Goal: Task Accomplishment & Management: Complete application form

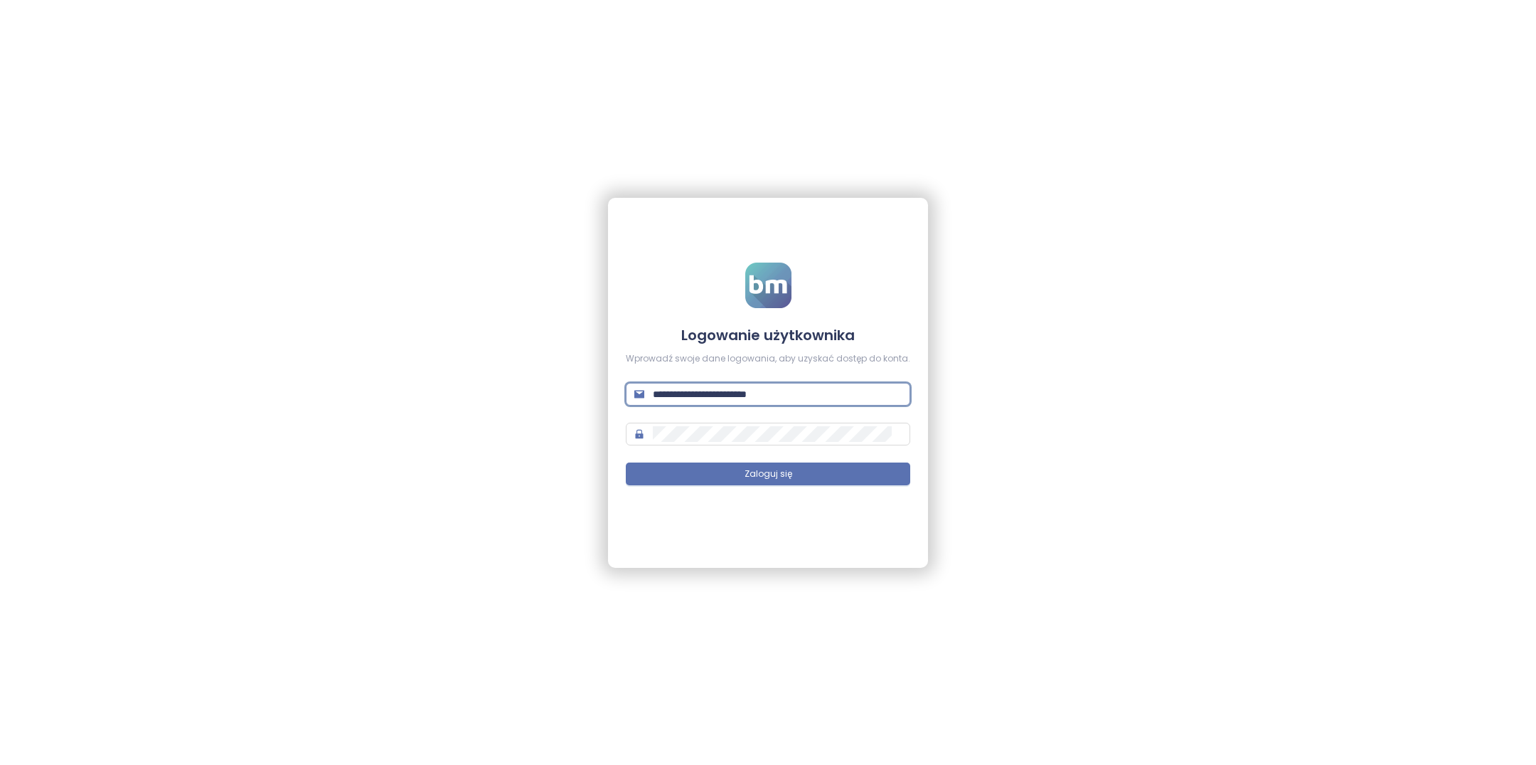
click at [728, 389] on input "**********" at bounding box center [777, 394] width 249 height 16
type input "**********"
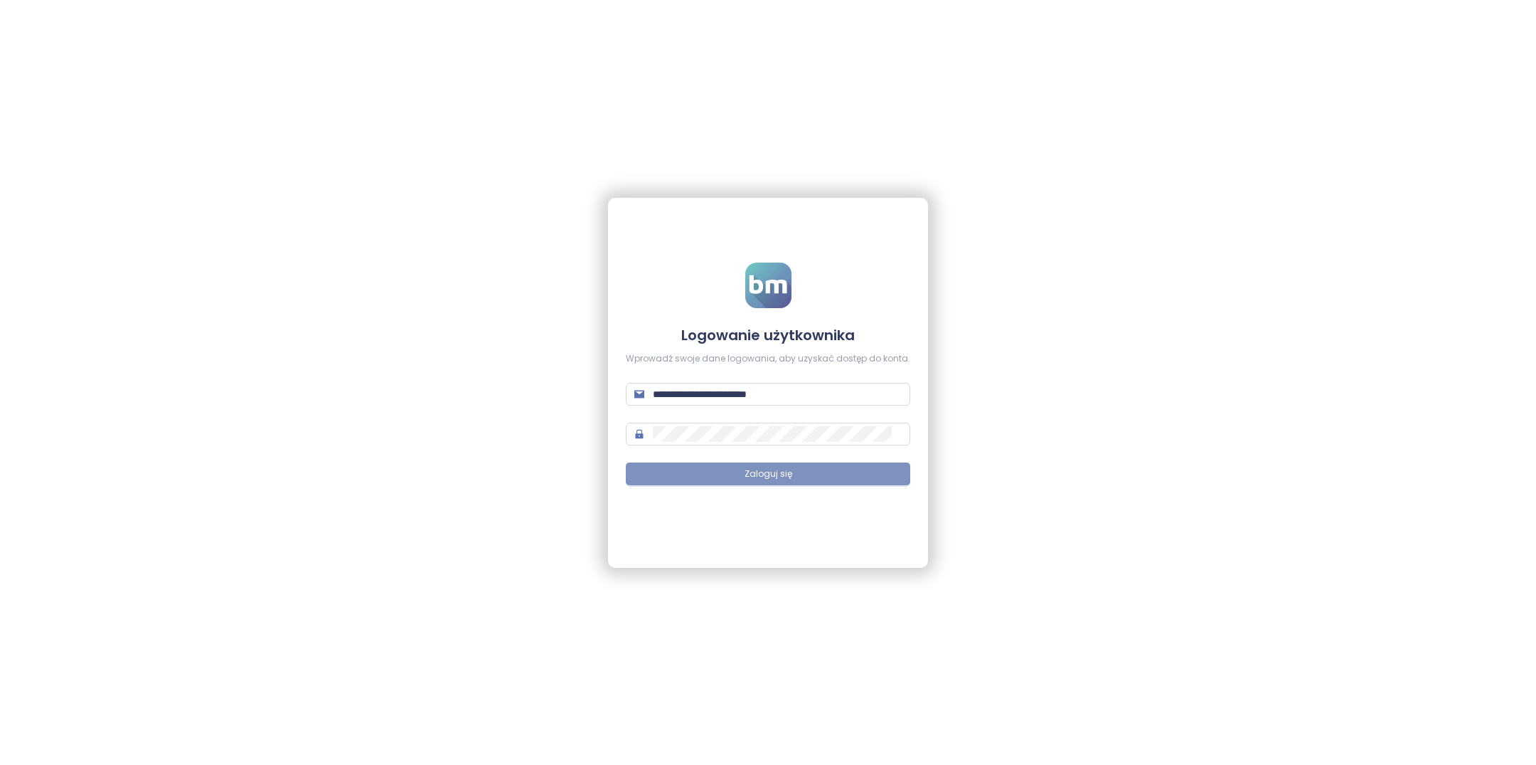
click at [814, 476] on button "Zaloguj się" at bounding box center [768, 473] width 285 height 23
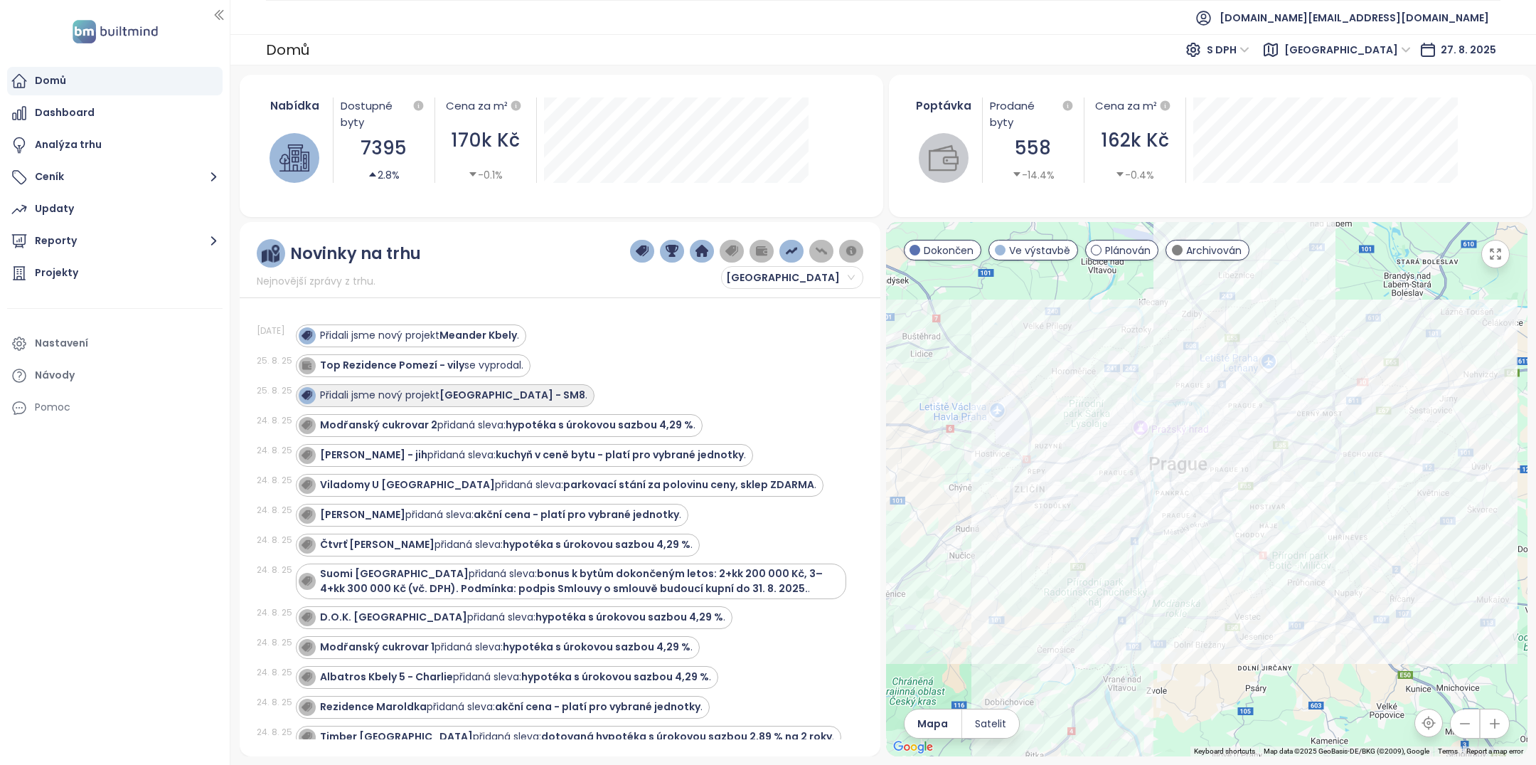
click at [472, 389] on strong "[GEOGRAPHIC_DATA] - SM8" at bounding box center [513, 395] width 146 height 14
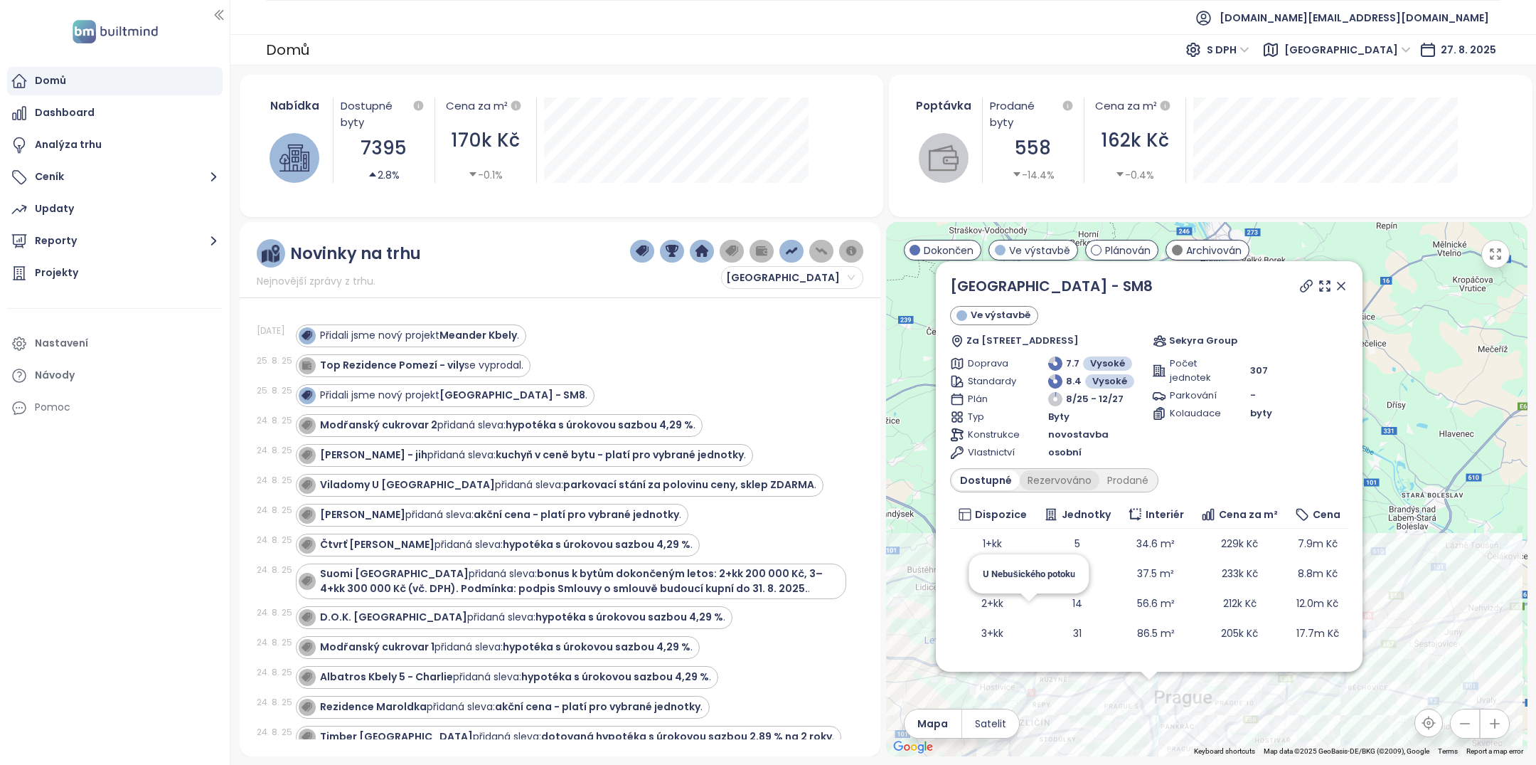
scroll to position [49, 0]
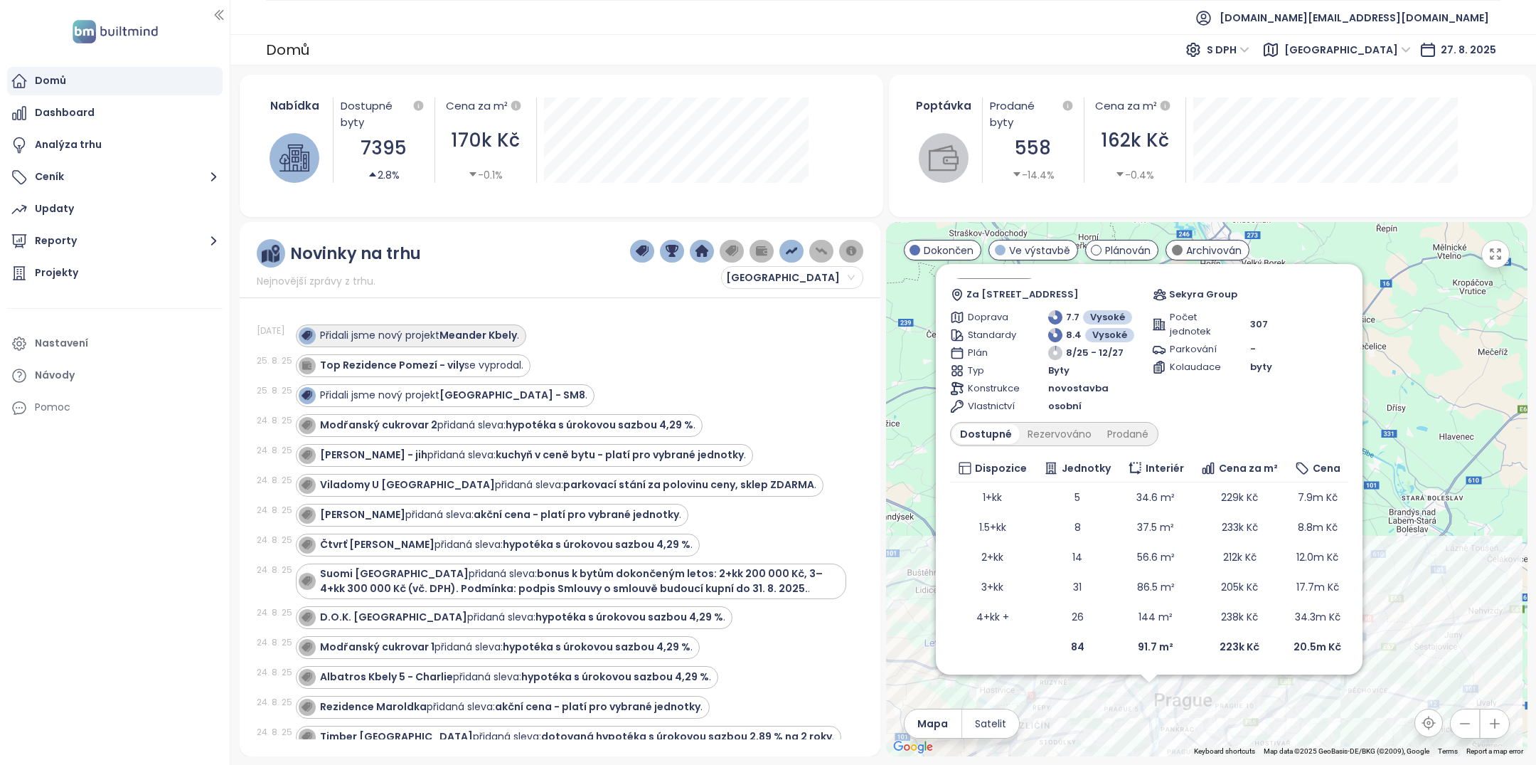
click at [482, 340] on strong "Meander Kbely" at bounding box center [479, 335] width 78 height 14
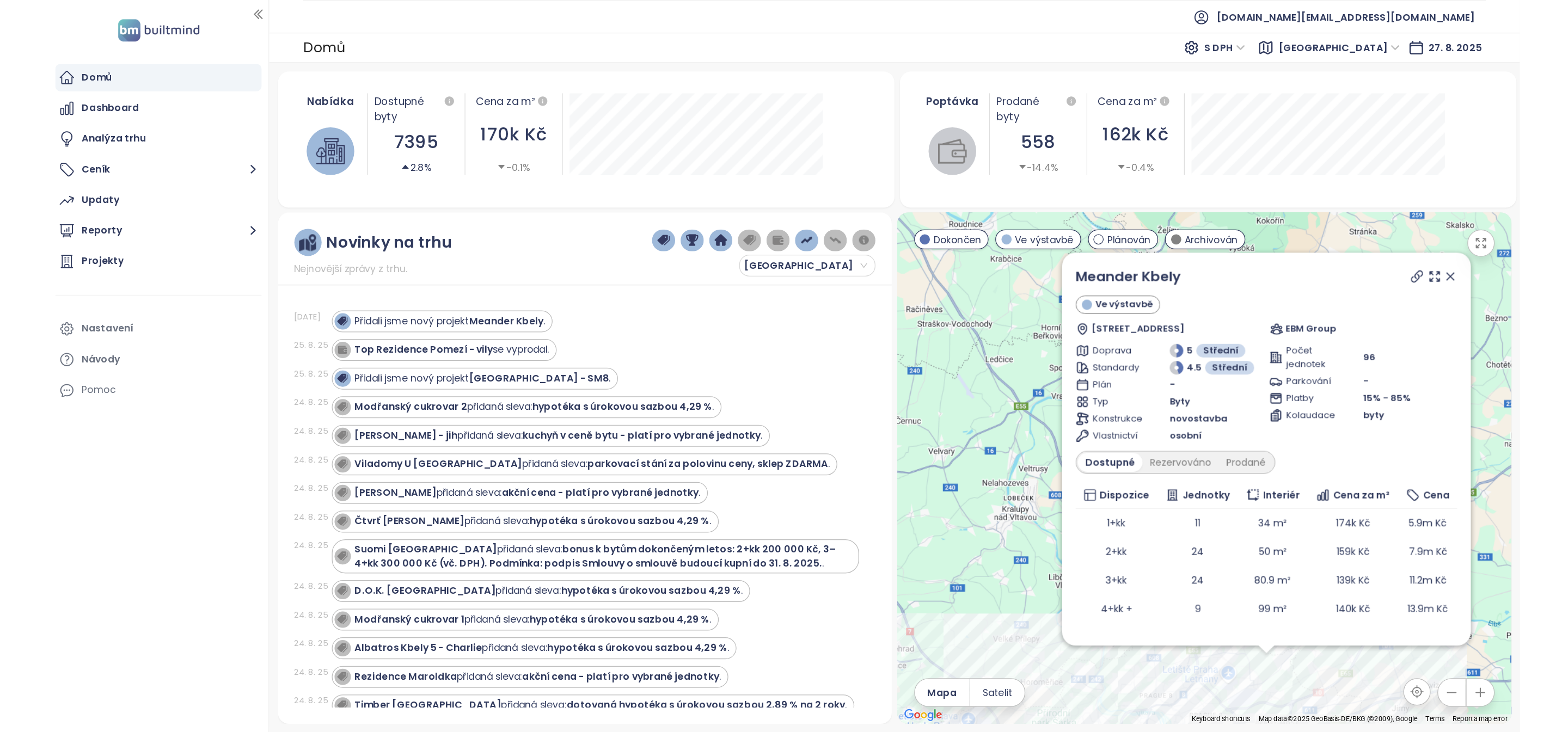
scroll to position [15, 0]
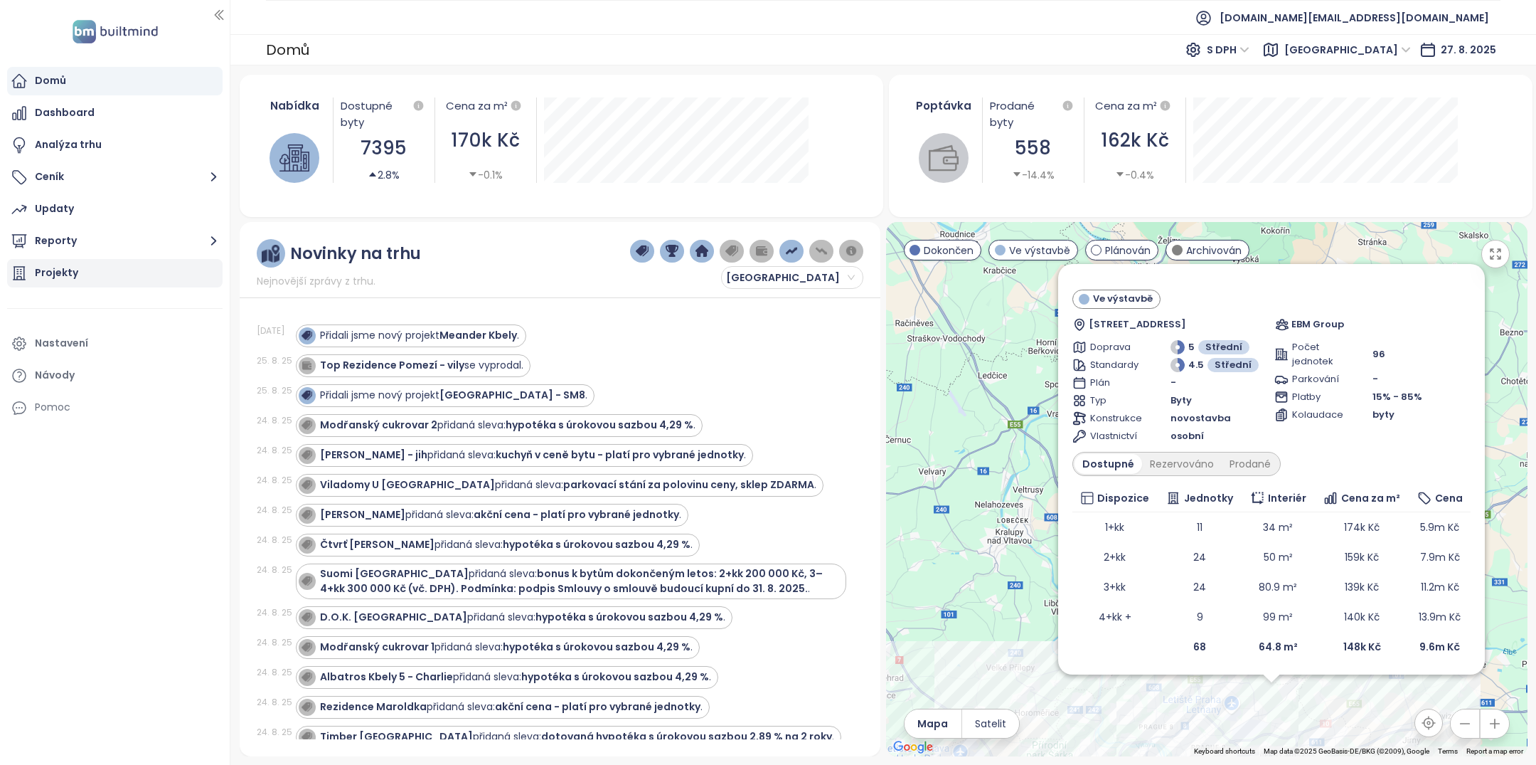
click at [78, 275] on div "Projekty" at bounding box center [115, 273] width 216 height 28
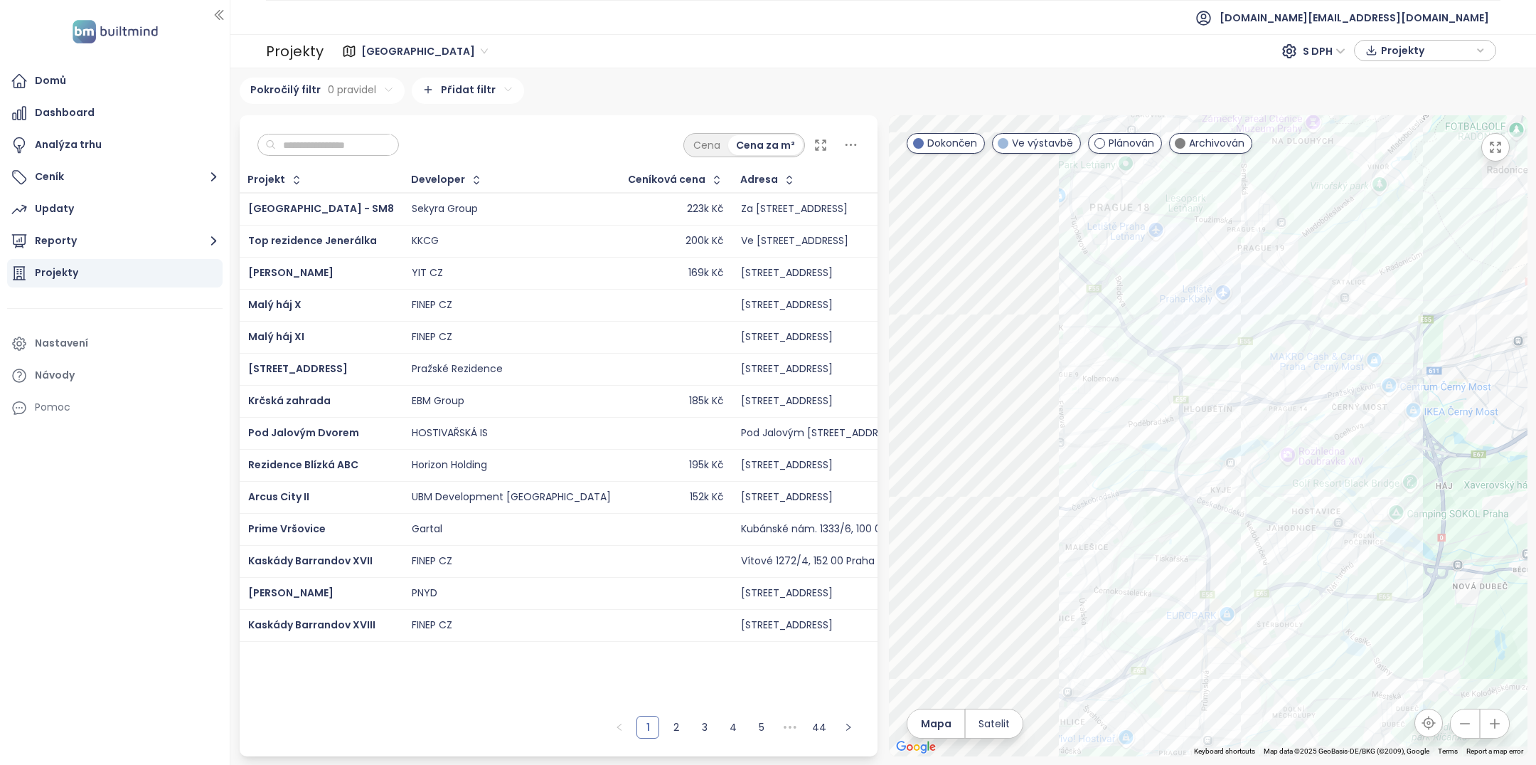
drag, startPoint x: 1184, startPoint y: 428, endPoint x: 1453, endPoint y: 360, distance: 277.9
click at [1453, 360] on div at bounding box center [1208, 435] width 639 height 641
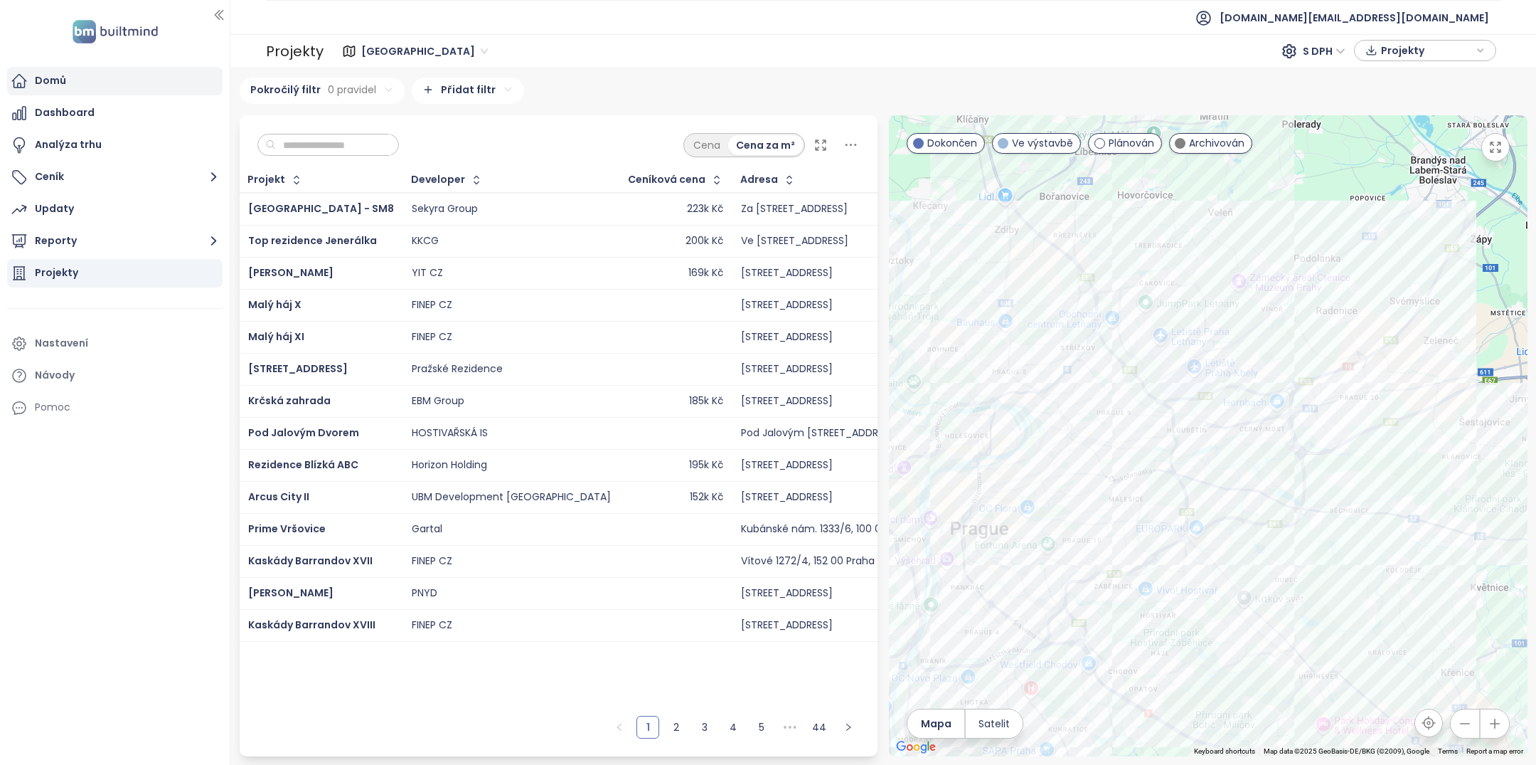
click at [144, 91] on div "Domů" at bounding box center [115, 81] width 216 height 28
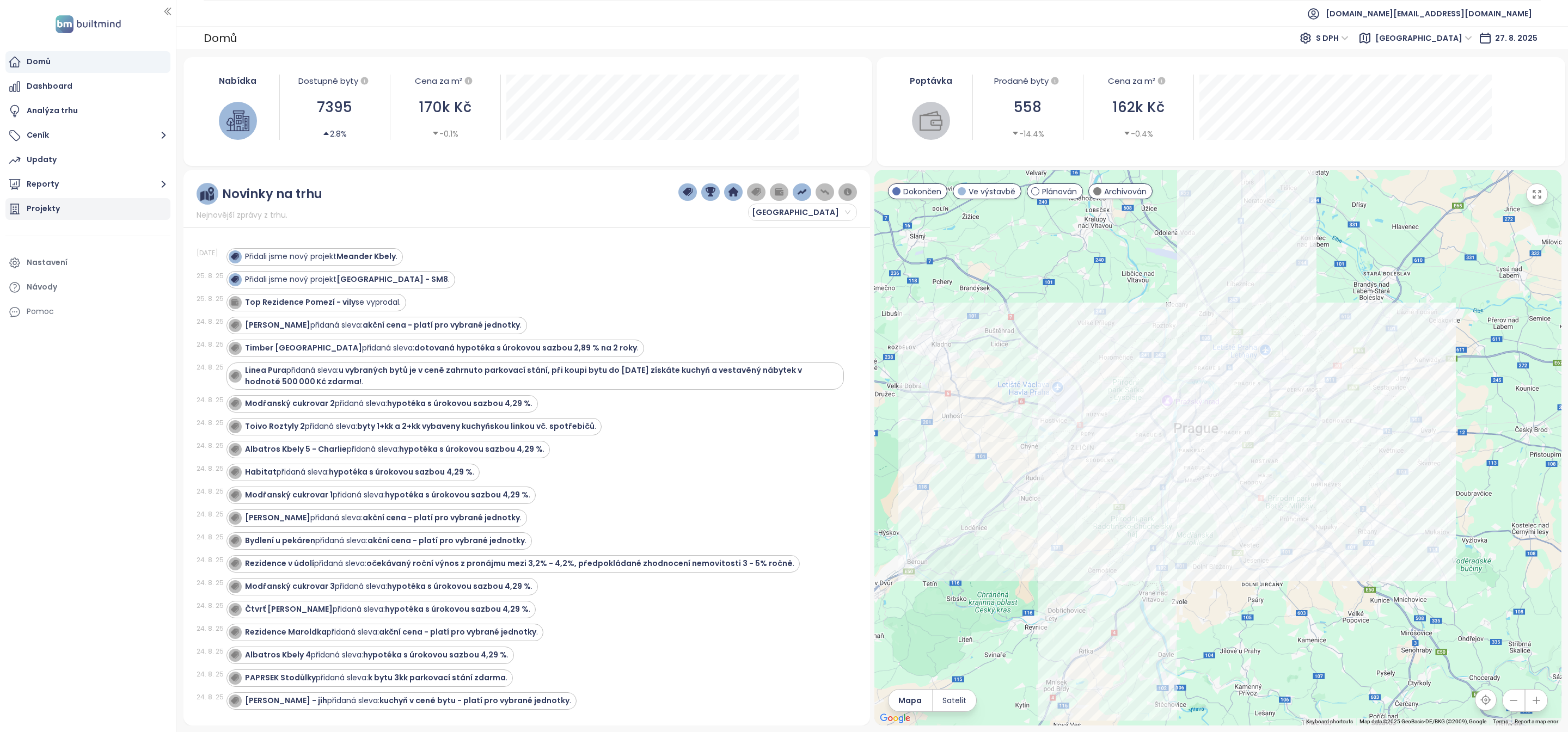
click at [84, 213] on div "Projekty" at bounding box center [88, 209] width 165 height 21
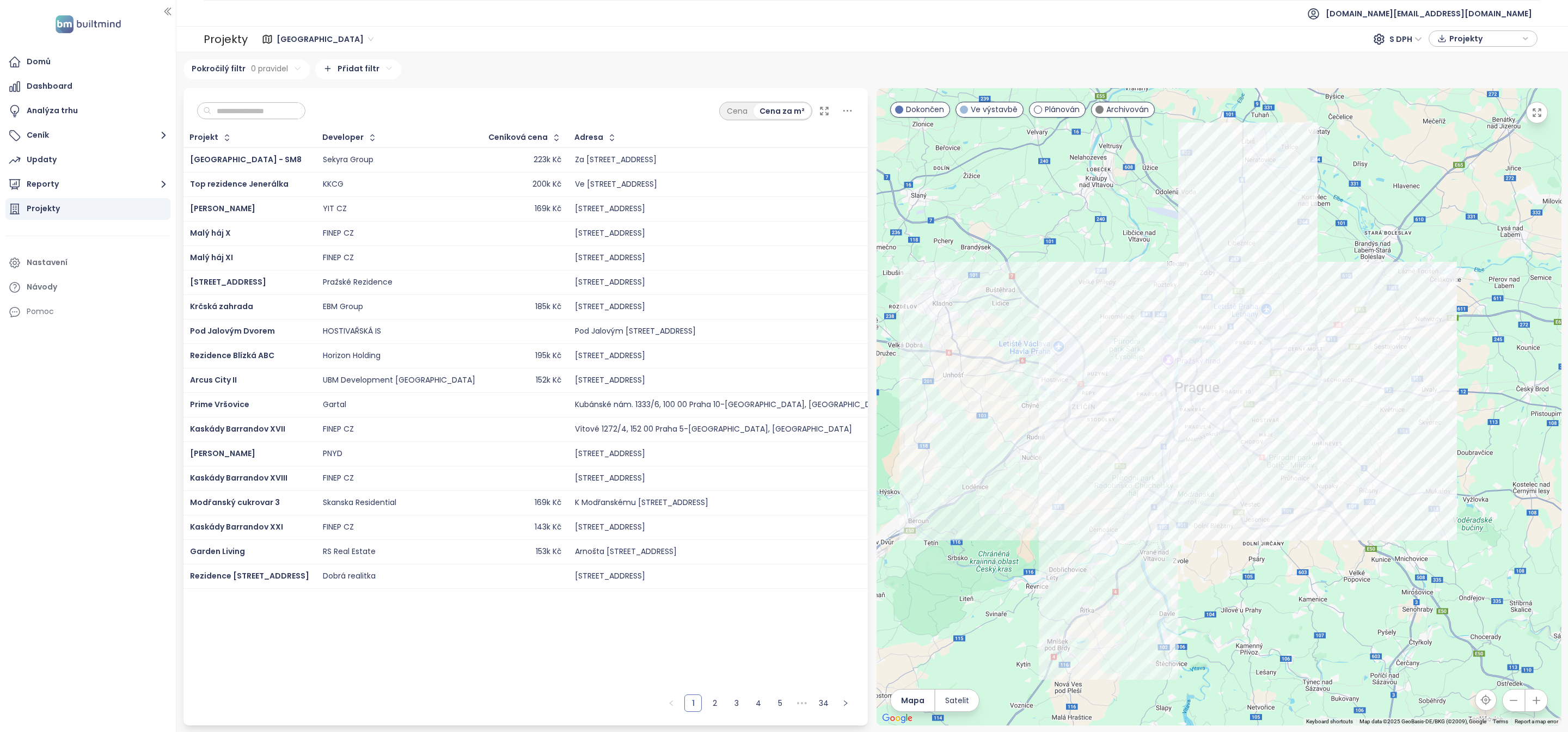
click at [363, 212] on div "YIT CZ" at bounding box center [399, 209] width 152 height 13
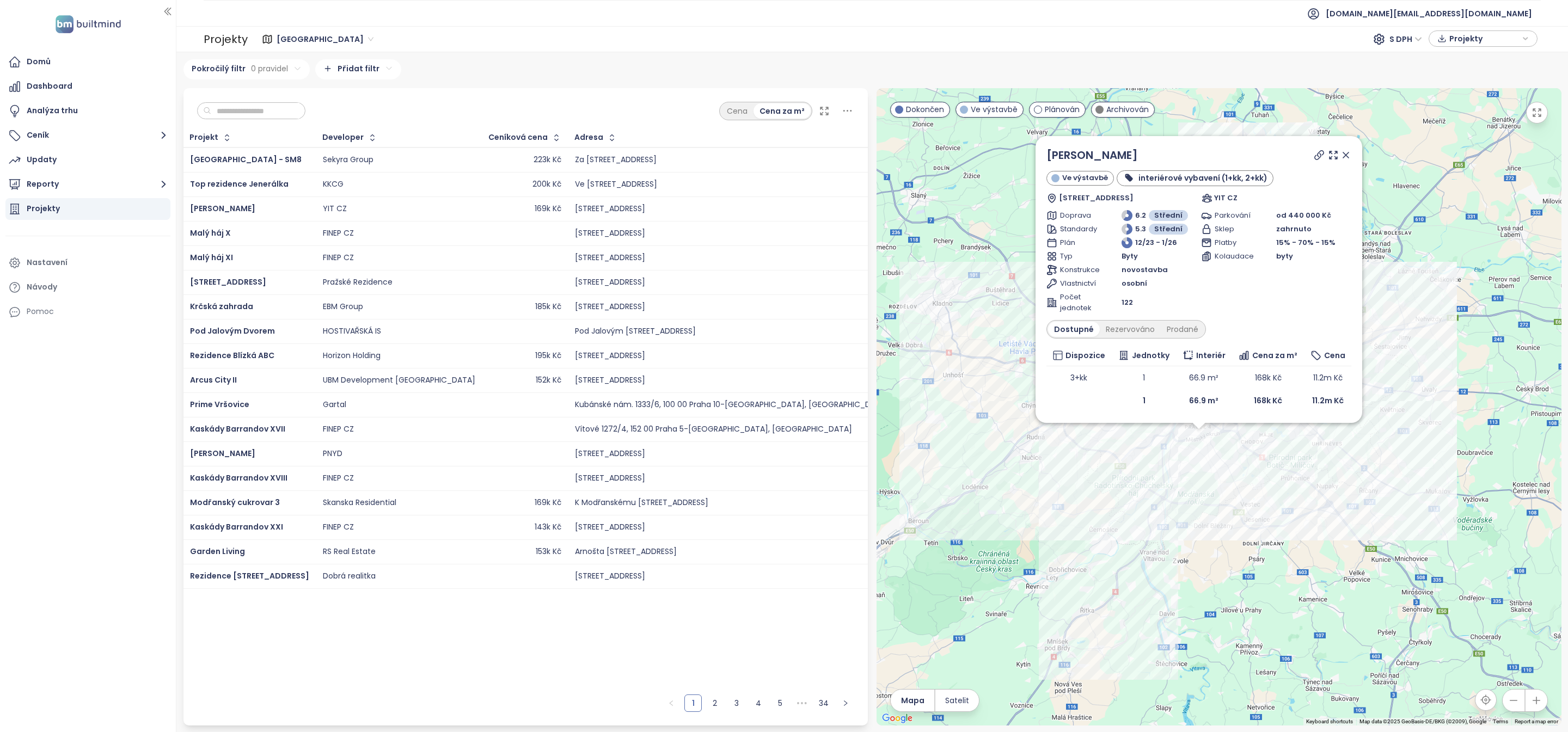
click at [1175, 154] on icon at bounding box center [1345, 155] width 5 height 5
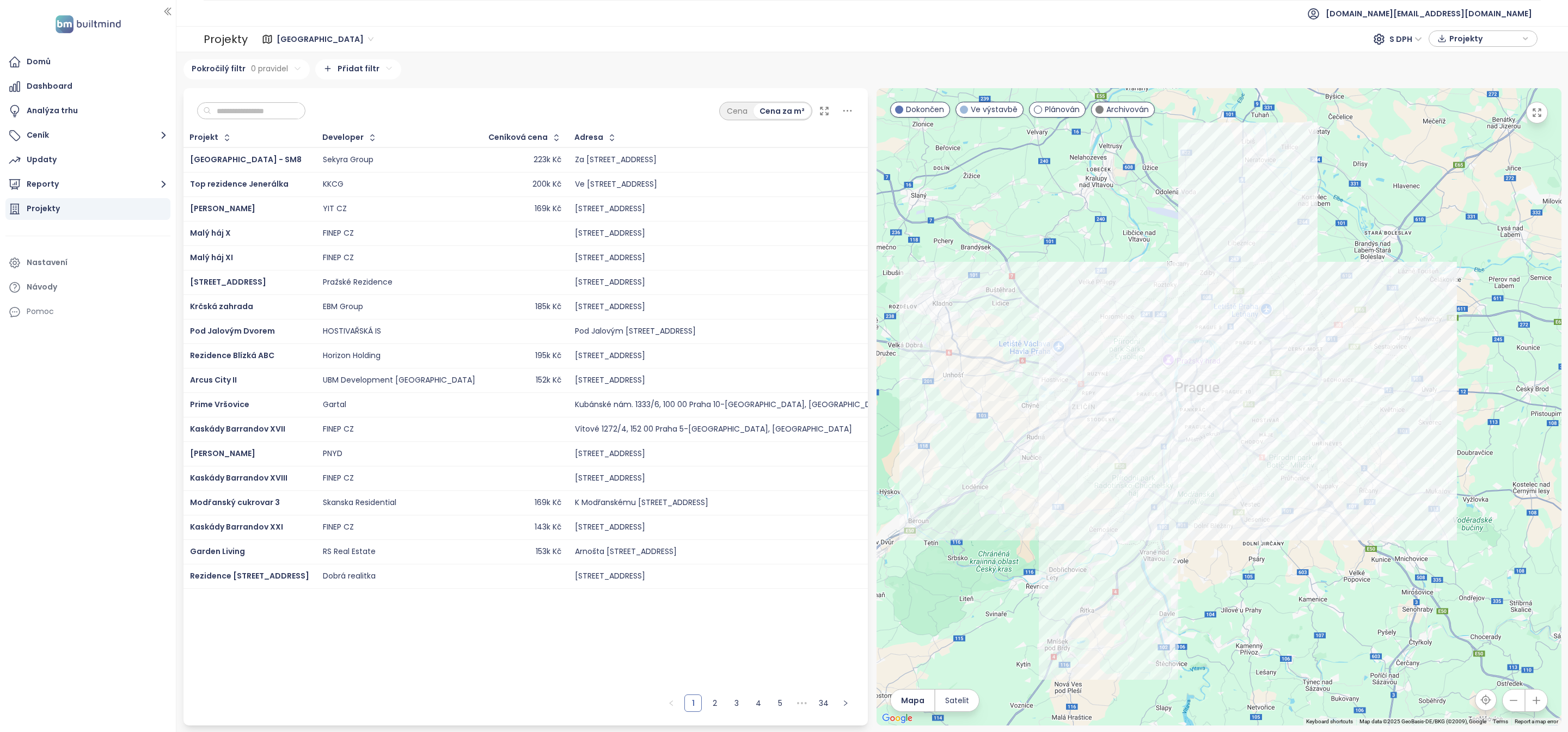
click at [1175, 516] on div at bounding box center [1218, 406] width 685 height 637
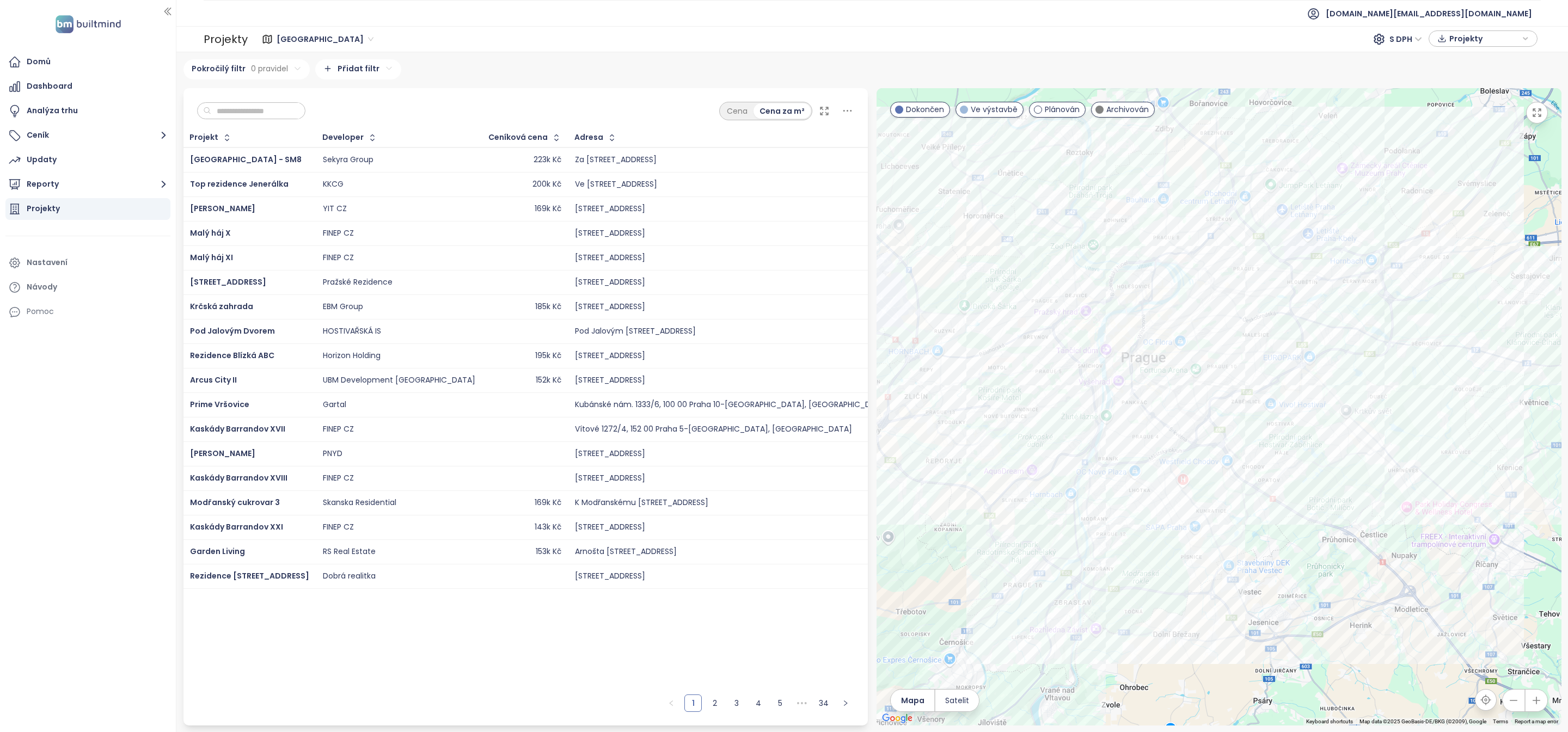
drag, startPoint x: 944, startPoint y: 158, endPoint x: 961, endPoint y: 208, distance: 52.8
click at [961, 216] on div at bounding box center [1218, 406] width 685 height 637
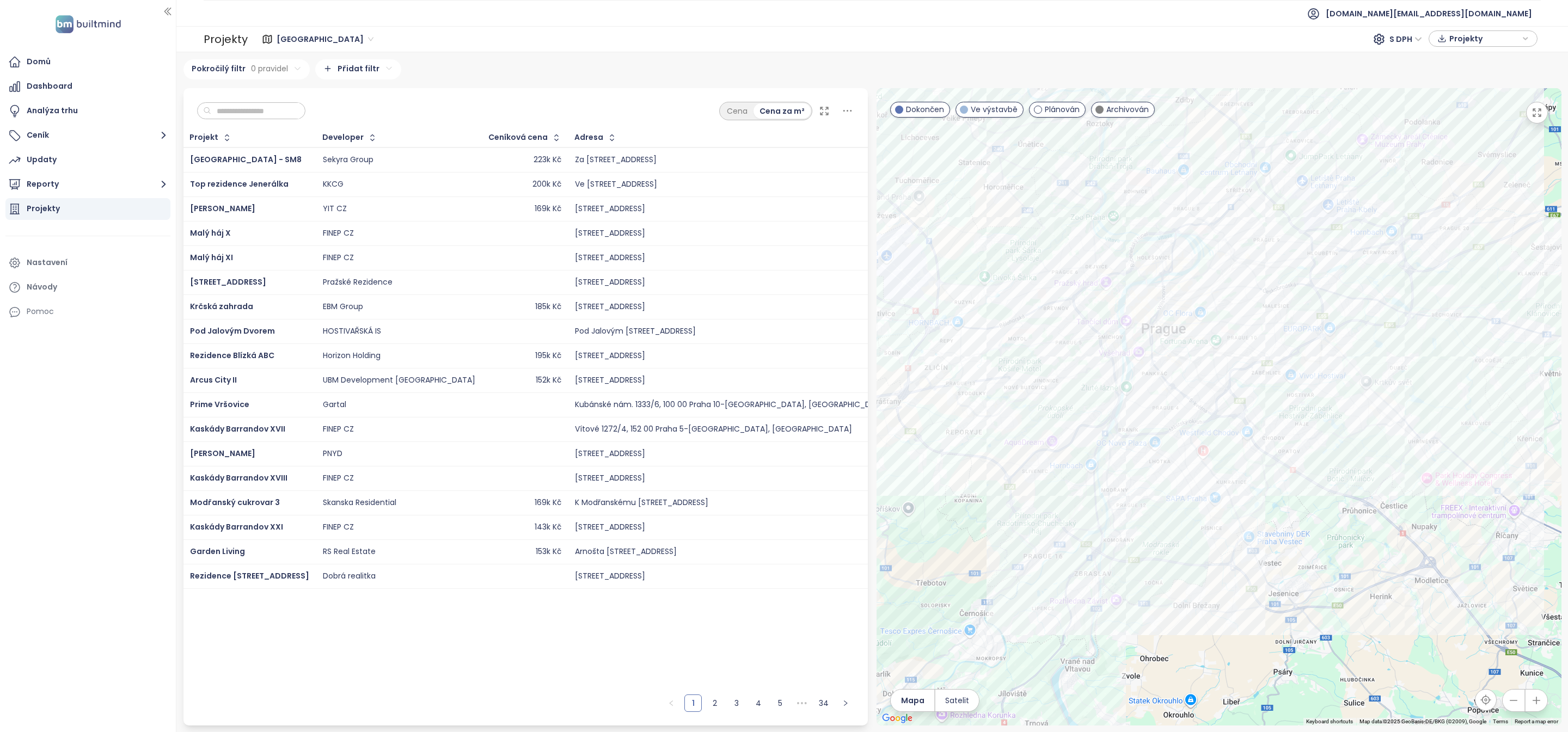
drag, startPoint x: 948, startPoint y: 254, endPoint x: 1031, endPoint y: 369, distance: 141.8
click at [1031, 369] on div at bounding box center [1218, 406] width 685 height 637
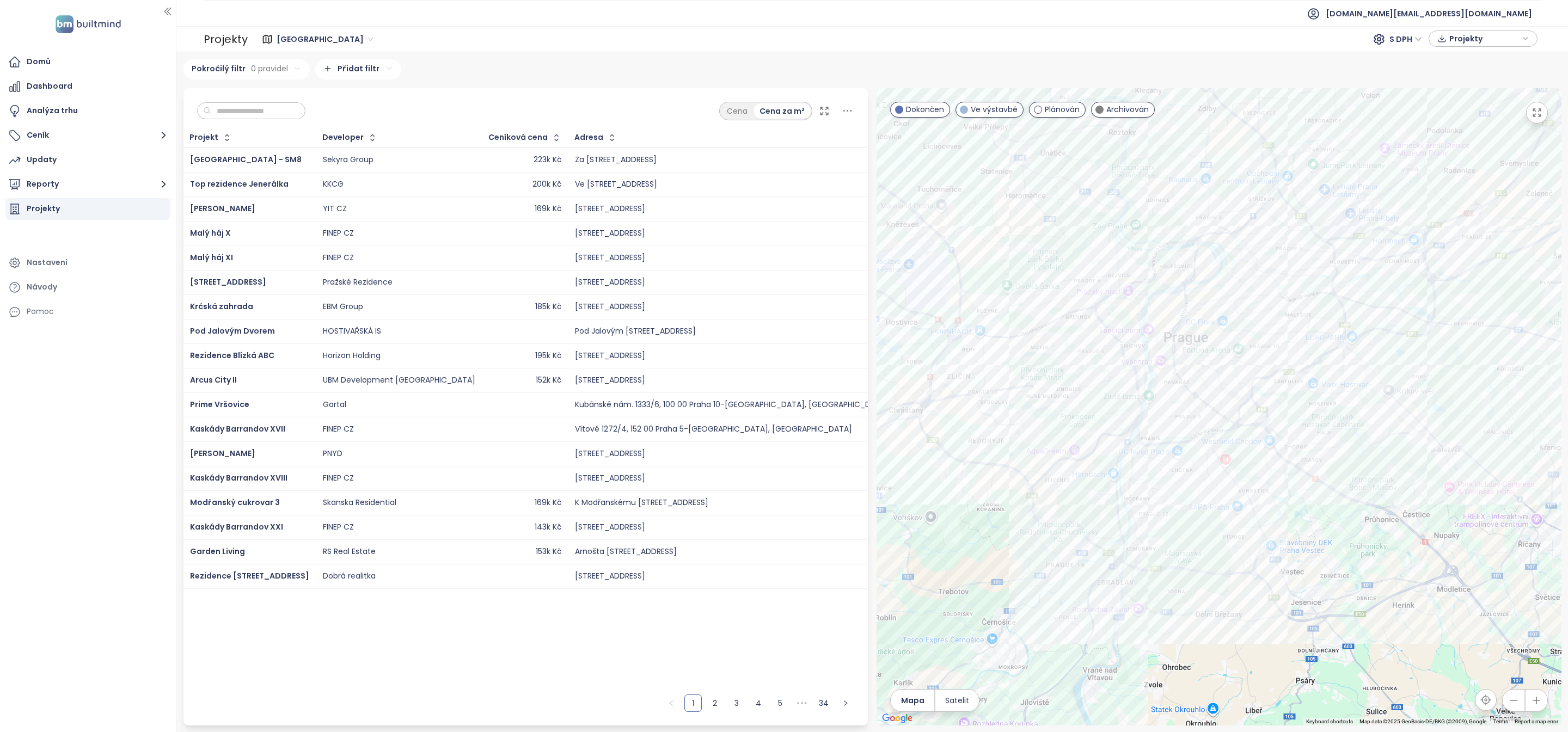
click at [305, 28] on div "Praha S DPH Projekty" at bounding box center [894, 39] width 1293 height 21
click at [303, 37] on span "[GEOGRAPHIC_DATA]" at bounding box center [324, 39] width 97 height 16
click at [472, 54] on div "Praha 606 projektů Area Jihomoravský kraj 227 projektů Area Brno 114 projektů A…" at bounding box center [872, 392] width 1391 height 679
click at [363, 212] on div "YIT CZ" at bounding box center [399, 209] width 152 height 13
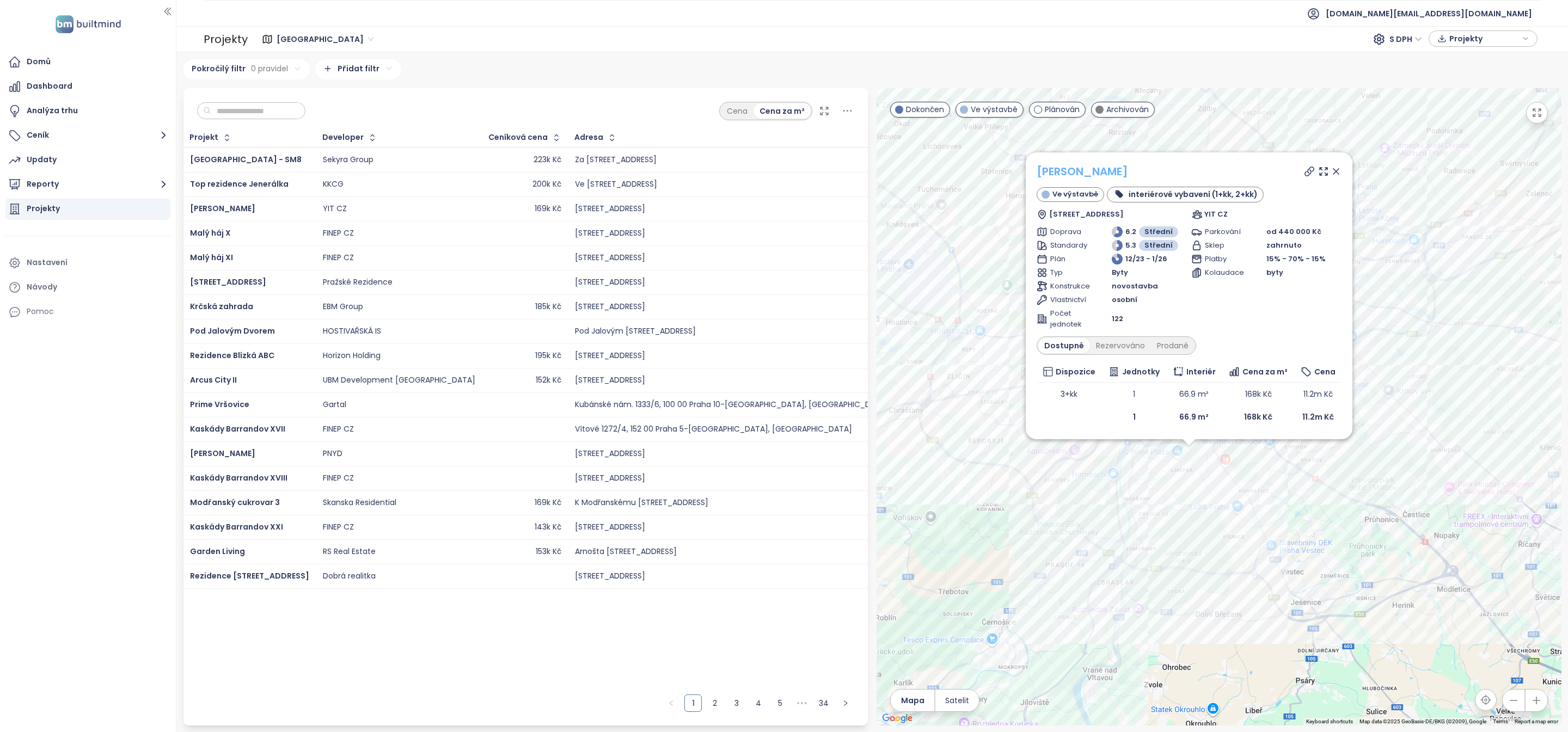
click at [1089, 177] on link "[PERSON_NAME]" at bounding box center [1082, 171] width 92 height 15
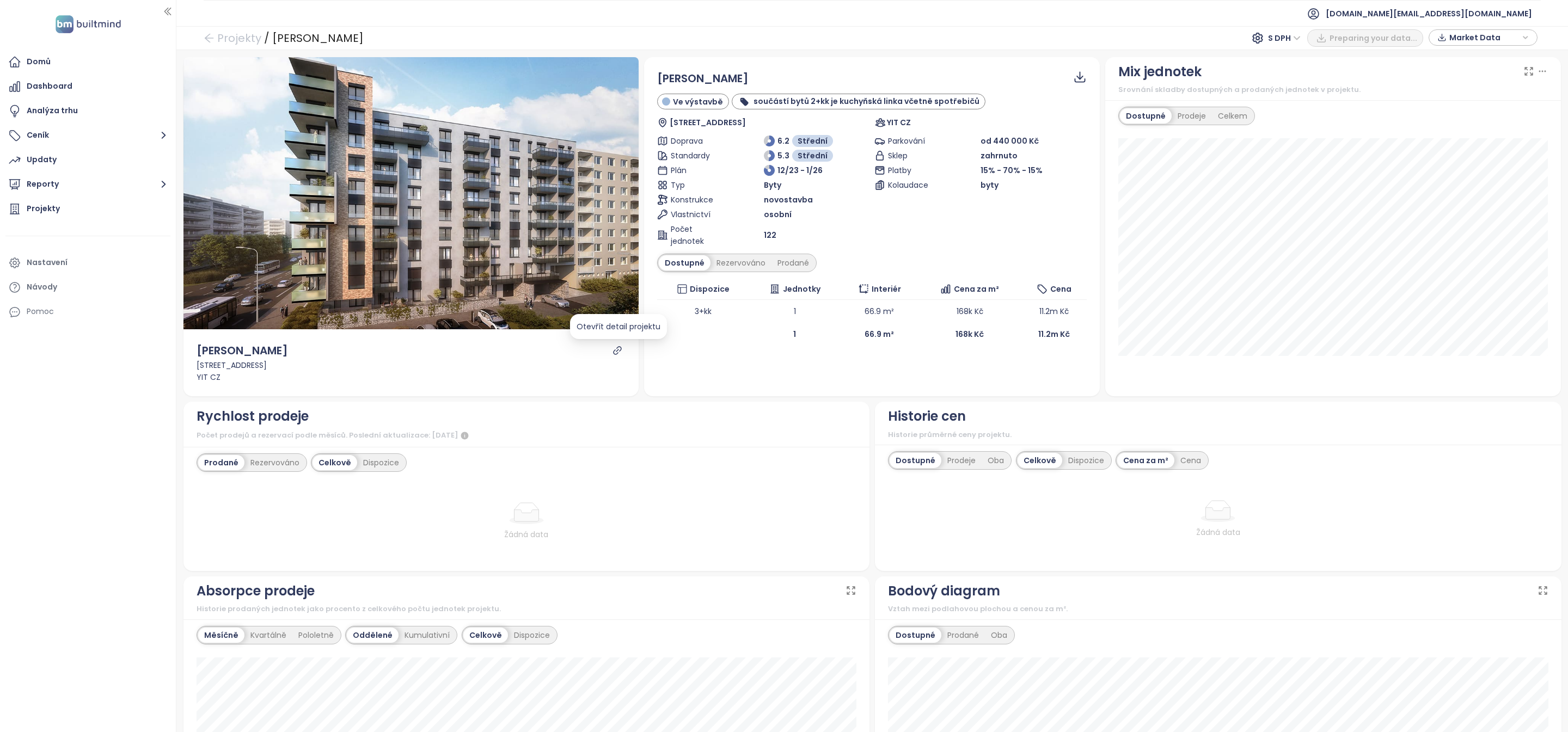
click at [614, 348] on icon "link" at bounding box center [617, 350] width 10 height 10
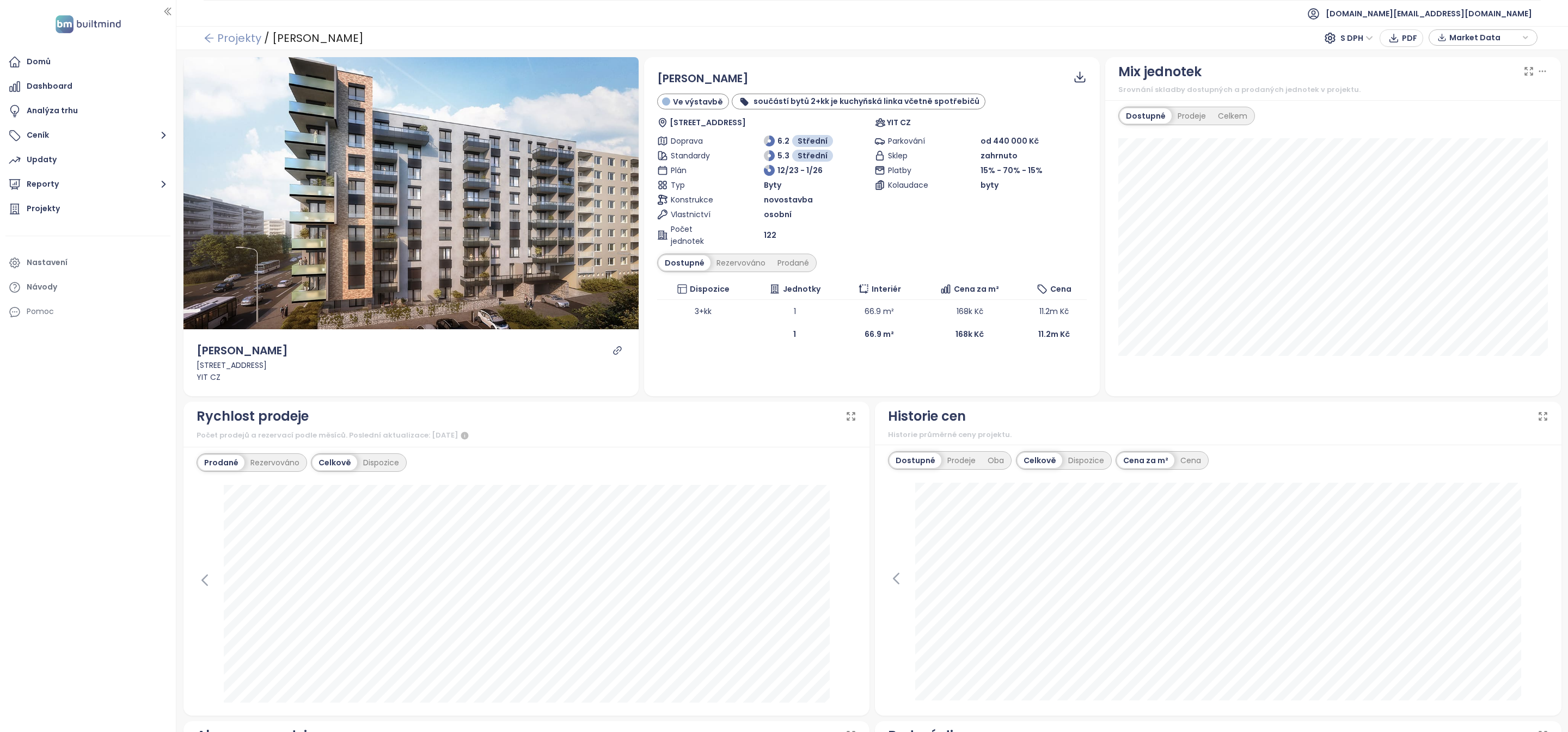
click at [248, 47] on link "Projekty" at bounding box center [232, 38] width 57 height 20
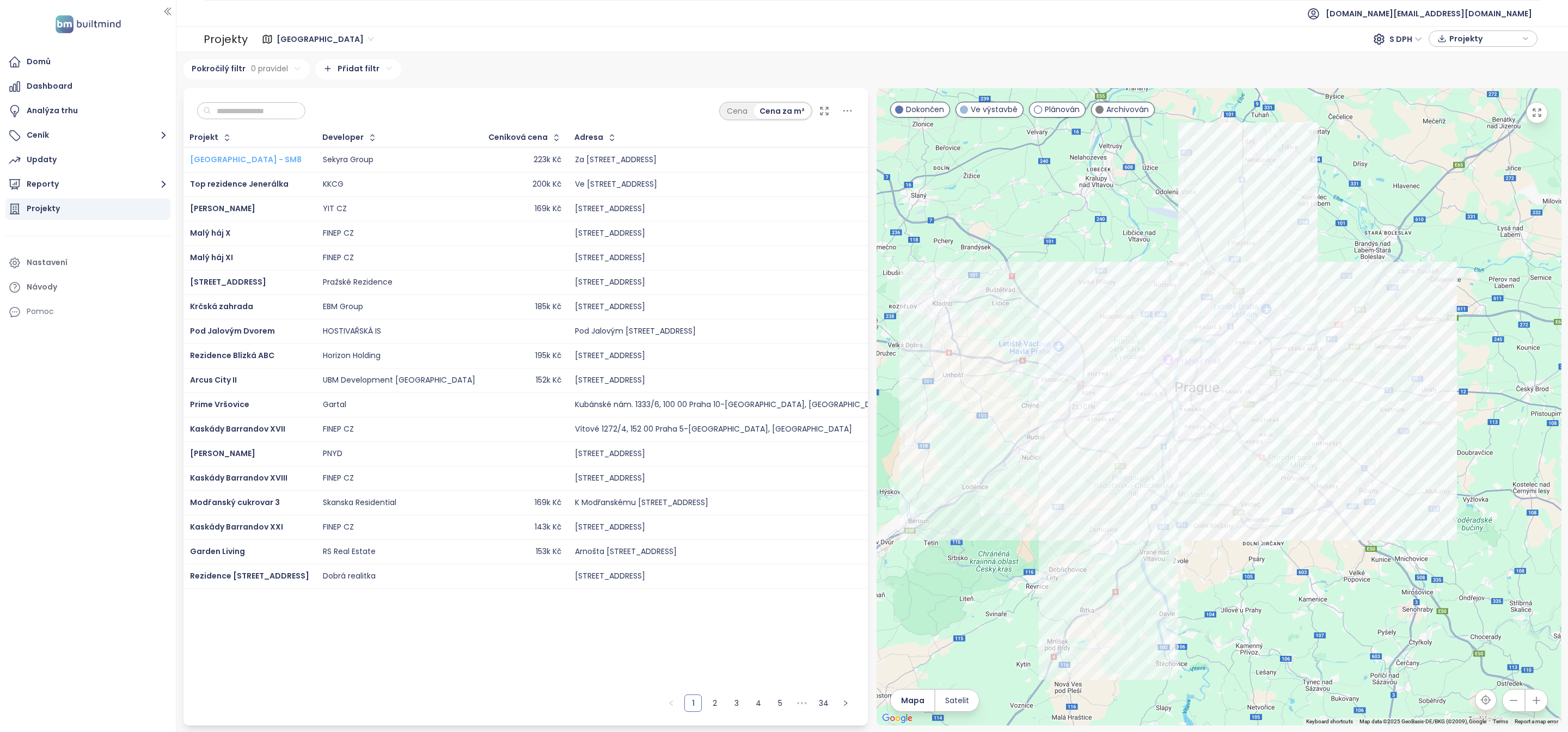
click at [262, 162] on span "[GEOGRAPHIC_DATA] - SM8" at bounding box center [246, 159] width 112 height 11
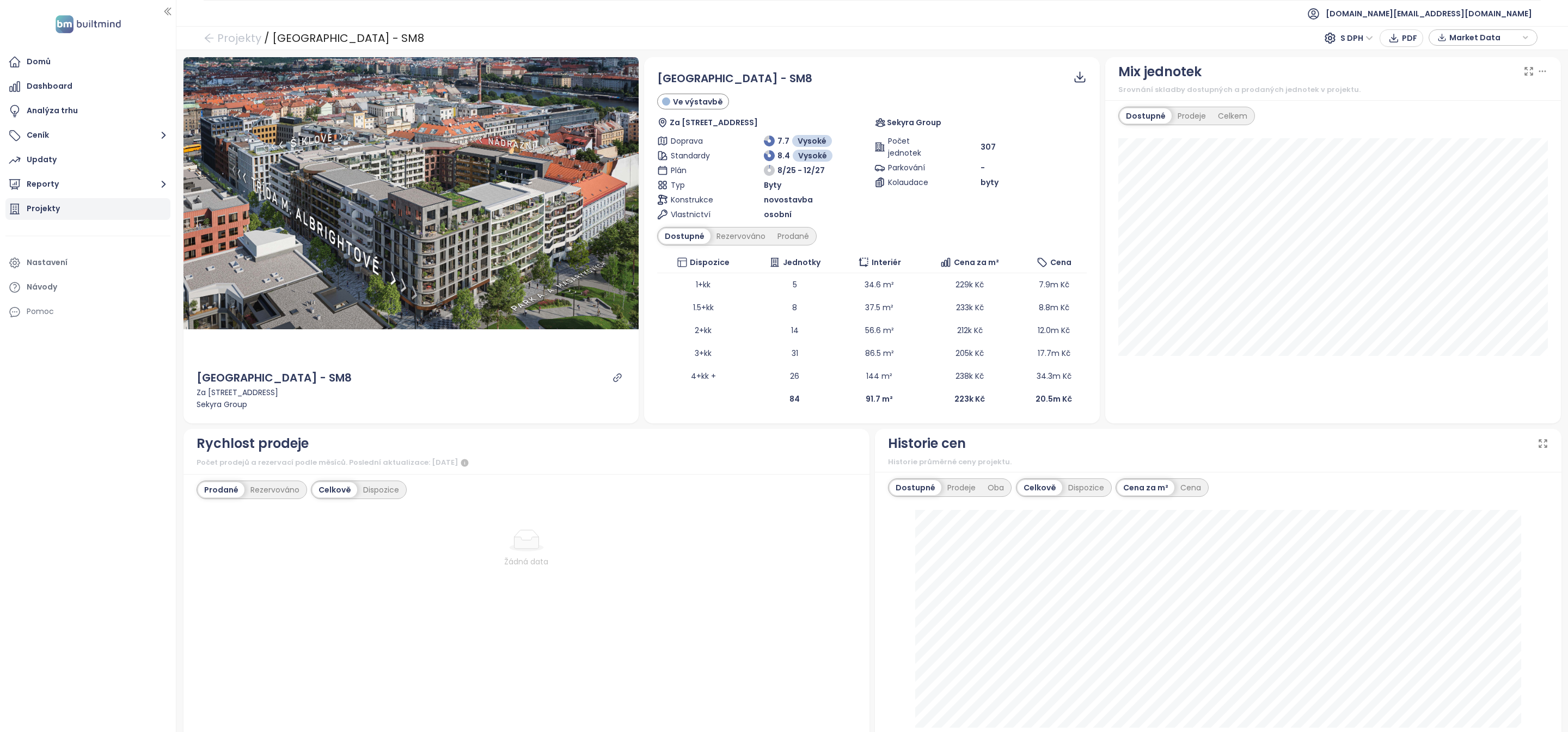
click at [96, 201] on div "Projekty" at bounding box center [88, 209] width 165 height 21
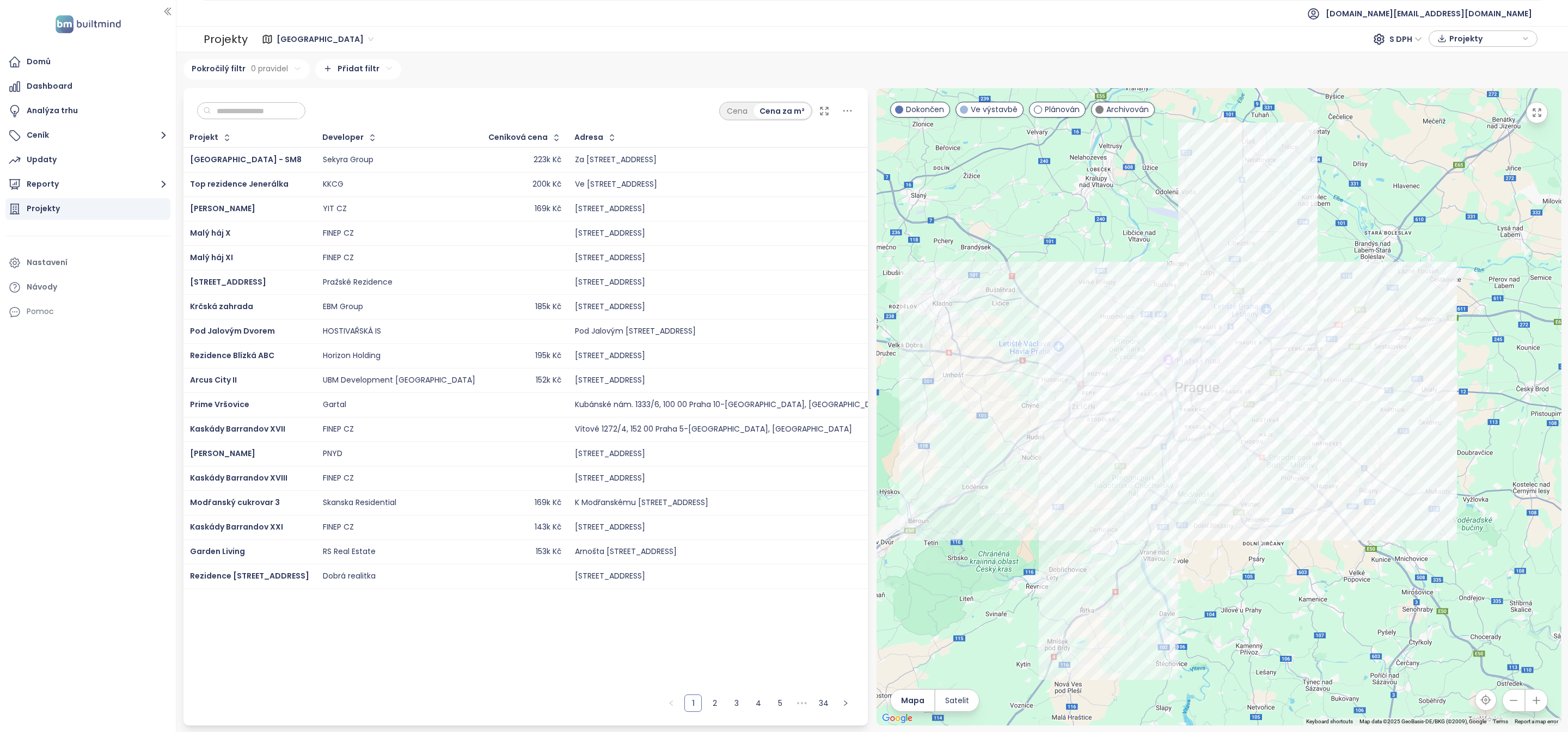
click at [231, 110] on input "text" at bounding box center [255, 110] width 88 height 16
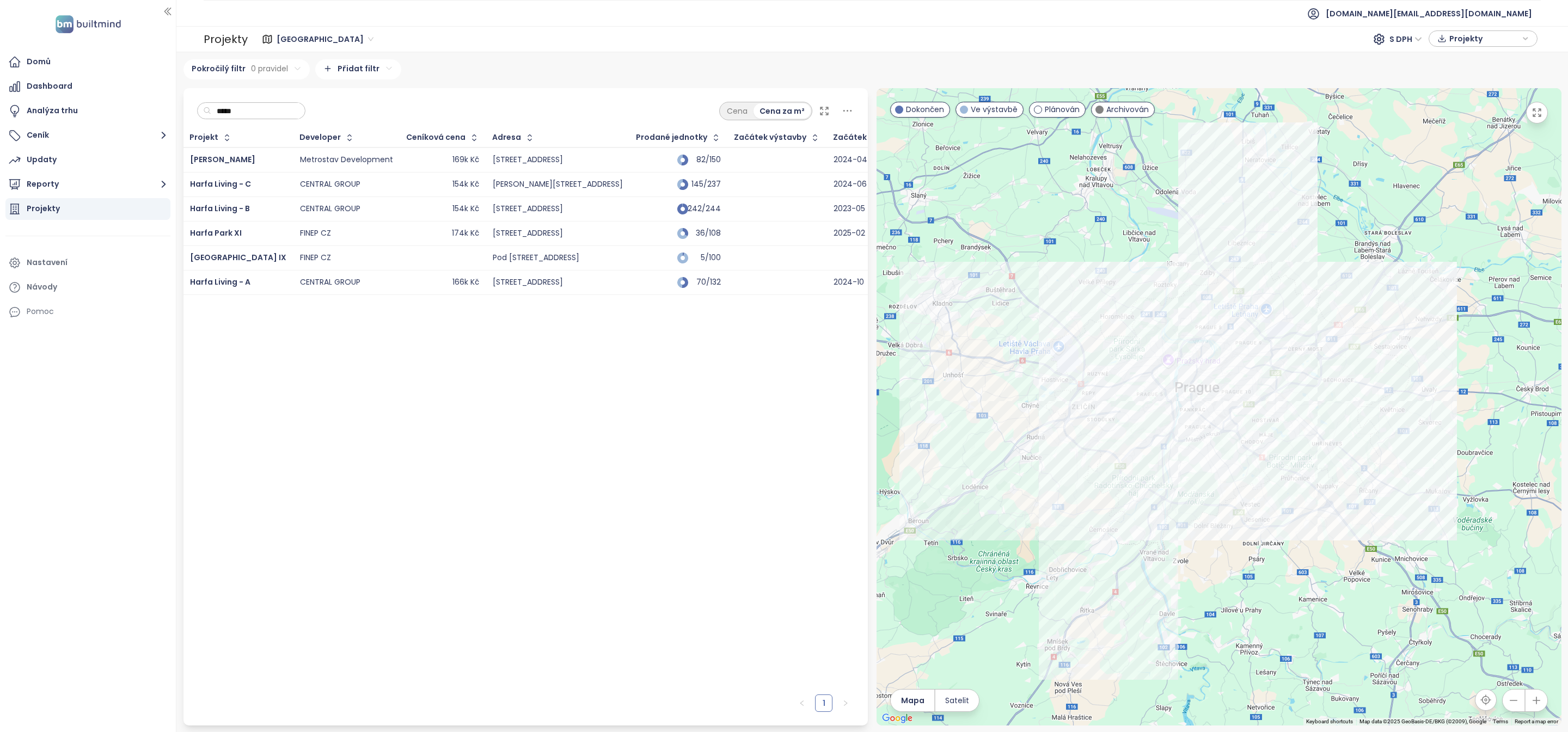
click at [344, 208] on div "CENTRAL GROUP" at bounding box center [347, 209] width 93 height 13
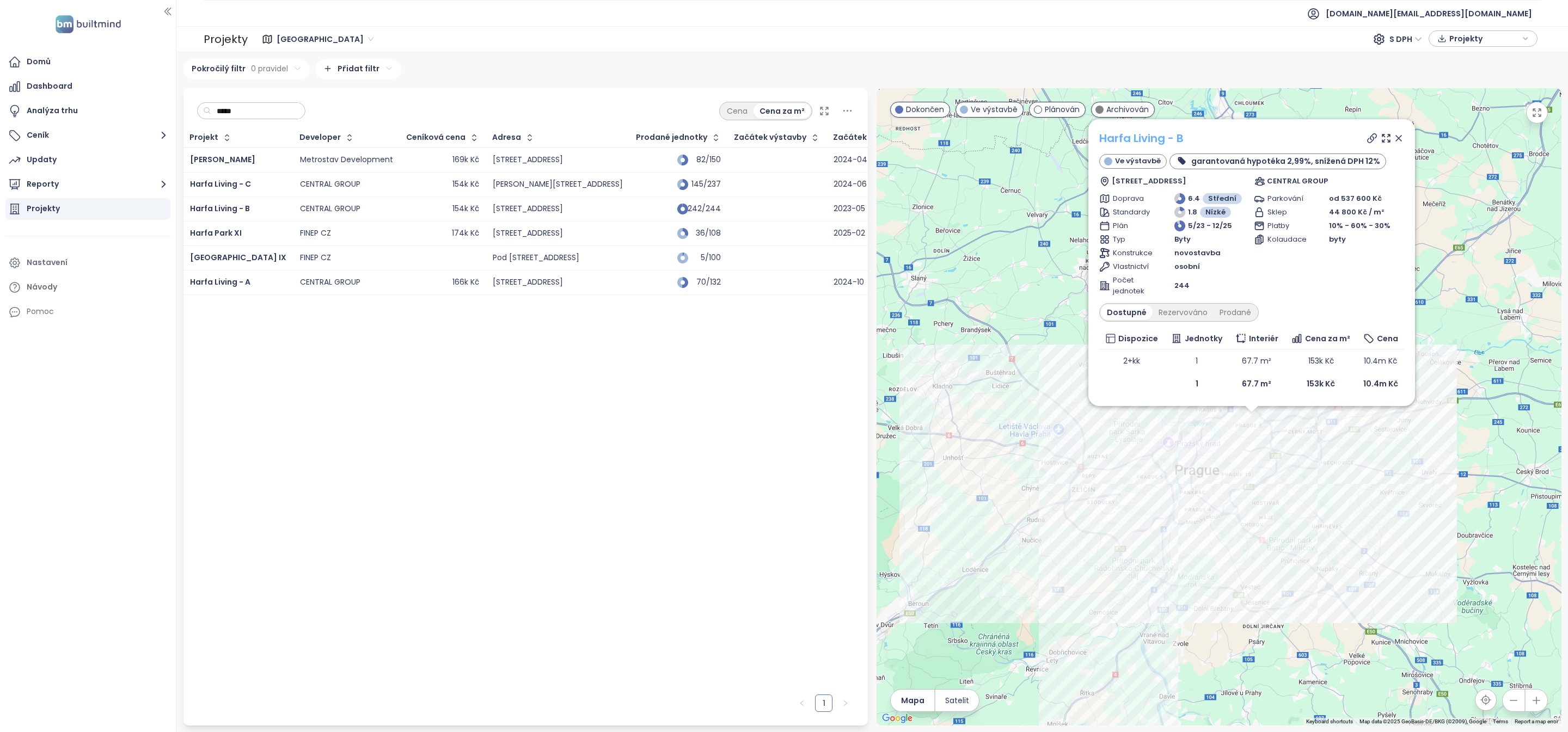
click at [1151, 138] on link "Harfa Living - B" at bounding box center [1141, 138] width 84 height 15
click at [276, 109] on input "*****" at bounding box center [255, 110] width 88 height 16
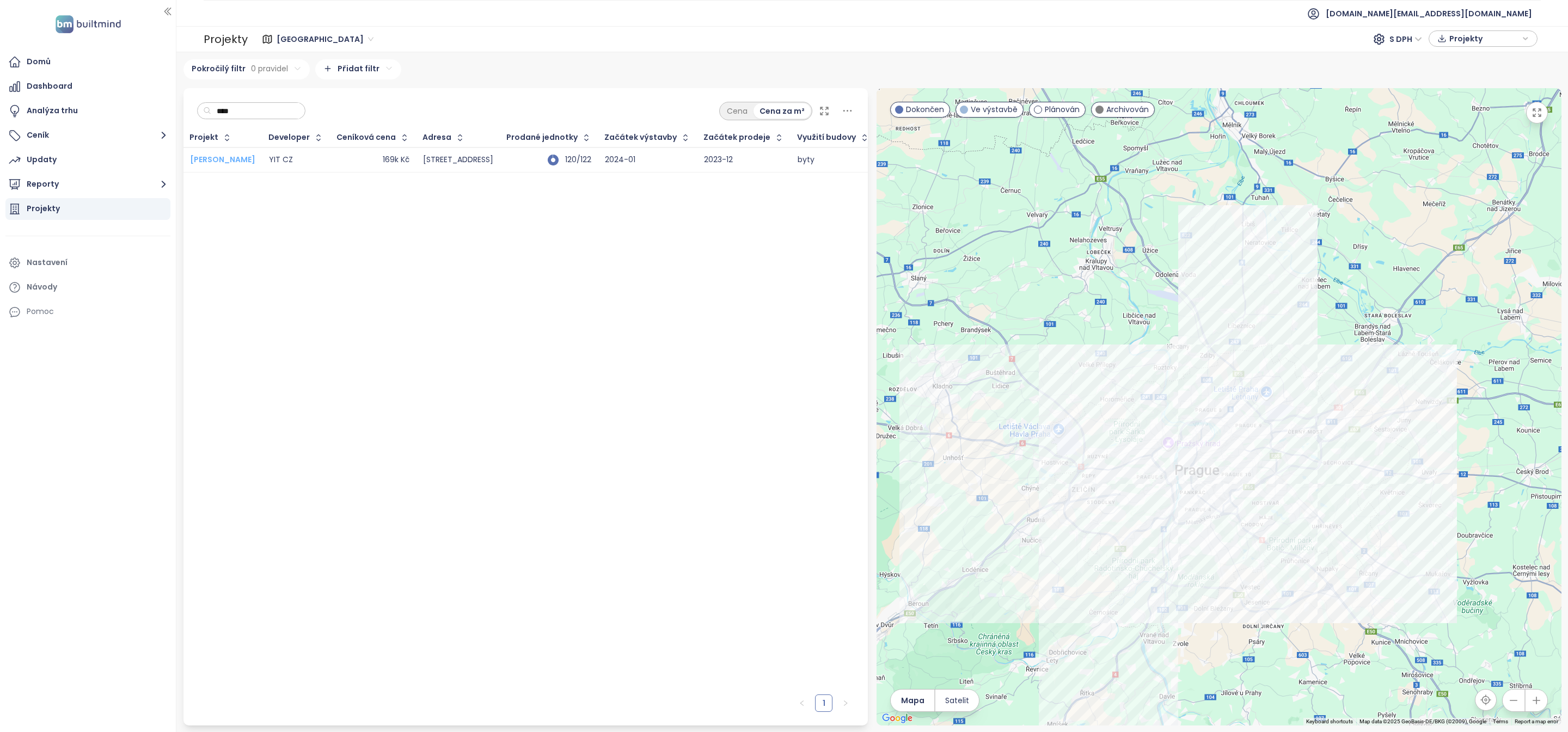
type input "****"
click at [226, 163] on span "[PERSON_NAME]" at bounding box center [222, 159] width 65 height 11
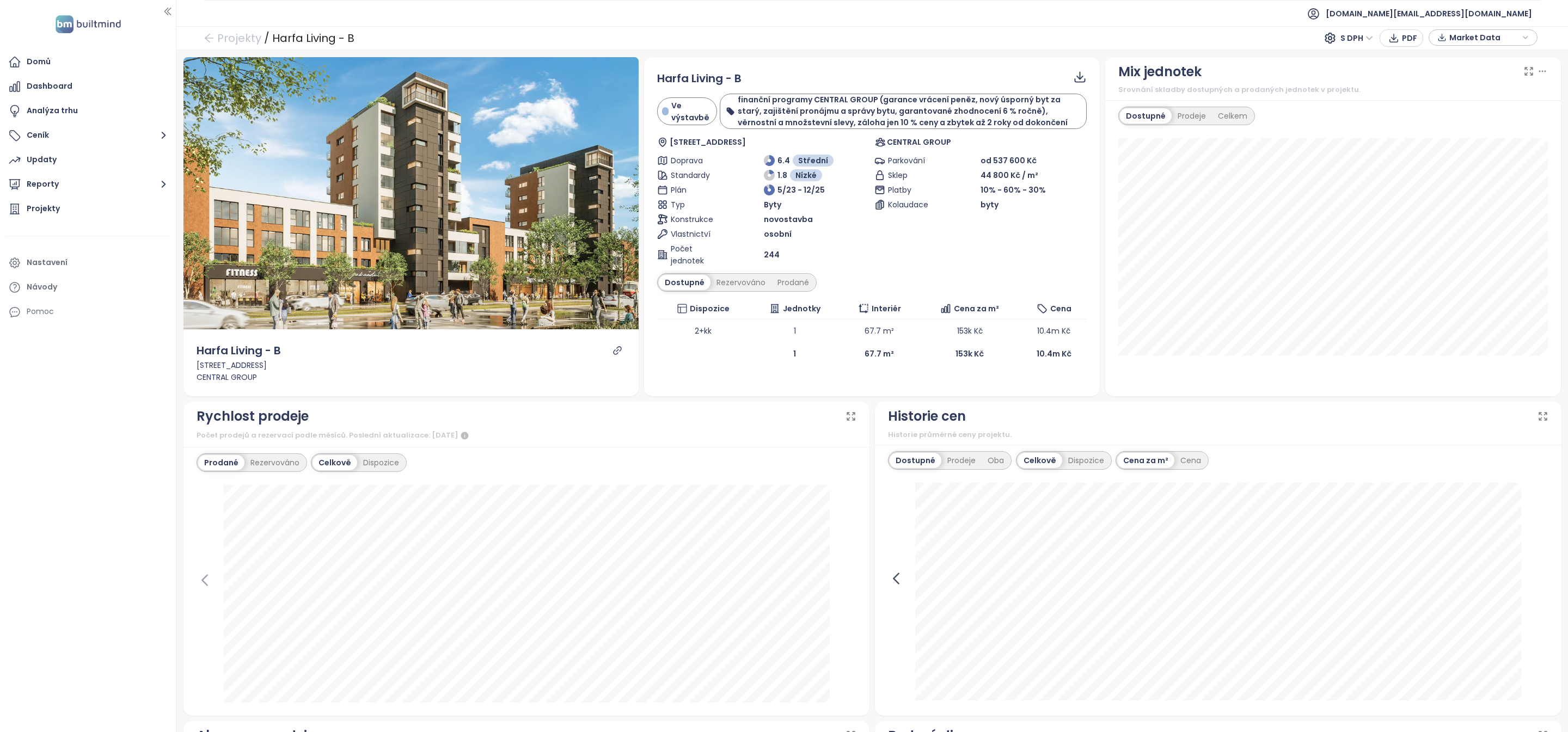
click at [899, 581] on icon at bounding box center [895, 577] width 16 height 16
click at [902, 584] on icon at bounding box center [895, 577] width 16 height 16
drag, startPoint x: 875, startPoint y: 191, endPoint x: 1048, endPoint y: 190, distance: 173.0
click at [1048, 190] on div "Platby 10% - 60% - 30%" at bounding box center [980, 190] width 213 height 12
click at [1537, 577] on icon at bounding box center [1540, 577] width 16 height 16
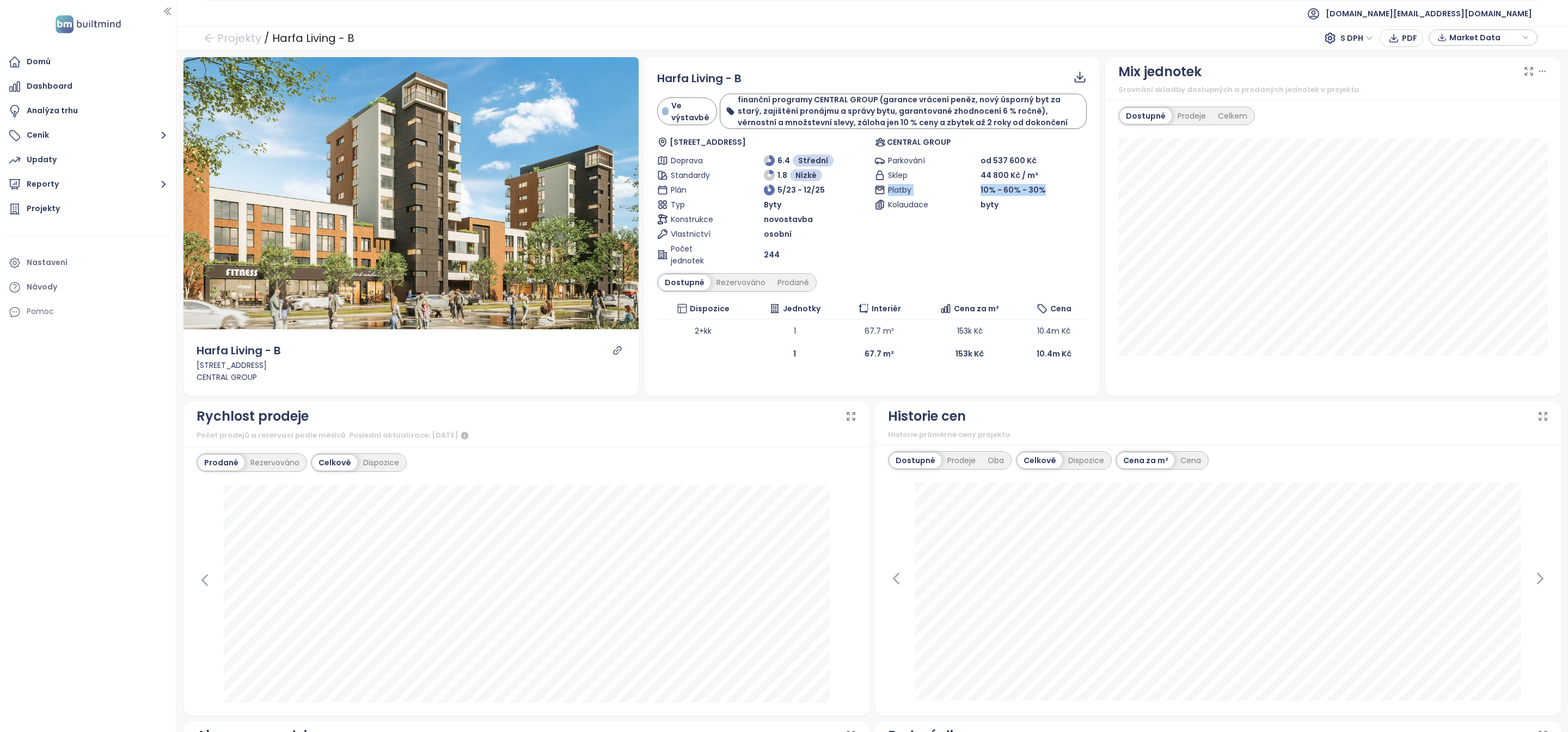
click at [1523, 586] on div "22. srpna 2024 dostupné: 120 361 Kč" at bounding box center [1218, 592] width 660 height 220
click at [1534, 580] on icon at bounding box center [1540, 577] width 16 height 16
click at [888, 60] on div "Exteriérové žaluzie ne Podlahy Koberec Topení radiátory Interiérové dělicí příč…" at bounding box center [800, 93] width 218 height 125
click at [888, 55] on span "Koberec" at bounding box center [892, 54] width 34 height 12
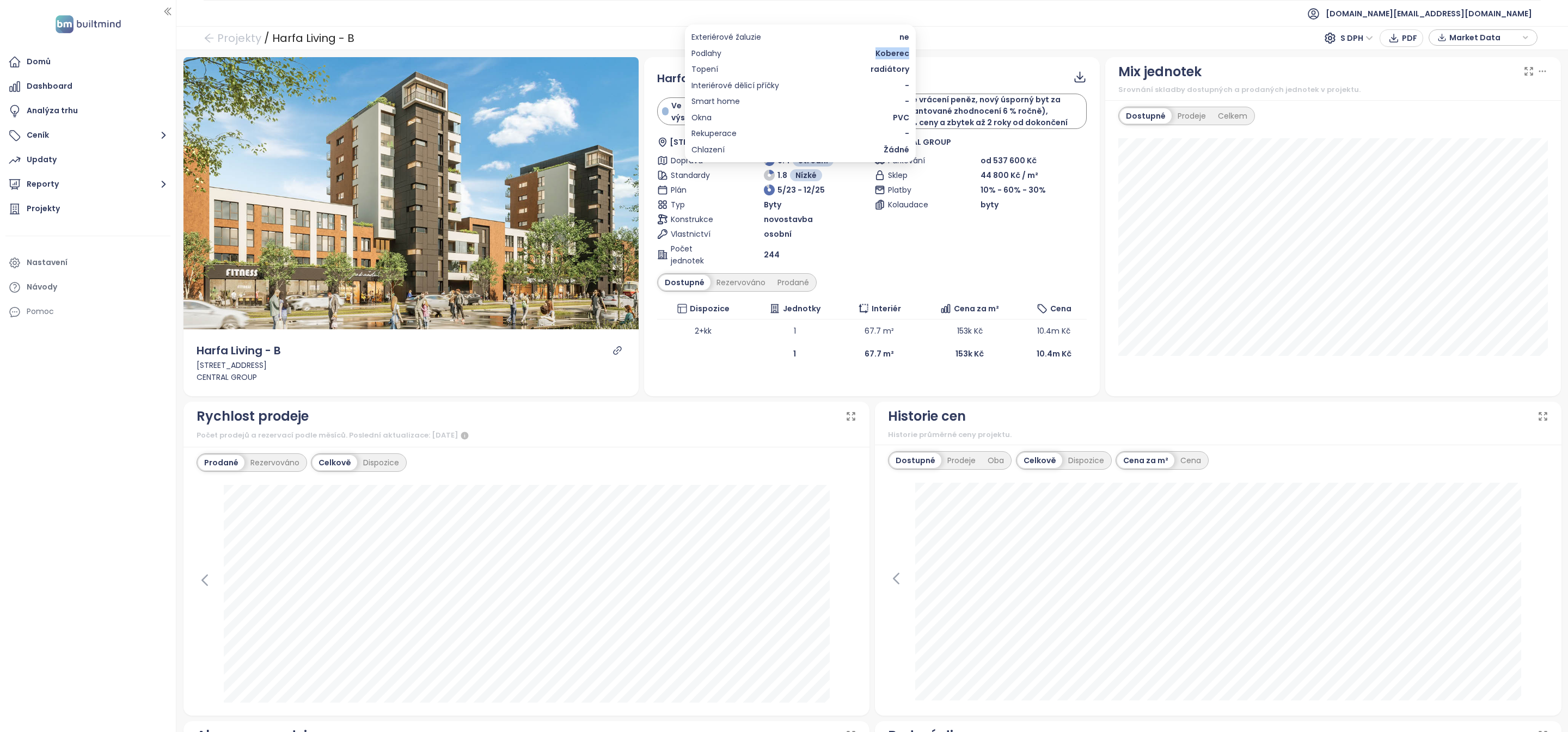
click at [888, 55] on span "Koberec" at bounding box center [892, 54] width 34 height 12
click at [928, 115] on b "finanční programy CENTRAL GROUP (garance vrácení peněz, nový úsporný byt za sta…" at bounding box center [902, 111] width 330 height 34
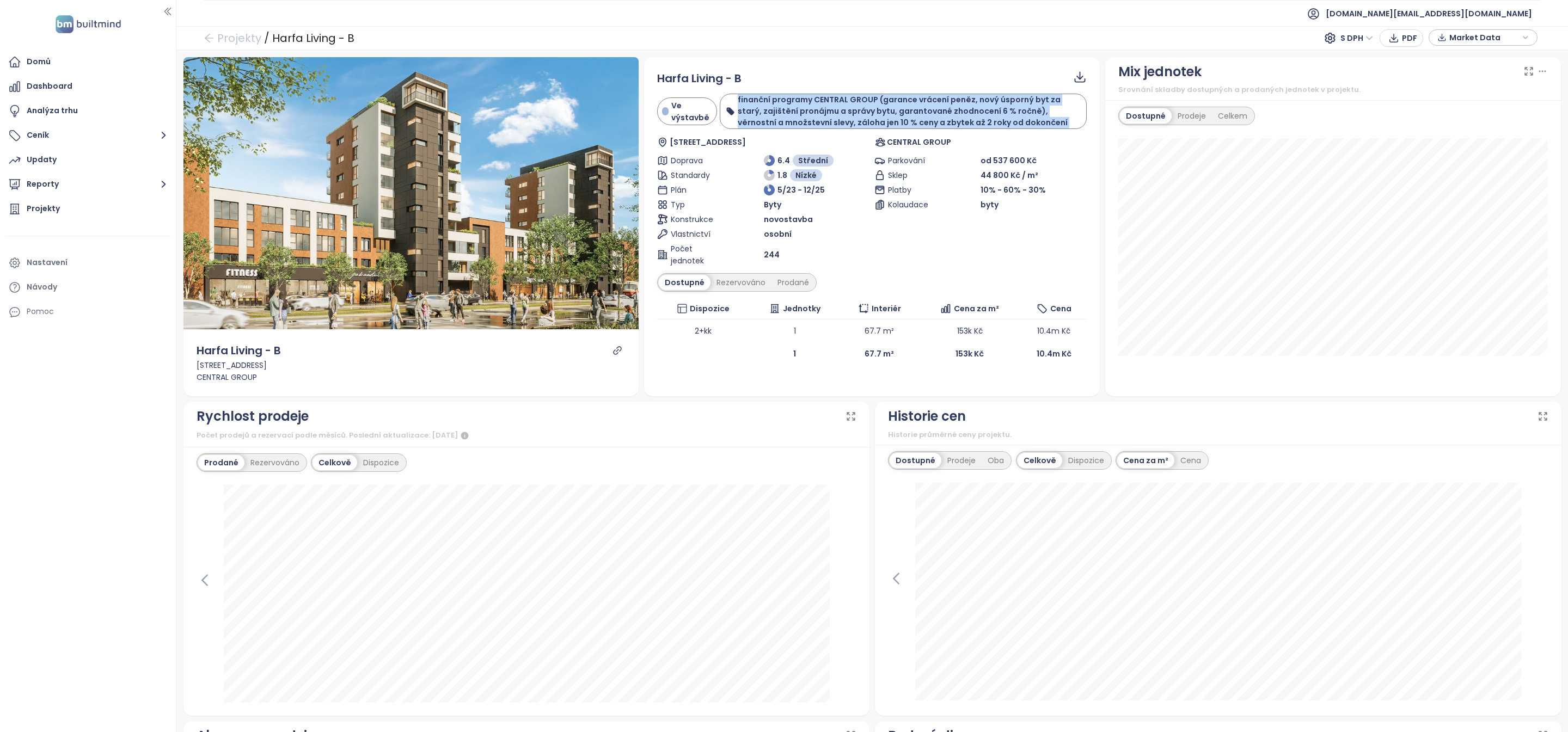
click at [928, 115] on b "finanční programy CENTRAL GROUP (garance vrácení peněz, nový úsporný byt za sta…" at bounding box center [902, 111] width 330 height 34
click at [616, 353] on icon "link" at bounding box center [617, 350] width 10 height 10
click at [97, 184] on button "Reporty" at bounding box center [88, 184] width 165 height 21
click at [74, 230] on div "[GEOGRAPHIC_DATA]" at bounding box center [90, 229] width 154 height 18
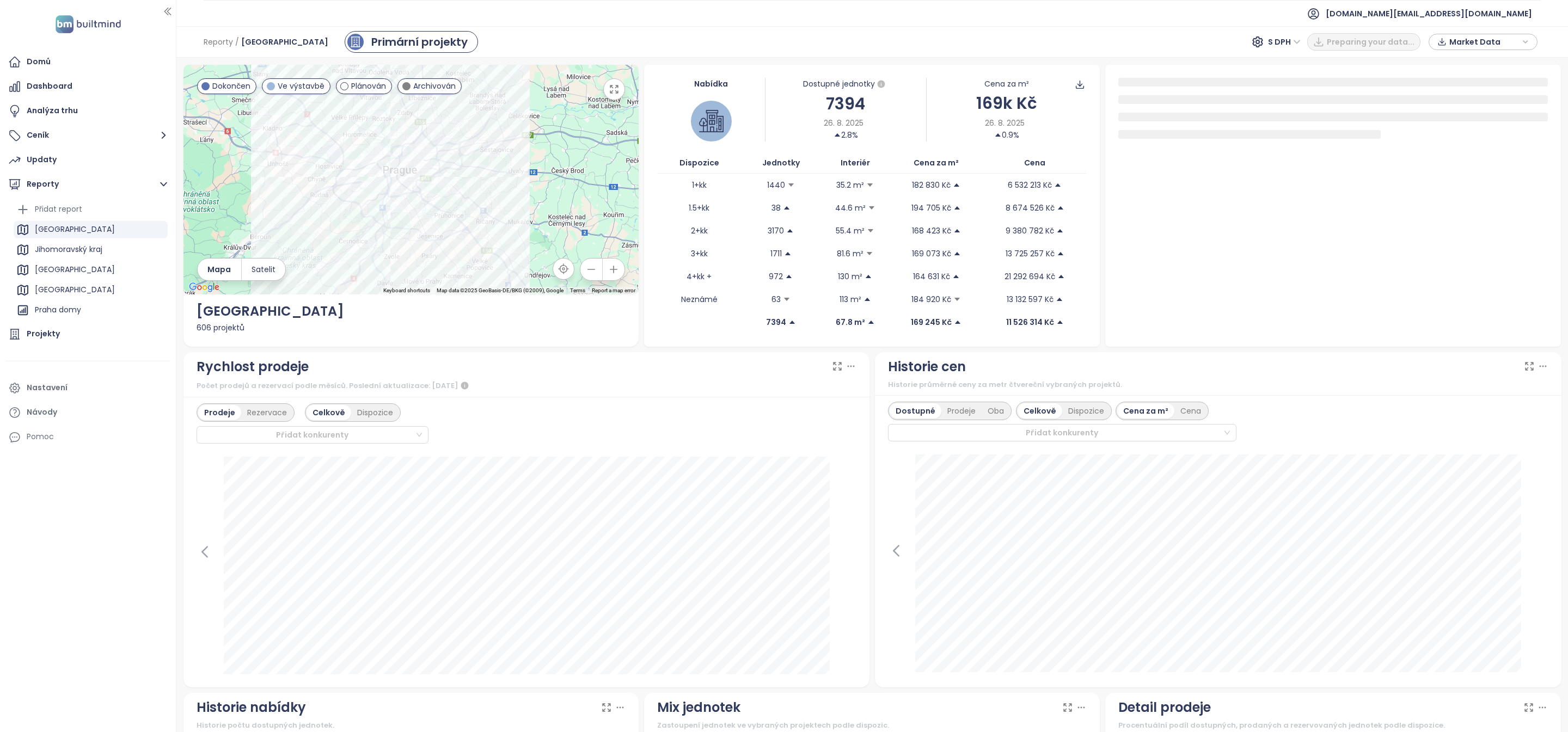
click at [849, 367] on icon at bounding box center [851, 366] width 11 height 11
click at [852, 373] on div "Rychlost prodeje" at bounding box center [526, 366] width 660 height 21
click at [852, 370] on icon at bounding box center [851, 366] width 11 height 11
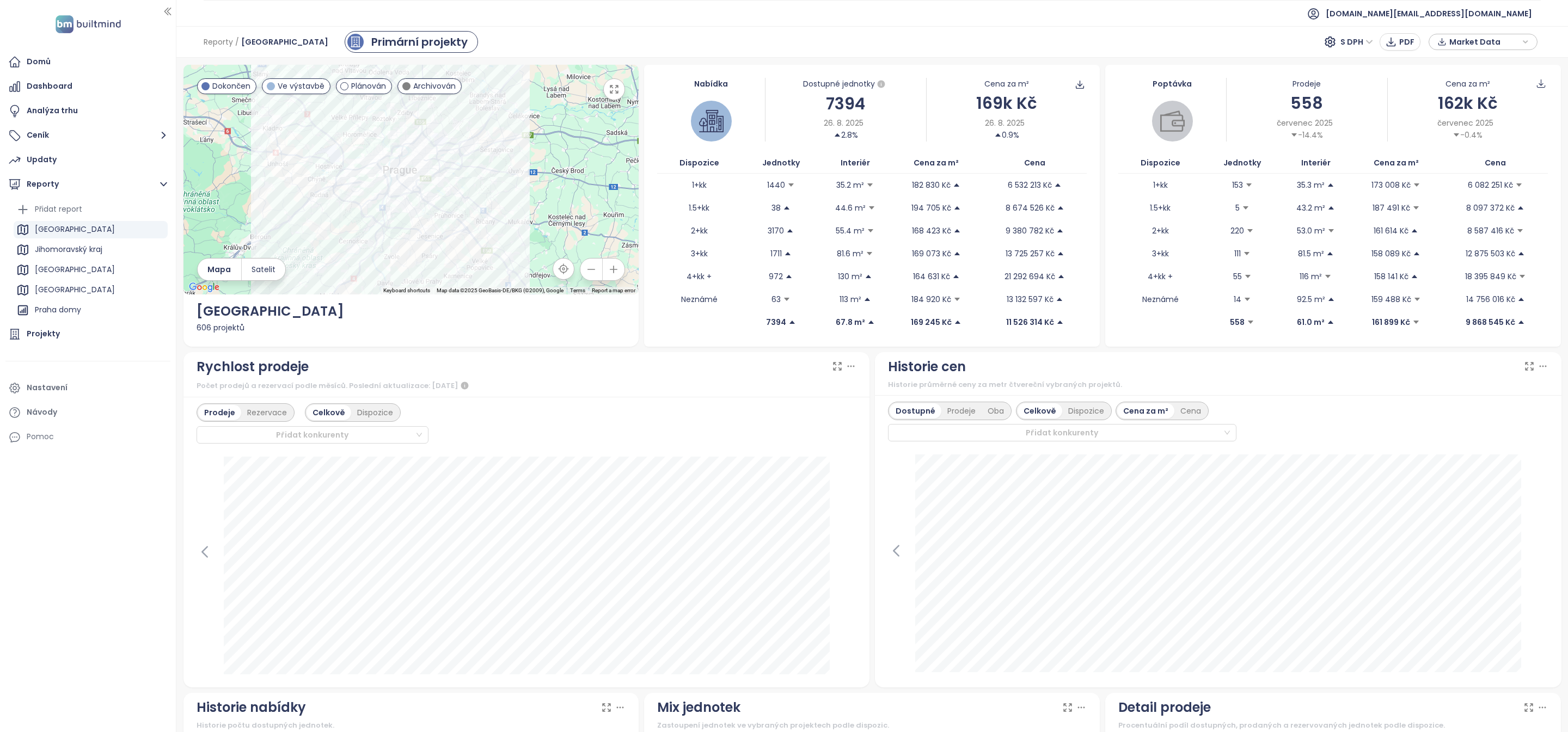
click at [855, 369] on icon at bounding box center [851, 366] width 11 height 11
click at [197, 549] on icon at bounding box center [204, 551] width 16 height 16
click at [852, 555] on icon at bounding box center [848, 551] width 16 height 16
click at [67, 208] on div "Přidat report" at bounding box center [59, 210] width 47 height 14
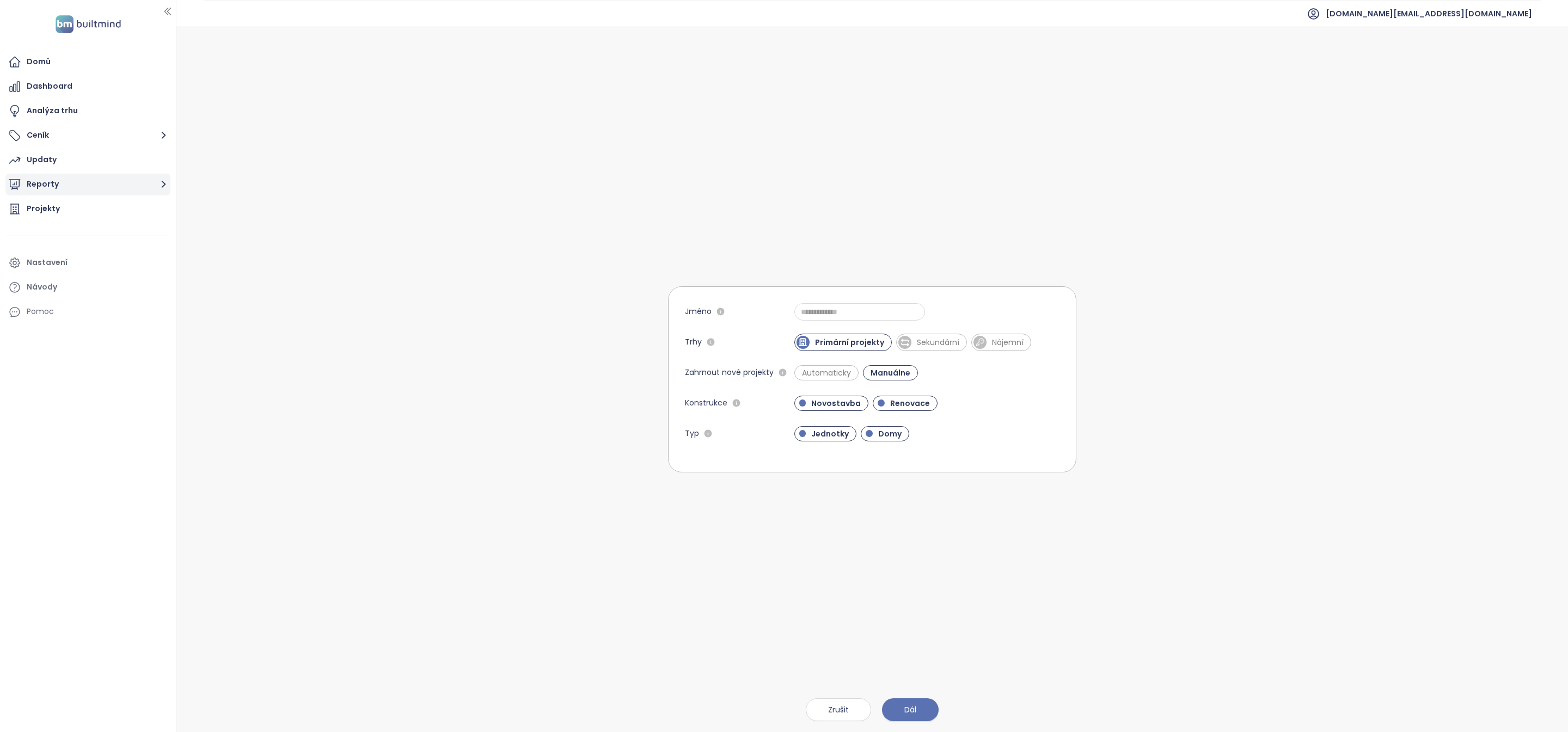
click at [60, 194] on button "Reporty" at bounding box center [88, 184] width 165 height 21
click at [97, 268] on div "Praha sekundarni trh" at bounding box center [74, 272] width 78 height 14
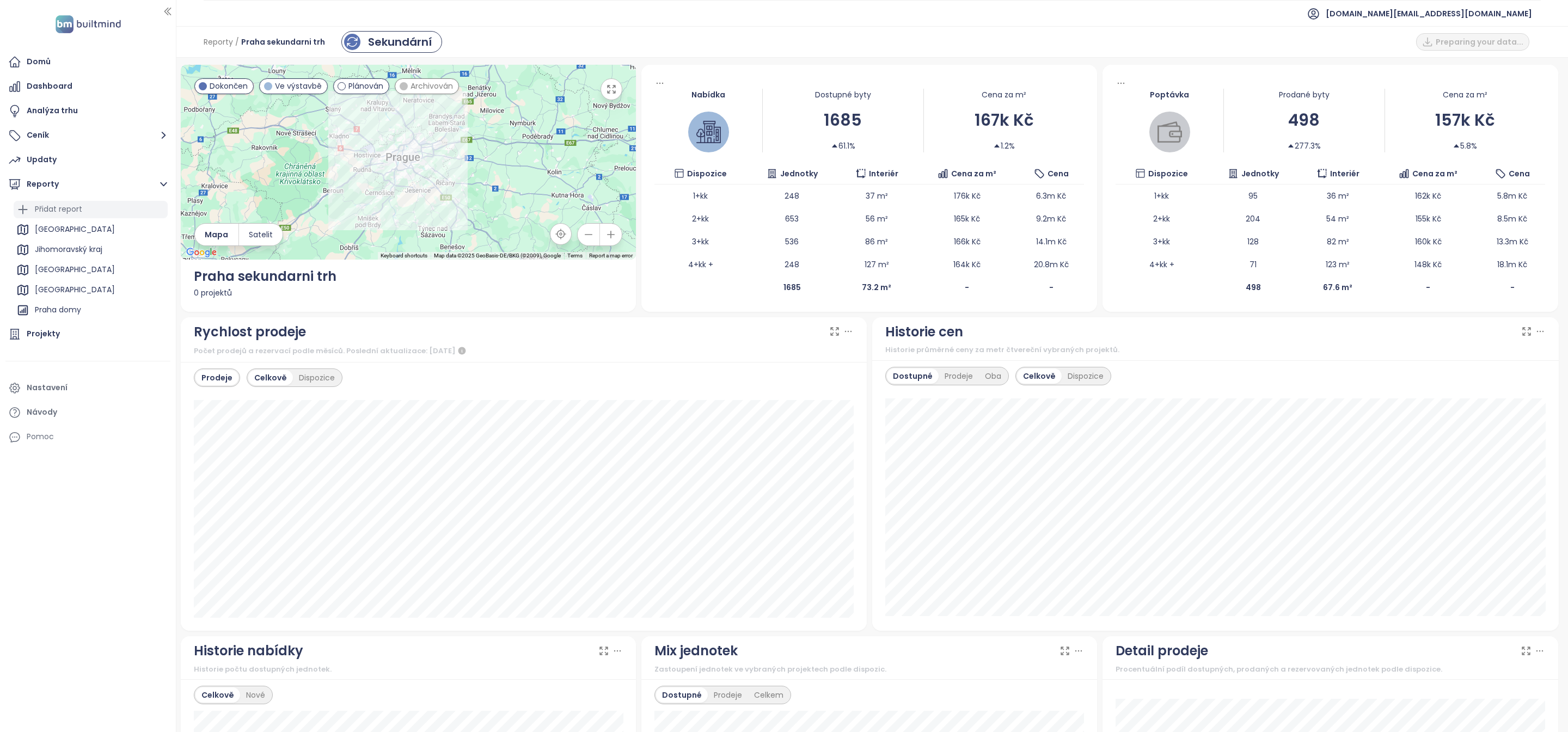
click at [73, 212] on div "Přidat report" at bounding box center [59, 210] width 47 height 14
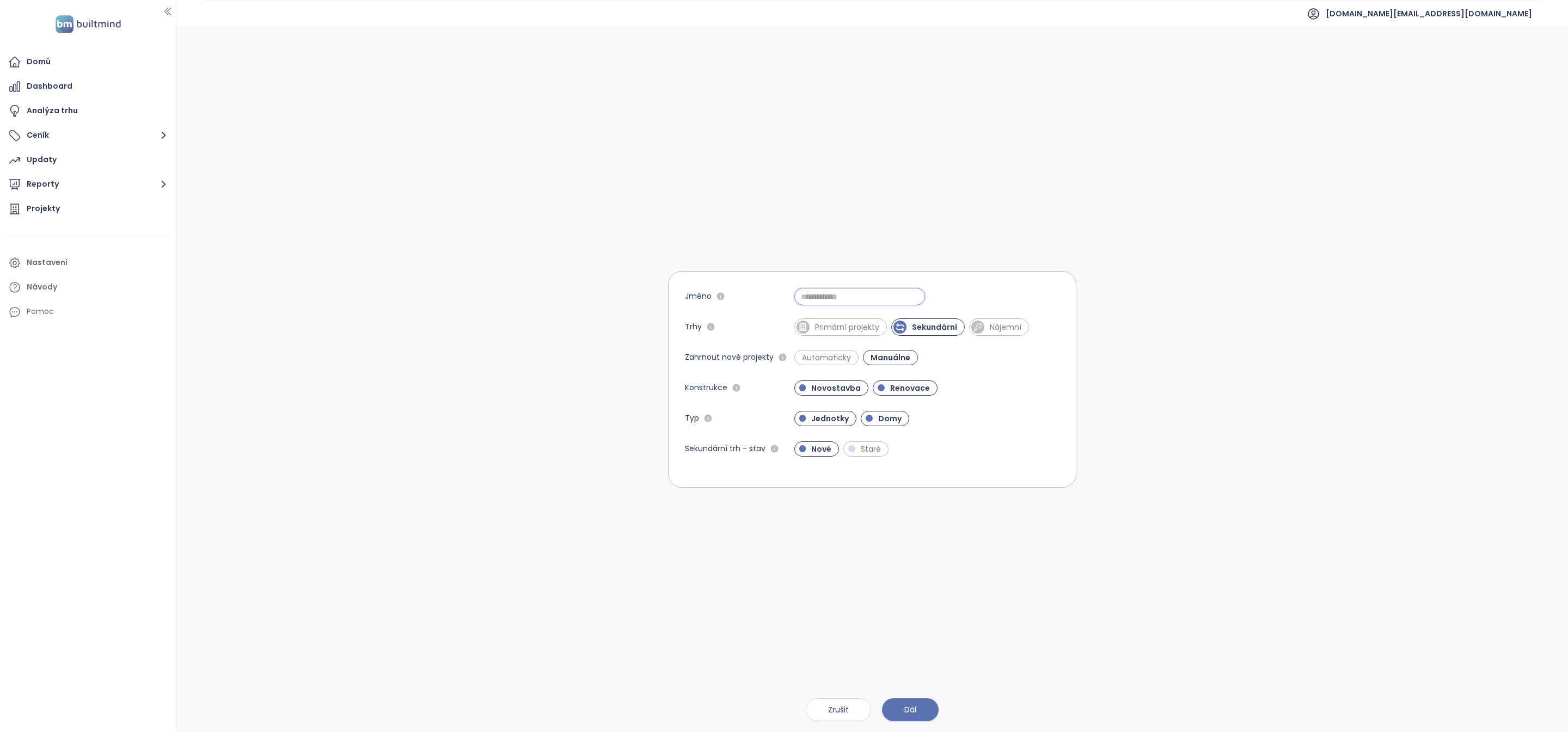
click at [806, 301] on input "Jméno" at bounding box center [859, 296] width 131 height 18
click at [1009, 330] on span "Nájemní" at bounding box center [1005, 327] width 42 height 11
click at [944, 325] on span "Sekundární" at bounding box center [934, 327] width 56 height 11
click at [885, 290] on input "**********" at bounding box center [859, 296] width 131 height 18
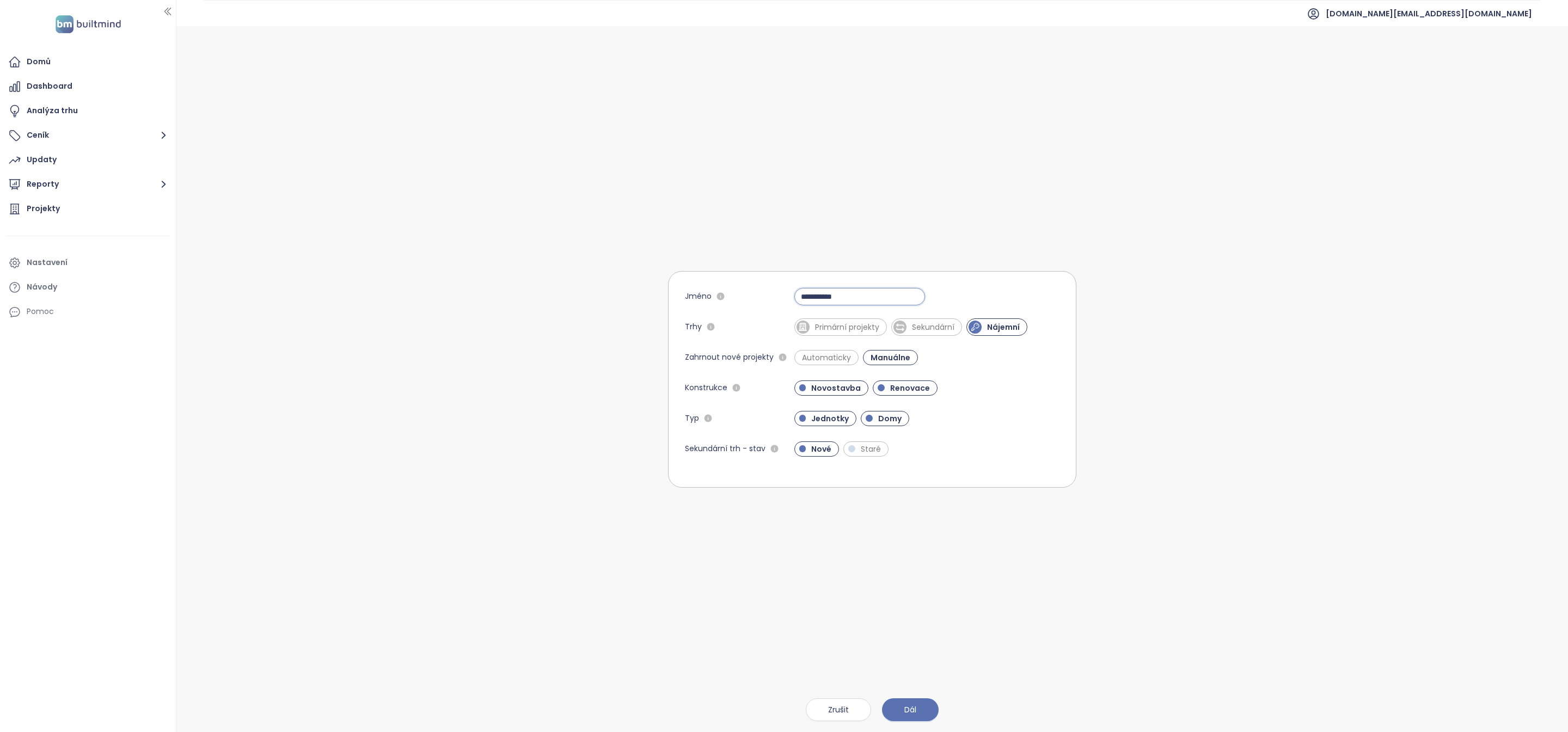
click at [885, 290] on input "**********" at bounding box center [859, 296] width 131 height 18
click at [880, 291] on input "**********" at bounding box center [859, 296] width 131 height 18
type input "**********"
click at [725, 333] on div "Trhy" at bounding box center [739, 327] width 109 height 18
click at [836, 363] on span "Automaticky" at bounding box center [826, 357] width 64 height 15
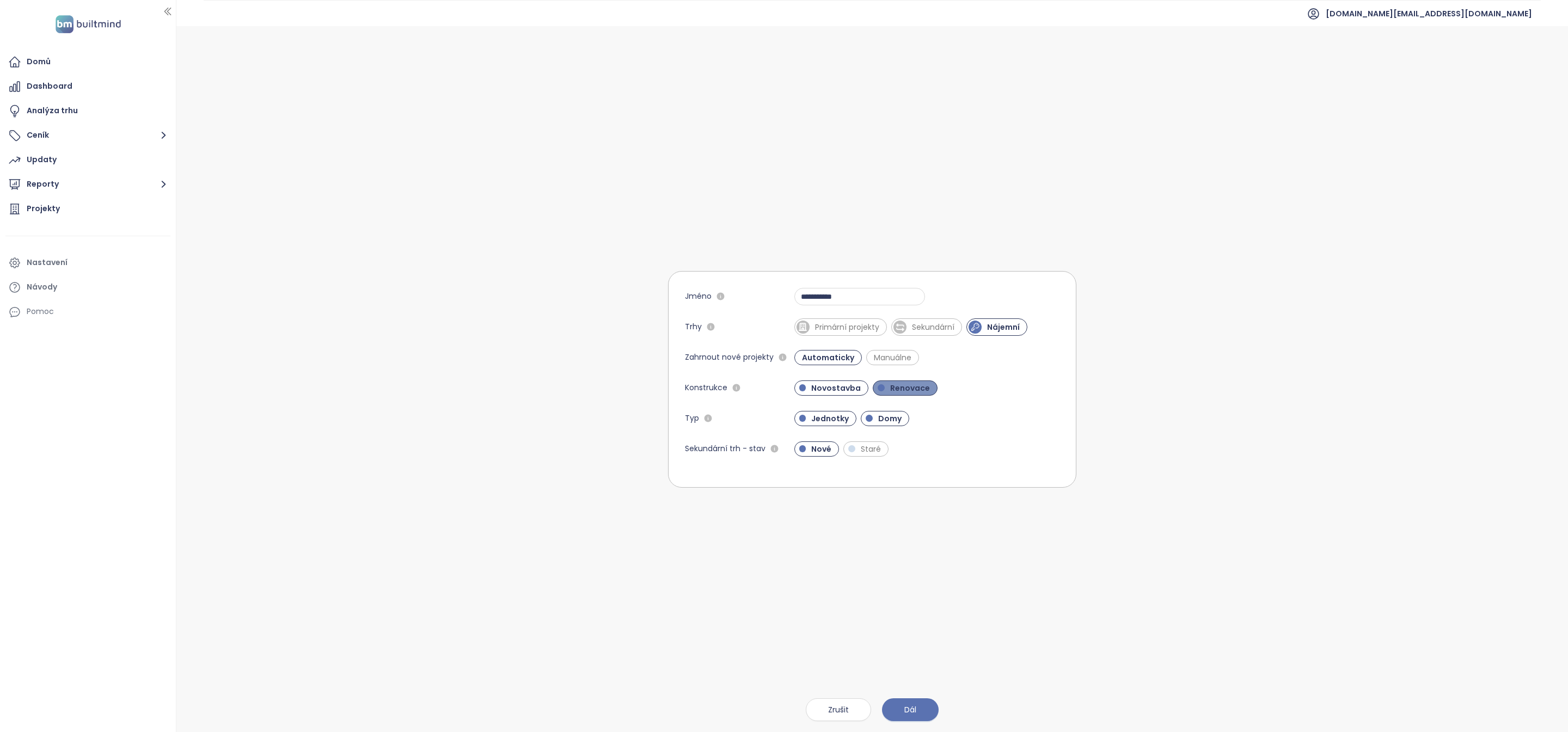
click at [893, 389] on span "Renovace" at bounding box center [910, 388] width 51 height 11
click at [882, 419] on span "Domy" at bounding box center [889, 418] width 34 height 11
click at [925, 713] on button "Dál" at bounding box center [910, 710] width 57 height 23
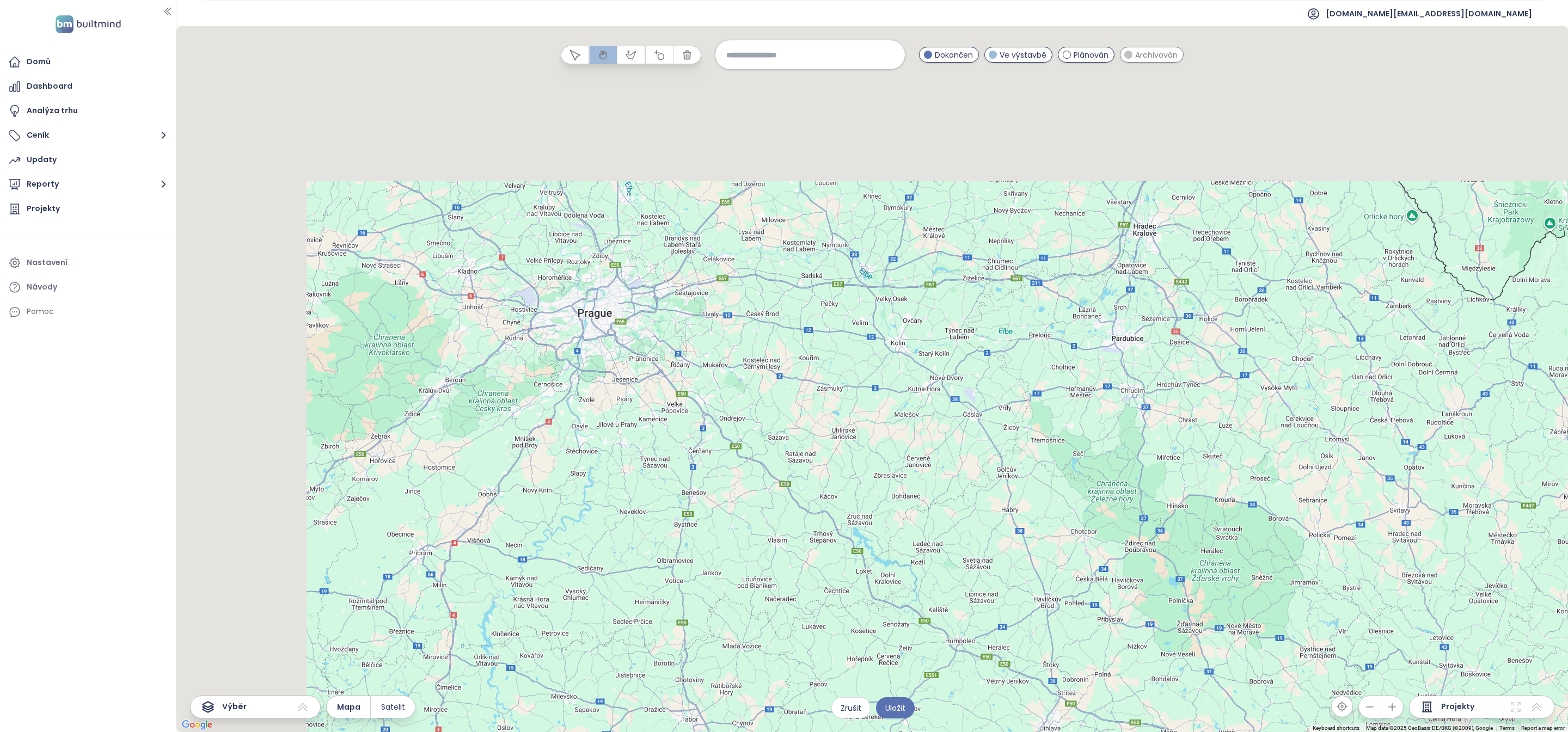
drag, startPoint x: 481, startPoint y: 182, endPoint x: 633, endPoint y: 384, distance: 252.8
click at [634, 385] on div at bounding box center [872, 379] width 1391 height 706
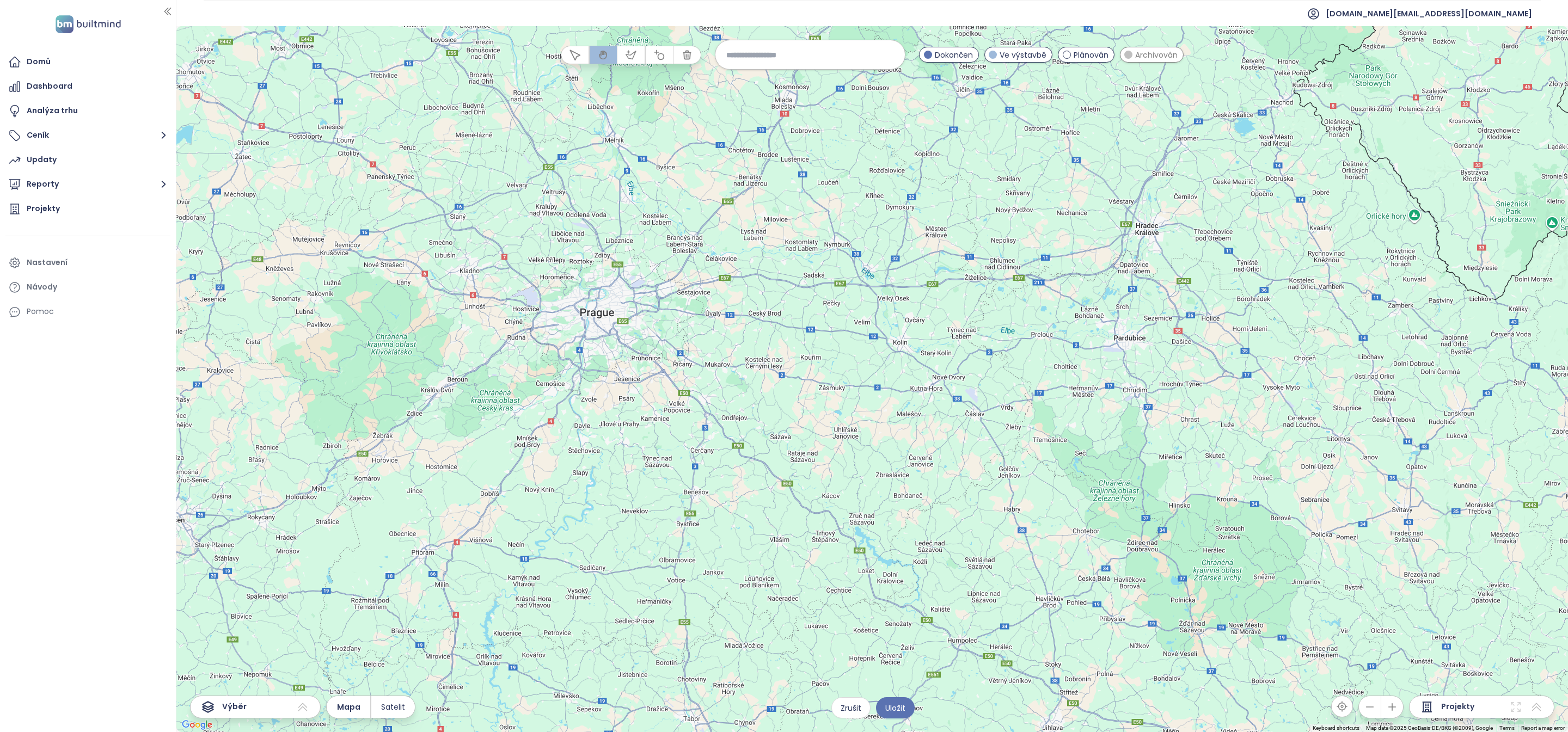
click at [595, 338] on div at bounding box center [872, 379] width 1391 height 706
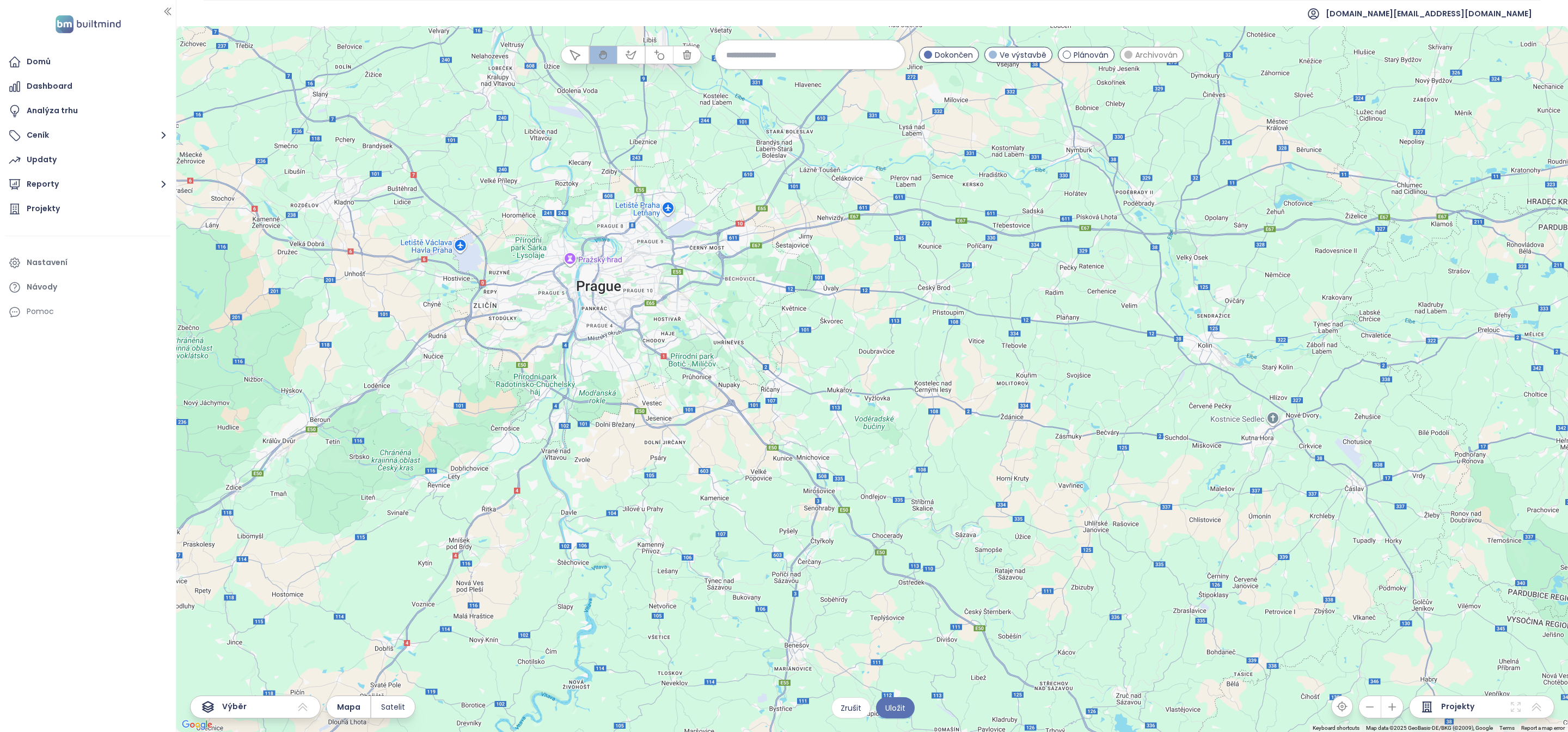
click at [747, 55] on input at bounding box center [810, 54] width 168 height 24
type input "*******"
click at [824, 81] on span "Praha 4 (Městská část)" at bounding box center [771, 81] width 110 height 18
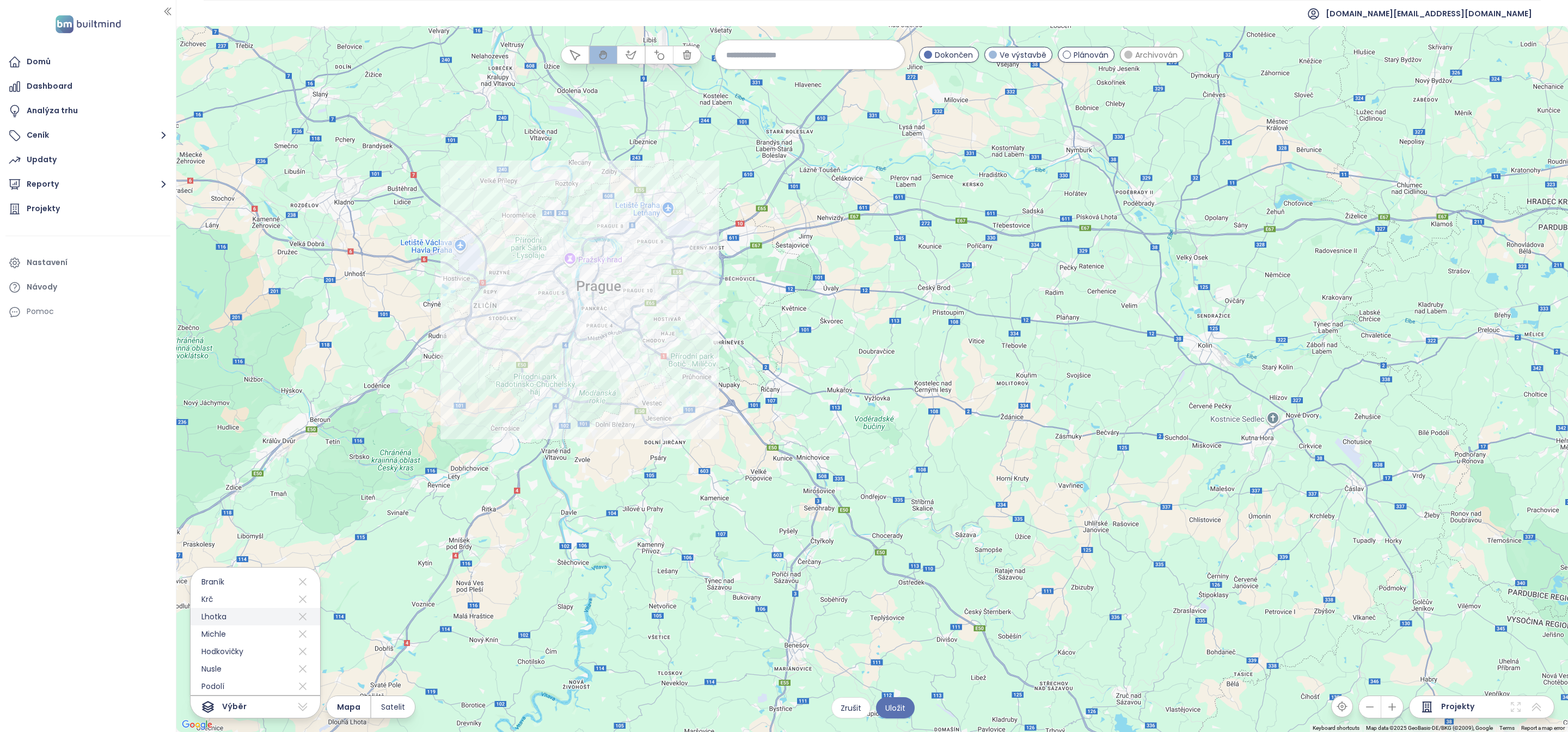
click at [308, 623] on icon at bounding box center [302, 617] width 13 height 18
click at [899, 715] on button "Uložit" at bounding box center [895, 708] width 39 height 21
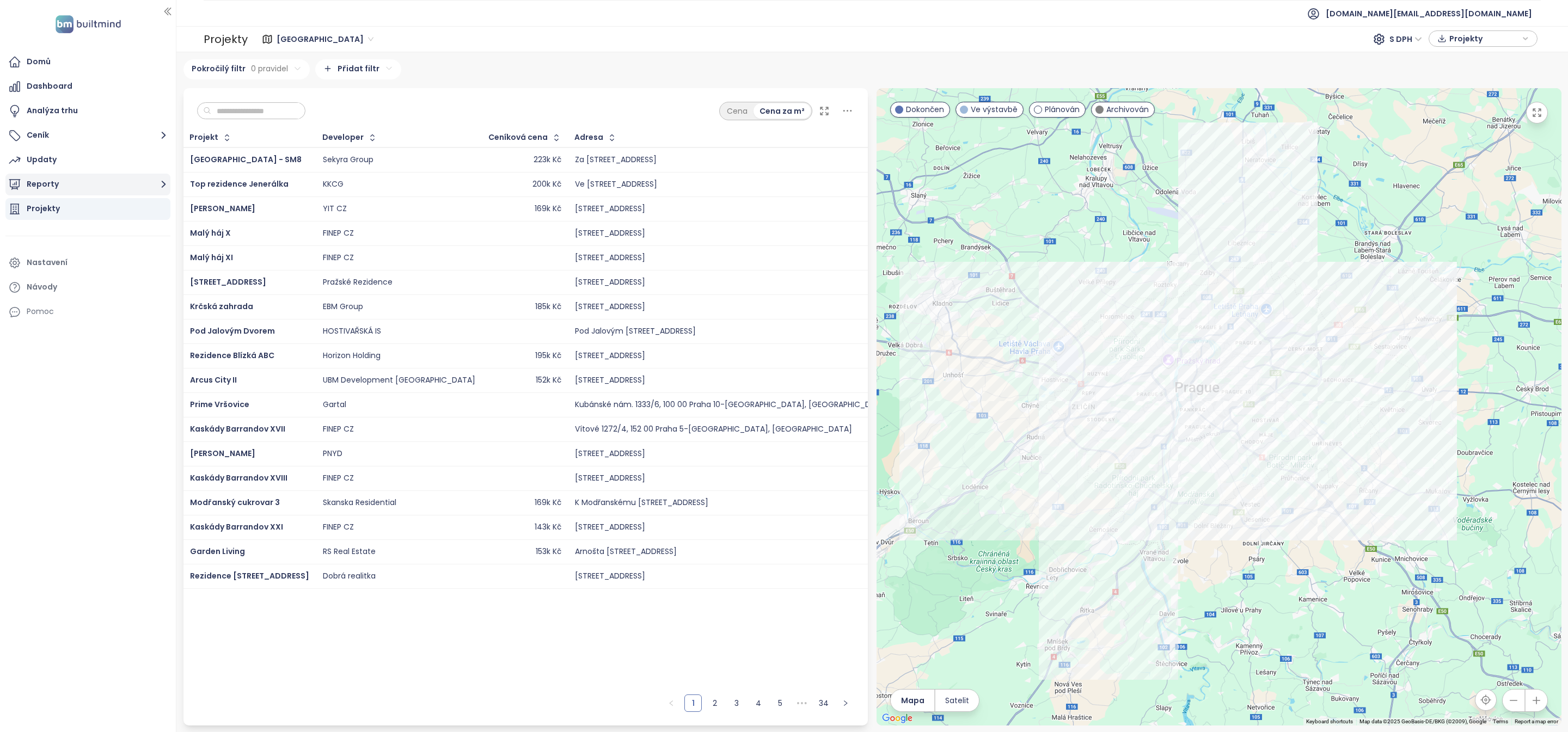
click at [135, 184] on button "Reporty" at bounding box center [88, 184] width 165 height 21
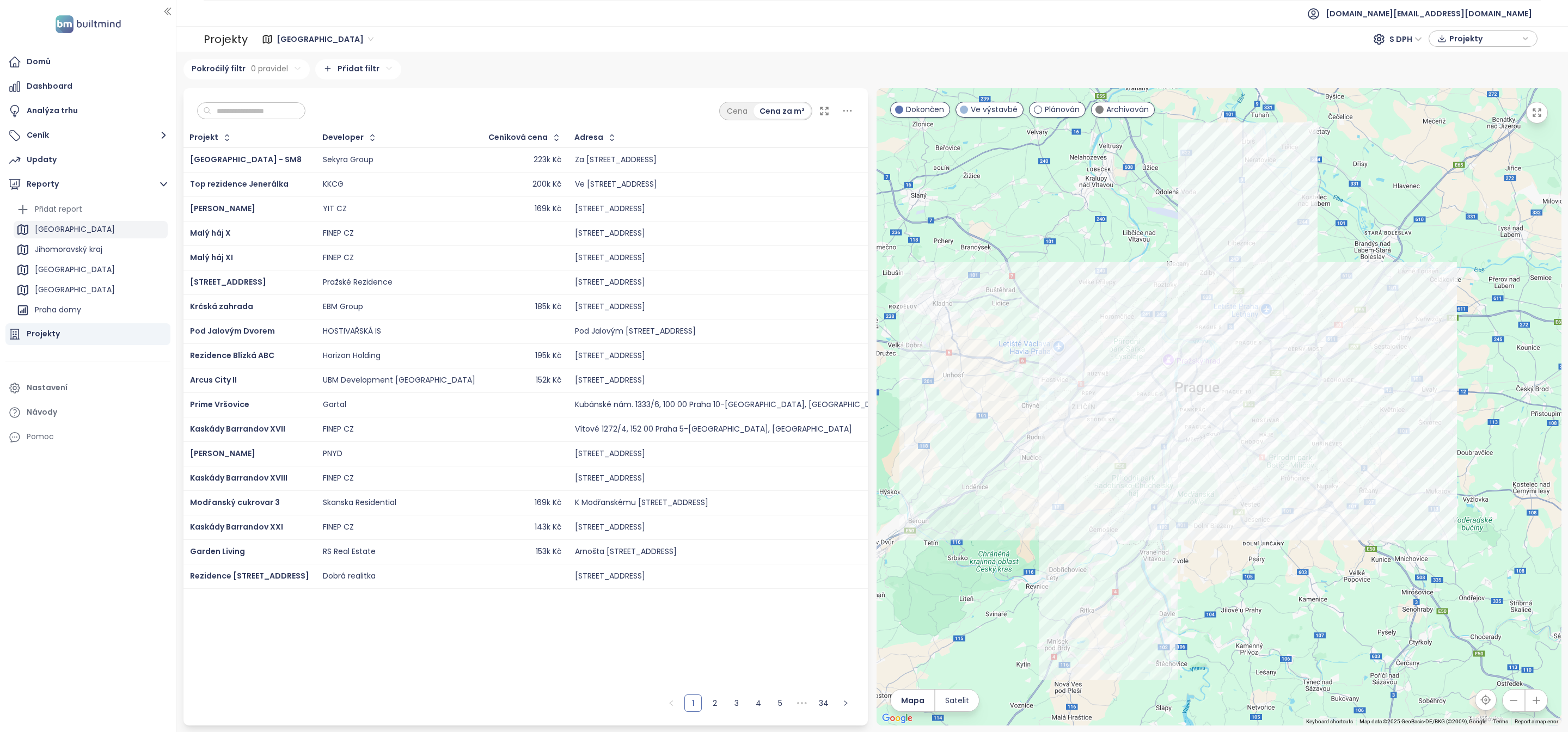
click at [78, 234] on div "[GEOGRAPHIC_DATA]" at bounding box center [90, 229] width 154 height 18
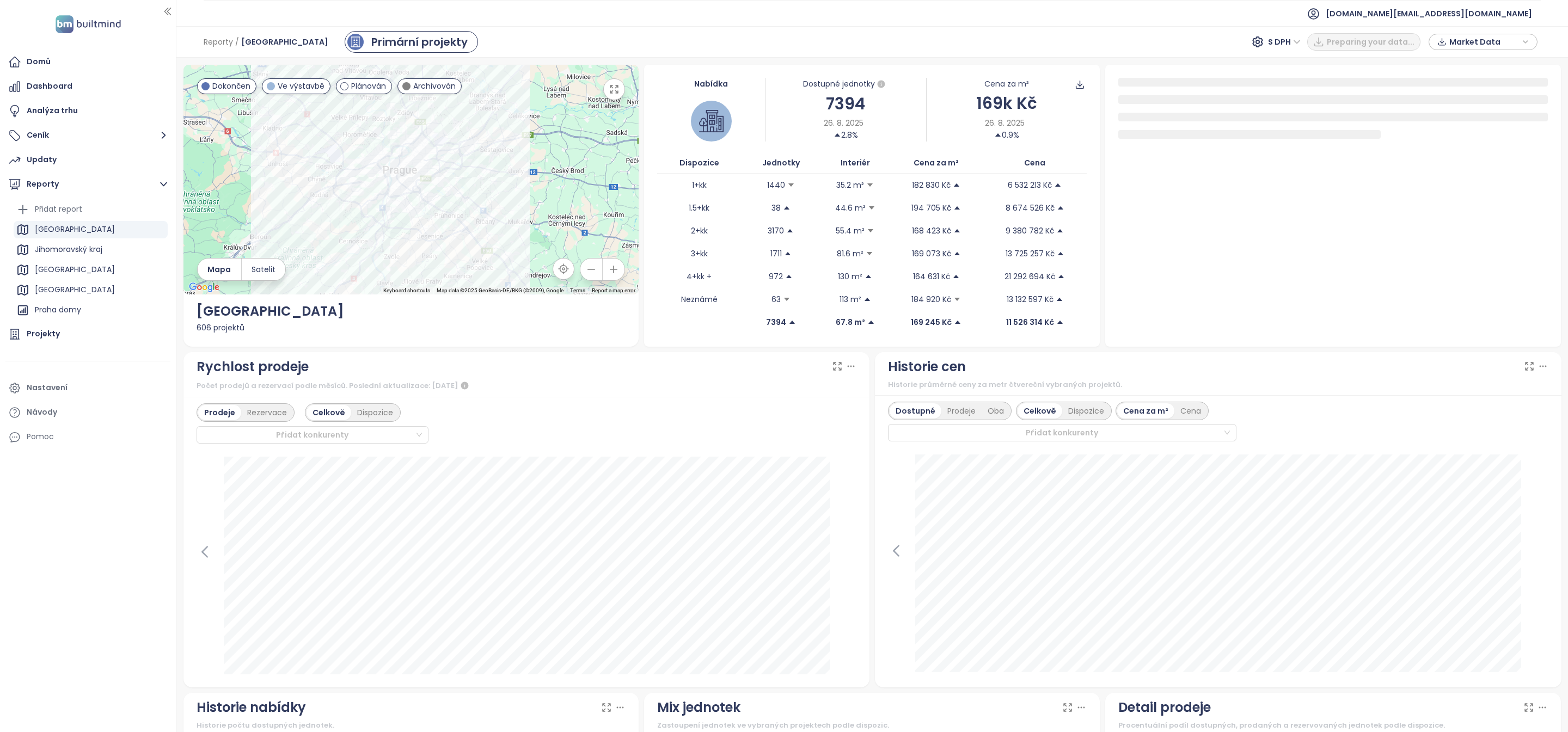
click at [833, 97] on div "7394" at bounding box center [846, 103] width 161 height 25
click at [879, 111] on div "7394" at bounding box center [846, 103] width 161 height 25
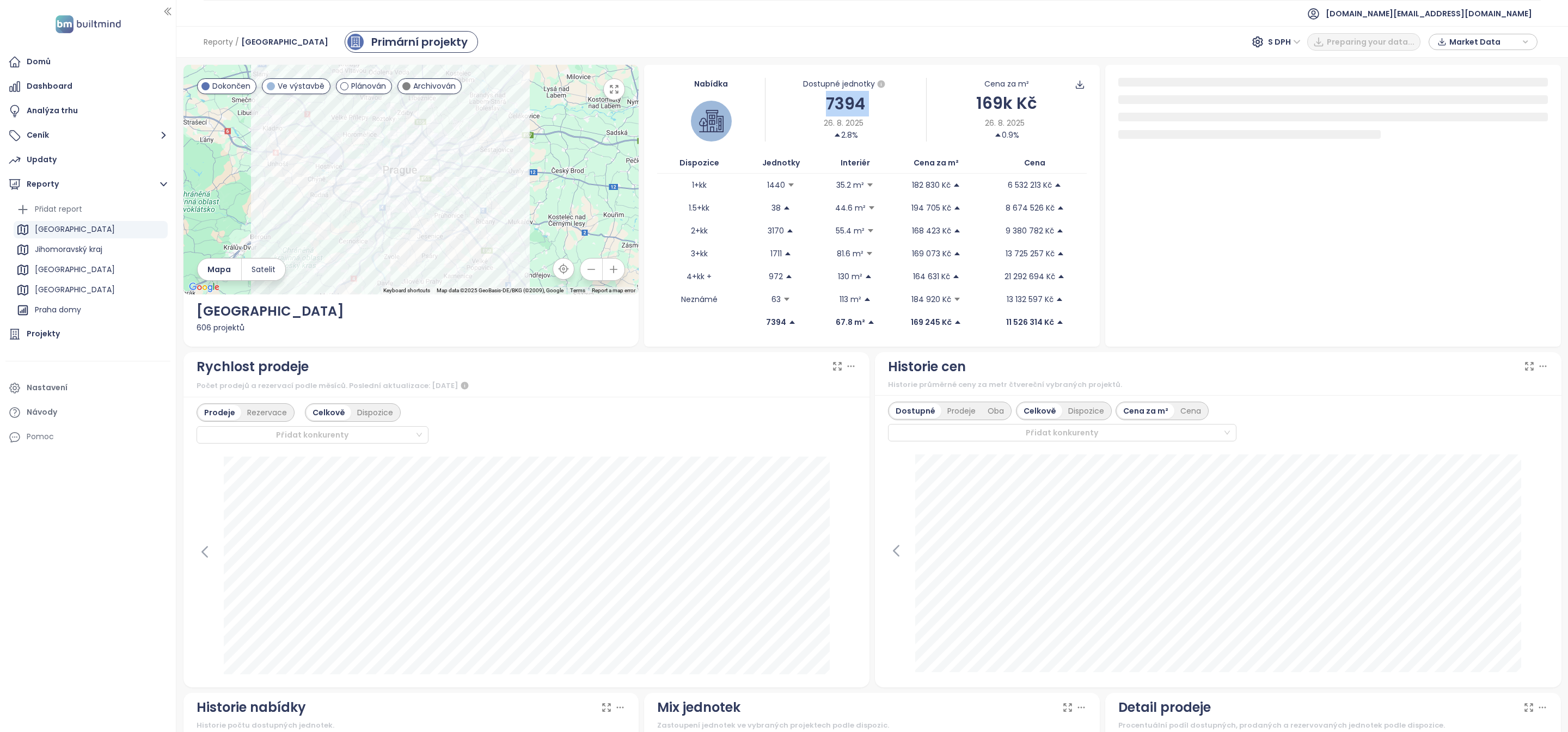
click at [879, 111] on div "7394" at bounding box center [846, 103] width 161 height 25
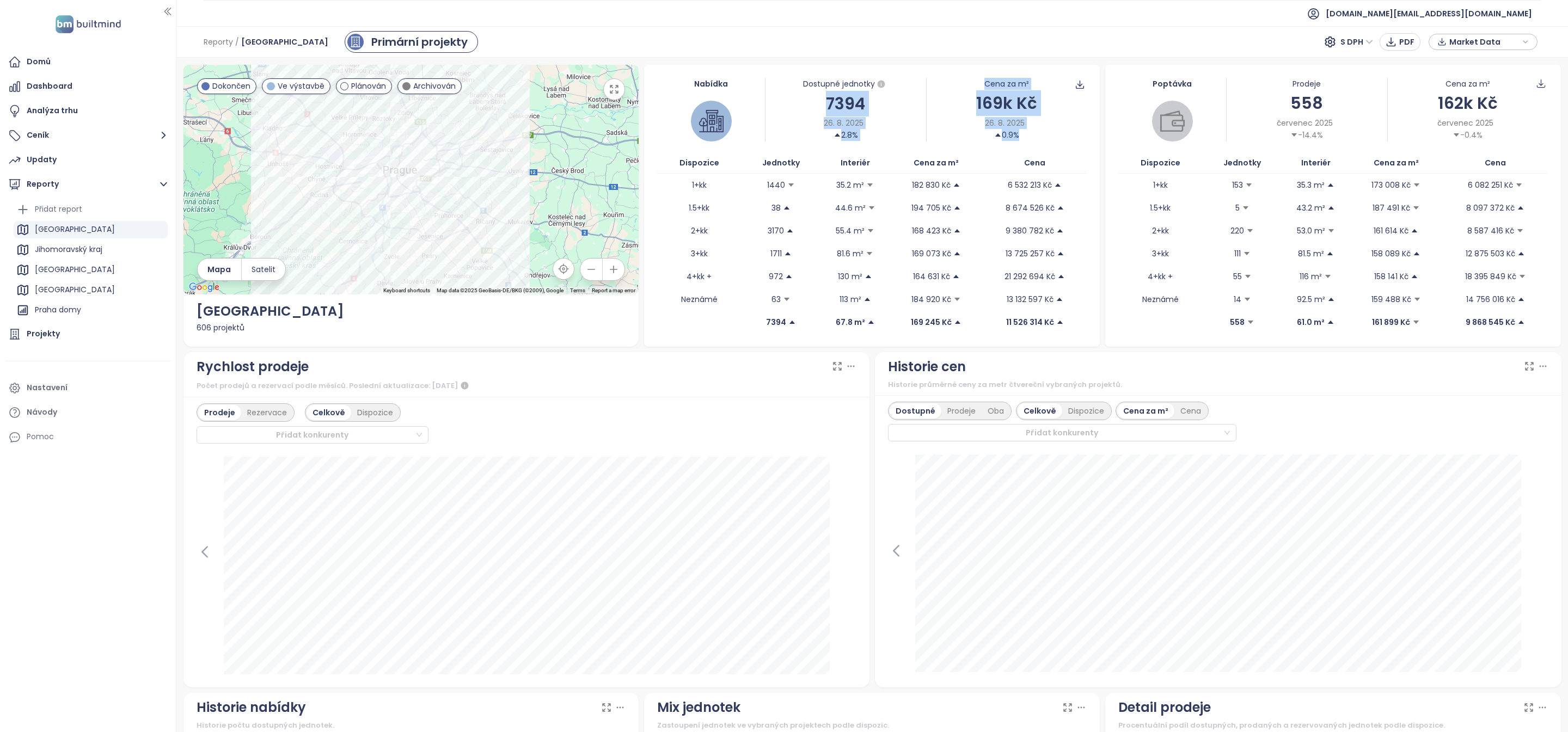
drag, startPoint x: 1074, startPoint y: 331, endPoint x: 810, endPoint y: 103, distance: 348.8
click at [810, 103] on div "Nabídka Dostupné jednotky 7394 26. 8. 2025 2.8% Cena za m² 169k Kč 26. 8. 2025 …" at bounding box center [872, 206] width 455 height 281
click at [911, 132] on div "26. 8. 2025 2.8%" at bounding box center [846, 129] width 161 height 24
click at [73, 338] on div "Projekty" at bounding box center [88, 334] width 165 height 21
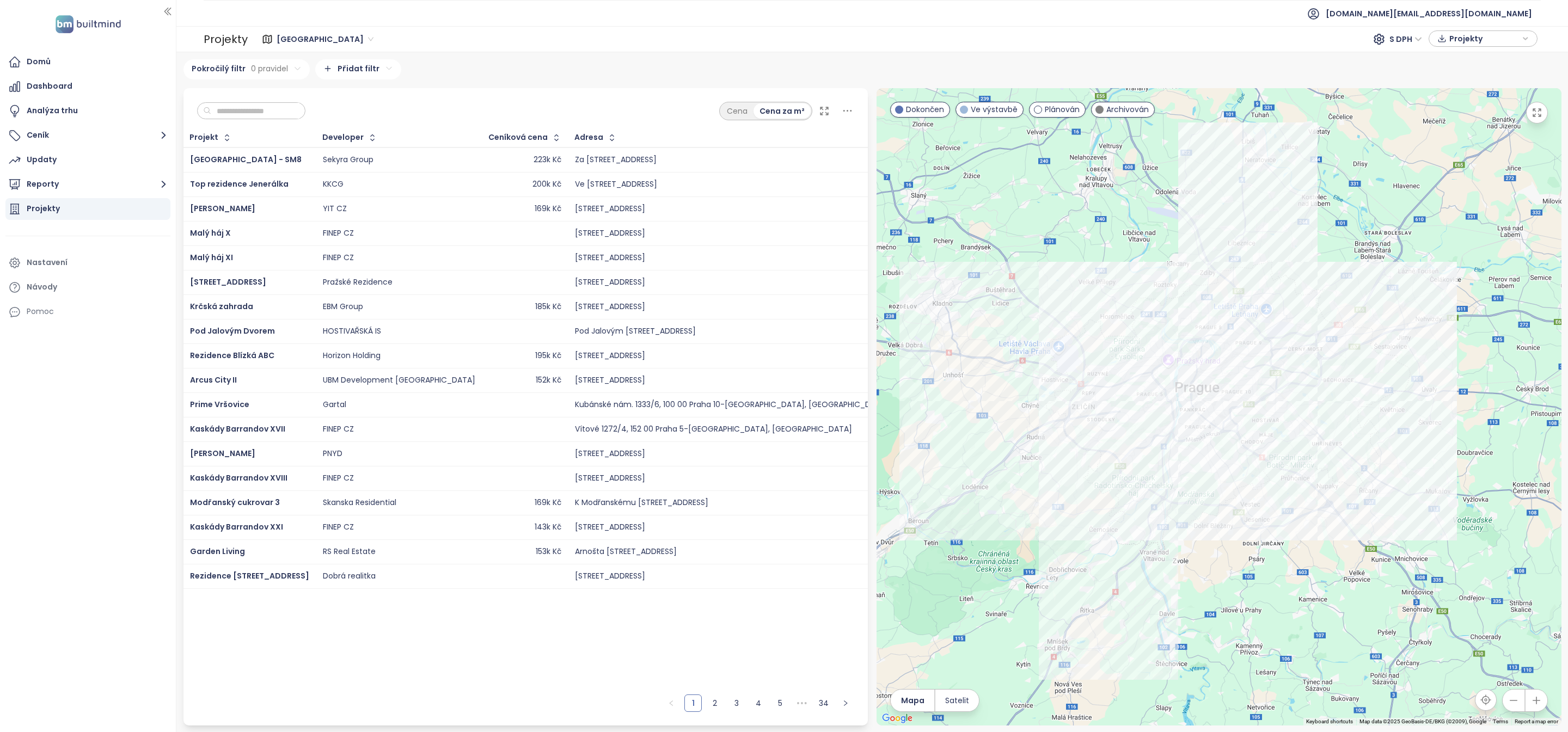
click at [280, 110] on input "text" at bounding box center [255, 110] width 88 height 16
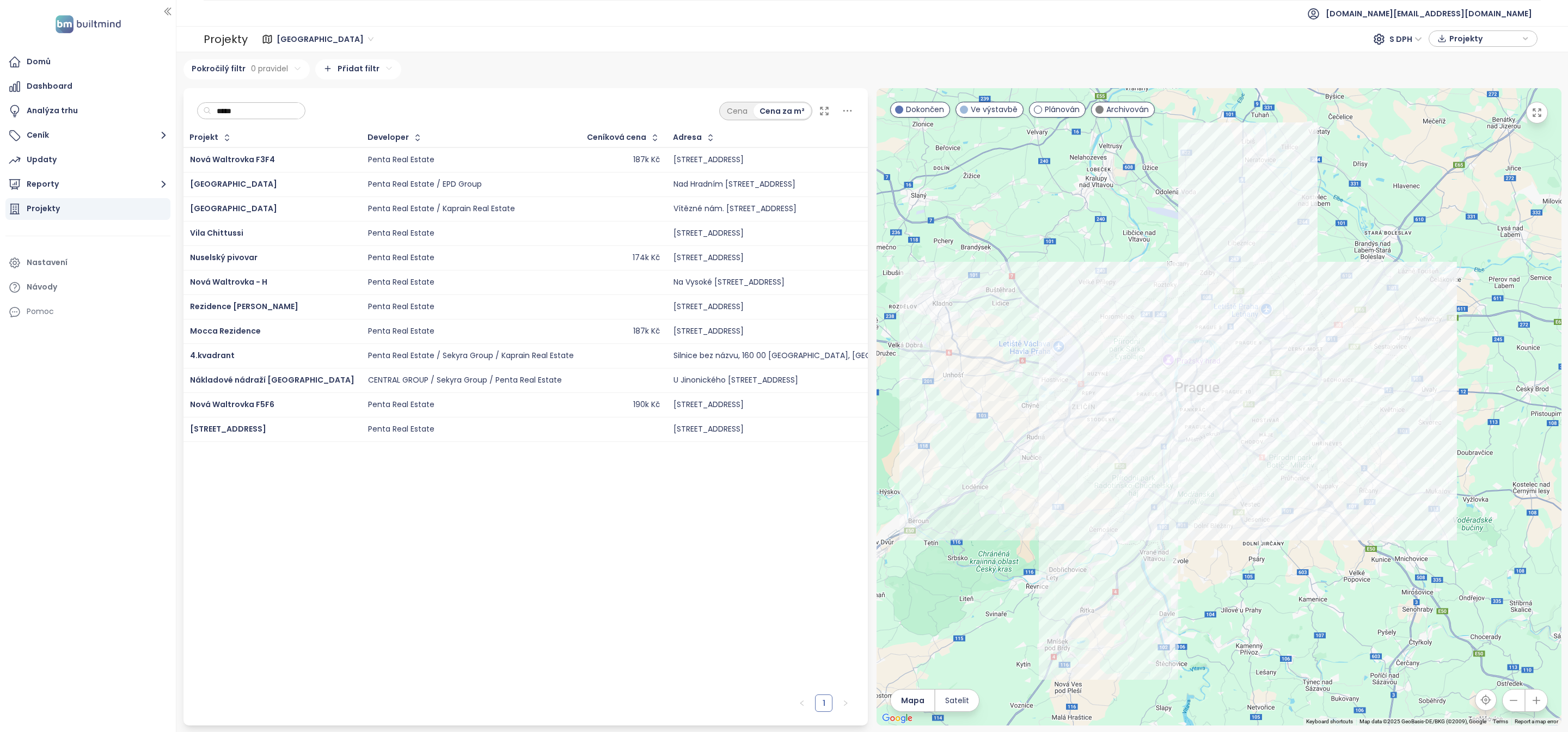
type input "*****"
click at [404, 158] on div "Penta Real Estate" at bounding box center [471, 160] width 206 height 13
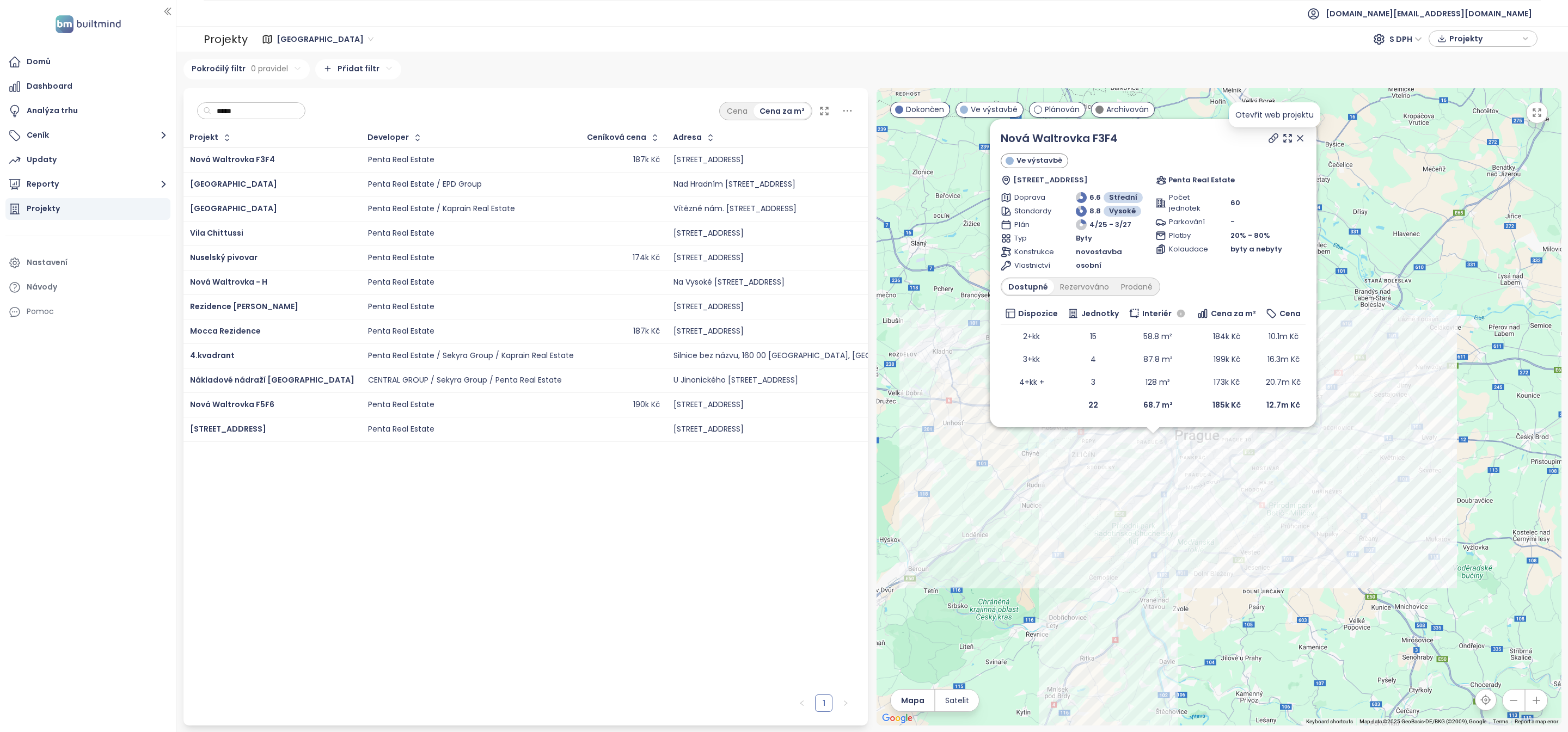
click at [1270, 139] on icon at bounding box center [1273, 138] width 8 height 8
drag, startPoint x: 1132, startPoint y: 336, endPoint x: 1189, endPoint y: 334, distance: 57.0
click at [1189, 338] on td "58.8 m²" at bounding box center [1157, 337] width 69 height 23
click at [70, 190] on button "Reporty" at bounding box center [88, 184] width 165 height 21
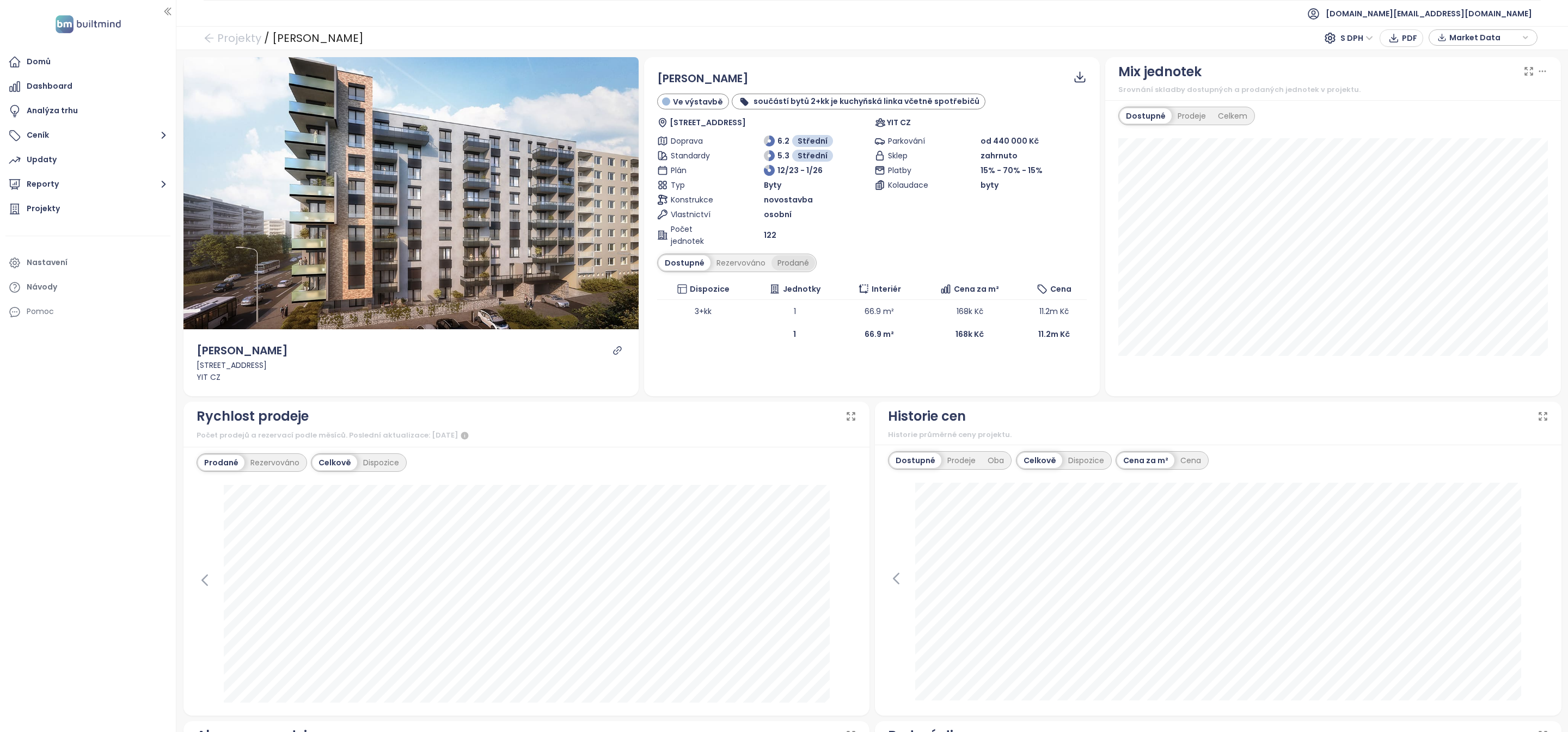
click at [799, 266] on div "Prodané" at bounding box center [793, 263] width 44 height 15
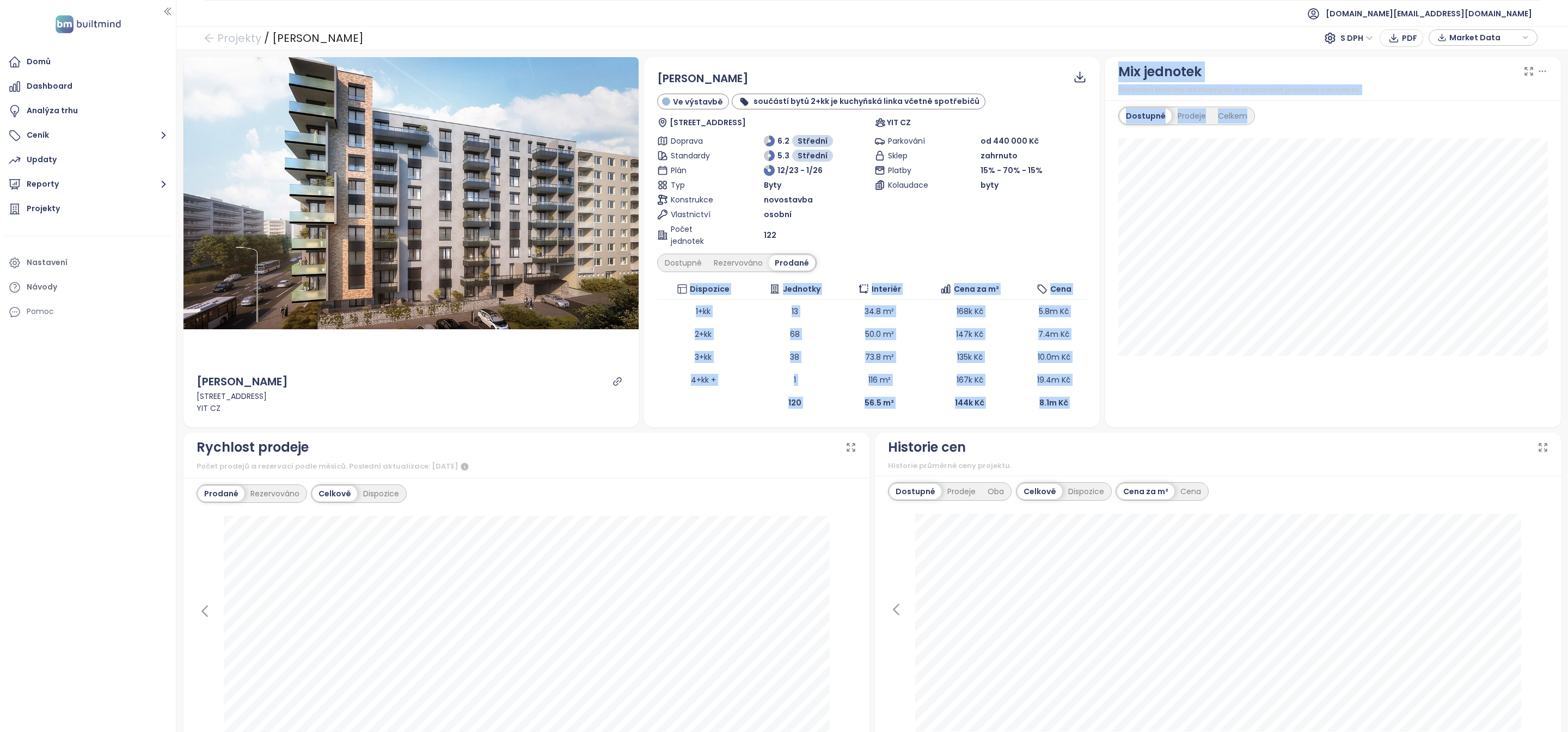
drag, startPoint x: 1077, startPoint y: 414, endPoint x: 736, endPoint y: 443, distance: 342.2
click at [736, 443] on div "Náhled SIJA Kamýk [STREET_ADDRESS] YIT CZ SIJA Kamýk Ve výstavbě součástí bytů …" at bounding box center [872, 719] width 1383 height 1324
click at [736, 434] on div "Rychlost prodeje Počet prodejů a rezervací podle měsíců. Poslední aktualizace: …" at bounding box center [526, 456] width 686 height 46
click at [235, 41] on link "Projekty" at bounding box center [232, 38] width 57 height 20
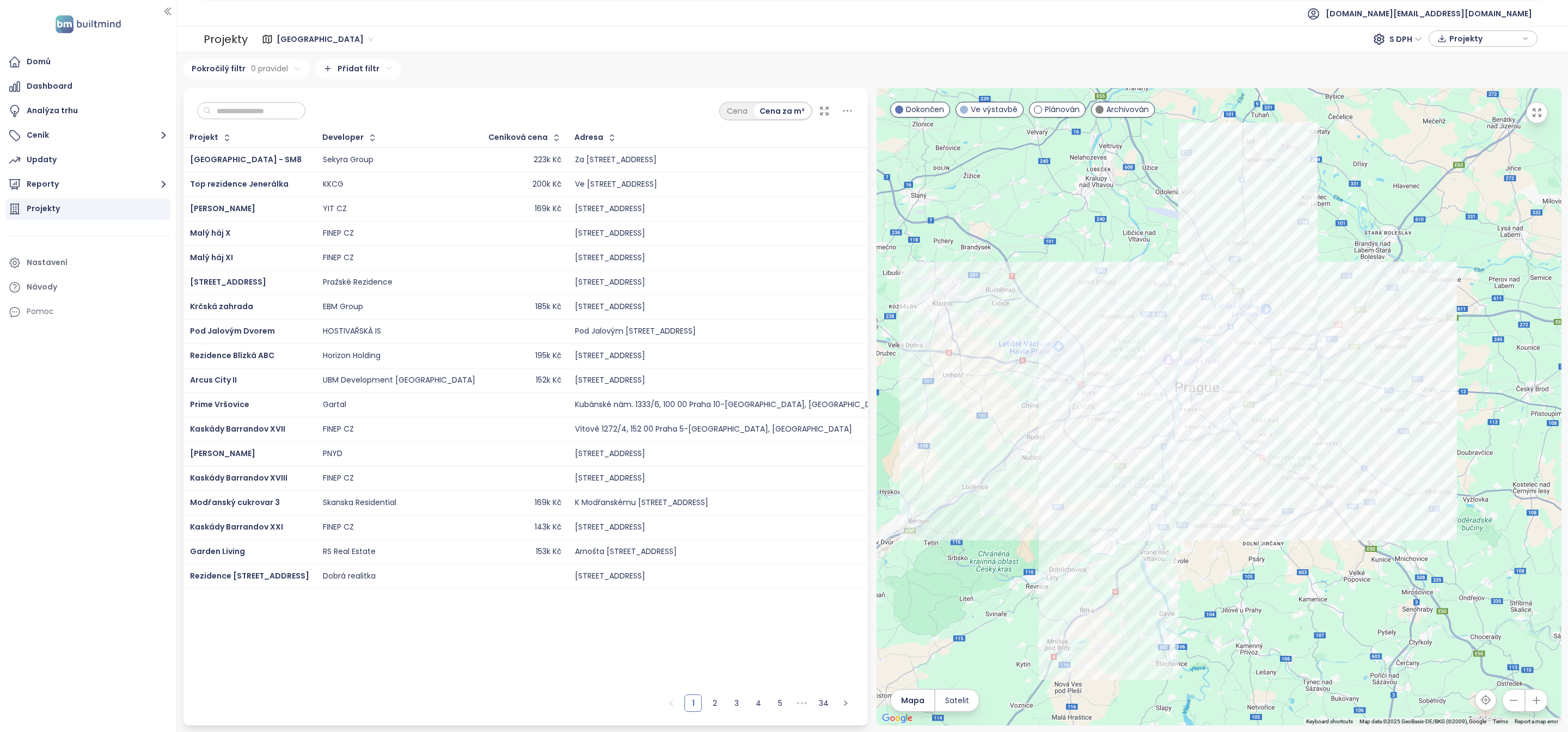
click at [283, 109] on input "text" at bounding box center [255, 110] width 88 height 16
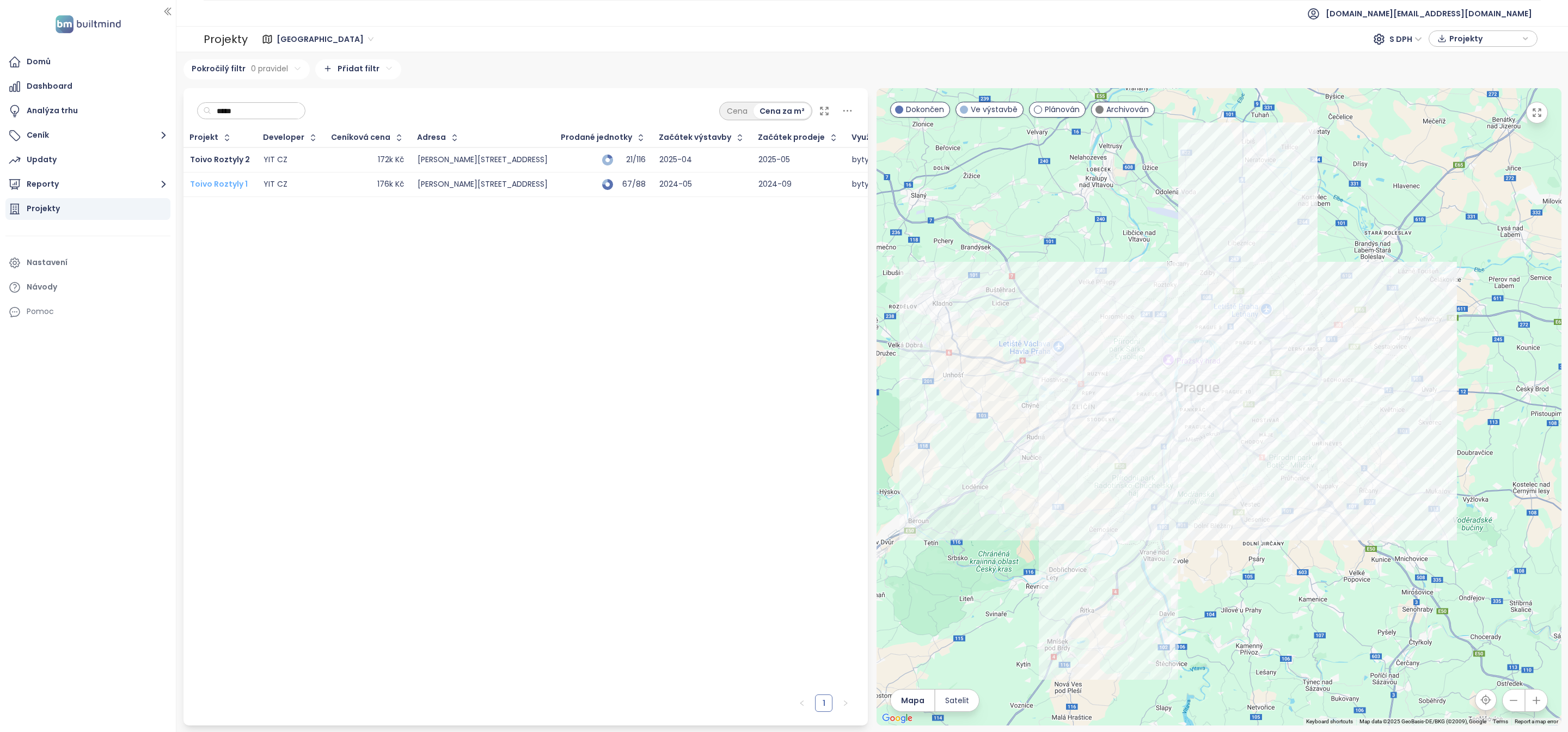
type input "*****"
click at [232, 182] on span "Toivo Roztyly 1" at bounding box center [218, 184] width 57 height 11
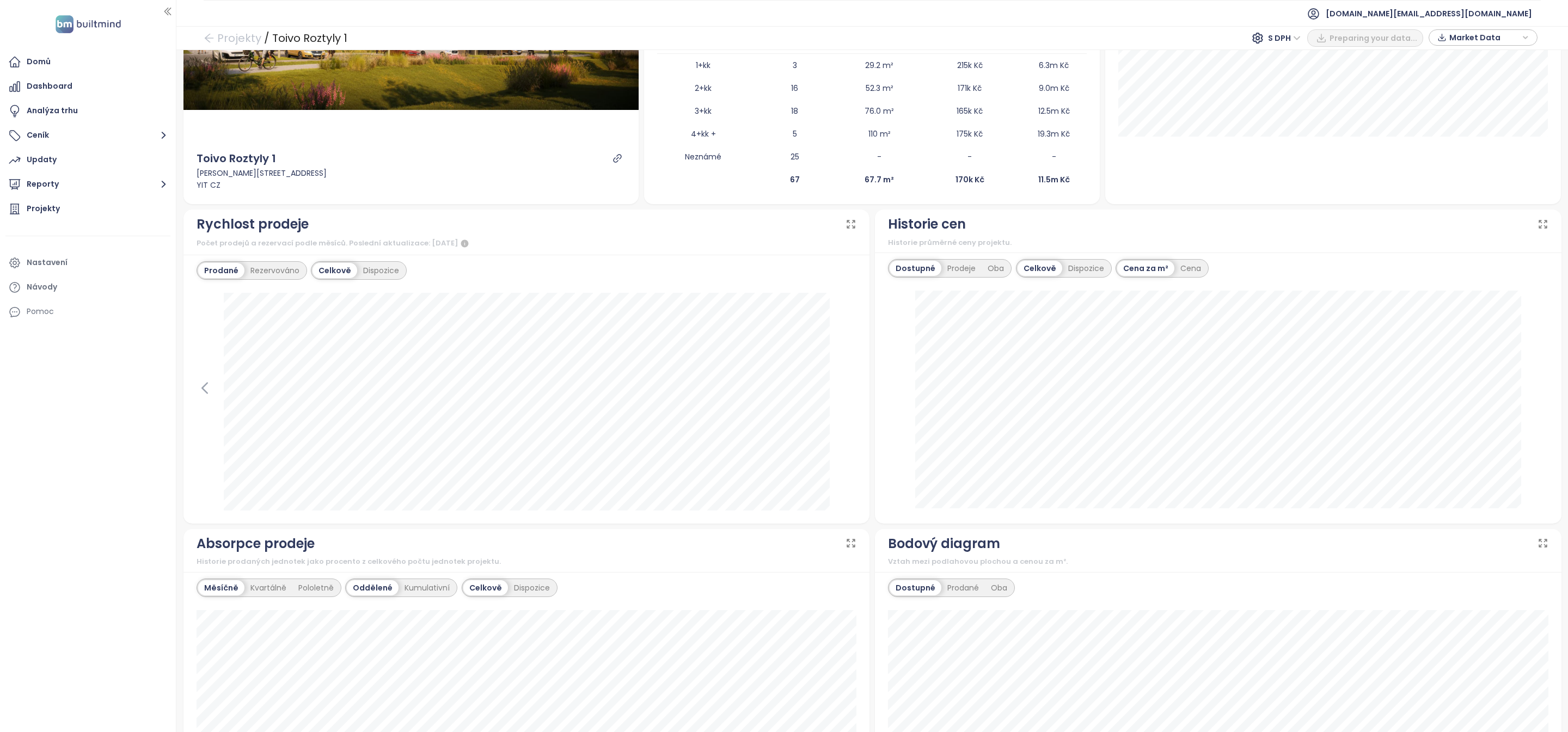
scroll to position [224, 0]
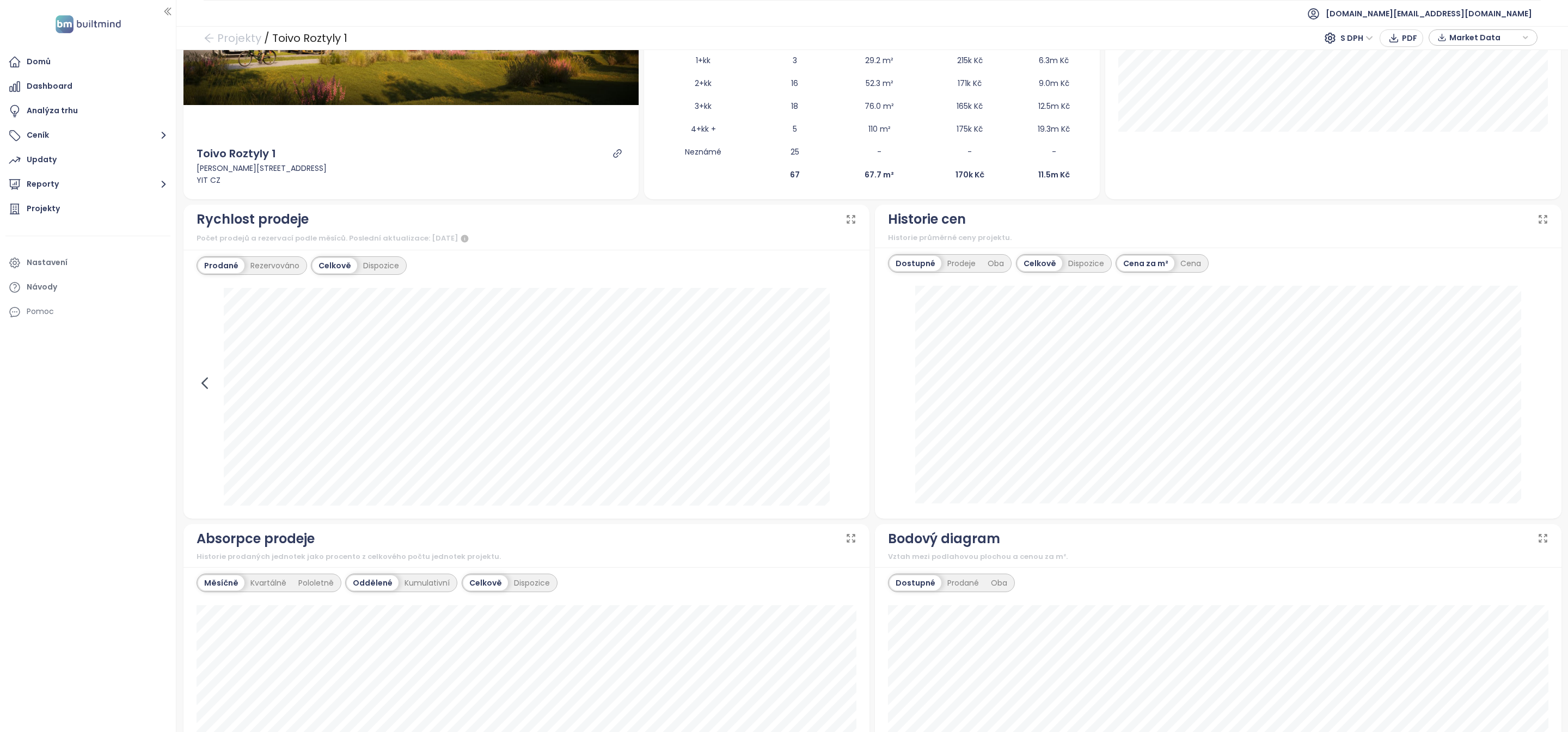
click at [210, 382] on icon at bounding box center [204, 382] width 16 height 16
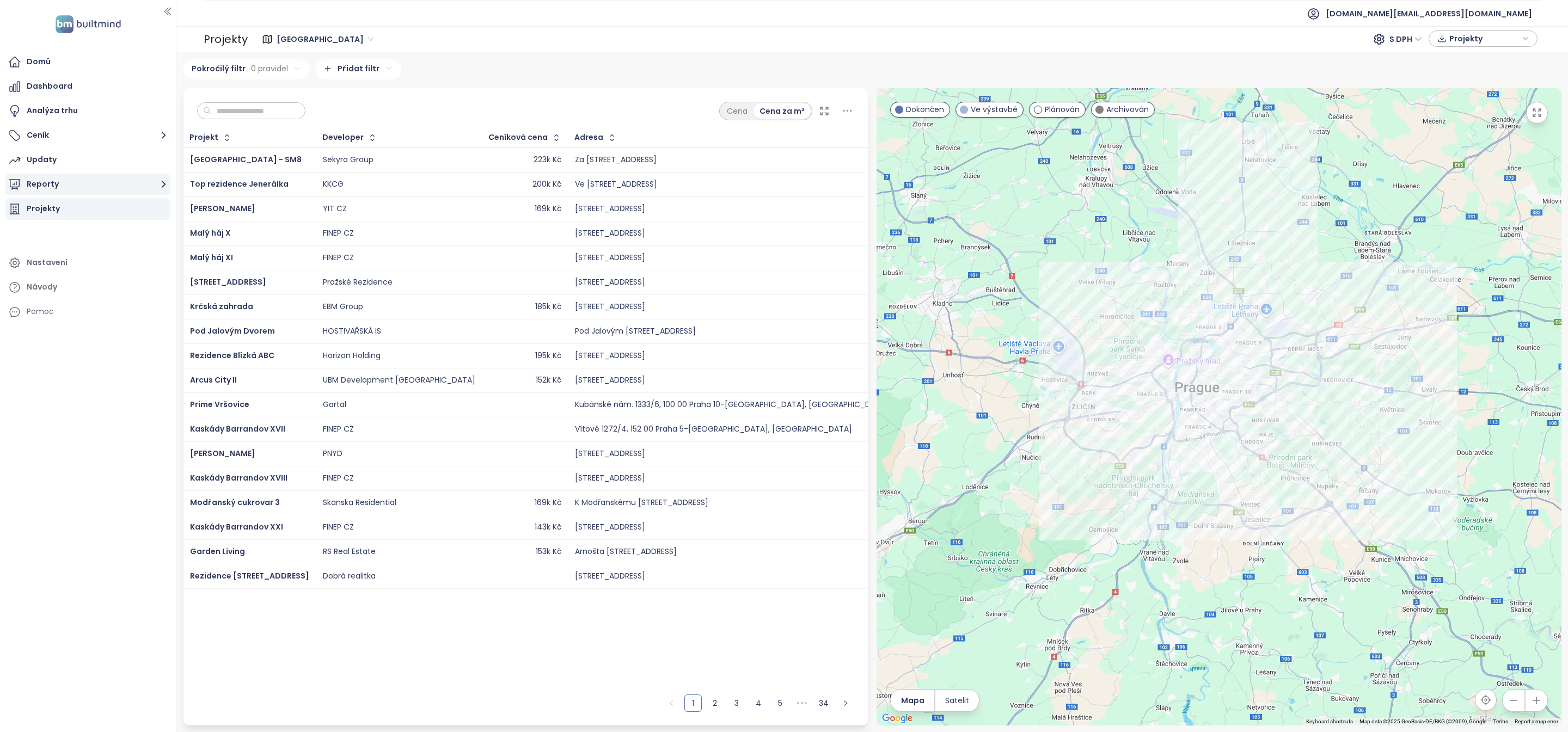
click at [93, 185] on button "Reporty" at bounding box center [88, 184] width 165 height 21
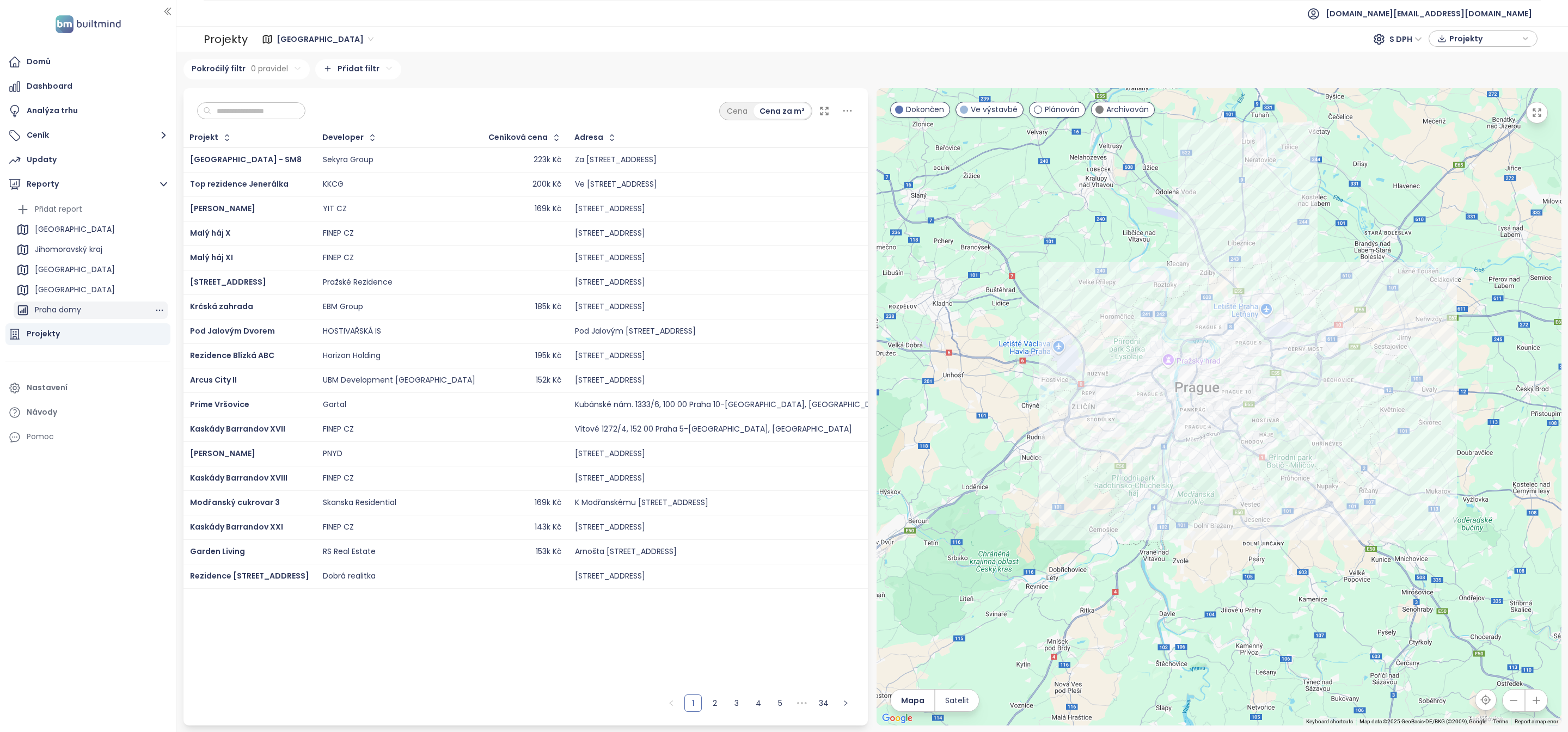
scroll to position [78, 0]
click at [88, 302] on ul "Přidat report [GEOGRAPHIC_DATA] [GEOGRAPHIC_DATA] kraj [GEOGRAPHIC_DATA] domy […" at bounding box center [90, 222] width 154 height 199
click at [88, 310] on div "Praha najmy" at bounding box center [90, 312] width 154 height 18
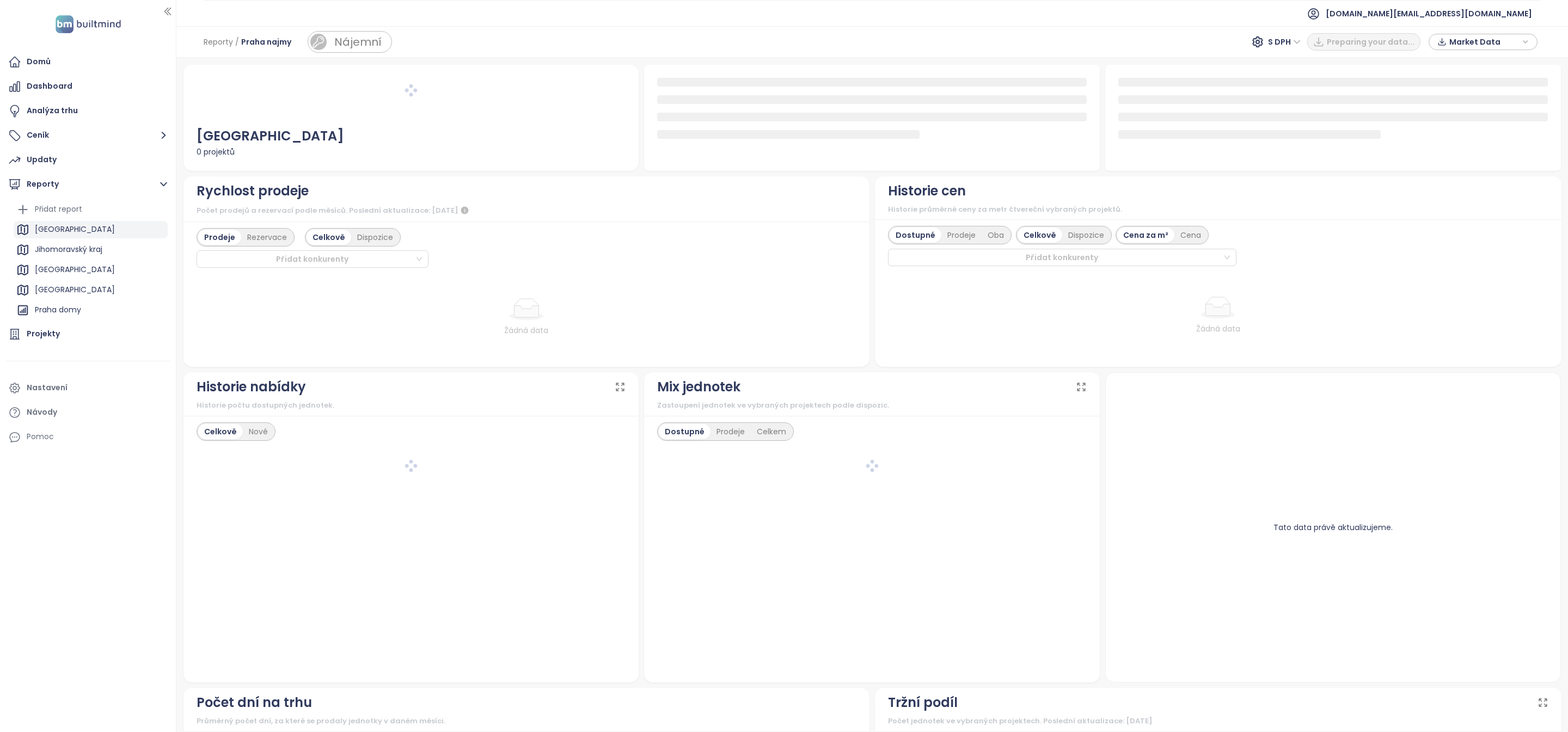
click at [77, 223] on div "[GEOGRAPHIC_DATA]" at bounding box center [90, 229] width 154 height 18
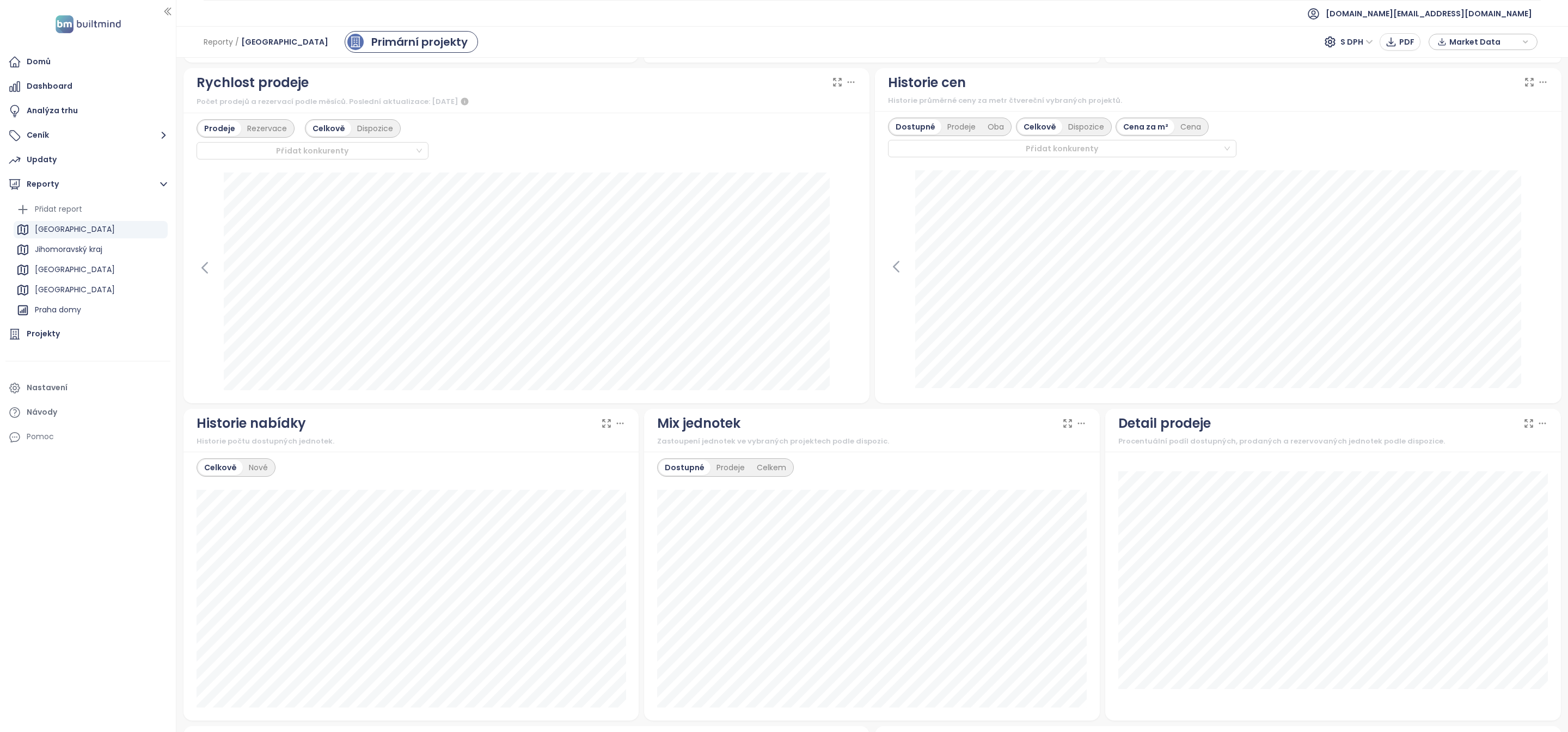
scroll to position [295, 0]
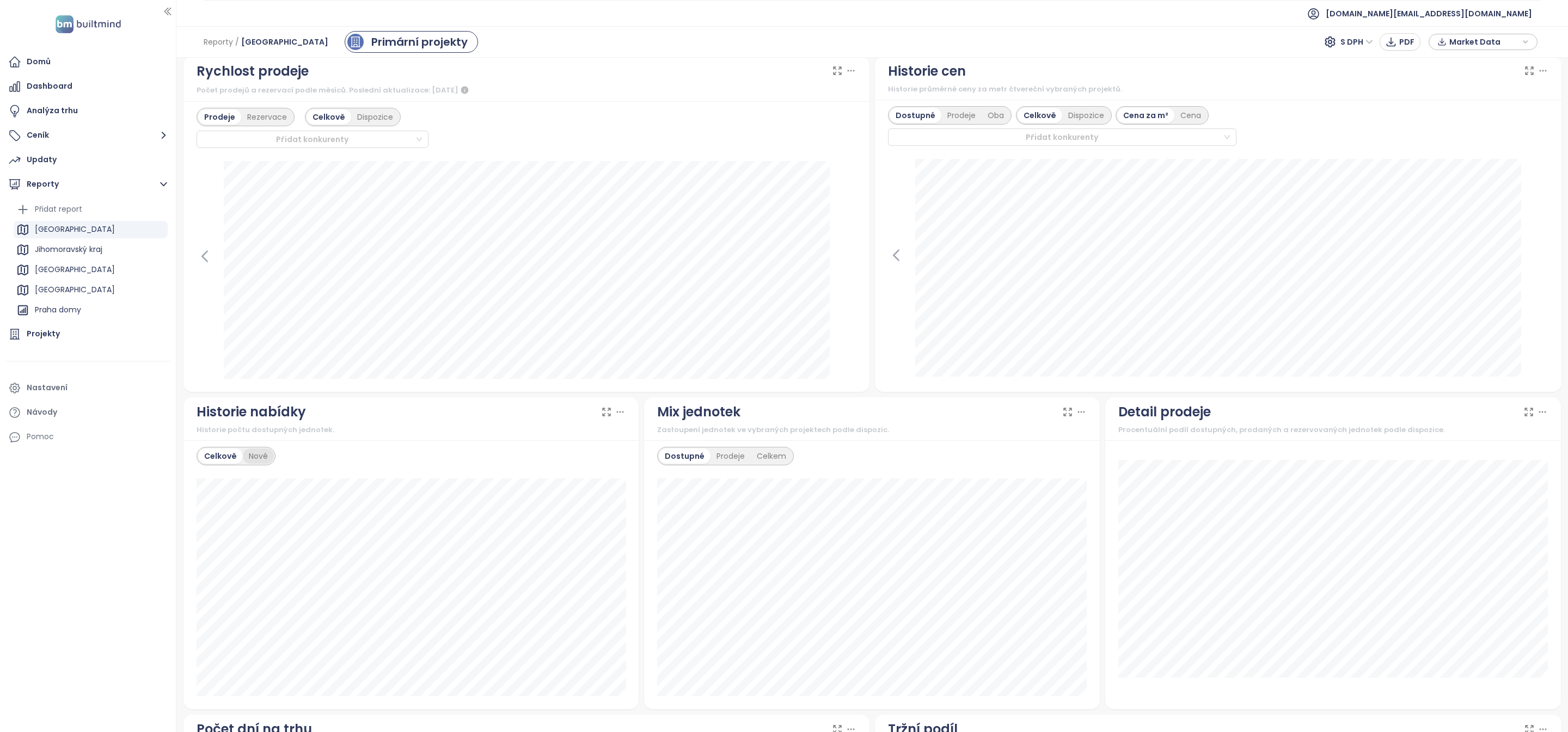
click at [262, 454] on div "Nové" at bounding box center [258, 456] width 31 height 15
click at [224, 451] on div "Celkově" at bounding box center [219, 456] width 42 height 15
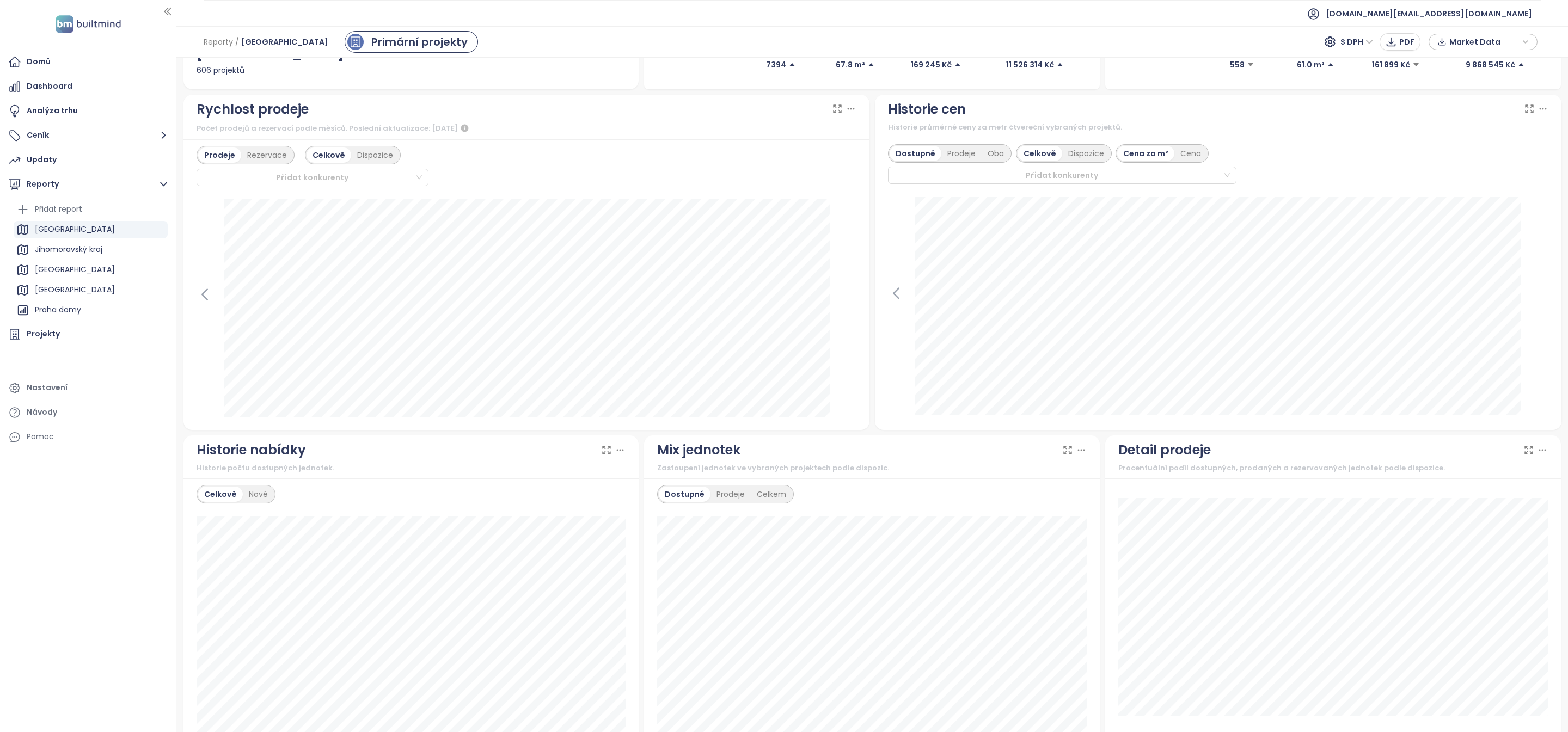
scroll to position [0, 0]
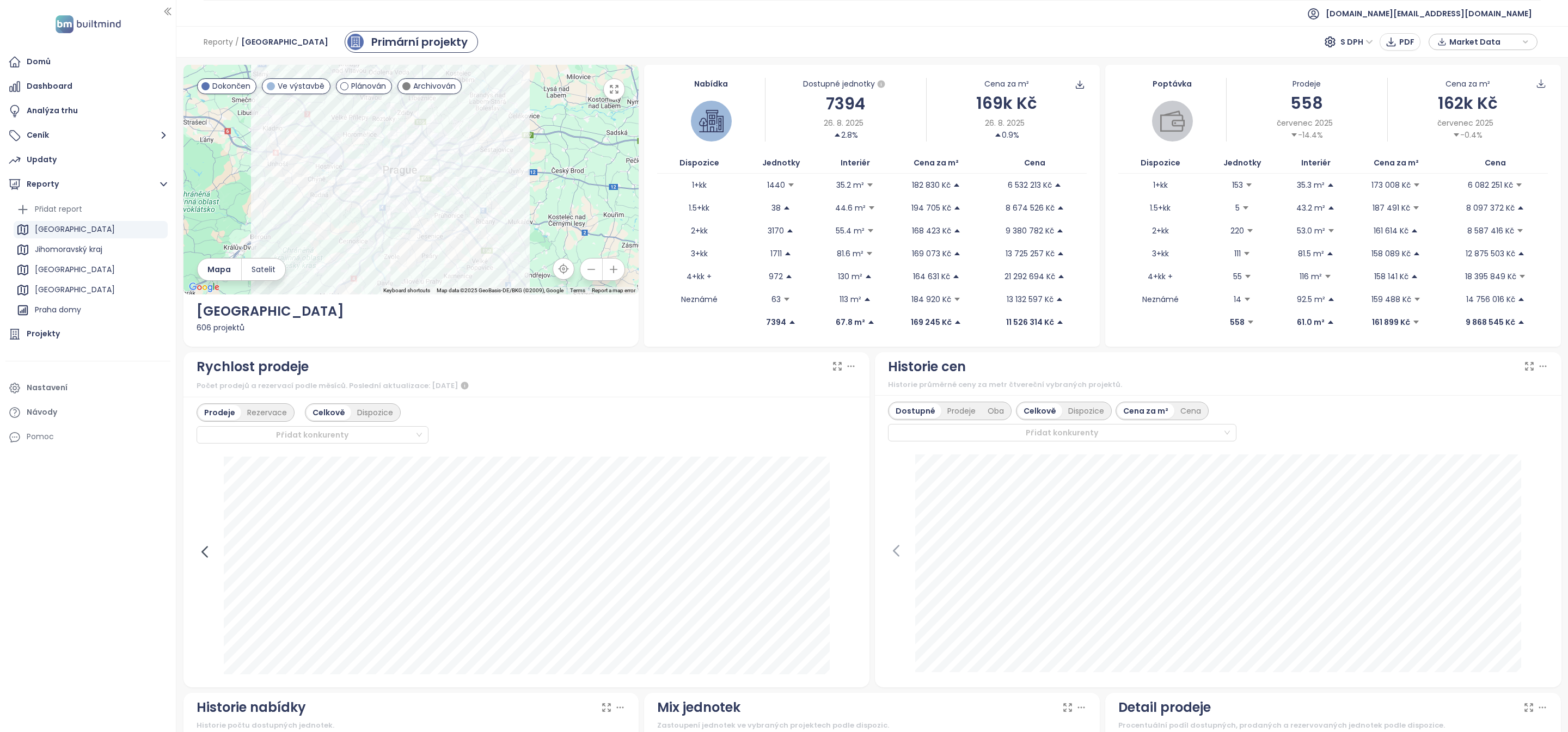
click at [210, 552] on icon at bounding box center [204, 551] width 16 height 16
click at [210, 552] on div at bounding box center [526, 565] width 660 height 218
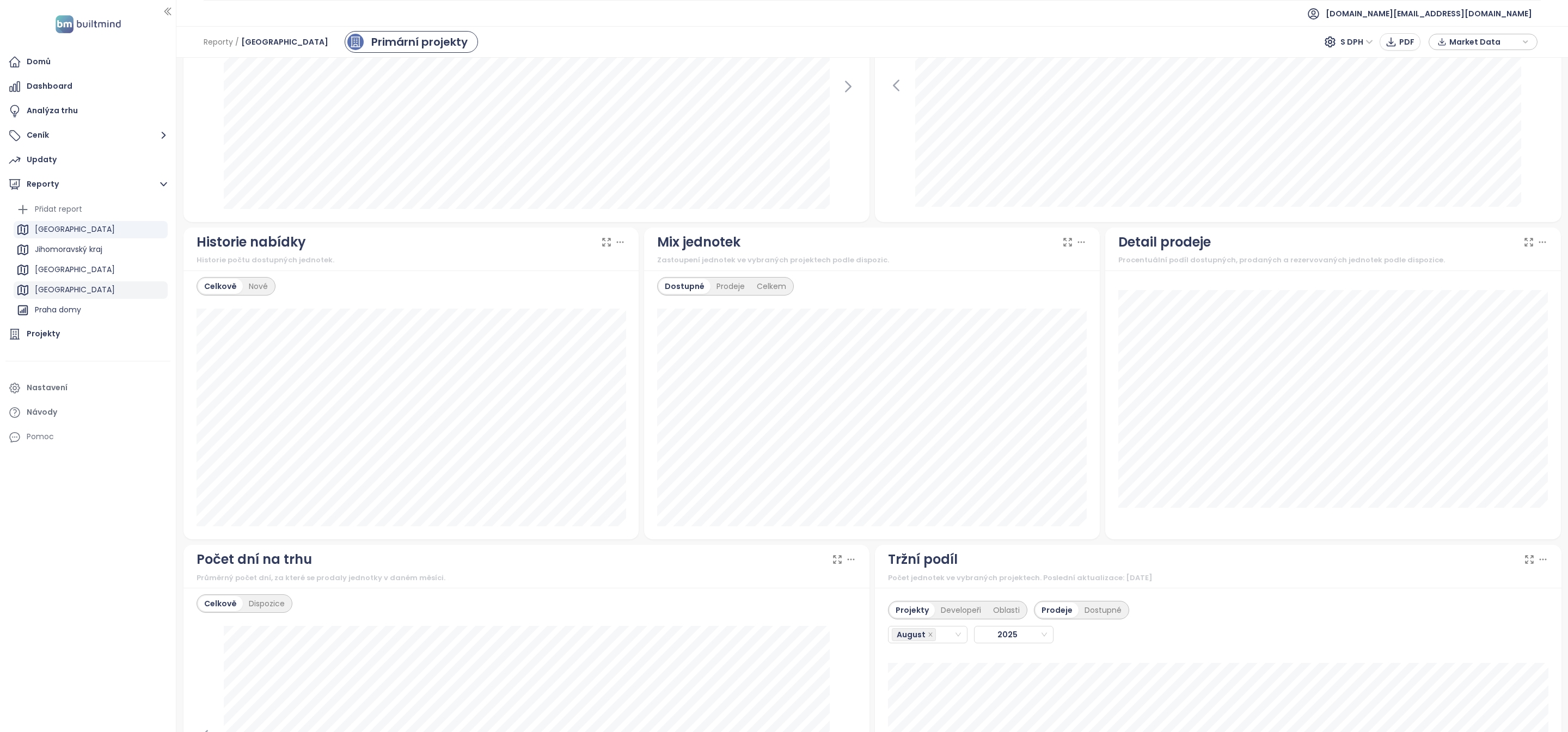
scroll to position [78, 0]
click at [70, 319] on div "Praha najmy" at bounding box center [90, 312] width 154 height 18
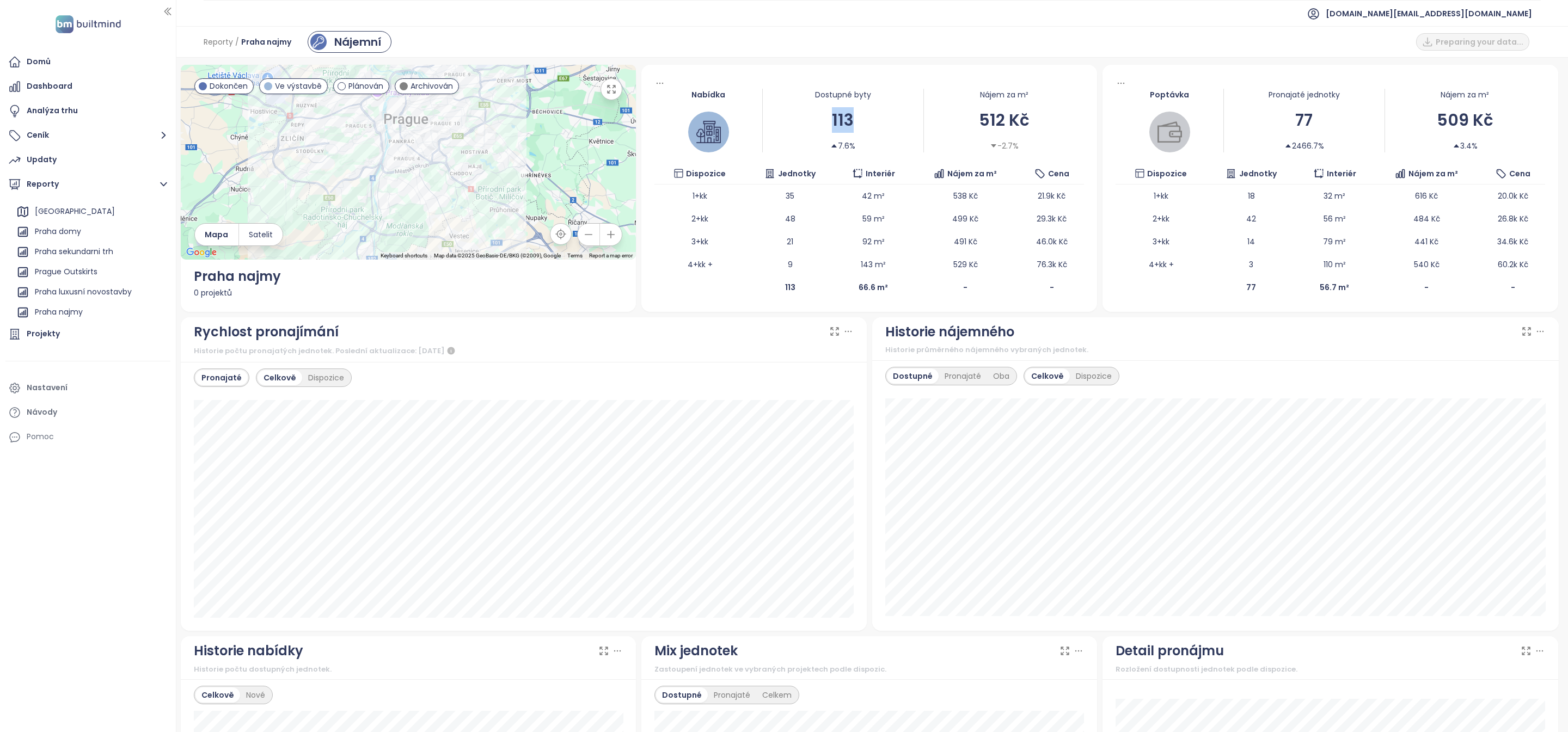
drag, startPoint x: 852, startPoint y: 116, endPoint x: 826, endPoint y: 115, distance: 26.0
click at [826, 115] on div "113" at bounding box center [843, 119] width 161 height 25
click at [976, 112] on div "512 Kč" at bounding box center [1004, 119] width 161 height 25
click at [978, 112] on div "512 Kč" at bounding box center [1004, 119] width 161 height 25
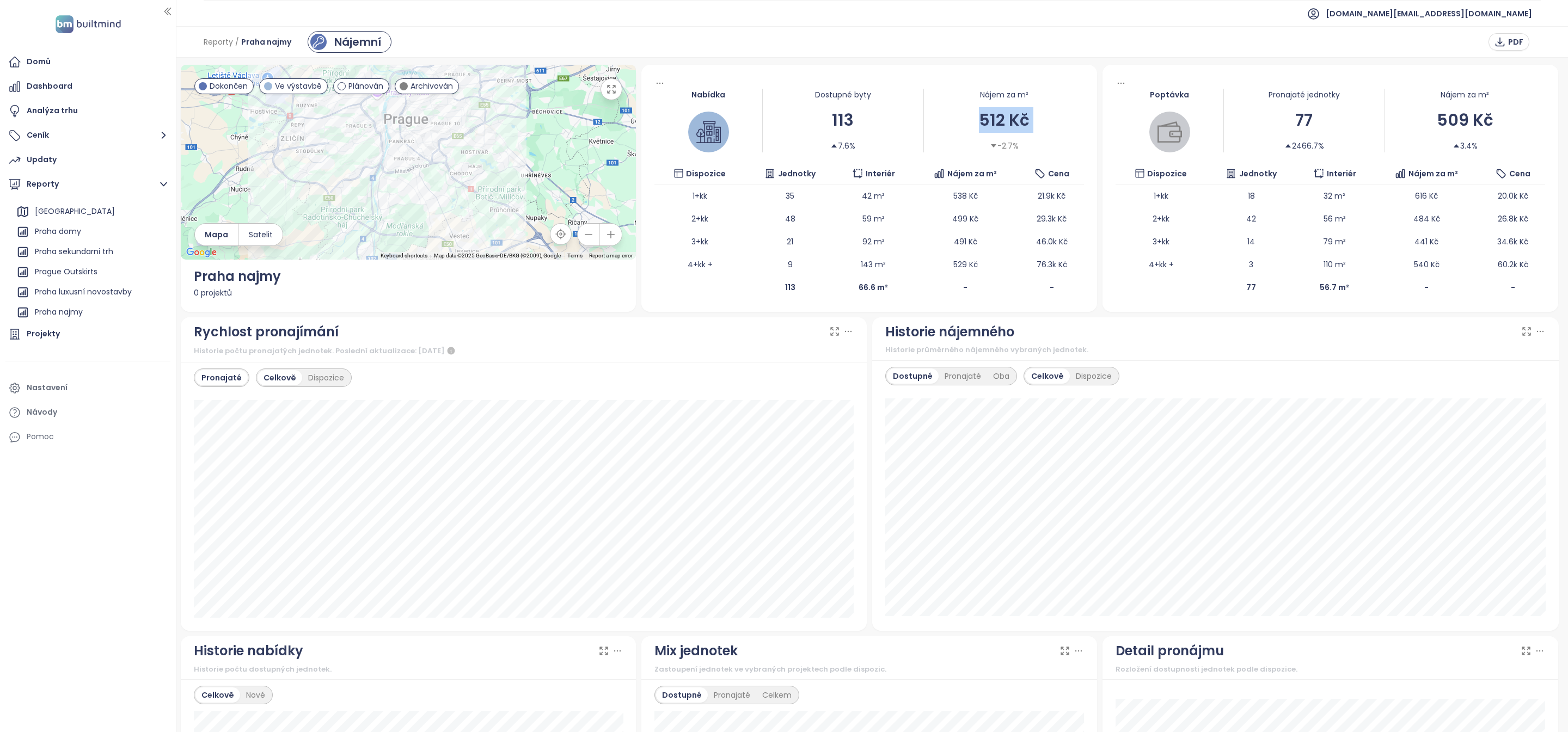
click at [978, 112] on div "512 Kč" at bounding box center [1004, 119] width 161 height 25
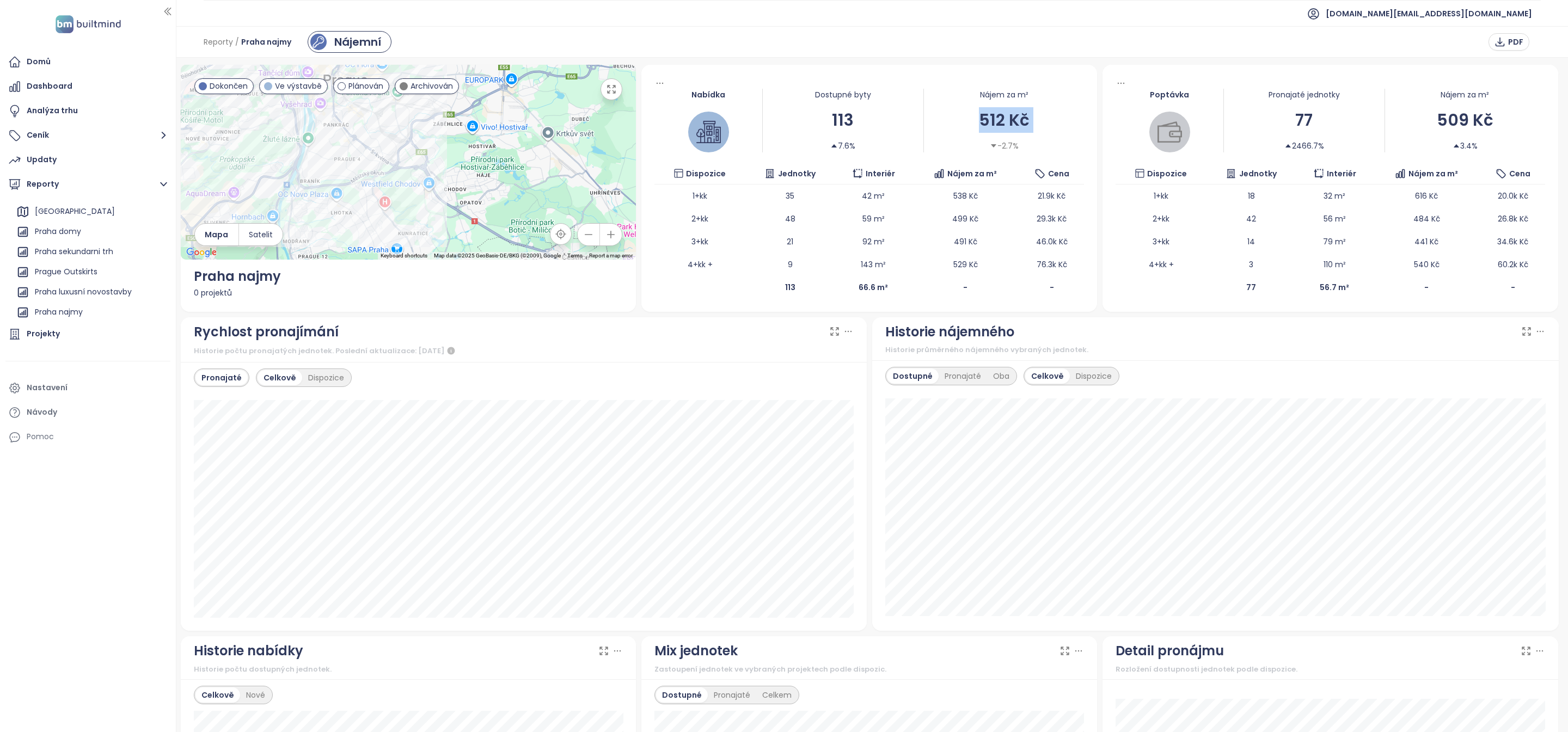
drag, startPoint x: 385, startPoint y: 145, endPoint x: 433, endPoint y: 142, distance: 48.1
click at [434, 143] on div at bounding box center [408, 162] width 455 height 195
click at [852, 123] on div "113" at bounding box center [843, 119] width 161 height 25
click at [1302, 118] on div "77" at bounding box center [1304, 119] width 161 height 25
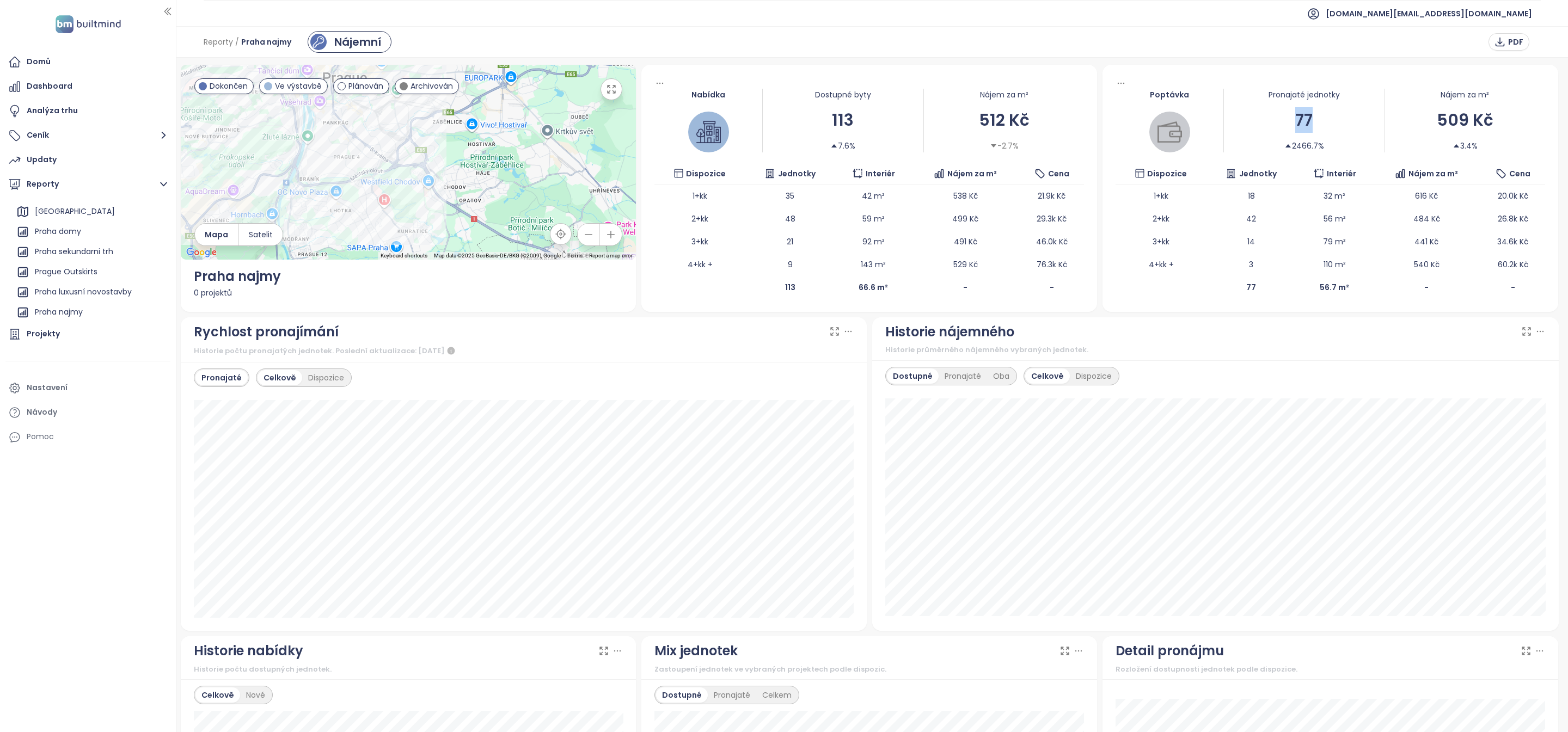
click at [1302, 118] on div "77" at bounding box center [1304, 119] width 161 height 25
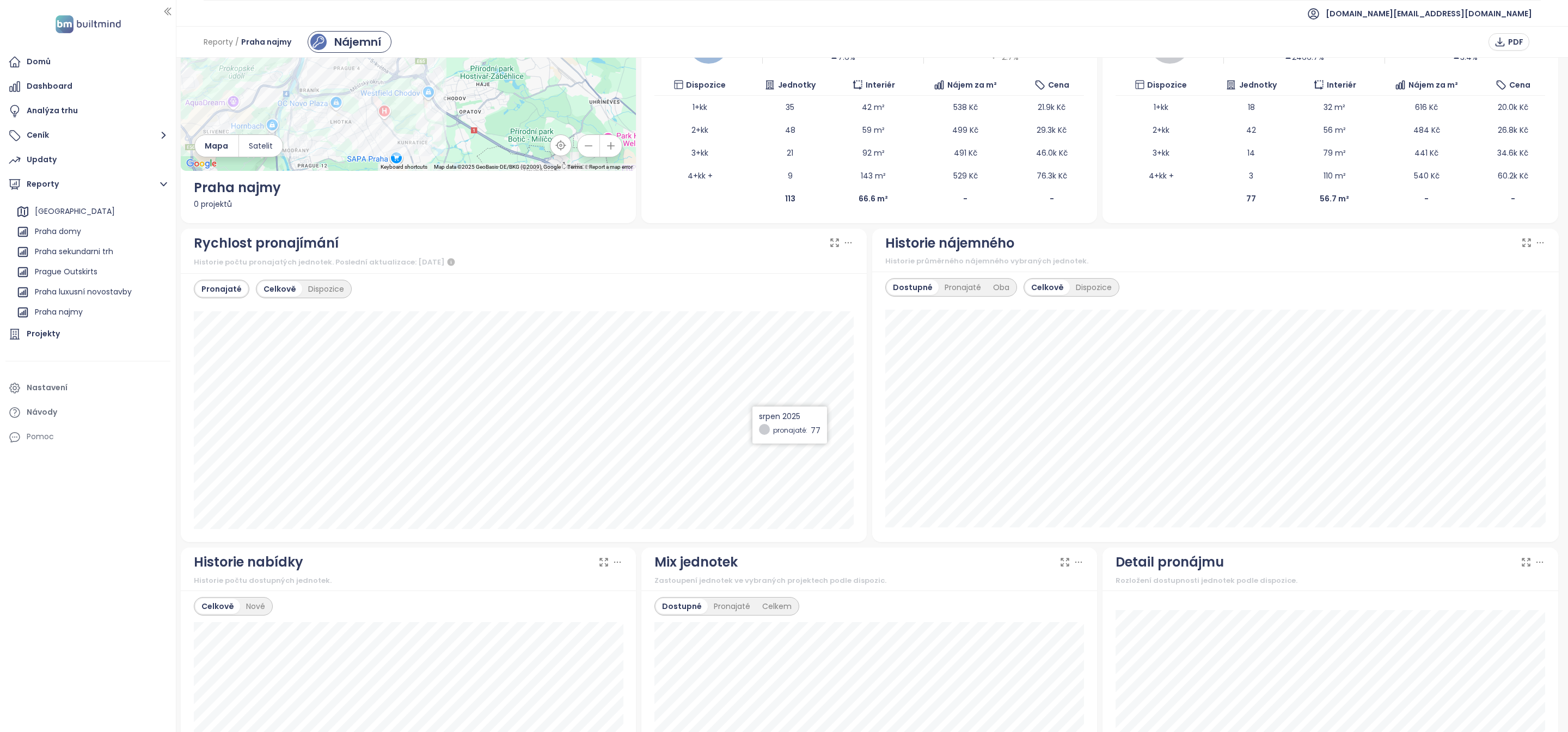
scroll to position [84, 0]
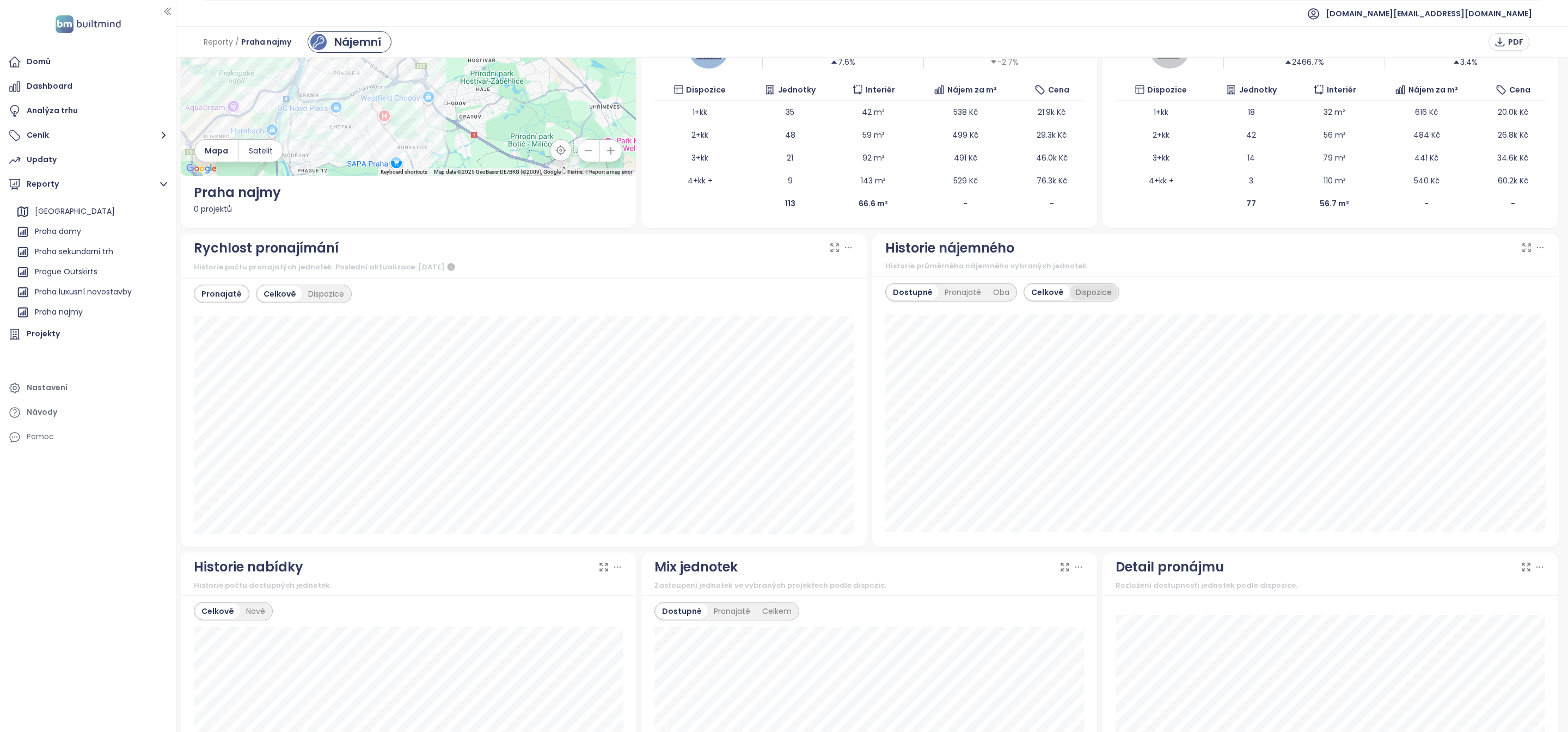
click at [1094, 295] on div "Dispozice" at bounding box center [1094, 292] width 48 height 15
click at [1525, 250] on icon at bounding box center [1526, 248] width 11 height 11
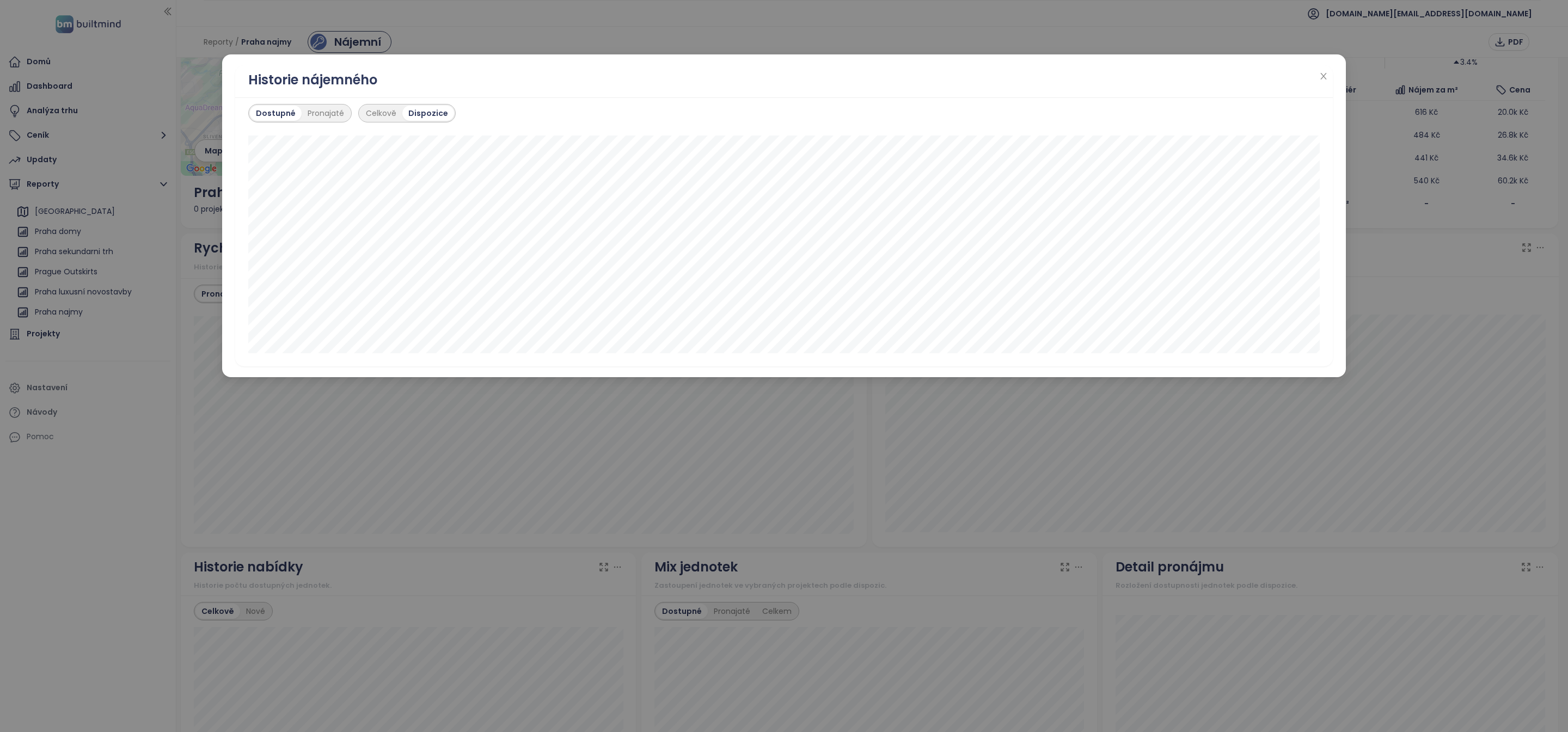
click at [1321, 86] on div "Historie nájemného" at bounding box center [784, 81] width 1097 height 33
click at [1314, 93] on div "Historie nájemného" at bounding box center [784, 81] width 1097 height 33
click at [1322, 79] on icon "close" at bounding box center [1323, 76] width 8 height 8
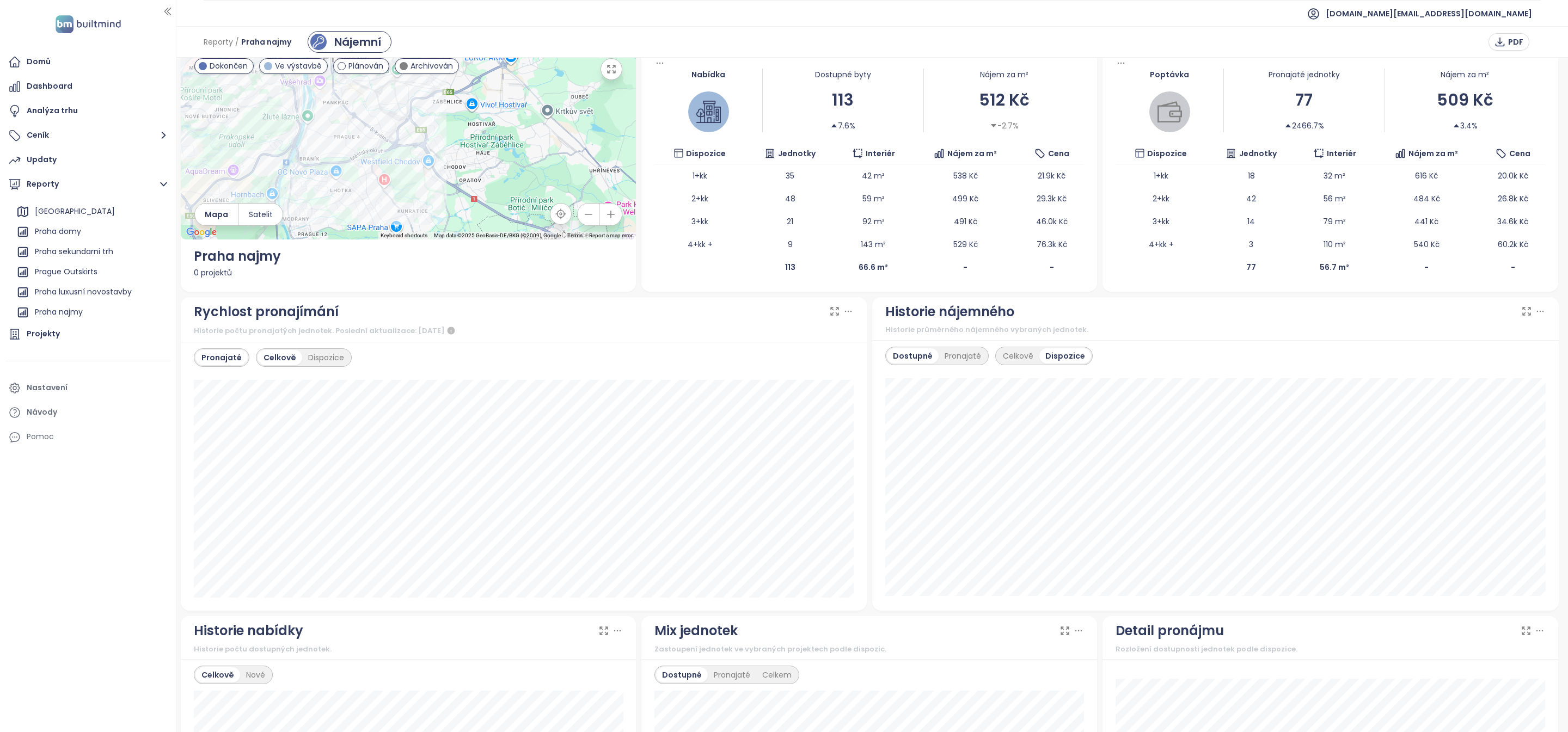
scroll to position [0, 0]
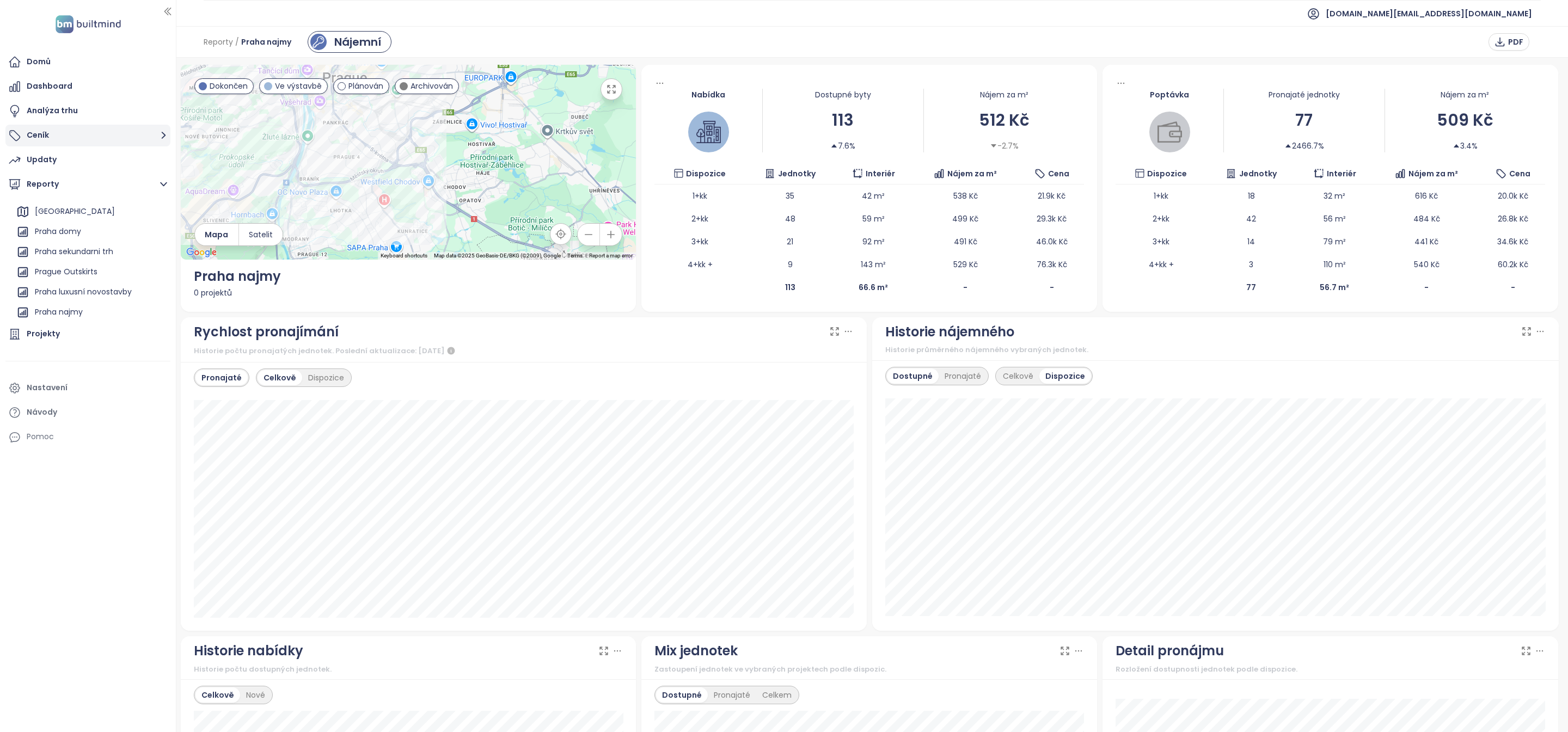
click at [99, 137] on button "Ceník" at bounding box center [88, 135] width 165 height 21
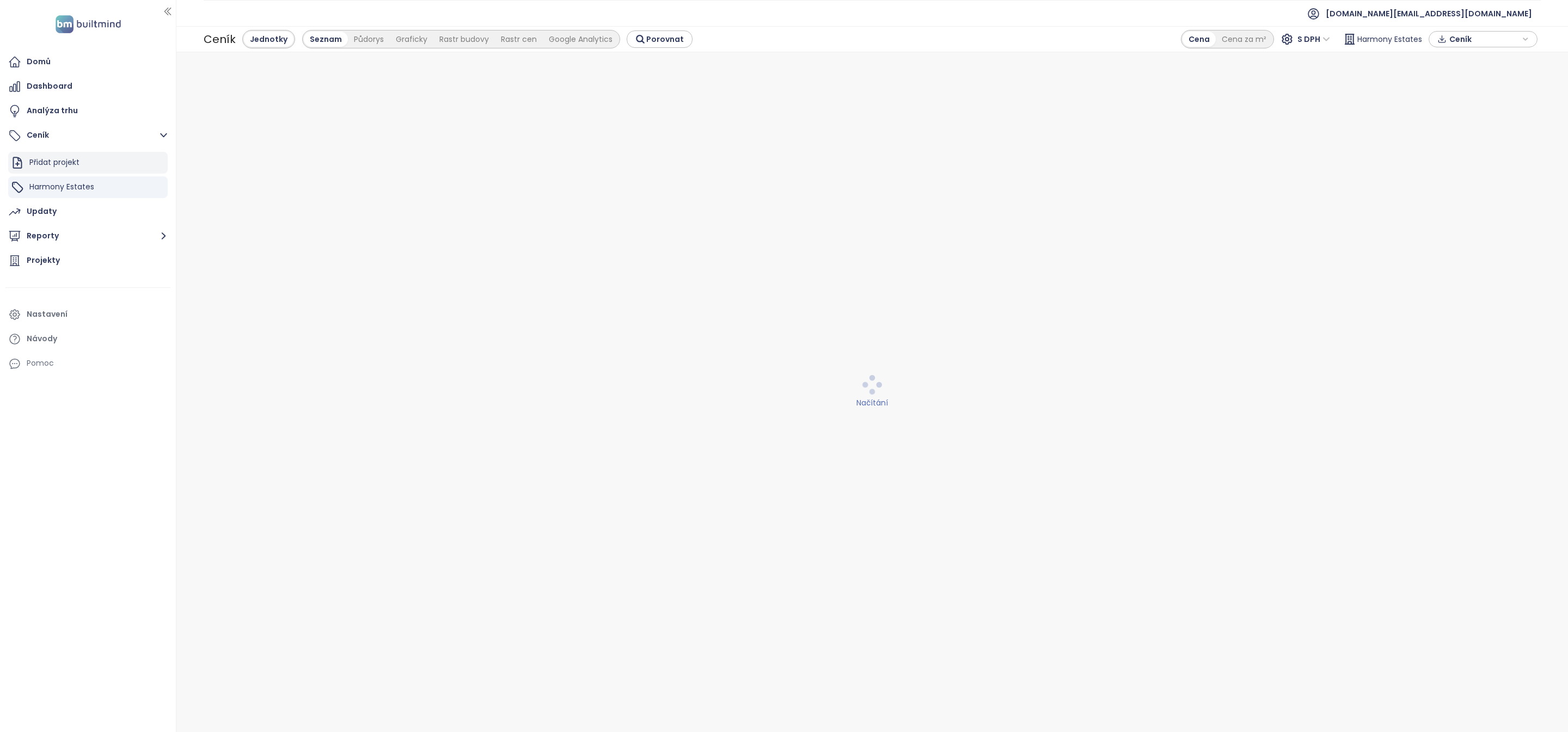
click at [96, 160] on div "Přidat projekt" at bounding box center [88, 162] width 159 height 21
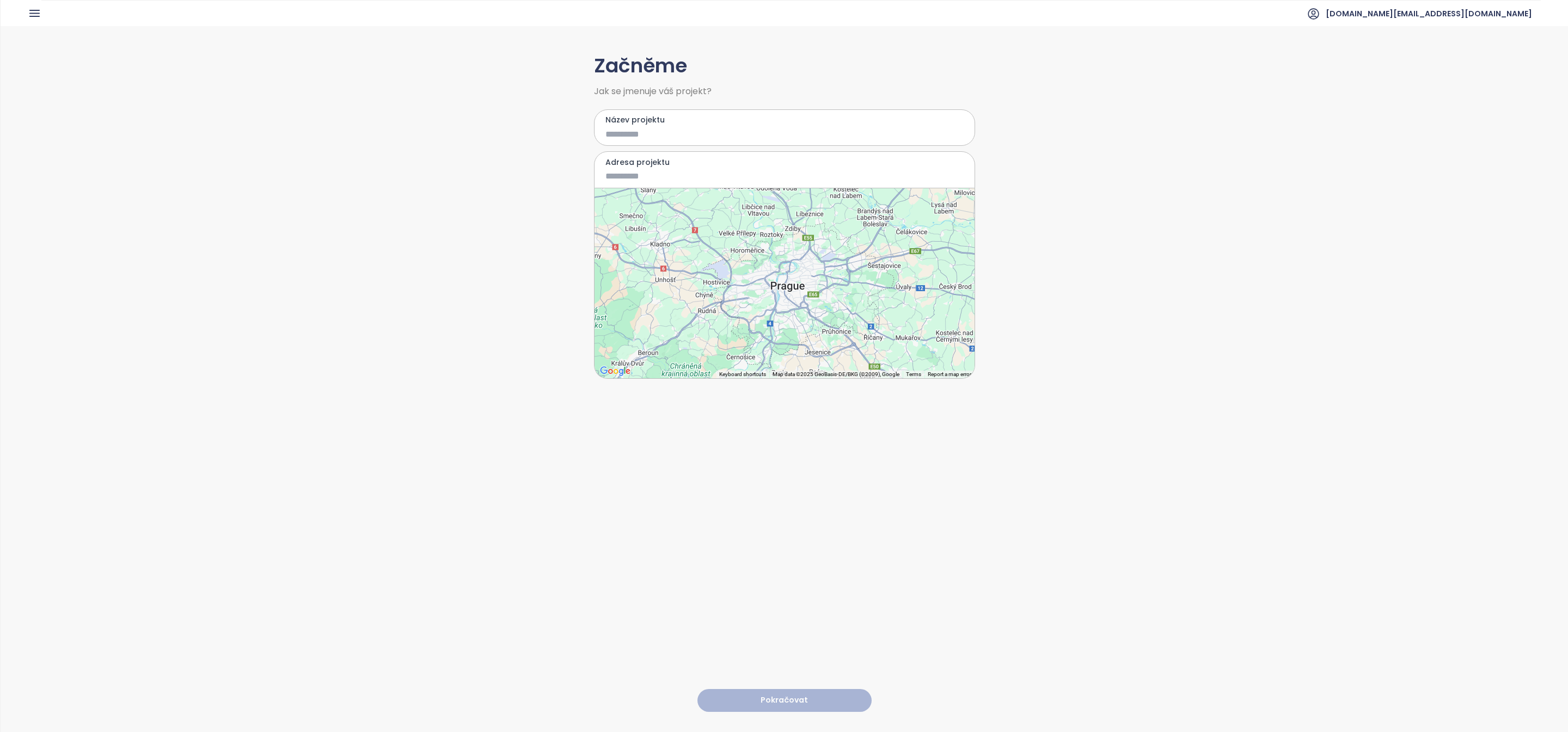
click at [668, 138] on input "Název projektu" at bounding box center [776, 134] width 342 height 14
type input "****"
click at [653, 174] on input "Adresa projektu" at bounding box center [776, 176] width 342 height 14
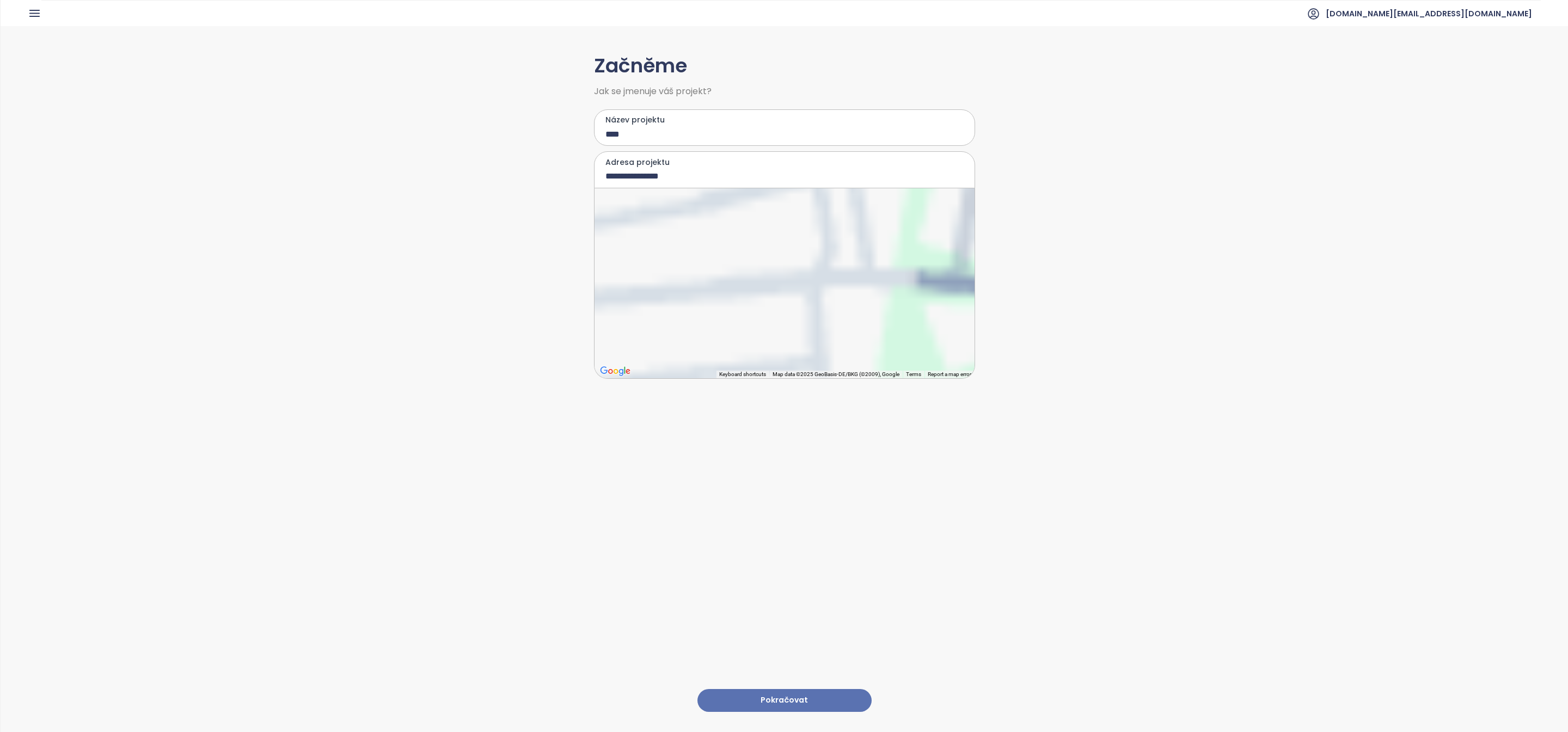
type input "**********"
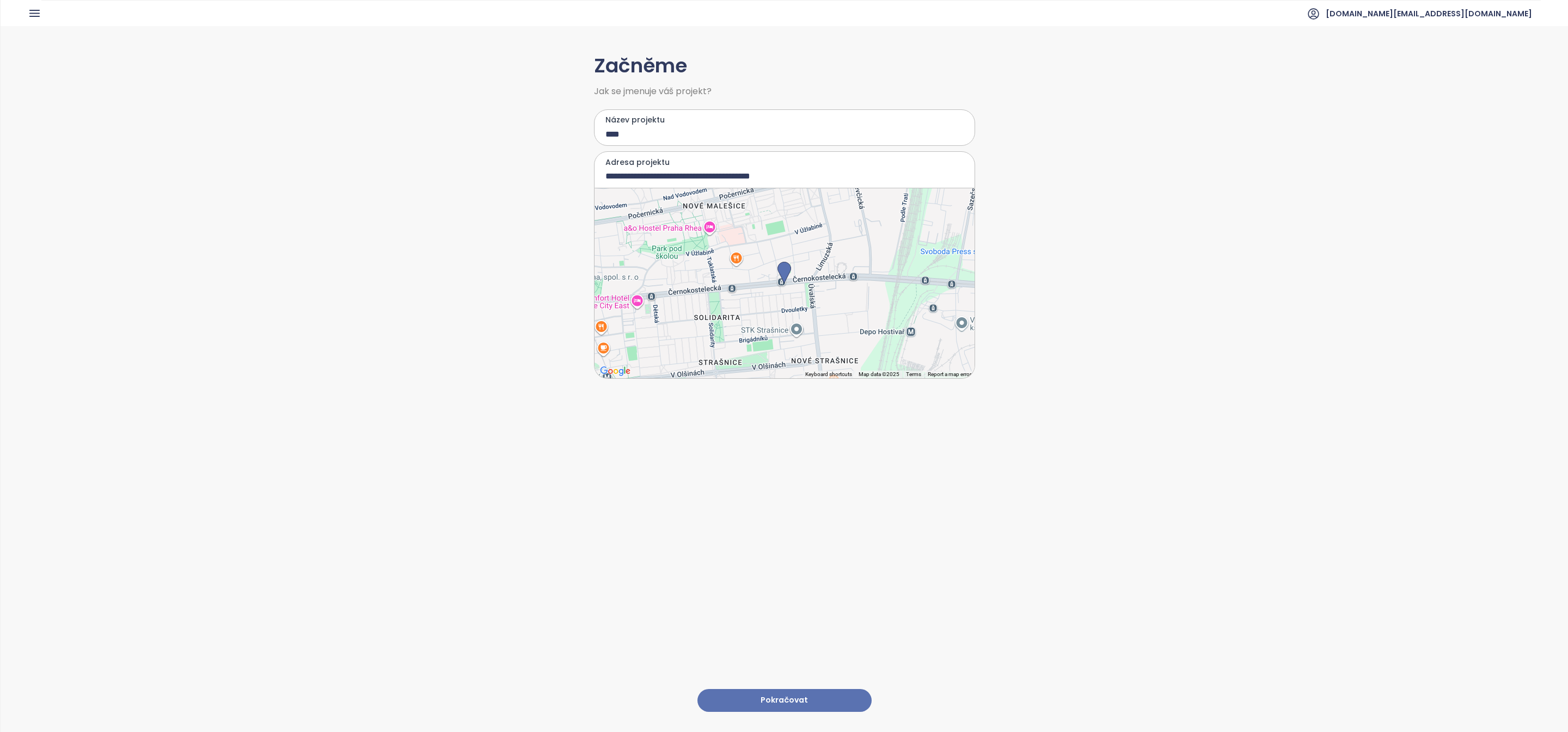
click at [798, 700] on button "Pokračovat" at bounding box center [784, 701] width 174 height 24
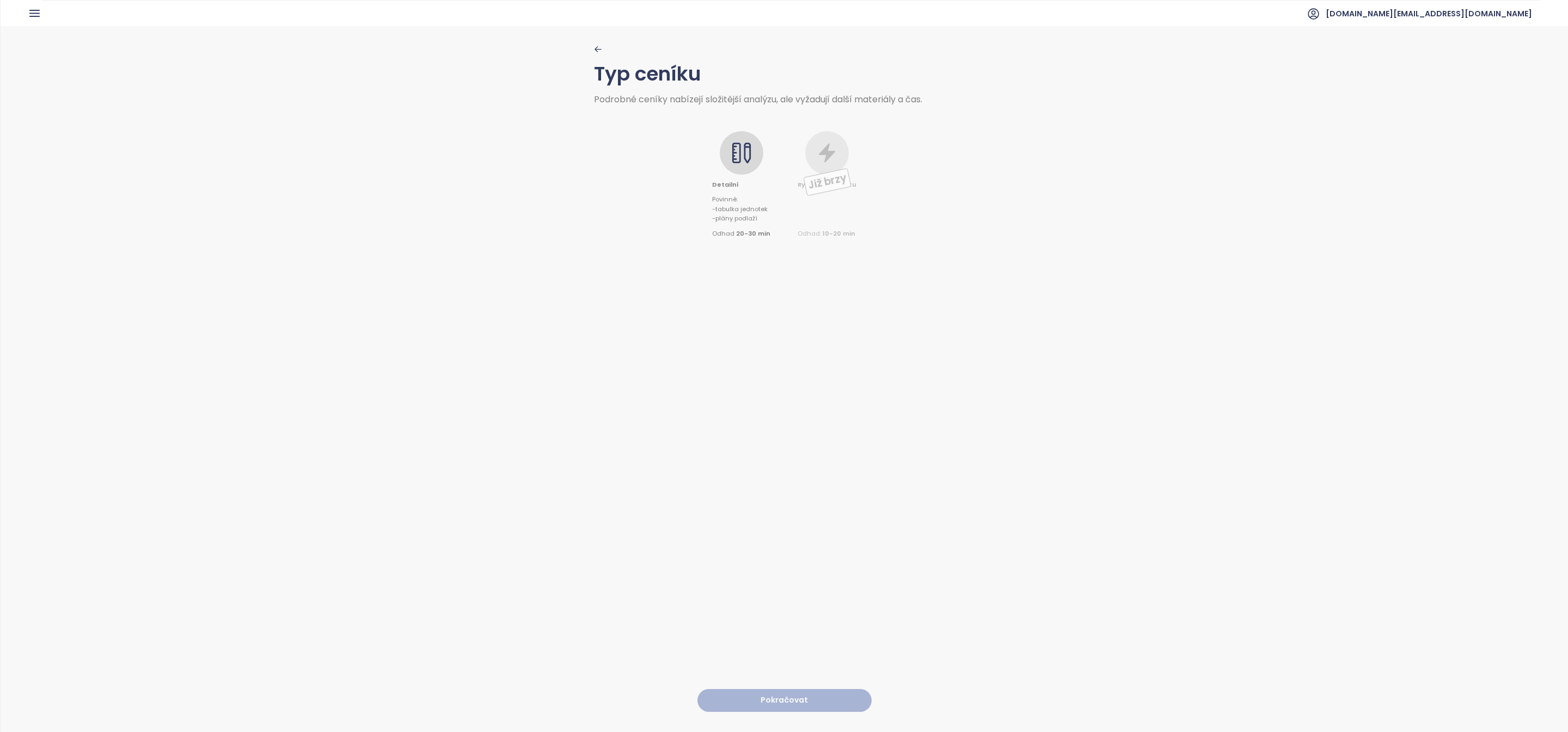
click at [746, 158] on icon at bounding box center [747, 152] width 7 height 21
click at [811, 692] on button "Pokračovat" at bounding box center [784, 701] width 174 height 24
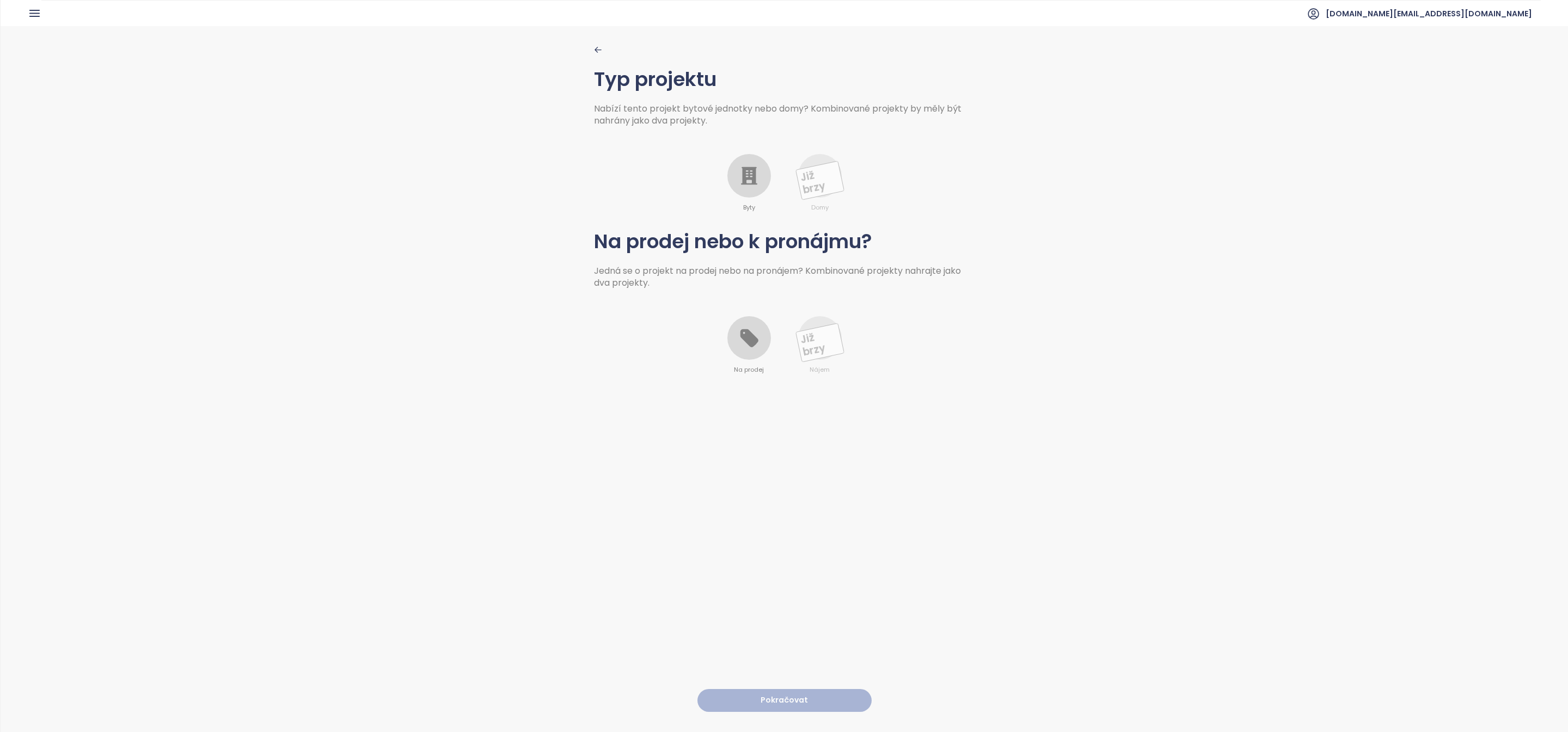
click at [748, 184] on icon at bounding box center [748, 175] width 16 height 18
click at [751, 338] on icon at bounding box center [748, 337] width 18 height 18
click at [780, 703] on button "Pokračovat" at bounding box center [784, 701] width 174 height 24
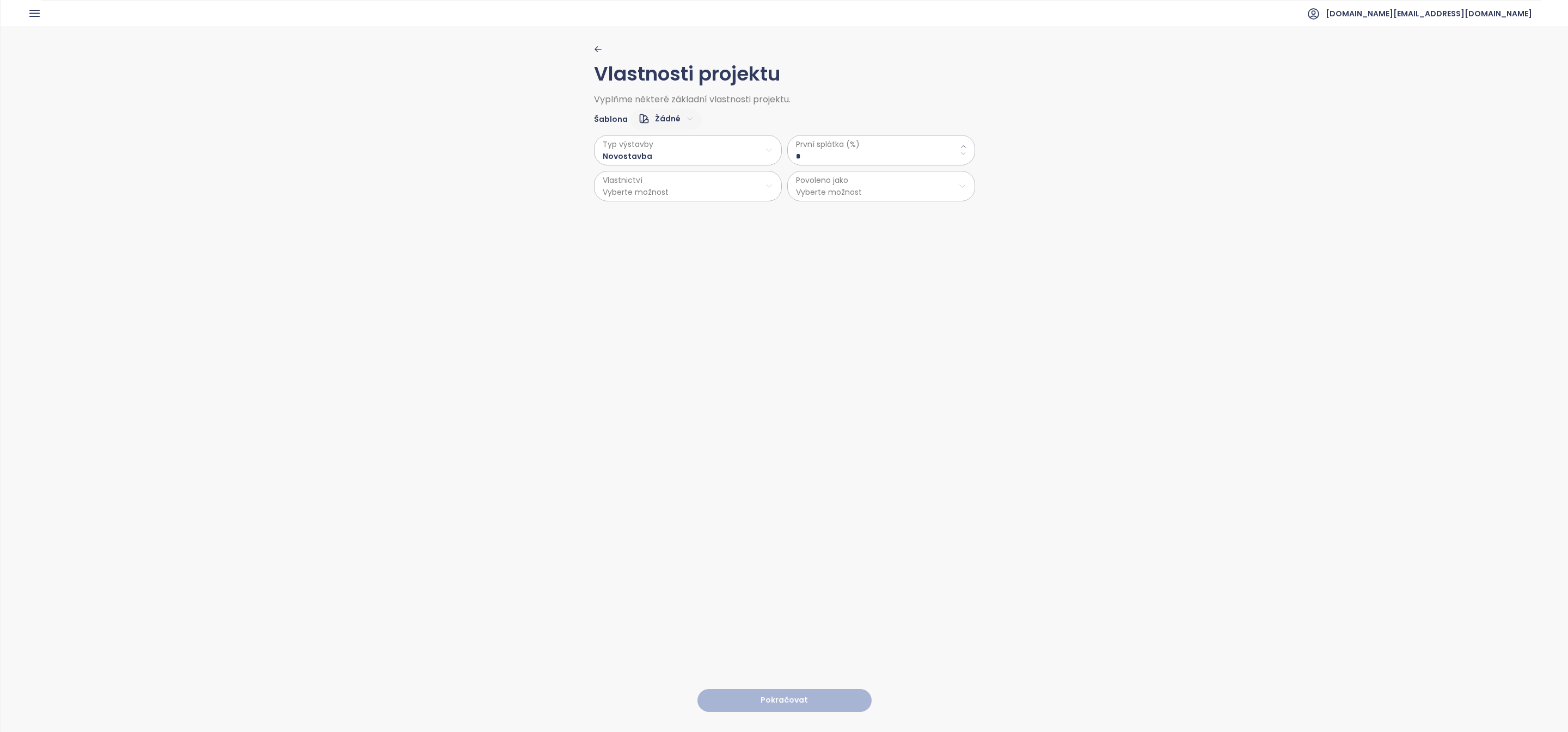
click at [681, 122] on html "Domů Dashboard Analýza trhu Ceník Updaty Reporty Projekty Nastavení Návody Pomo…" at bounding box center [784, 366] width 1568 height 732
click at [674, 154] on span "Výchozí" at bounding box center [664, 157] width 42 height 15
type \(\%\) "**"
click at [826, 158] on \(\%\) "**" at bounding box center [881, 156] width 171 height 12
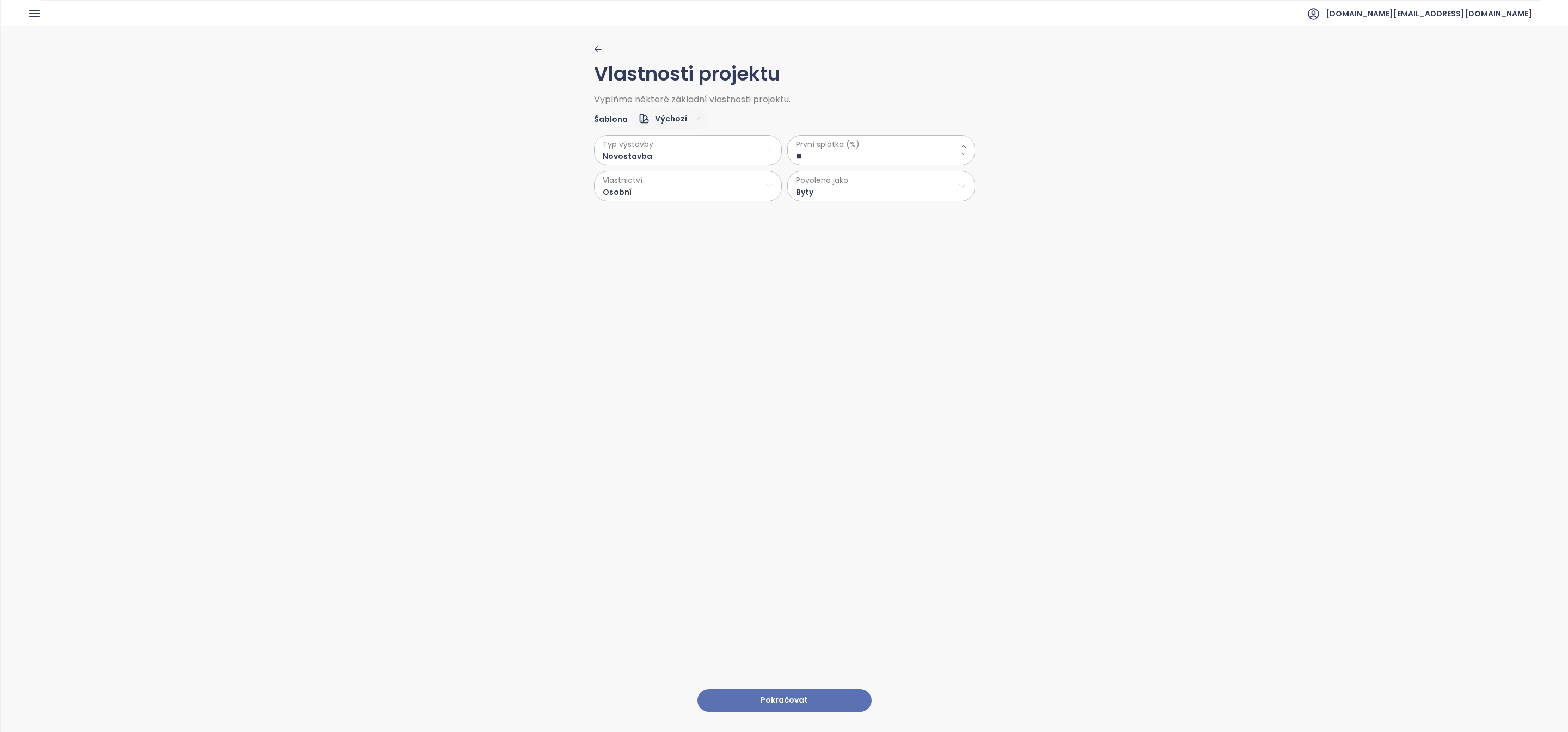
click at [826, 158] on \(\%\) "**" at bounding box center [881, 156] width 171 height 12
click at [843, 704] on button "Pokračovat" at bounding box center [784, 701] width 174 height 24
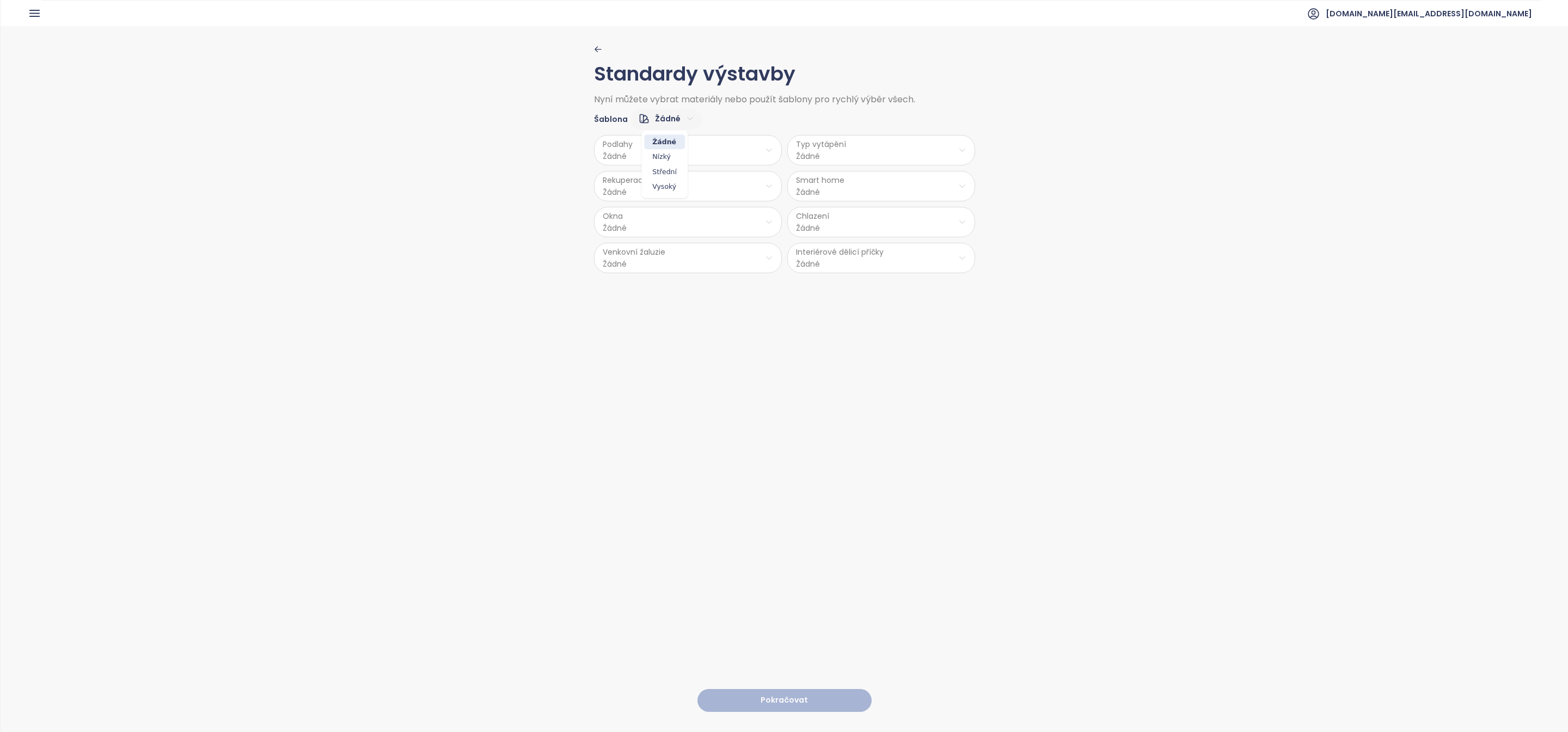
click at [667, 122] on html "Domů Dashboard Analýza trhu Ceník Updaty Reporty Projekty Nastavení Návody Pomo…" at bounding box center [784, 366] width 1568 height 732
click at [668, 172] on span "Střední" at bounding box center [664, 172] width 41 height 15
drag, startPoint x: 588, startPoint y: 127, endPoint x: 724, endPoint y: 122, distance: 136.1
click at [724, 122] on div "Standardy výstavby Nyní můžete vybrat materiály nebo použít šablony pro rychlý …" at bounding box center [784, 378] width 1567 height 704
click at [879, 229] on html "Domů Dashboard Analýza trhu Ceník Updaty Reporty Projekty Nastavení Návody Pomo…" at bounding box center [784, 366] width 1568 height 732
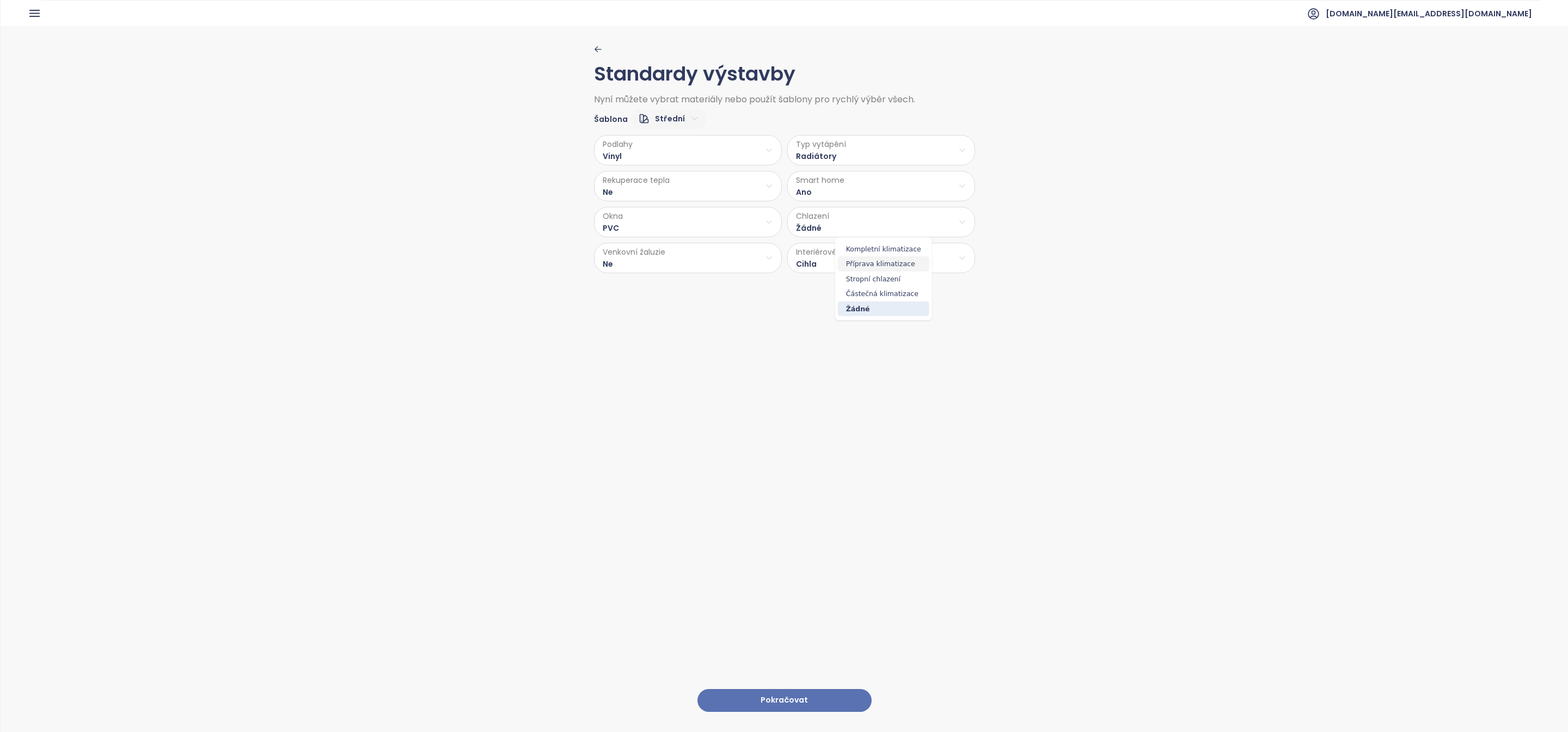
click at [880, 269] on span "Příprava klimatizace" at bounding box center [884, 264] width 92 height 15
click at [849, 239] on div "Podlahy Vinyl Typ vytápění Radiátory Rekuperace tepla Ne Smart home Ano Okna PV…" at bounding box center [784, 201] width 381 height 144
click at [848, 232] on html "Domů Dashboard Analýza trhu Ceník Updaty Reporty Projekty Nastavení Návody Pomo…" at bounding box center [784, 366] width 1568 height 732
click at [693, 225] on html "Domů Dashboard Analýza trhu Ceník Updaty Reporty Projekty Nastavení Návody Pomo…" at bounding box center [784, 366] width 1568 height 732
click at [692, 203] on div "Podlahy Vinyl Typ vytápění Radiátory Rekuperace tepla Ne Smart home Ano Okna PV…" at bounding box center [784, 201] width 381 height 144
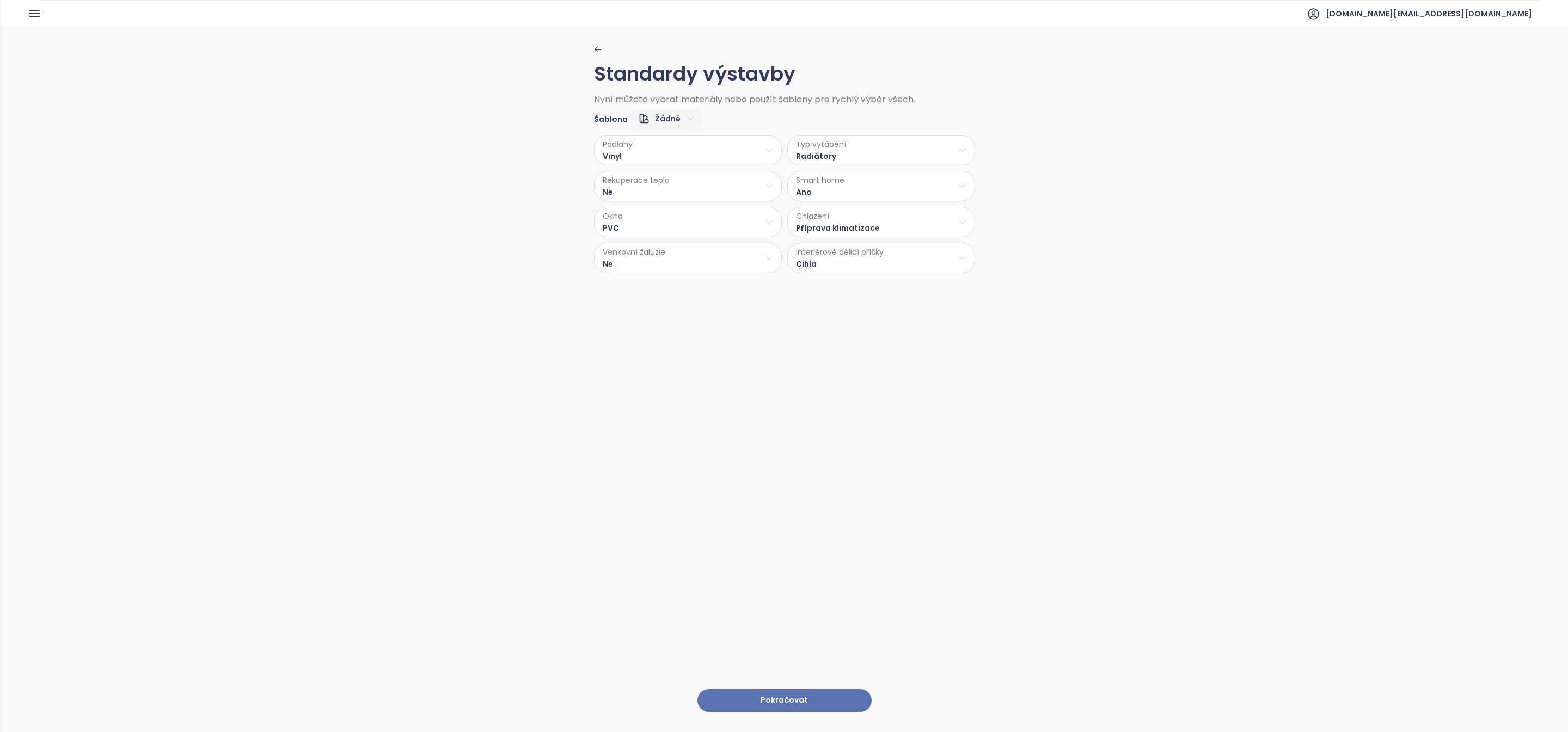
click at [843, 695] on button "Pokračovat" at bounding box center [784, 701] width 174 height 24
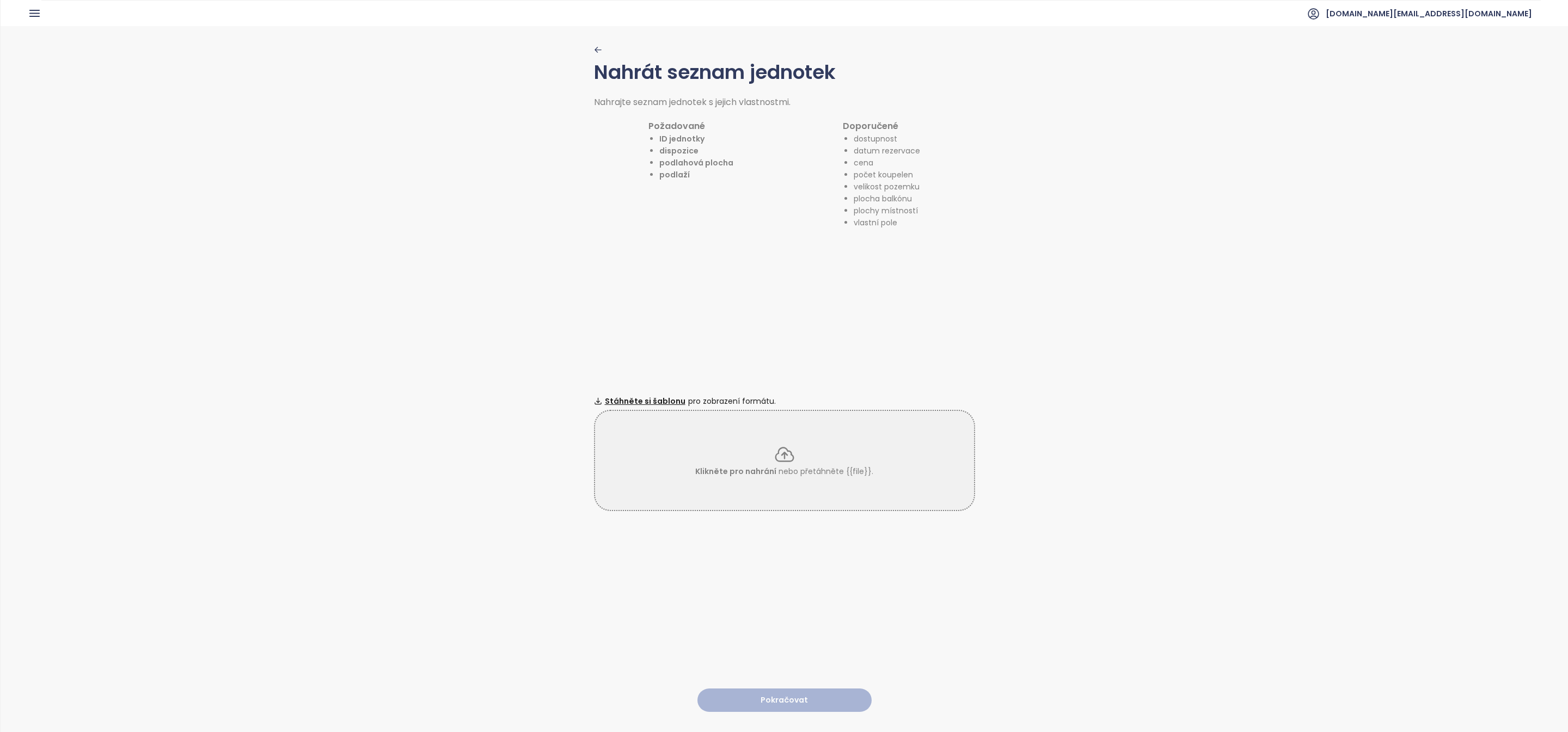
click at [596, 51] on icon "button" at bounding box center [598, 50] width 6 height 5
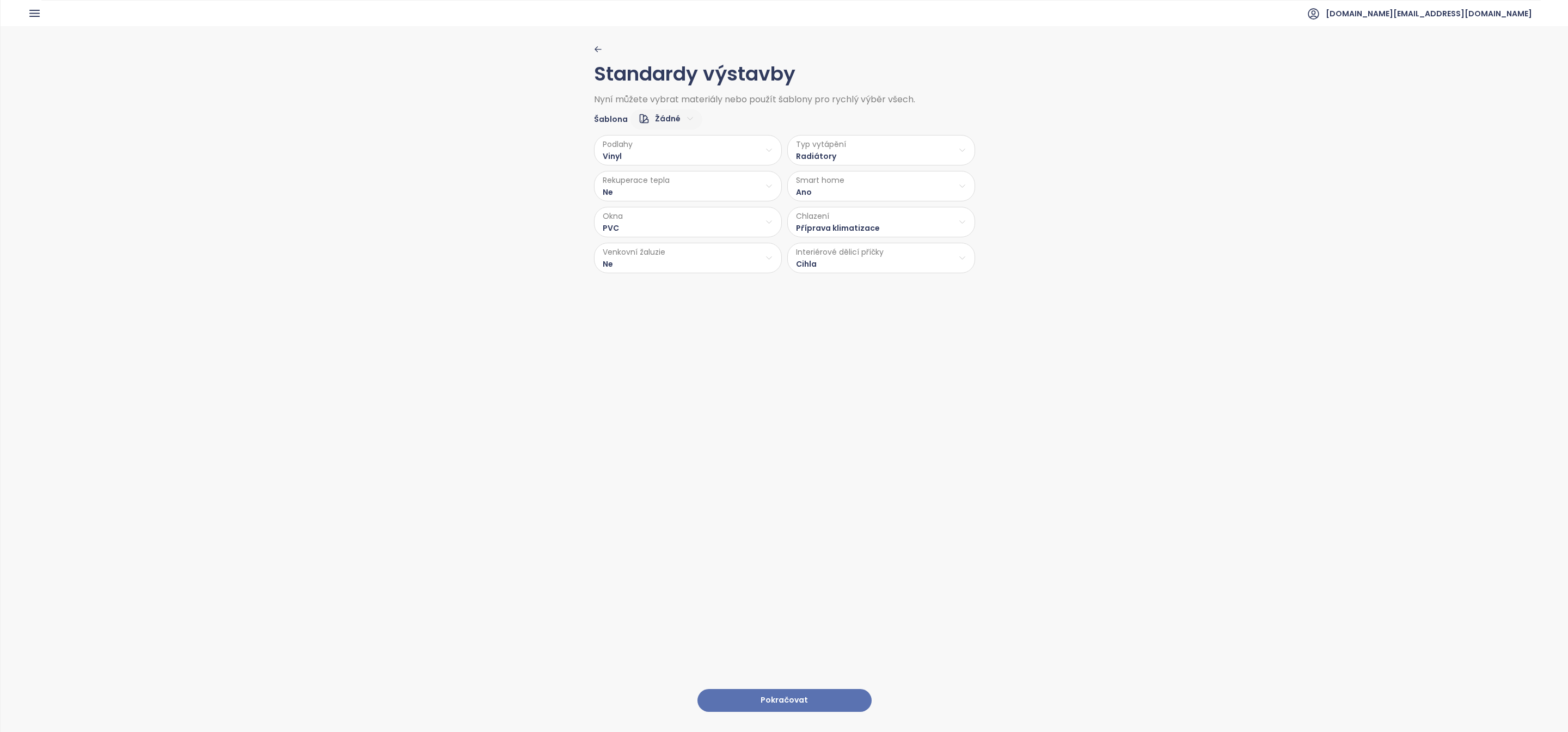
click at [670, 154] on html "Domů Dashboard Analýza trhu Ceník Updaty Reporty Projekty Nastavení Návody Pomo…" at bounding box center [784, 366] width 1568 height 732
click at [771, 106] on html "Domů Dashboard Analýza trhu Ceník Updaty Reporty Projekty Nastavení Návody Pomo…" at bounding box center [784, 366] width 1568 height 732
click at [667, 123] on html "Domů Dashboard Analýza trhu Ceník Updaty Reporty Projekty Nastavení Návody Pomo…" at bounding box center [784, 366] width 1568 height 732
click at [672, 171] on span "Střední" at bounding box center [664, 172] width 41 height 15
click at [718, 708] on button "Pokračovat" at bounding box center [784, 701] width 174 height 24
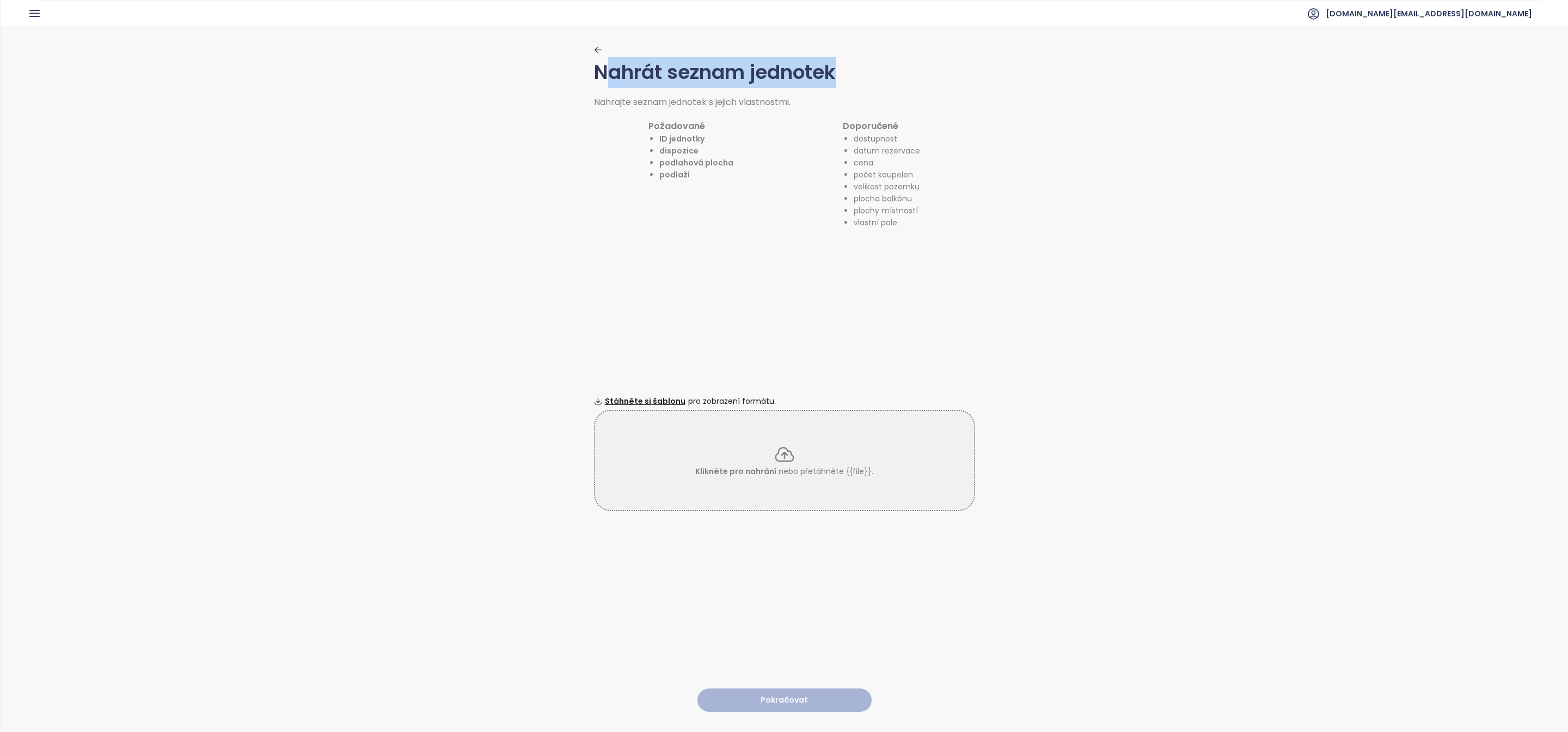
drag, startPoint x: 853, startPoint y: 73, endPoint x: 603, endPoint y: 76, distance: 250.0
click at [603, 76] on h1 "Nahrát seznam jednotek" at bounding box center [784, 76] width 381 height 39
click at [648, 395] on span "Stáhněte si šablonu" at bounding box center [644, 401] width 80 height 12
click at [823, 479] on div "Klikněte pro nahrání nebo přetáhněte {{file}}." at bounding box center [784, 460] width 381 height 101
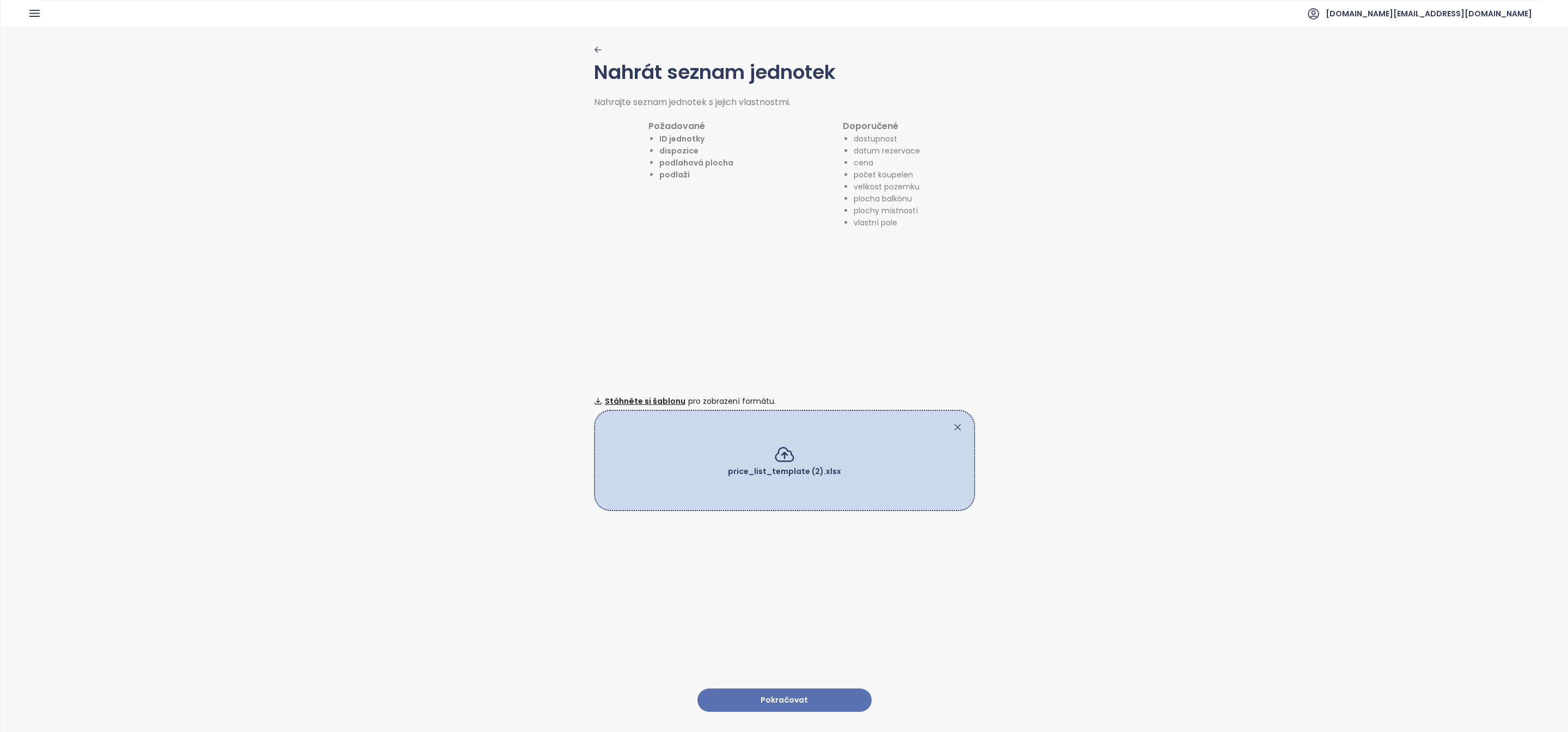
click at [819, 707] on button "Pokračovat" at bounding box center [784, 700] width 174 height 24
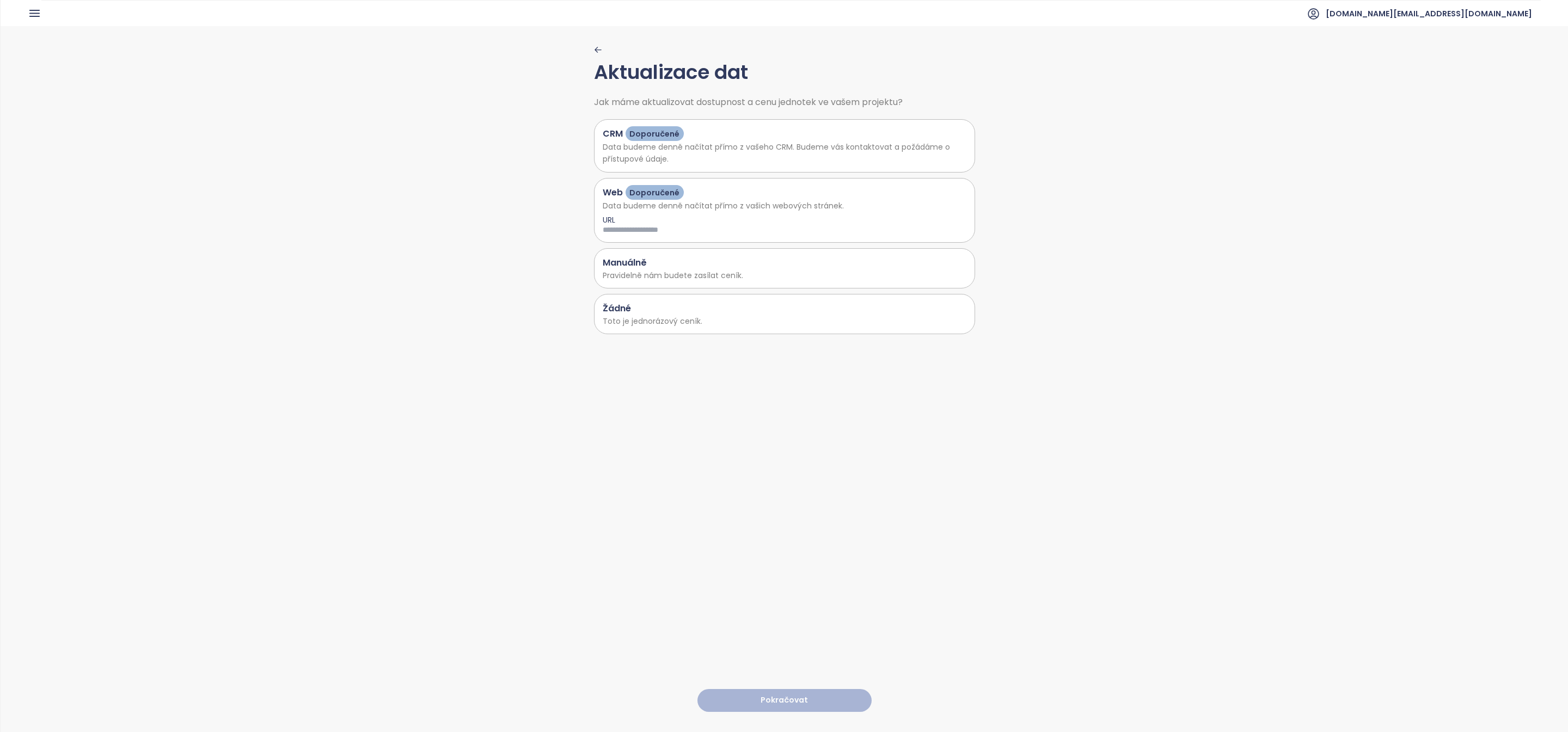
click at [777, 324] on p "Toto je jednorázový ceník." at bounding box center [784, 321] width 363 height 12
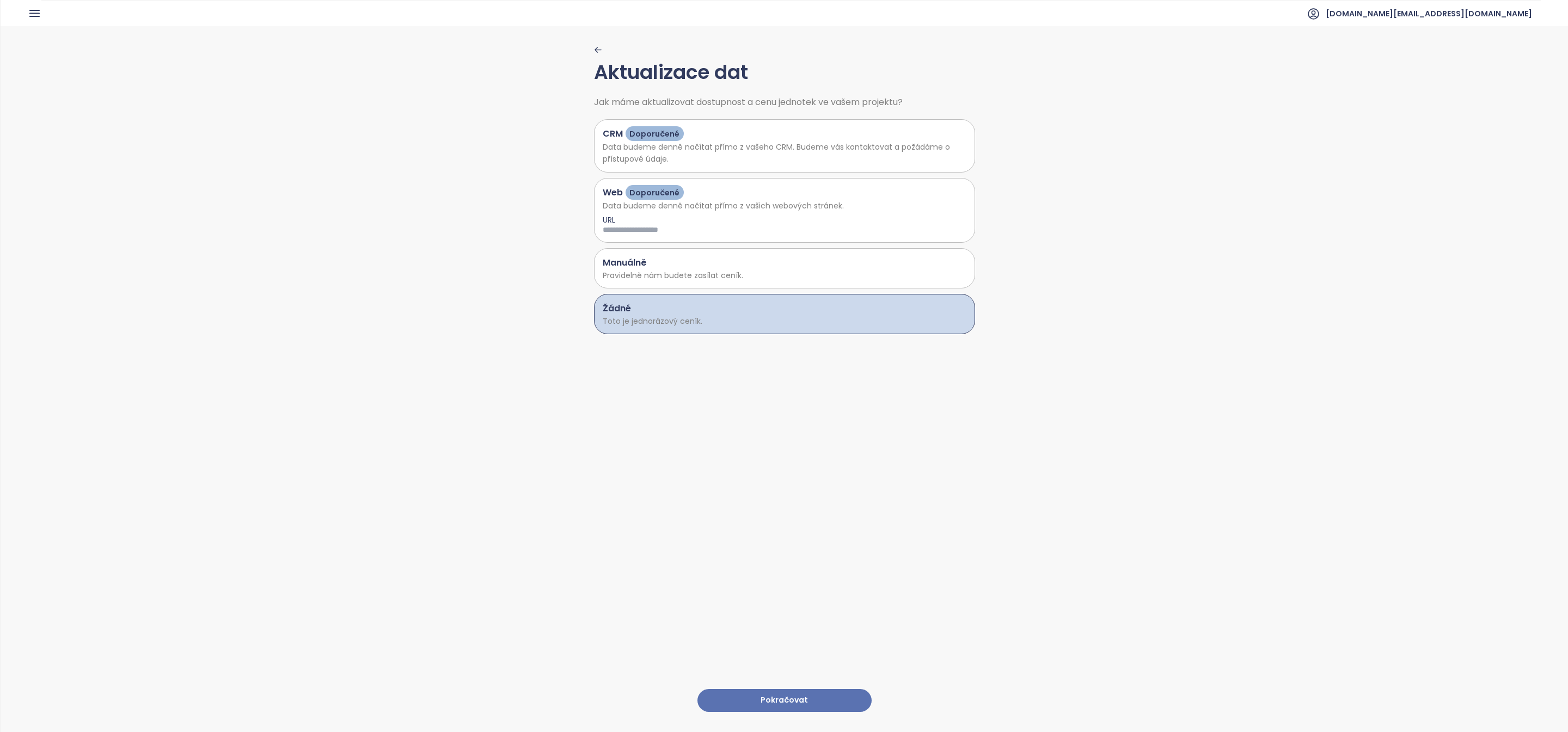
click at [761, 708] on button "Pokračovat" at bounding box center [784, 701] width 174 height 24
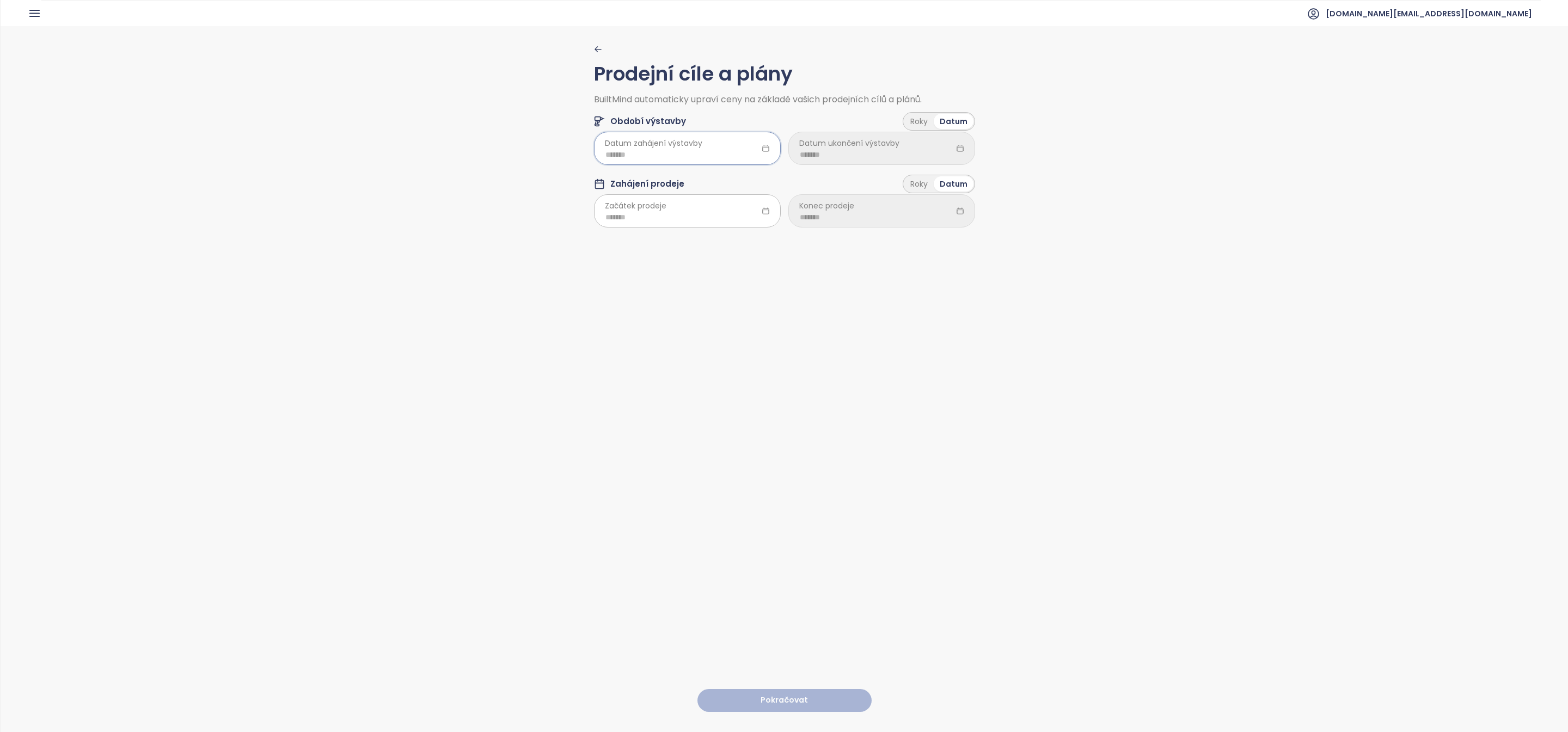
click at [647, 160] on input at bounding box center [687, 155] width 164 height 12
type input "*******"
click at [680, 306] on td "Nov" at bounding box center [672, 314] width 50 height 36
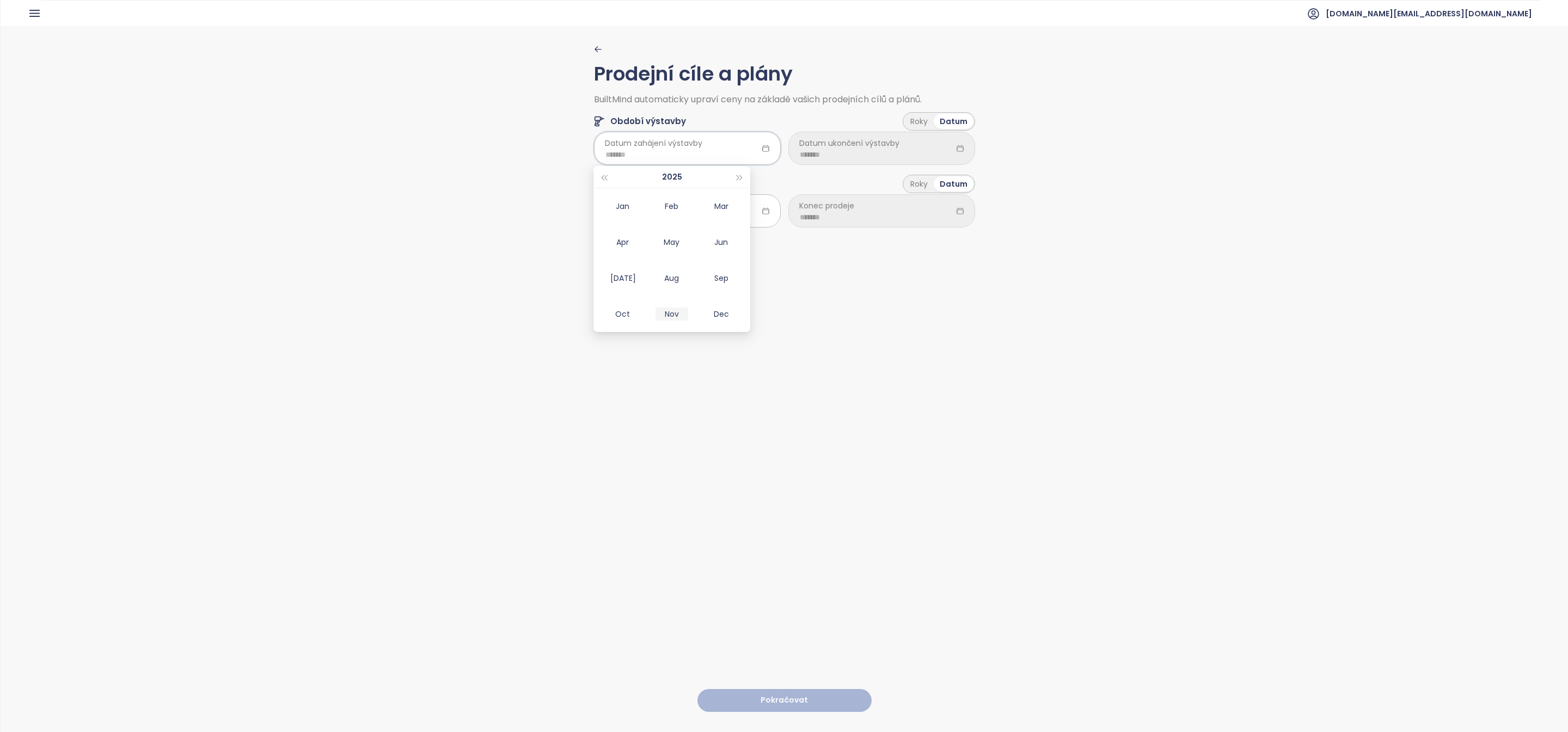
type input "*******"
drag, startPoint x: 848, startPoint y: 109, endPoint x: 848, endPoint y: 125, distance: 16.0
click at [848, 109] on div "Období výstavby Roky Datum" at bounding box center [784, 119] width 381 height 29
click at [848, 132] on div at bounding box center [882, 148] width 187 height 33
click at [848, 156] on input at bounding box center [882, 155] width 164 height 12
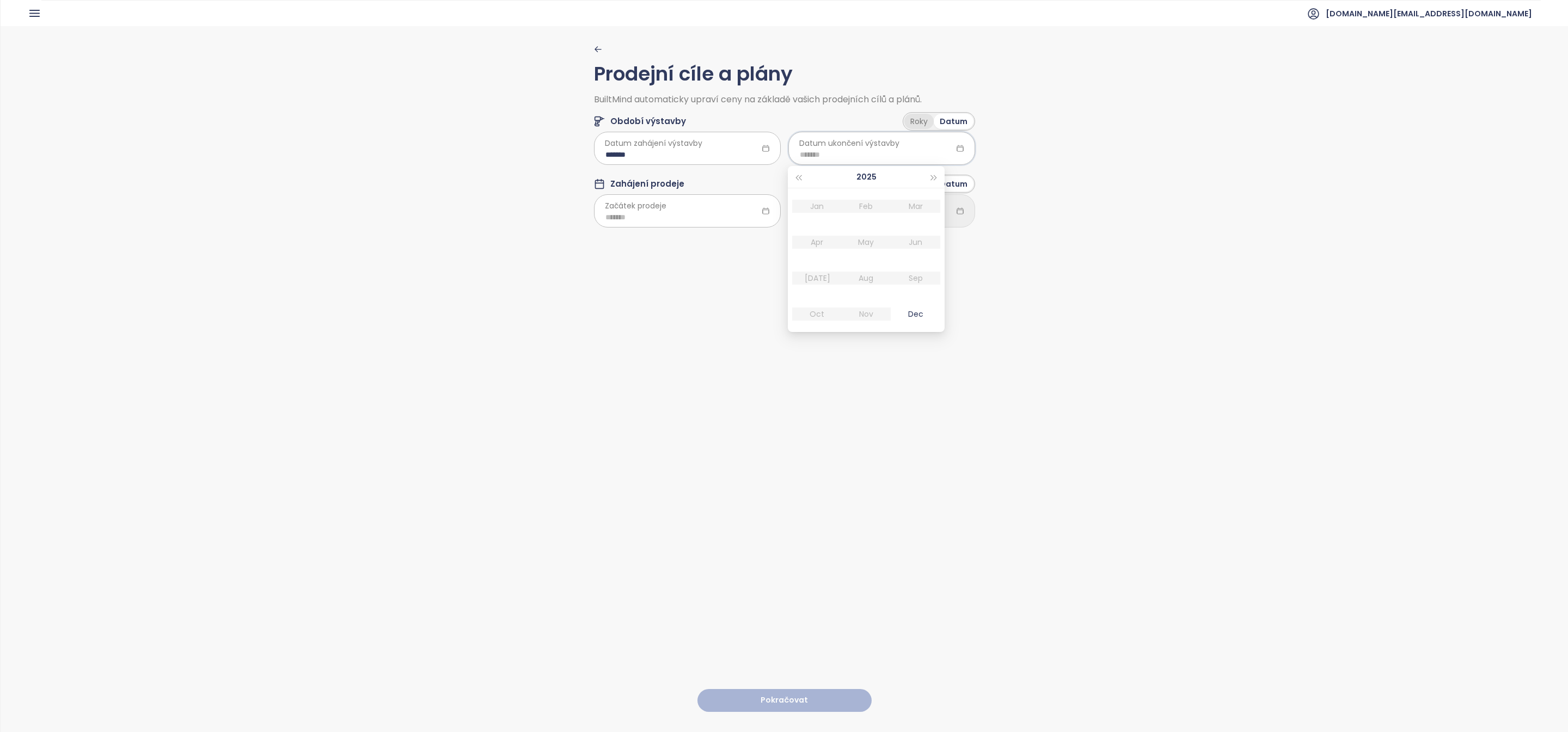
click at [910, 123] on div "Roky" at bounding box center [919, 122] width 29 height 15
click at [848, 166] on div "Prodejní cíle a plány BuiltMind automaticky upraví ceny na základě vašich prode…" at bounding box center [784, 142] width 381 height 193
click at [848, 158] on html "Domů Dashboard Analýza trhu Ceník Updaty Reporty Projekty Nastavení Návody Pomo…" at bounding box center [784, 366] width 1568 height 732
click at [812, 214] on span "2.0" at bounding box center [881, 221] width 180 height 15
click at [745, 204] on div at bounding box center [687, 211] width 187 height 33
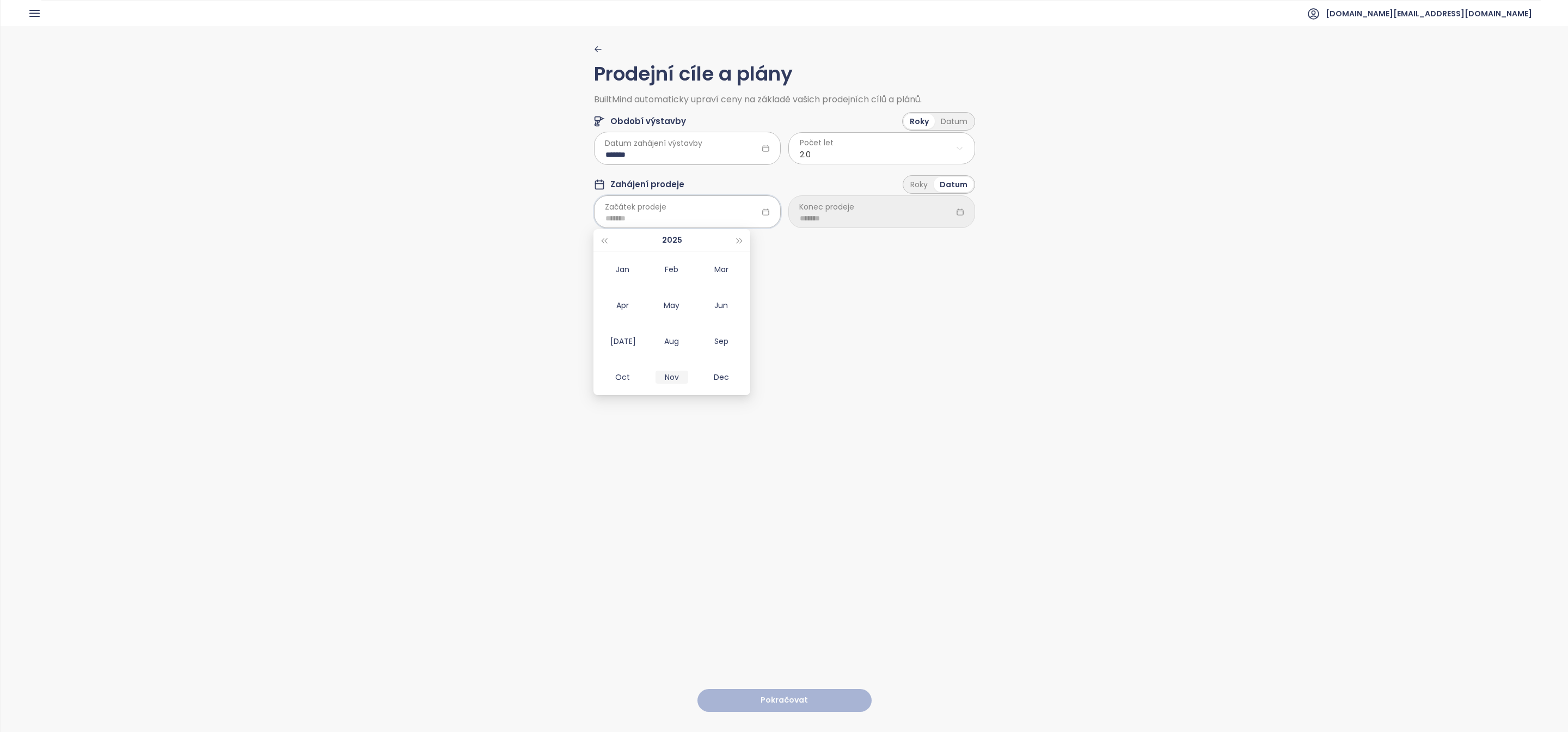
click at [674, 376] on div "Nov" at bounding box center [671, 376] width 33 height 13
type input "*******"
click at [823, 212] on span "Konec prodeje" at bounding box center [826, 207] width 55 height 12
click at [921, 184] on div "Roky" at bounding box center [919, 184] width 29 height 15
click at [861, 225] on html "Domů Dashboard Analýza trhu Ceník Updaty Reporty Projekty Nastavení Návody Pomo…" at bounding box center [784, 366] width 1568 height 732
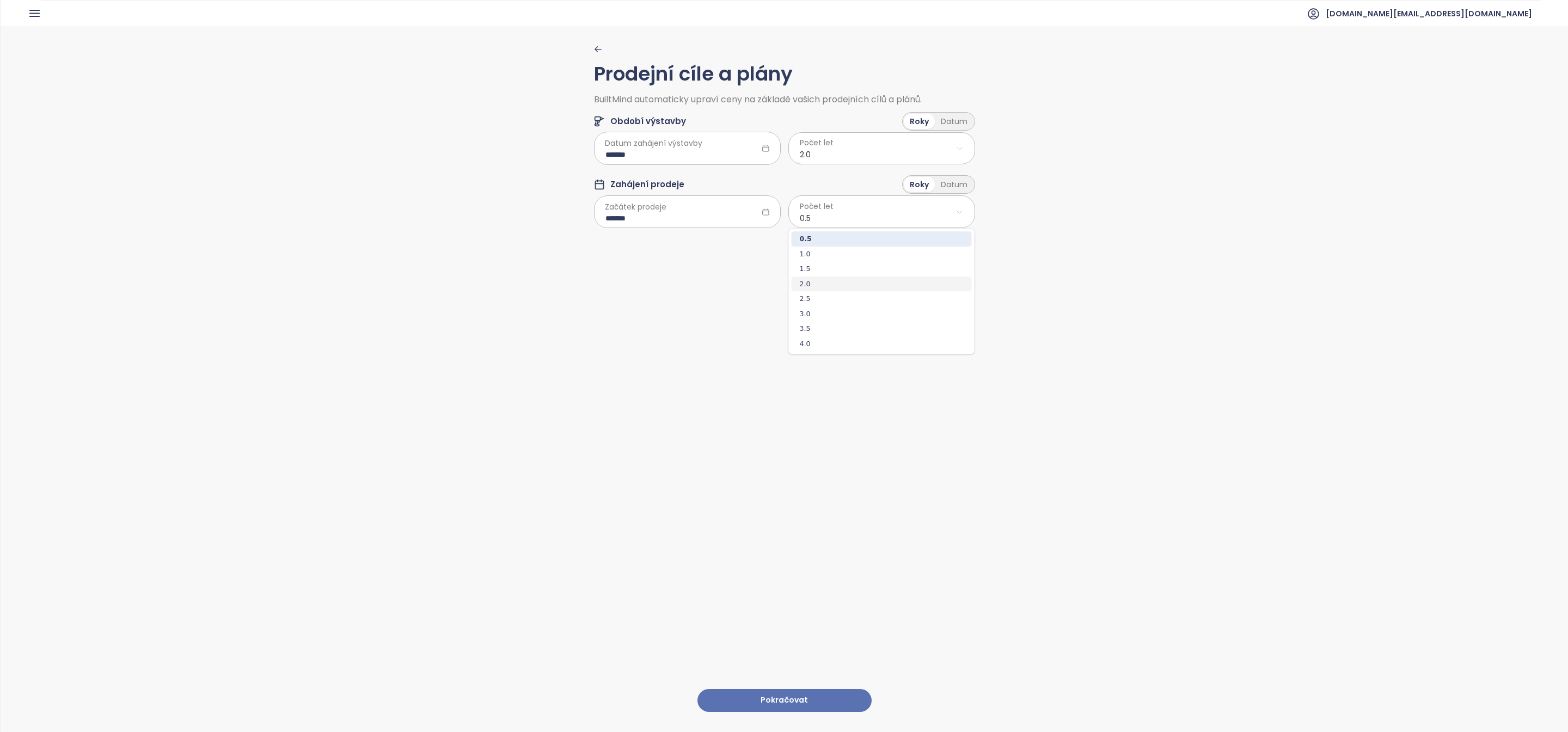
click at [838, 285] on span "2.0" at bounding box center [881, 284] width 180 height 15
click at [774, 700] on button "Pokračovat" at bounding box center [784, 701] width 174 height 24
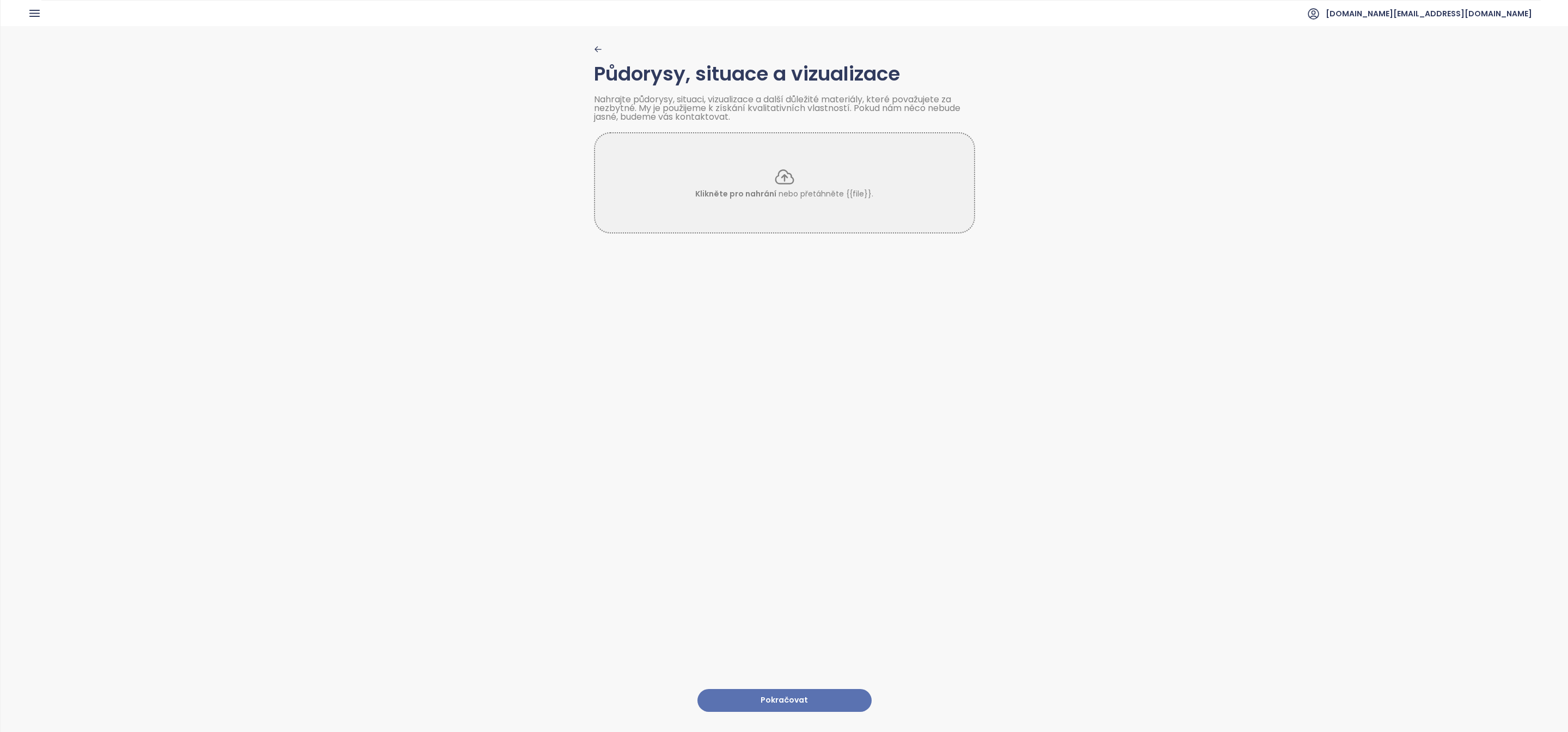
click at [727, 699] on button "Pokračovat" at bounding box center [784, 701] width 174 height 24
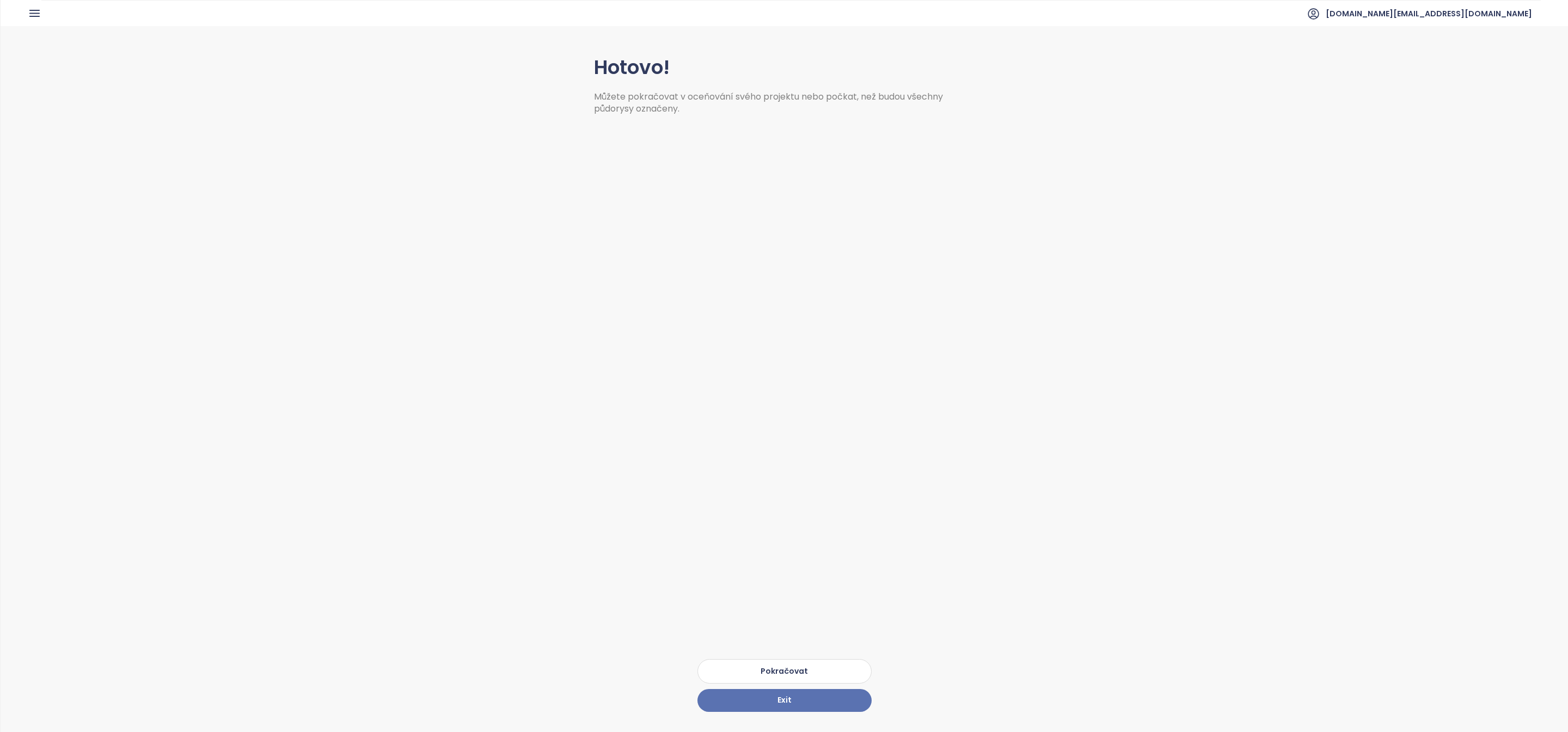
click at [777, 670] on button "Pokračovat" at bounding box center [784, 671] width 174 height 24
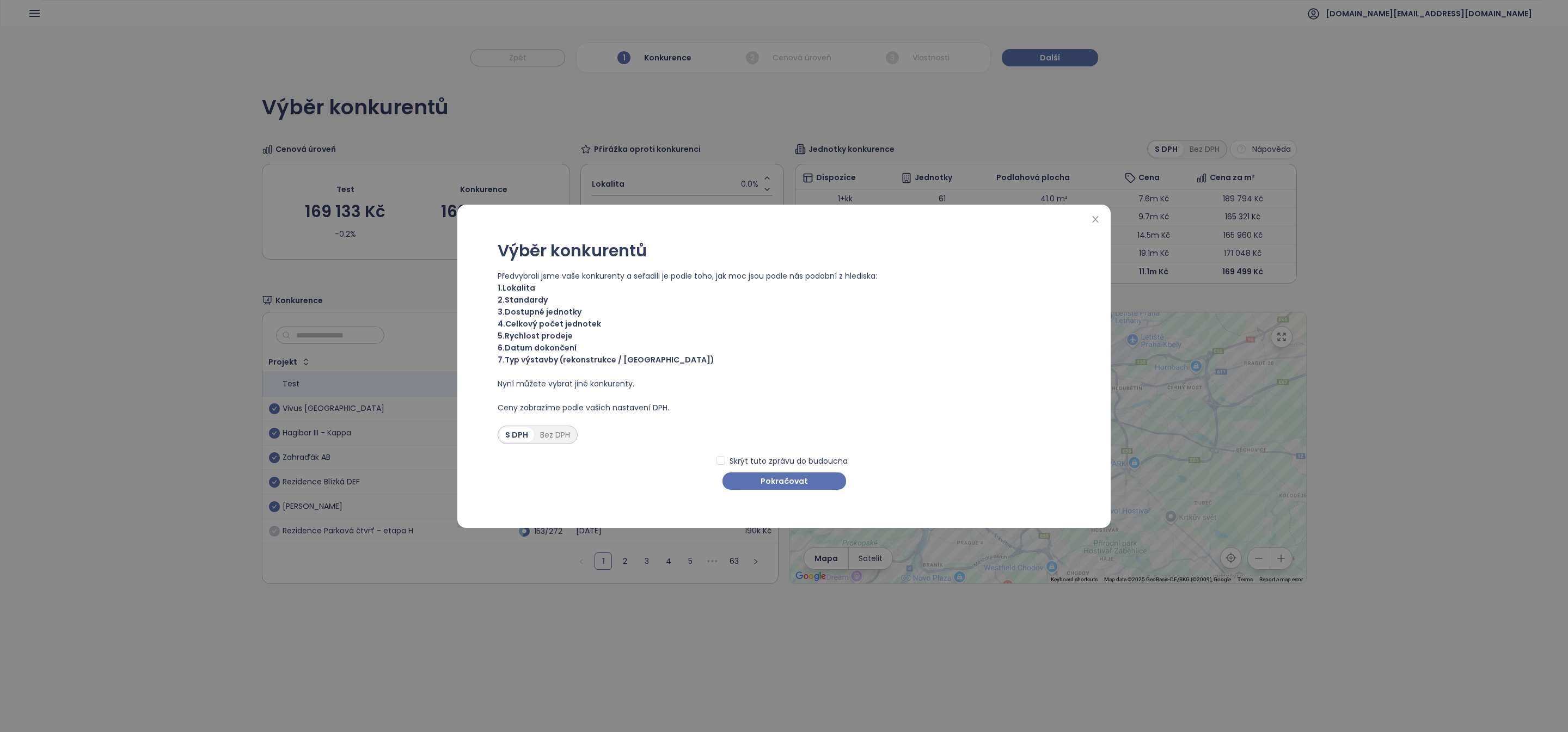
drag, startPoint x: 788, startPoint y: 486, endPoint x: 605, endPoint y: 482, distance: 183.0
click at [605, 482] on div "Skrýt tuto zprávu do budoucna Pokračovat" at bounding box center [784, 467] width 572 height 46
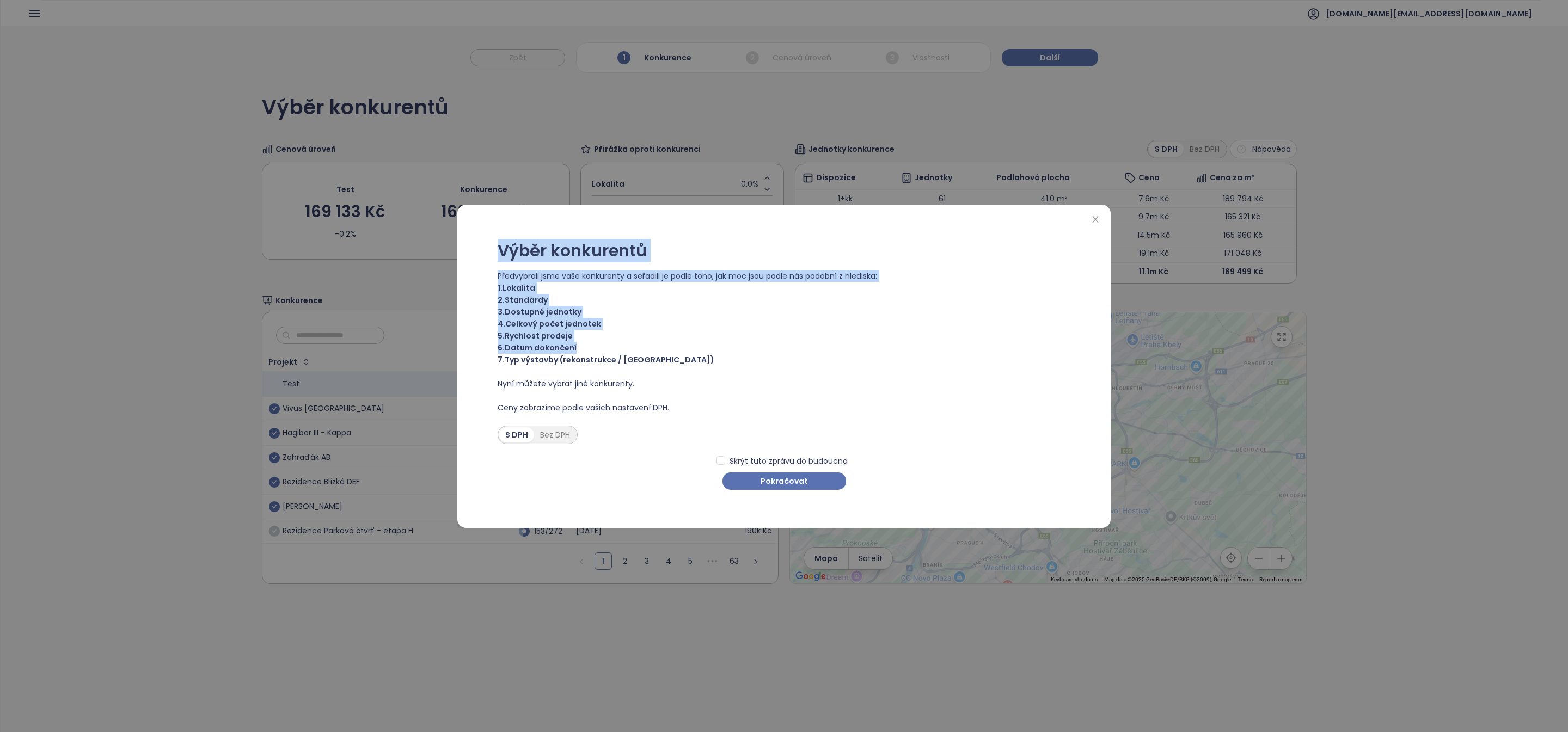
drag, startPoint x: 697, startPoint y: 368, endPoint x: 491, endPoint y: 239, distance: 243.1
click at [491, 239] on div "Výběr konkurentů Předvybrali jsme vaše konkurenty a seřadili je podle toho, jak…" at bounding box center [784, 366] width 627 height 301
click at [526, 291] on span "1. Lokalita" at bounding box center [784, 288] width 572 height 12
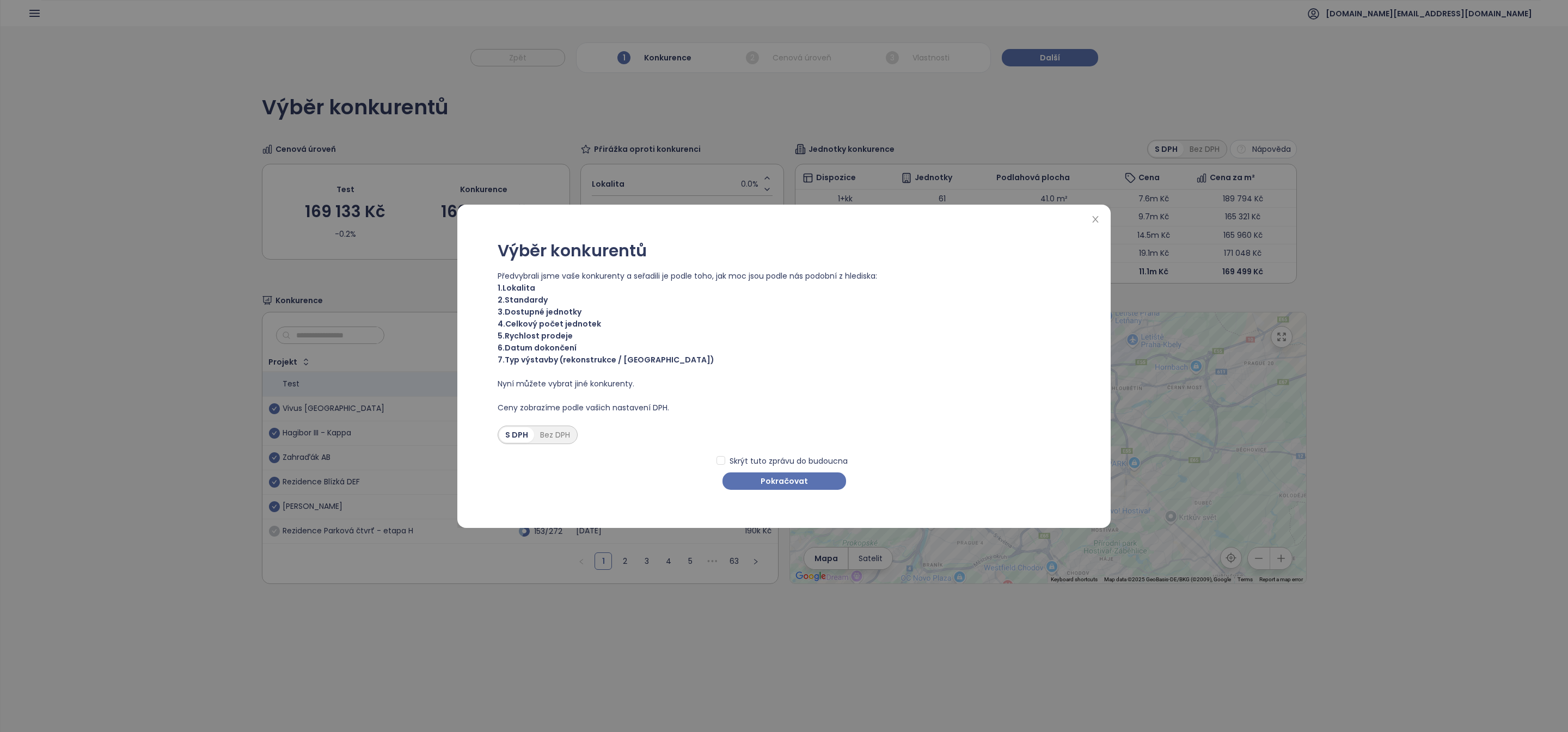
click at [526, 299] on span "2. Standardy" at bounding box center [784, 300] width 572 height 12
click at [778, 491] on div "Výběr konkurentů Předvybrali jsme vaše konkurenty a seřadili je podle toho, jak…" at bounding box center [784, 366] width 627 height 301
click at [768, 483] on span "Pokračovat" at bounding box center [784, 481] width 47 height 12
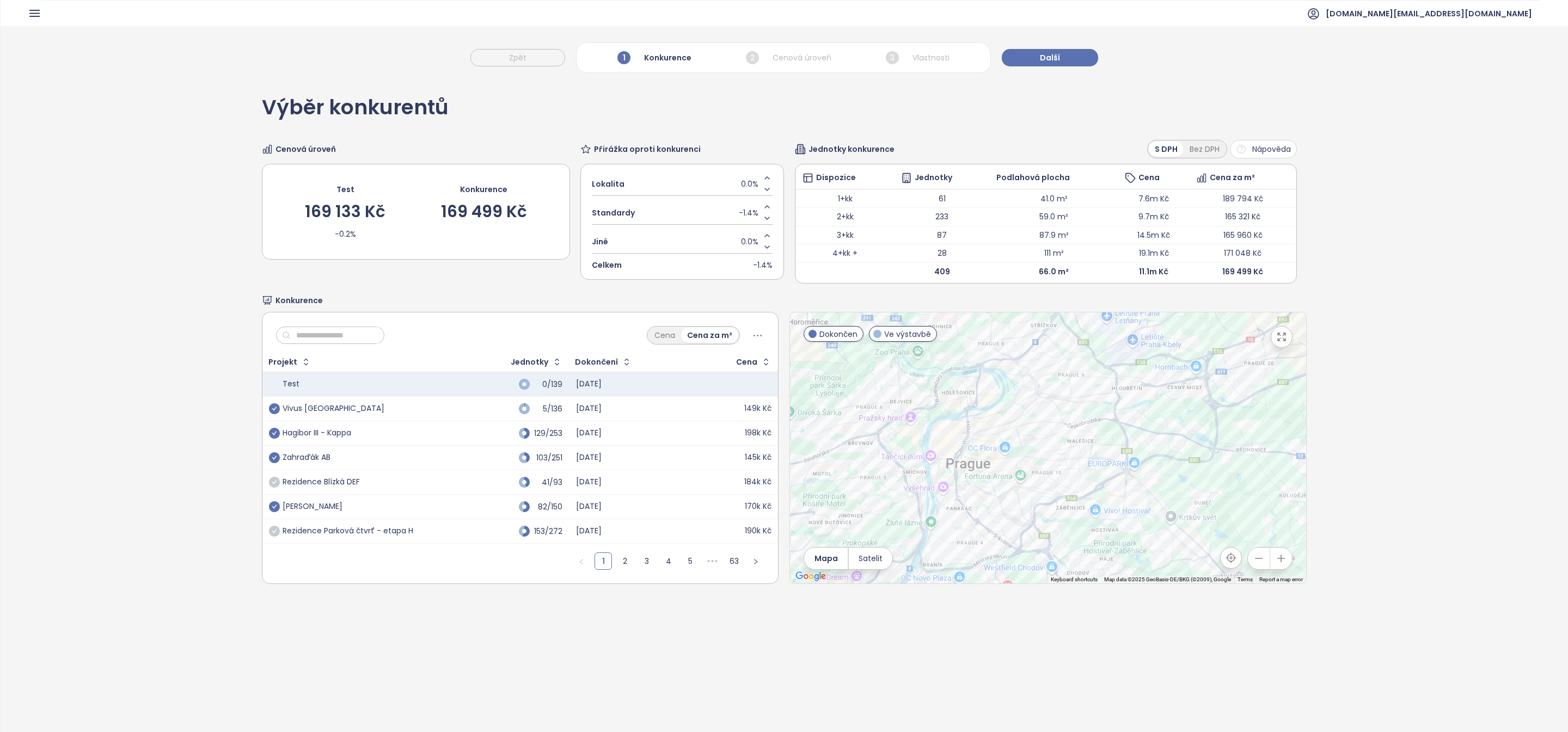
click at [275, 480] on icon "check-circle" at bounding box center [274, 482] width 11 height 11
click at [1274, 342] on button "button" at bounding box center [1281, 337] width 21 height 21
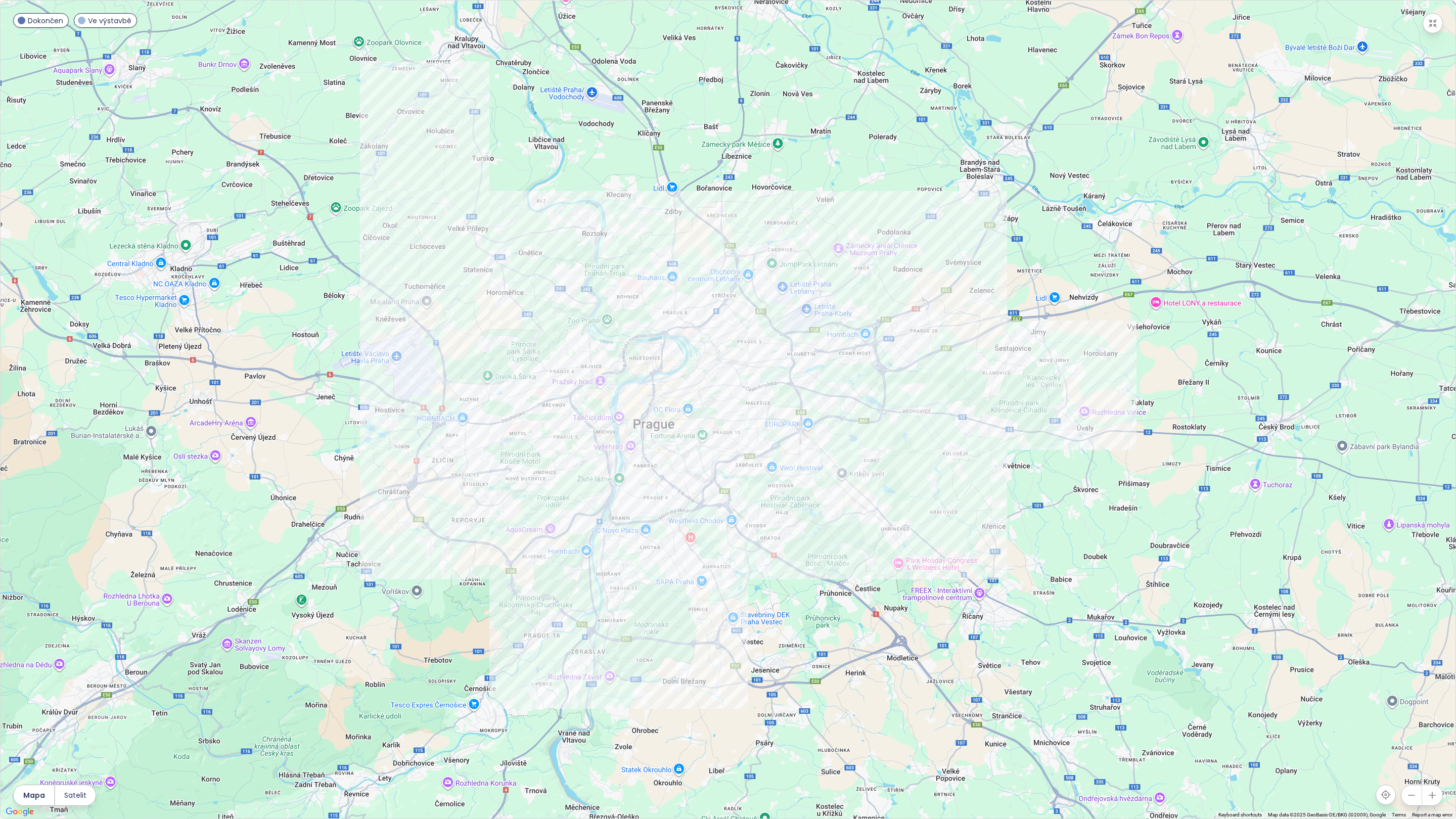
click at [769, 416] on div at bounding box center [728, 410] width 1455 height 818
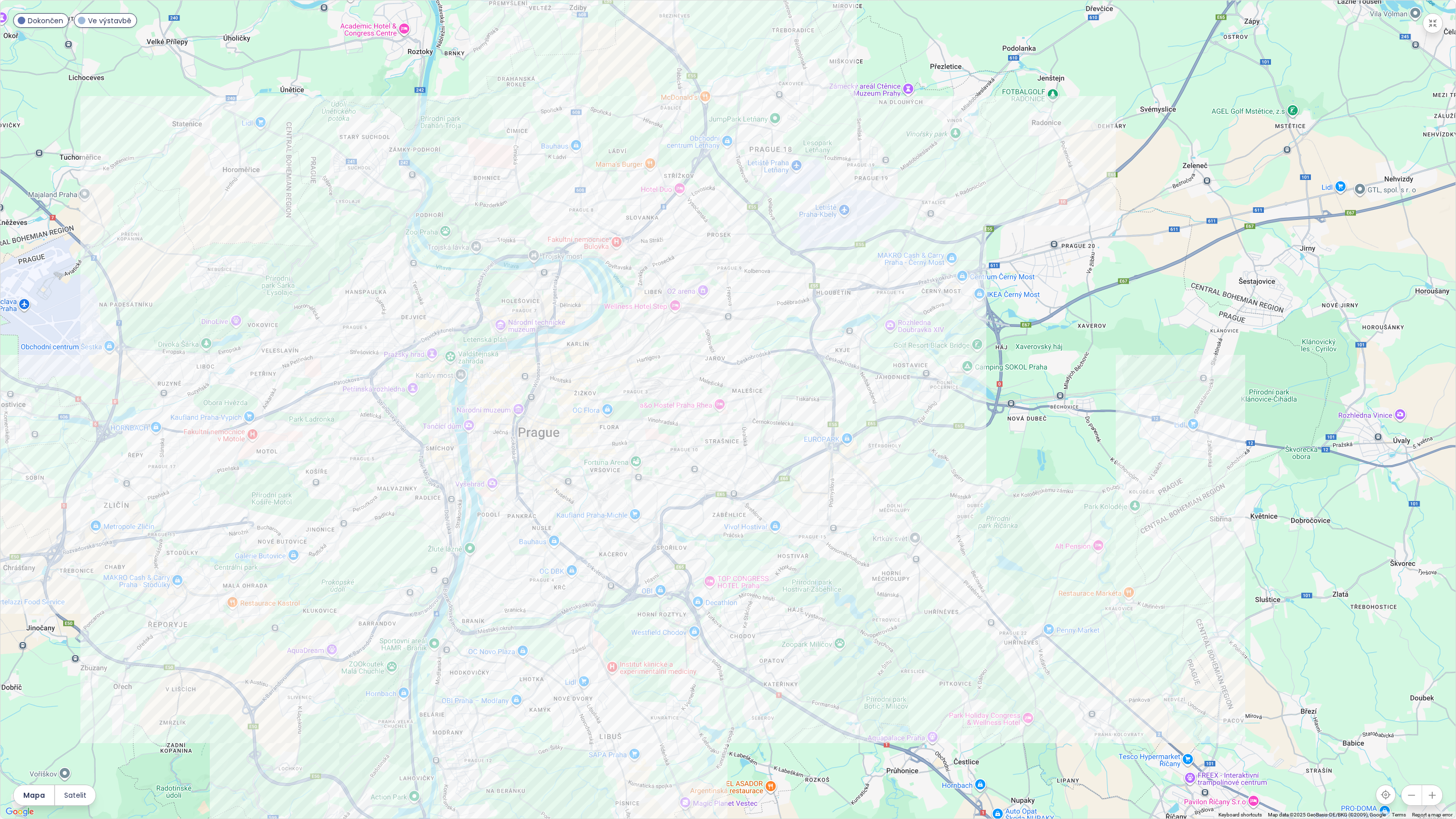
click at [769, 416] on div at bounding box center [728, 410] width 1455 height 818
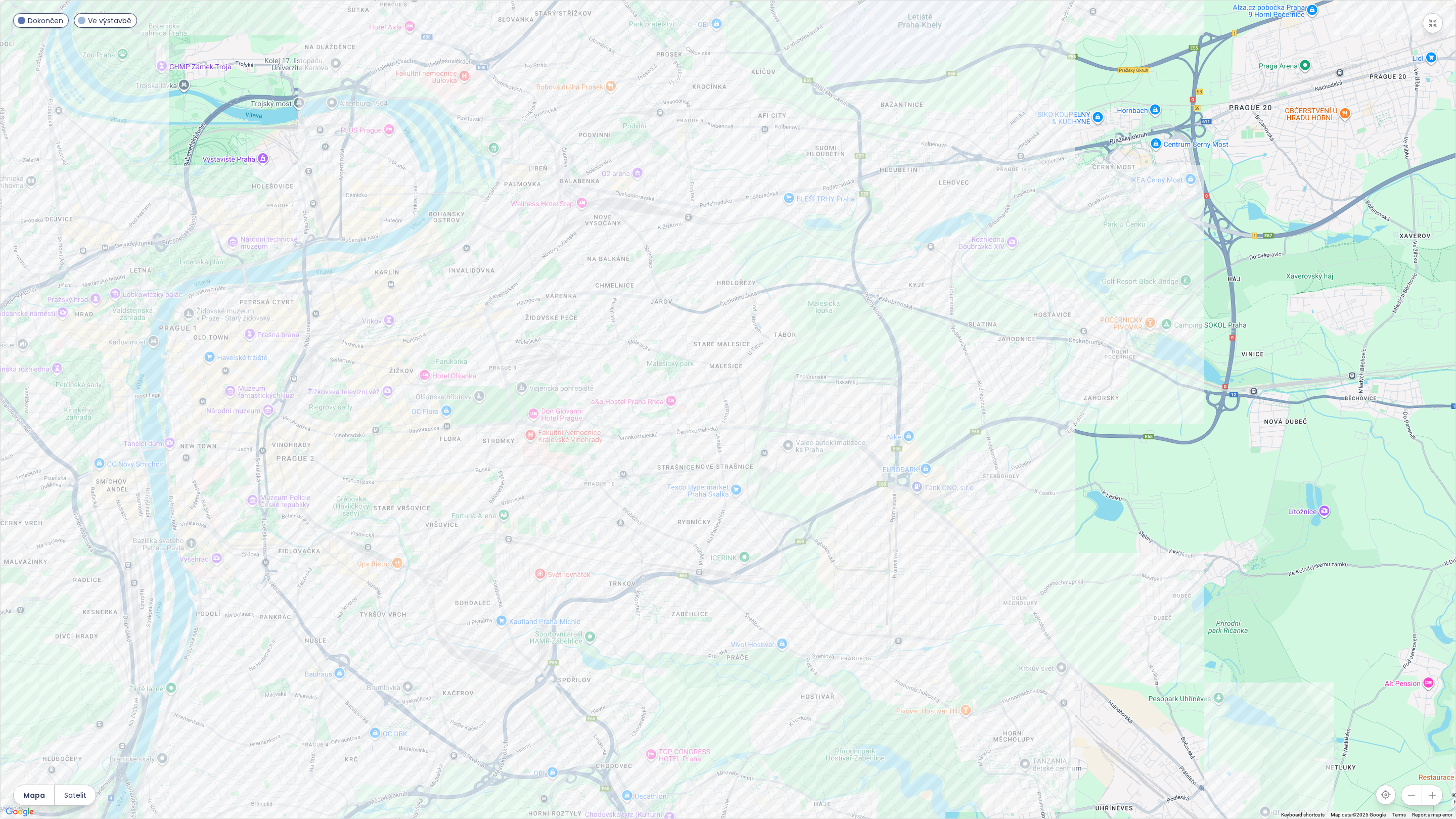
click at [649, 378] on div at bounding box center [728, 410] width 1455 height 818
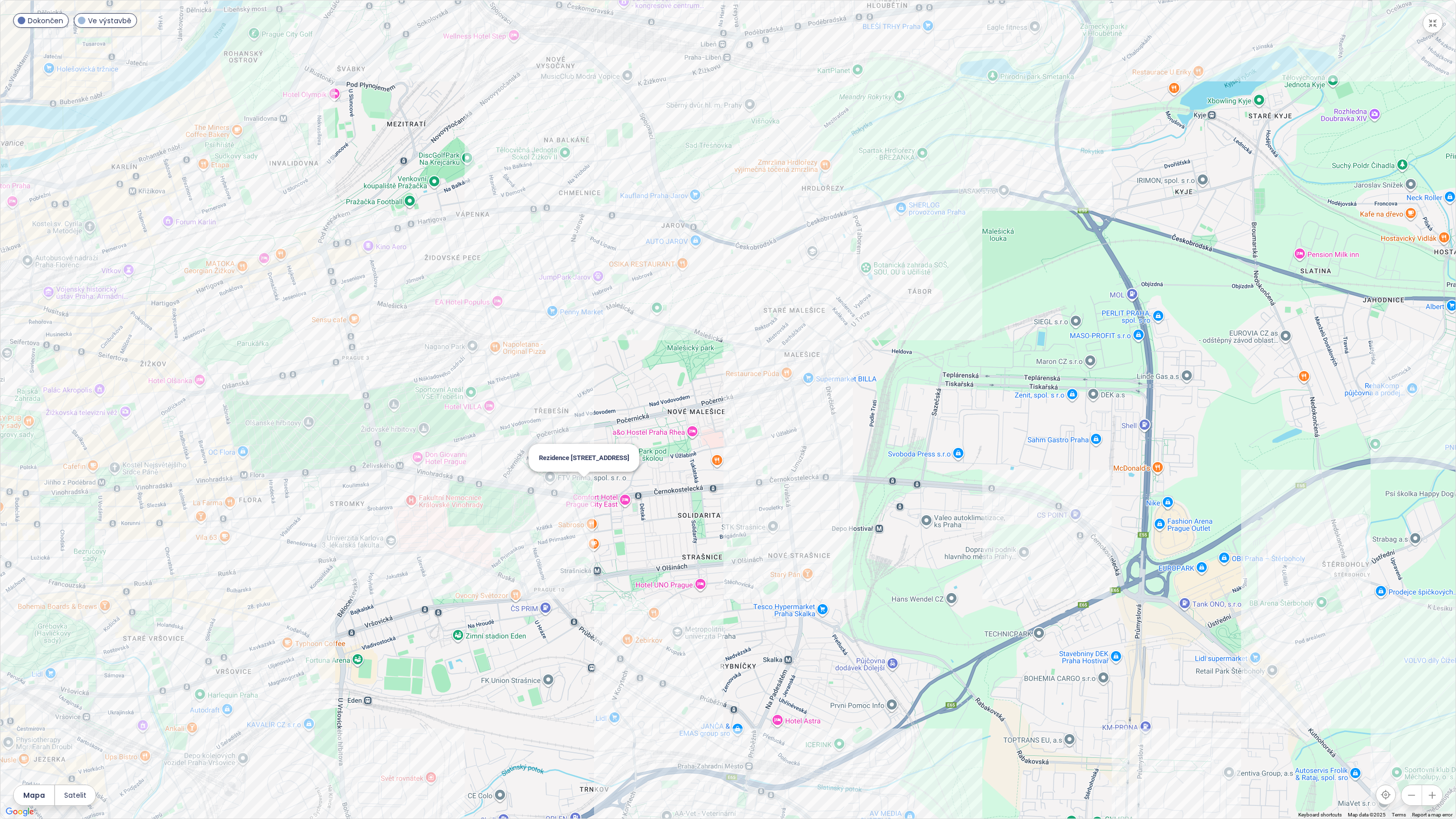
click at [586, 499] on div "Rezidence Černokostelecká 6" at bounding box center [728, 410] width 1455 height 818
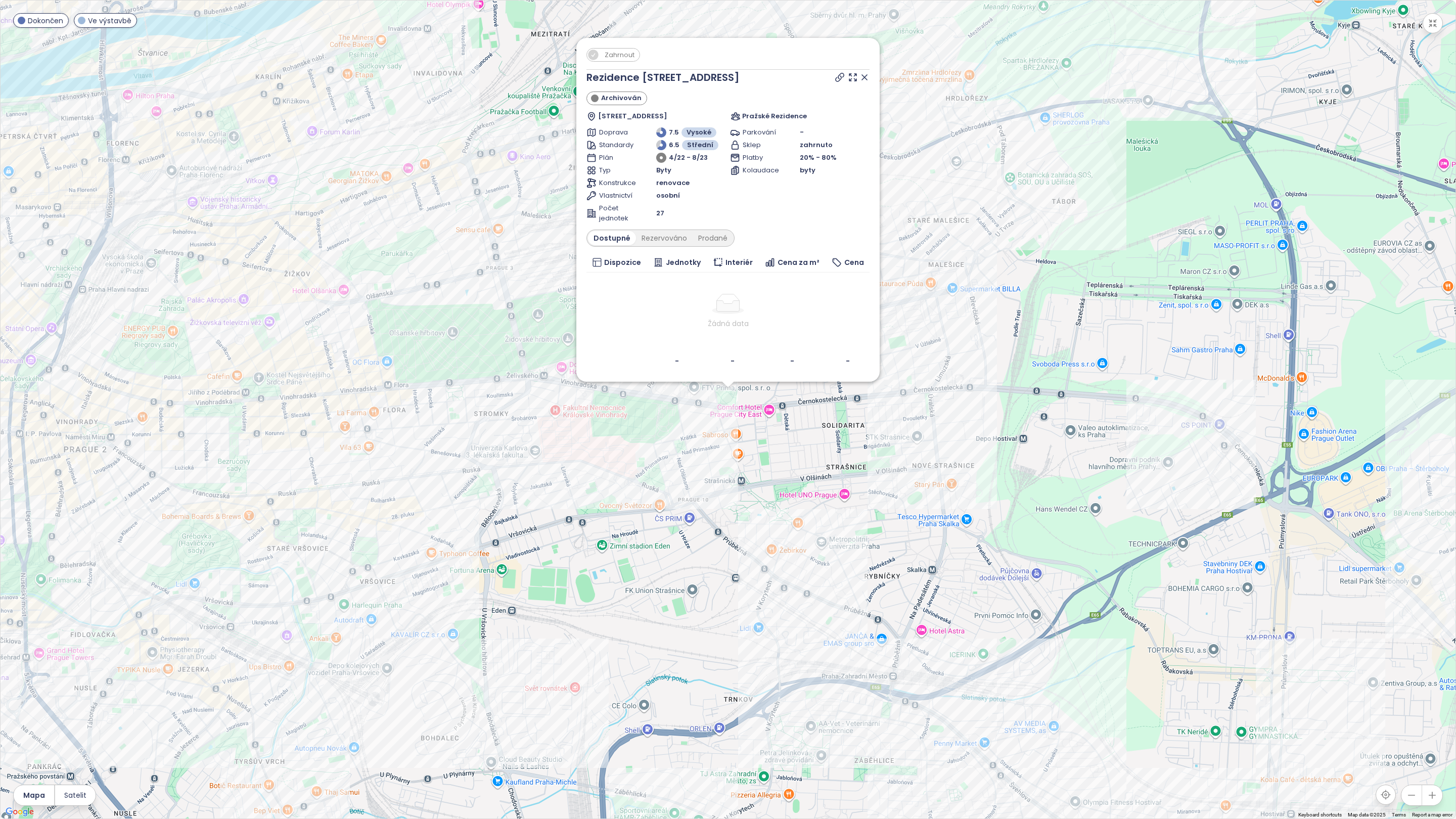
click at [867, 78] on icon at bounding box center [864, 77] width 10 height 10
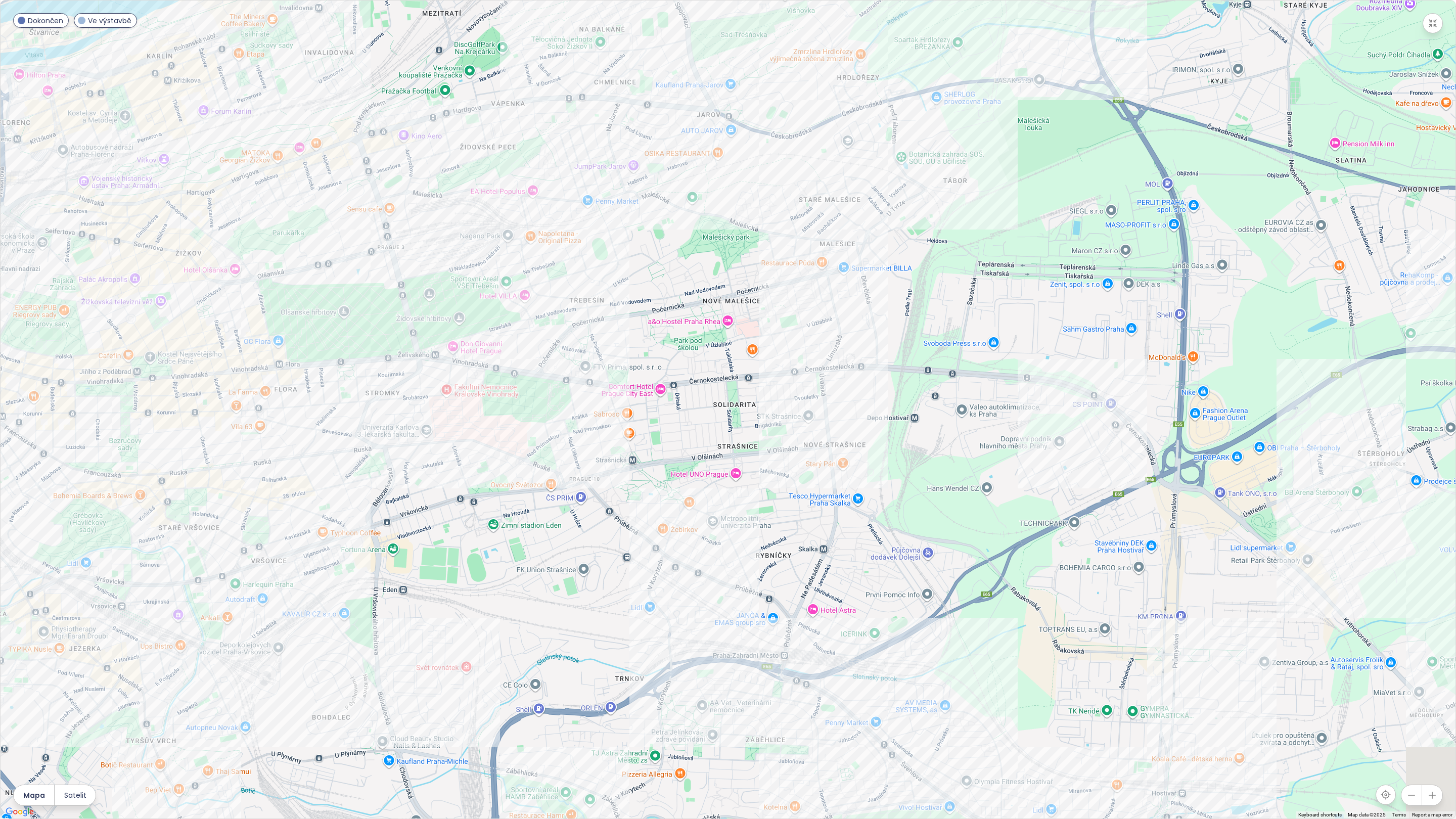
drag, startPoint x: 915, startPoint y: 572, endPoint x: 804, endPoint y: 551, distance: 113.0
click at [804, 551] on div at bounding box center [728, 410] width 1455 height 818
click at [697, 575] on div "Ekorezidence Strašnice" at bounding box center [728, 410] width 1455 height 818
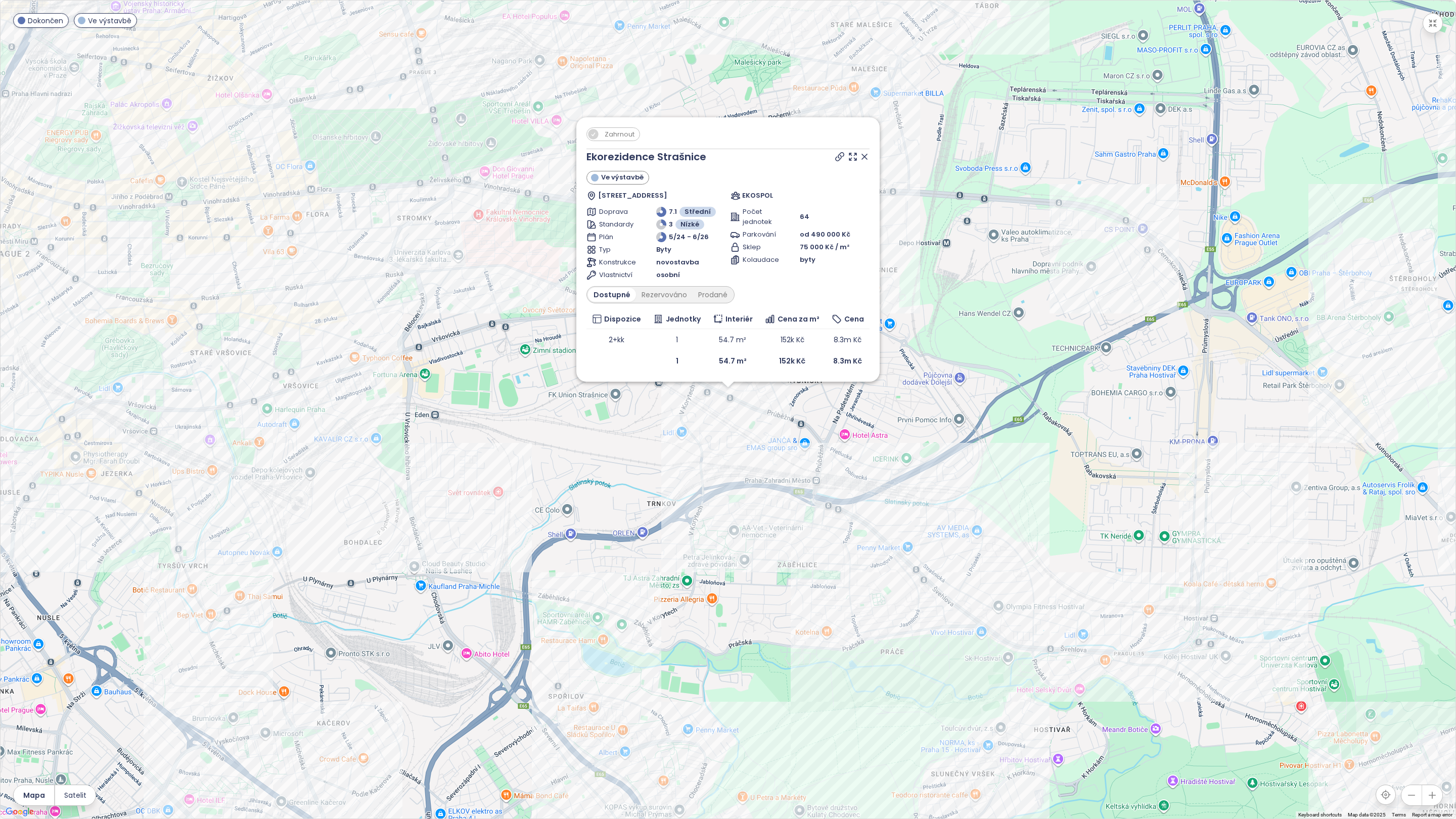
click at [864, 160] on icon at bounding box center [864, 156] width 10 height 10
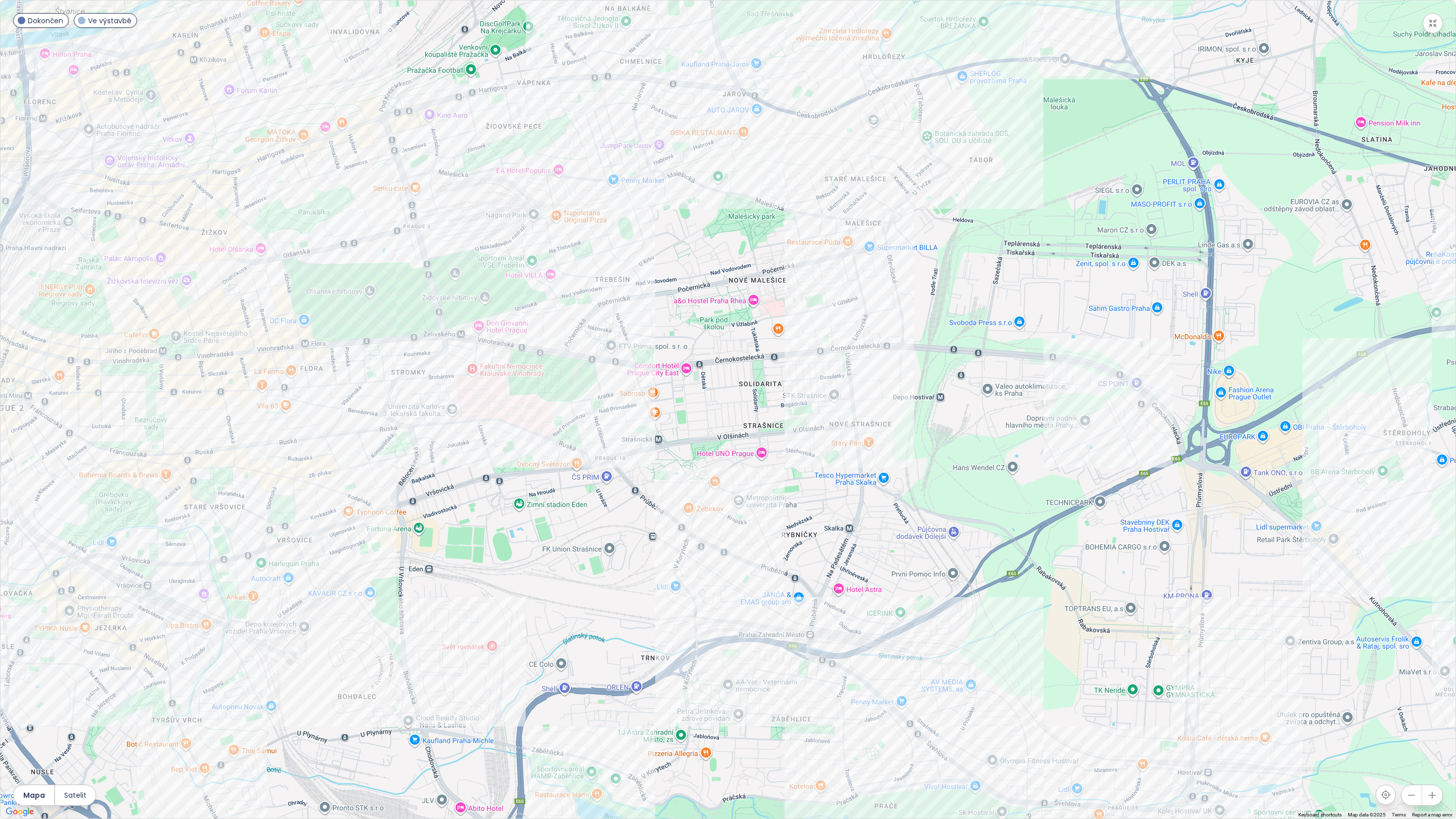
drag, startPoint x: 929, startPoint y: 434, endPoint x: 923, endPoint y: 593, distance: 159.1
click at [923, 593] on div at bounding box center [728, 410] width 1455 height 818
click at [933, 680] on div "Zahraďák I" at bounding box center [728, 410] width 1455 height 818
click at [934, 680] on div "Zahraďák I" at bounding box center [728, 410] width 1455 height 818
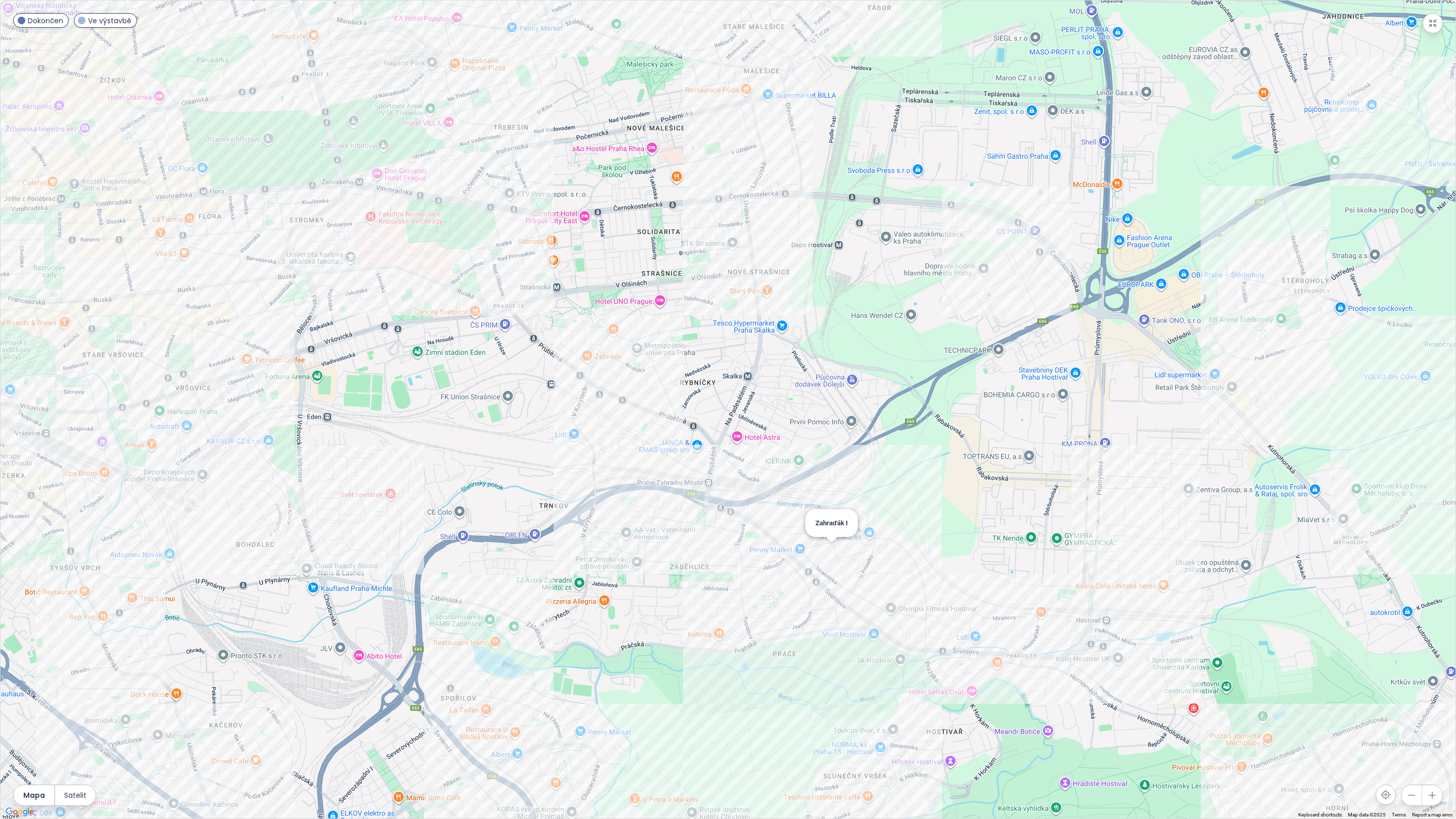
click at [934, 680] on div "Zahraďák I" at bounding box center [728, 410] width 1455 height 818
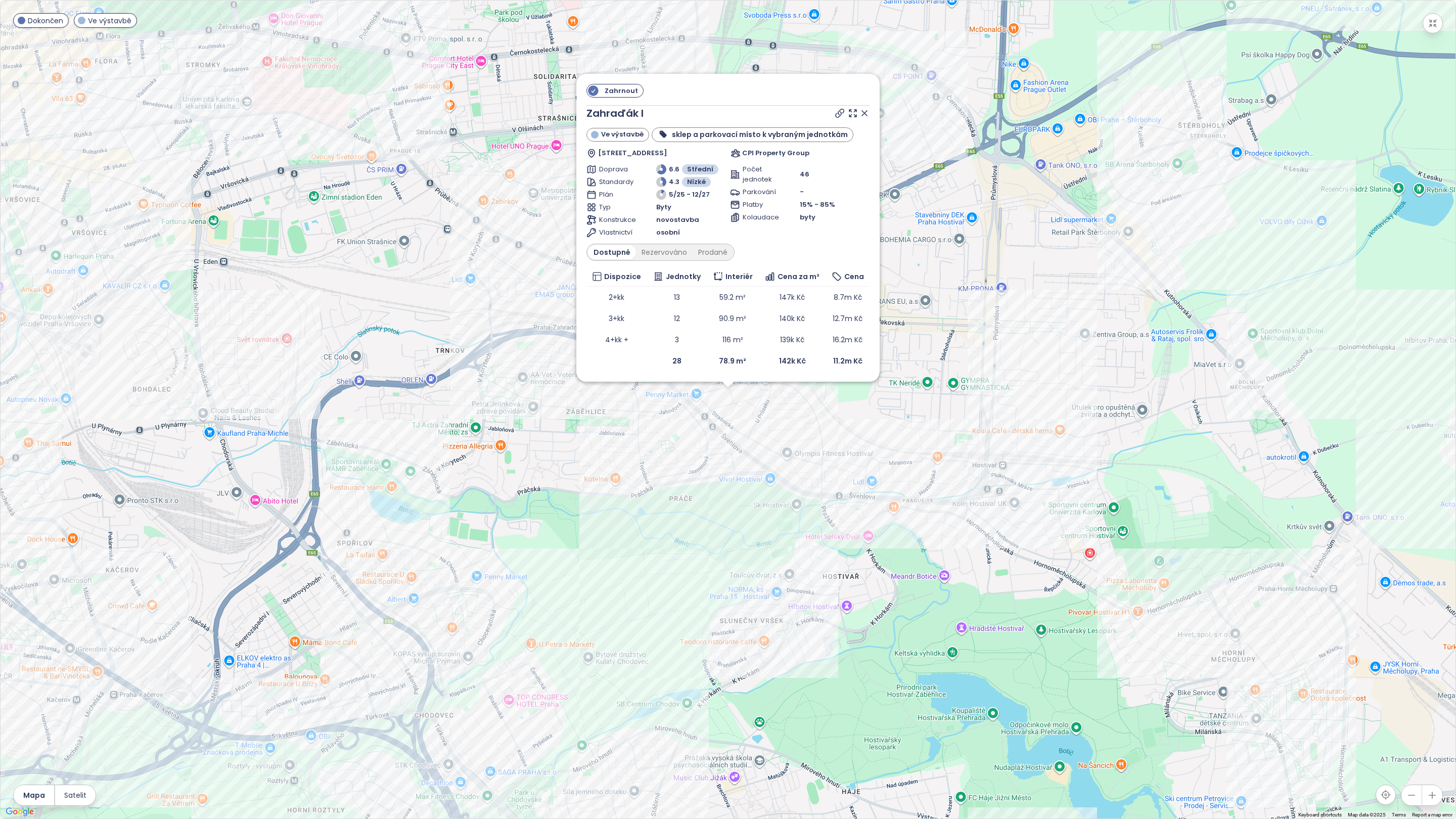
click at [1428, 25] on icon "button" at bounding box center [1433, 23] width 10 height 10
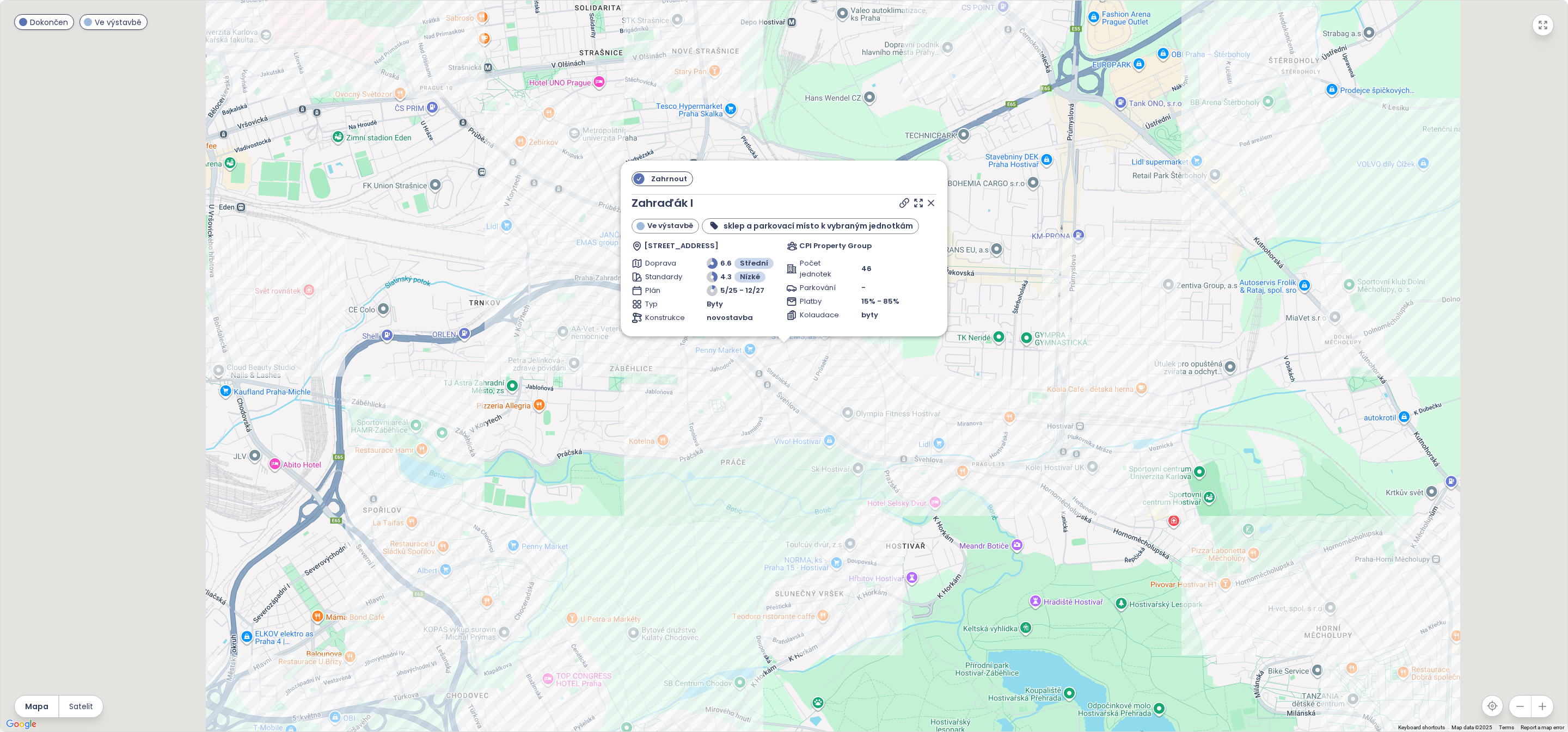
click at [350, 333] on input "text" at bounding box center [334, 335] width 88 height 16
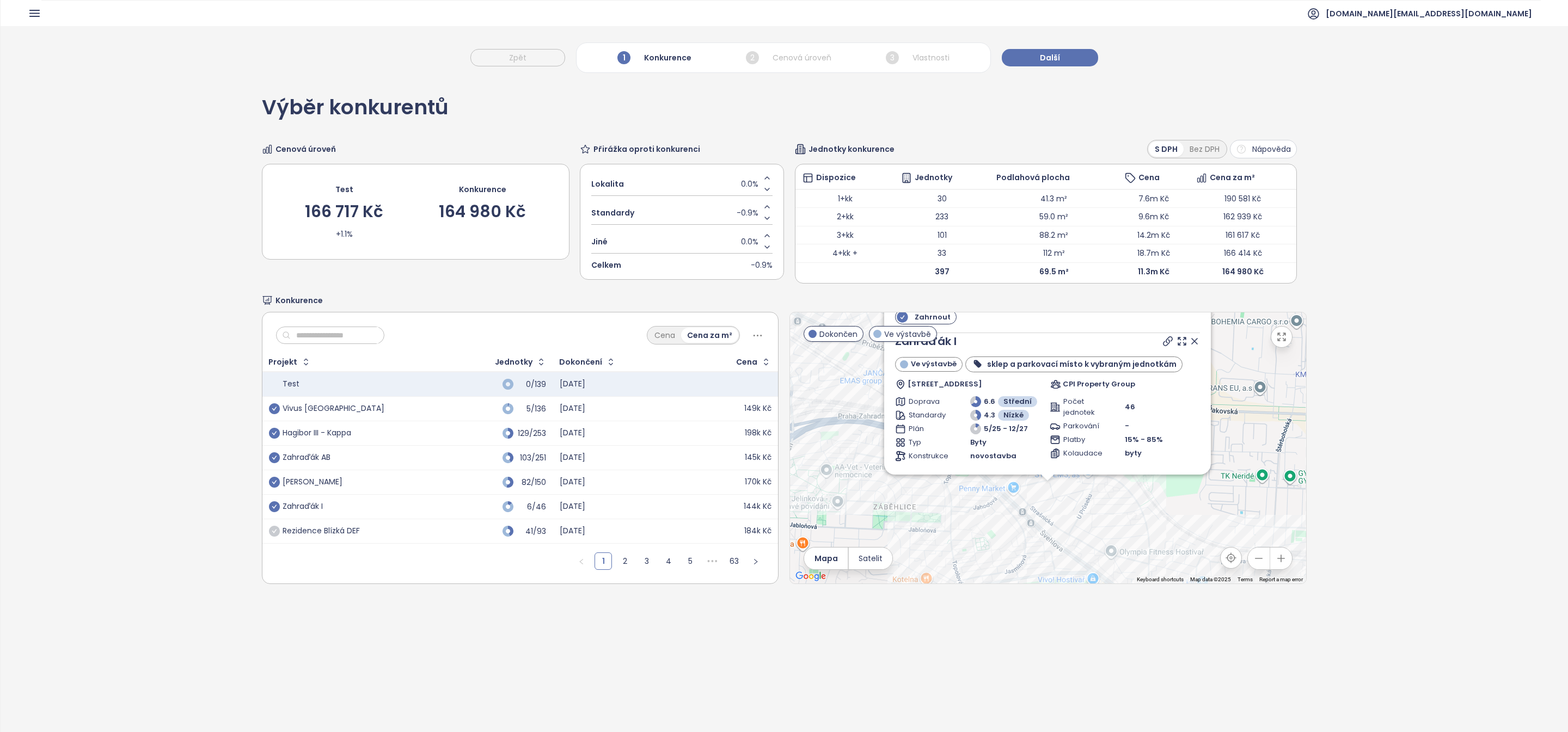
drag, startPoint x: 1247, startPoint y: 425, endPoint x: 1243, endPoint y: 499, distance: 74.1
click at [1243, 499] on div "Zahrnout Zahraďák I Ve výstavbě sklep a parkovací místo k vybraným jednotkám St…" at bounding box center [1048, 447] width 516 height 271
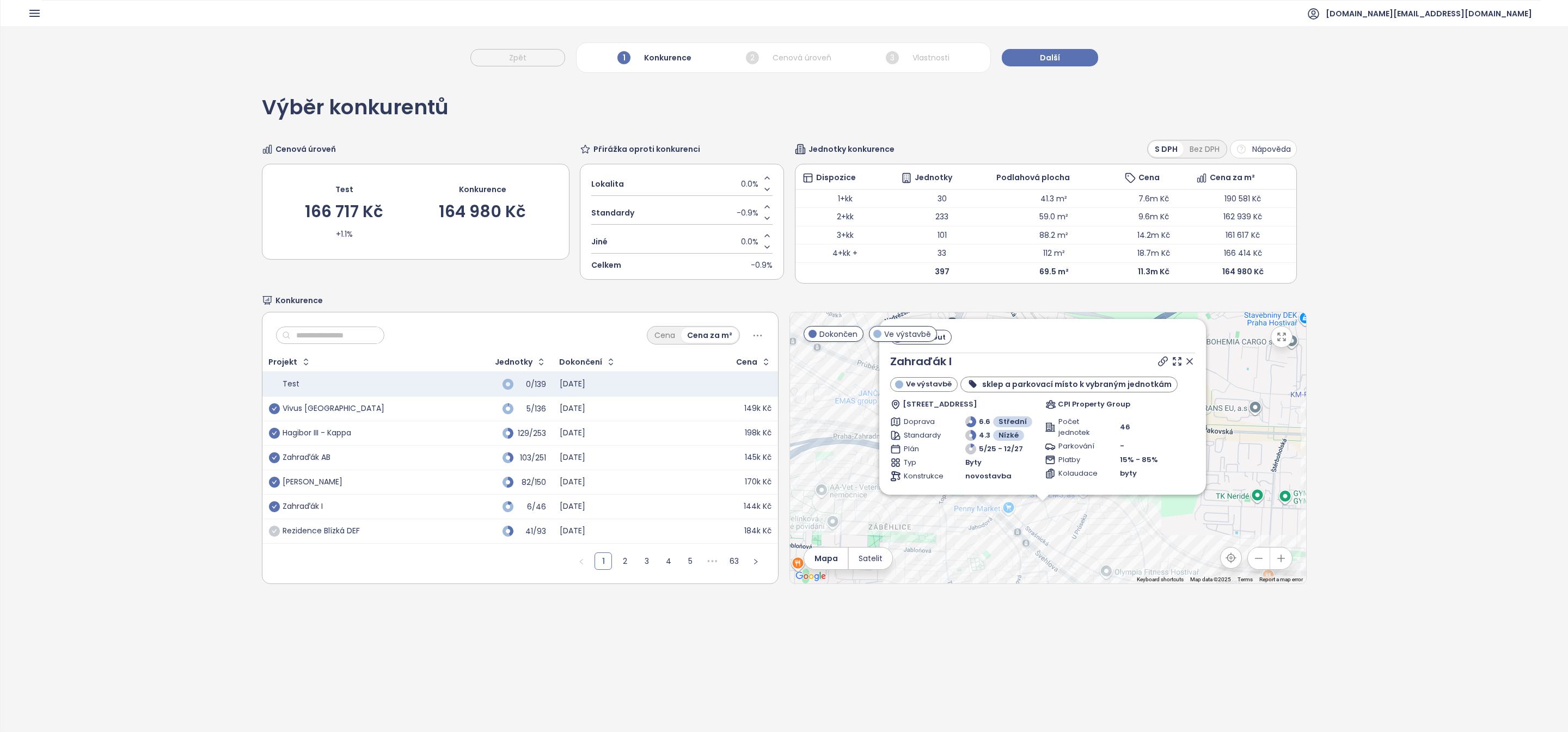
click at [1189, 362] on icon at bounding box center [1189, 361] width 11 height 11
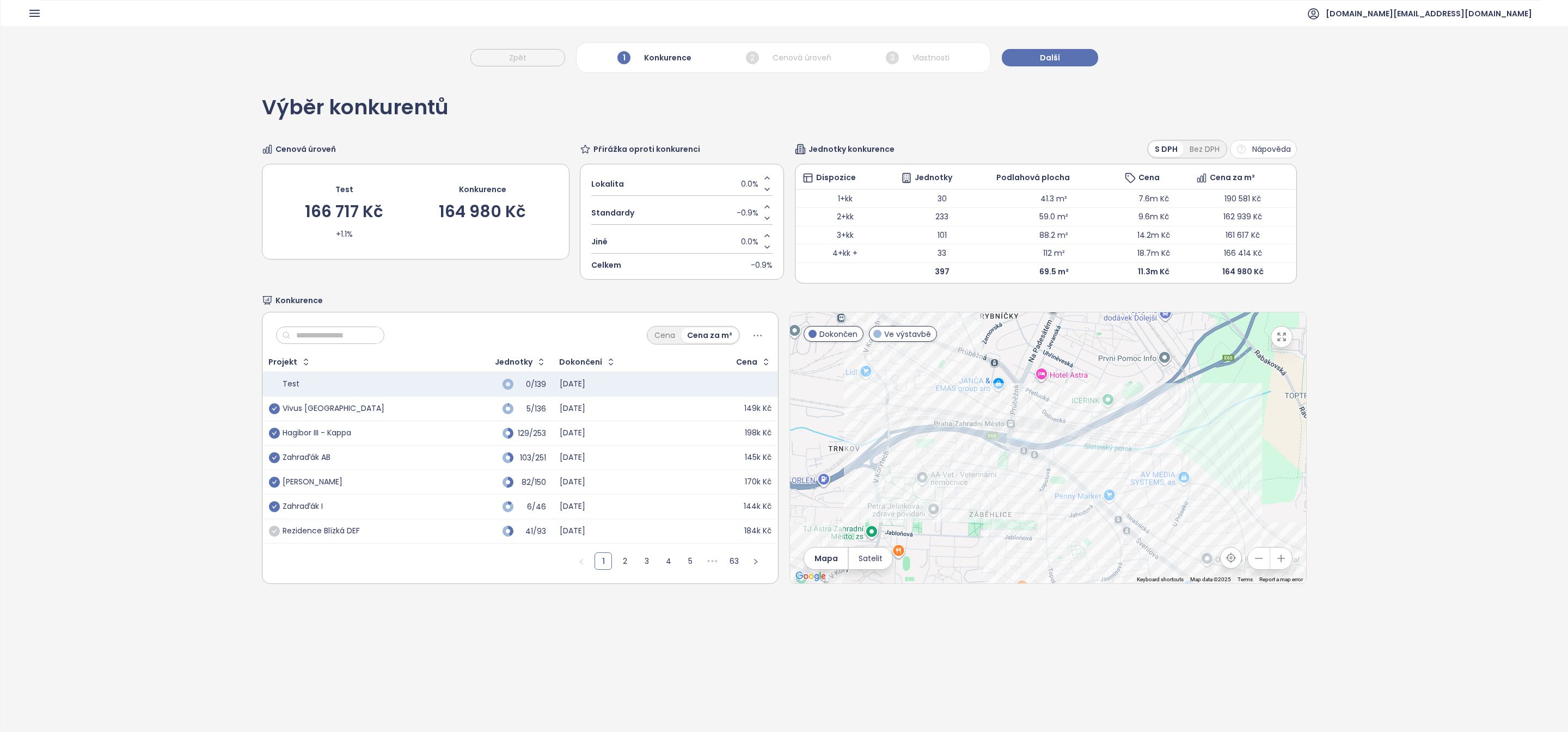
drag, startPoint x: 927, startPoint y: 479, endPoint x: 1032, endPoint y: 477, distance: 105.0
click at [1032, 477] on div at bounding box center [1048, 447] width 516 height 271
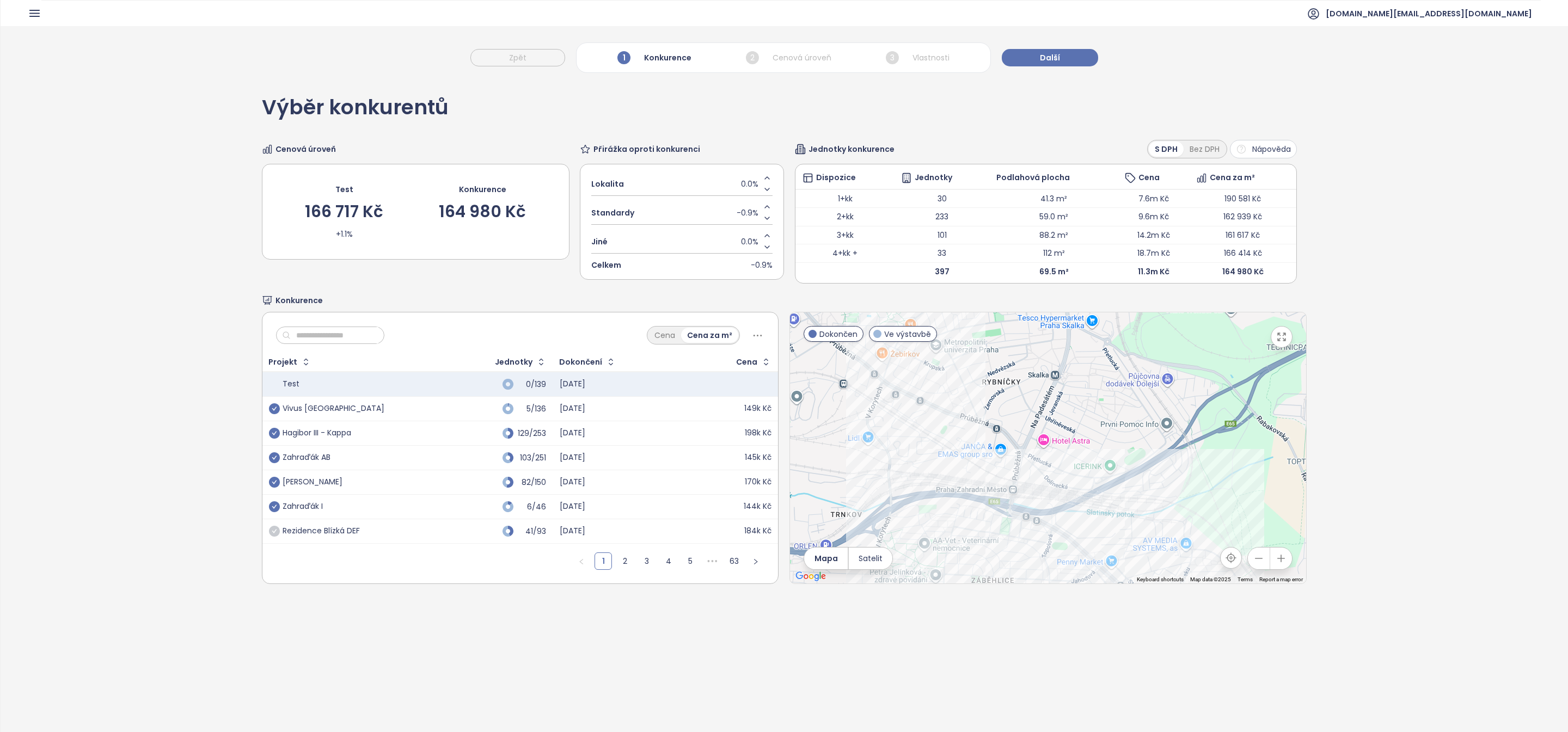
drag, startPoint x: 1061, startPoint y: 415, endPoint x: 1060, endPoint y: 473, distance: 58.0
click at [1060, 473] on div at bounding box center [1048, 447] width 516 height 271
click at [916, 391] on div "Ekorezidence Strašnice" at bounding box center [1048, 447] width 516 height 271
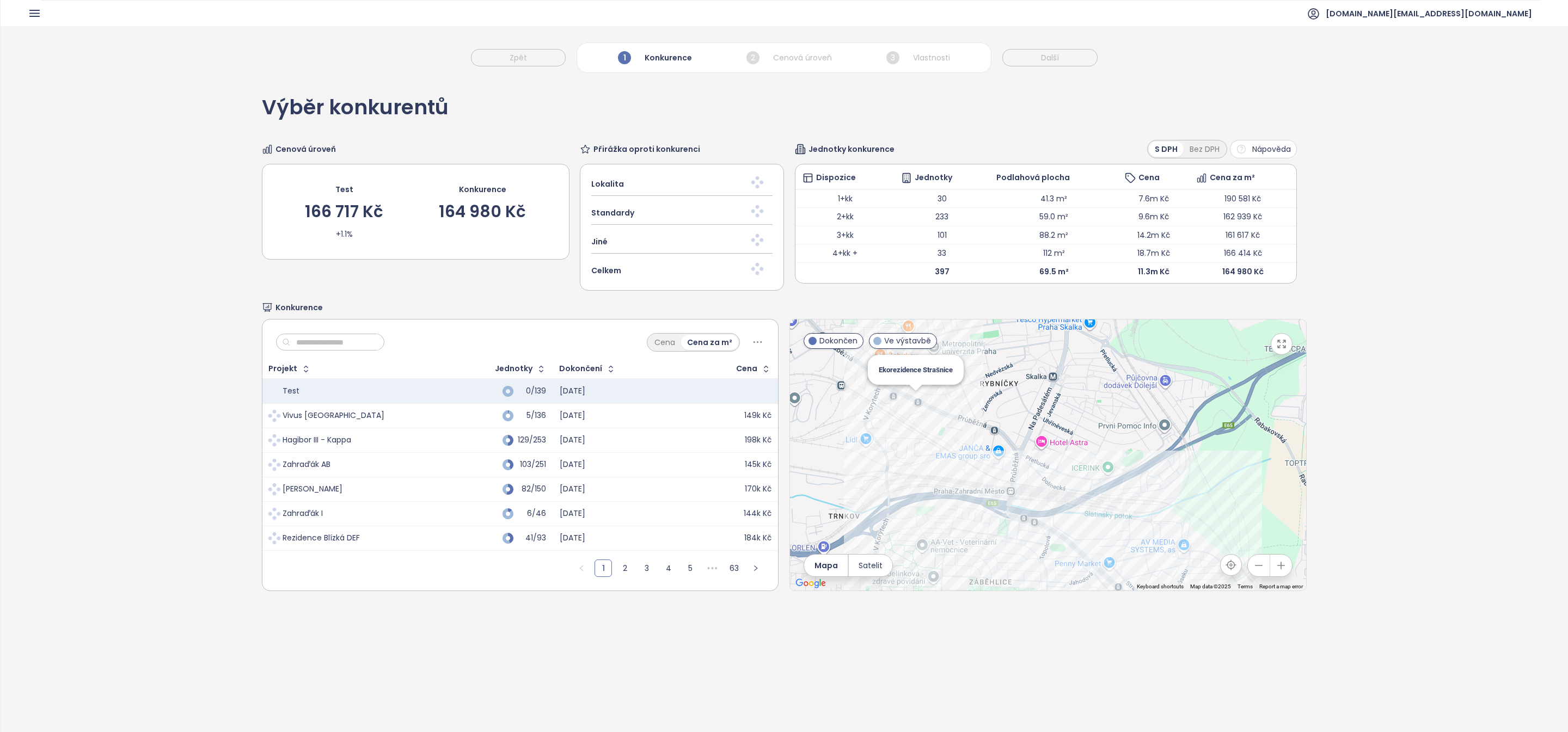
click at [912, 405] on div "Ekorezidence Strašnice" at bounding box center [1048, 455] width 516 height 271
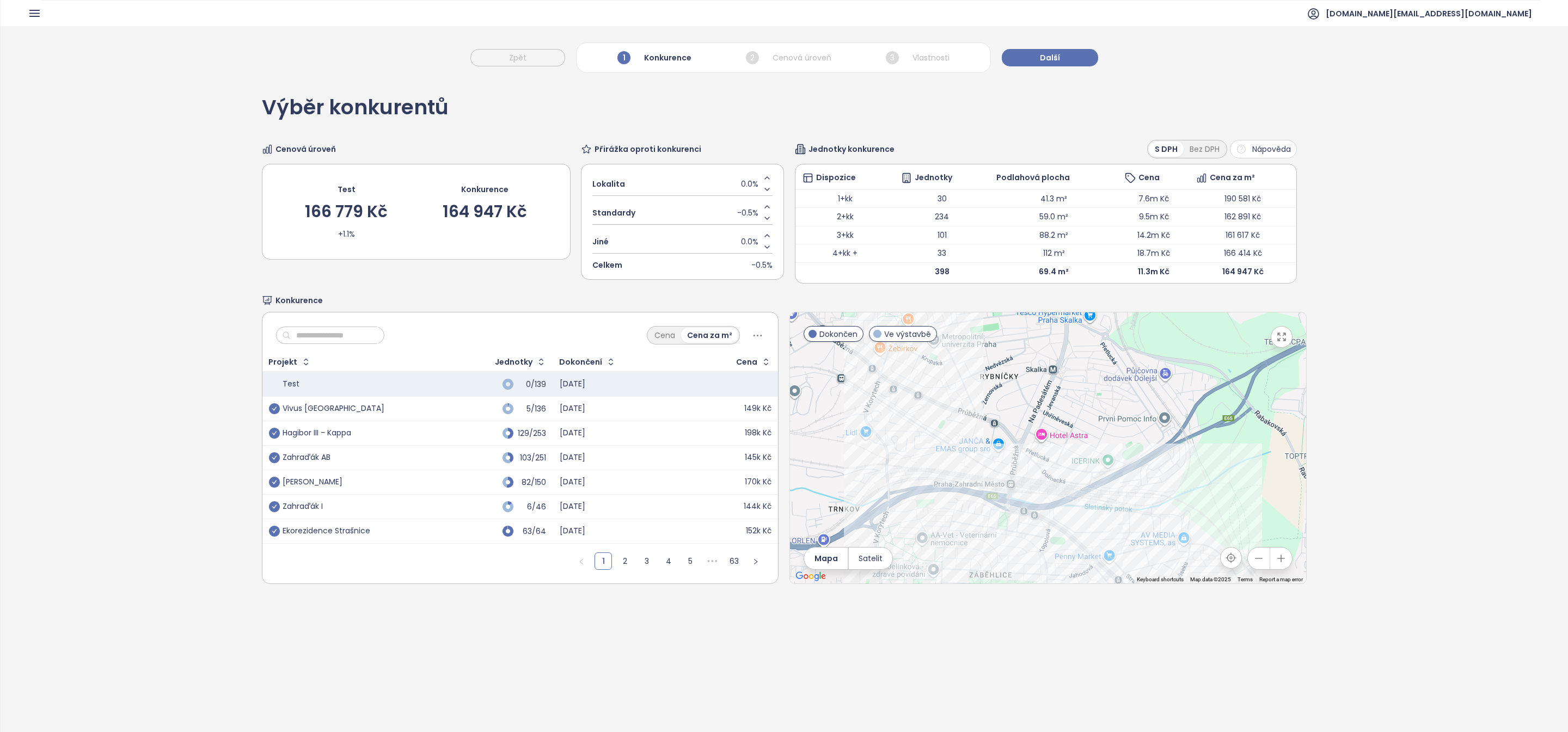
click at [346, 330] on input "text" at bounding box center [334, 335] width 88 height 16
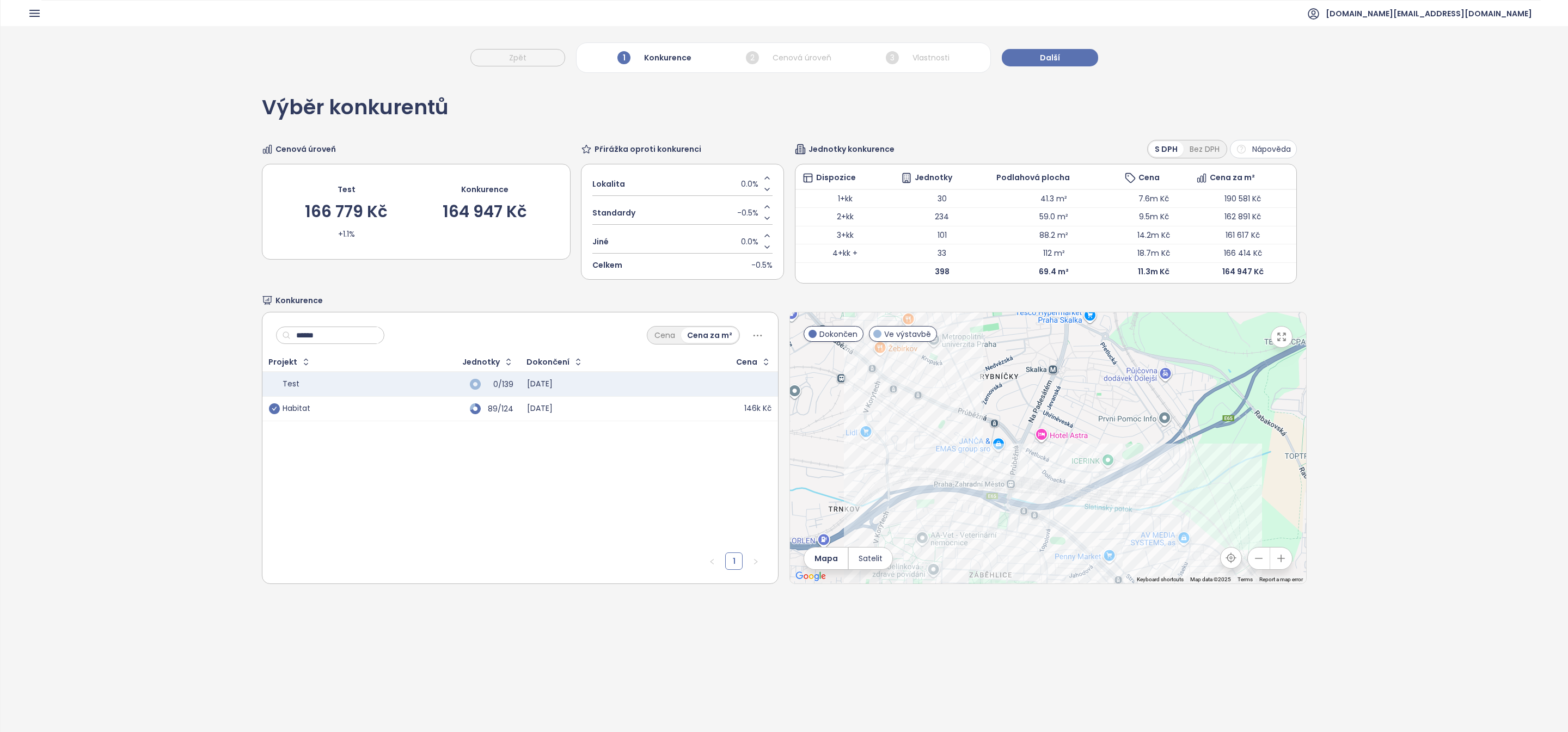
type input "******"
click at [271, 407] on icon "check-circle" at bounding box center [274, 408] width 11 height 11
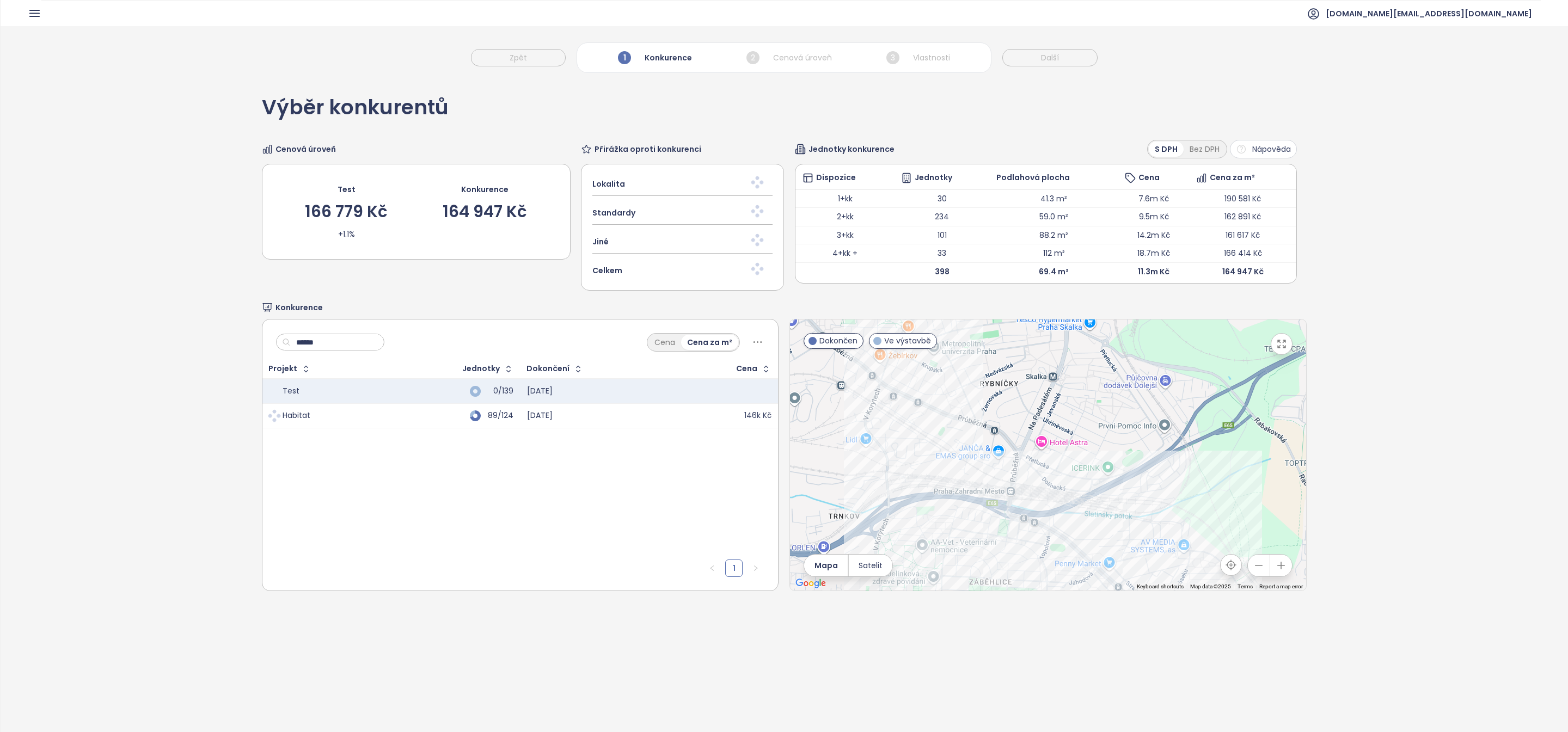
click at [1103, 486] on div at bounding box center [1048, 455] width 516 height 271
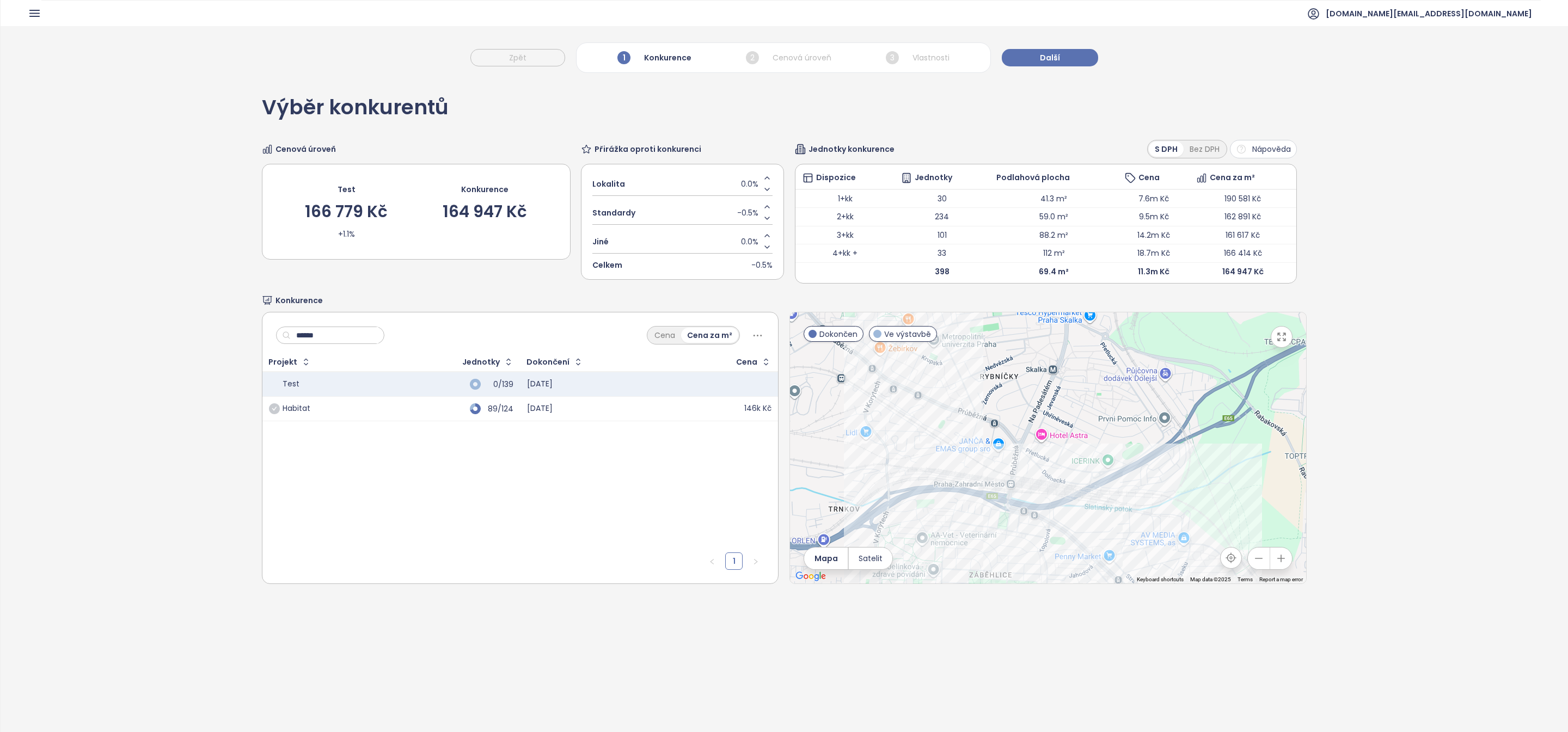
click at [346, 334] on input "******" at bounding box center [334, 335] width 88 height 16
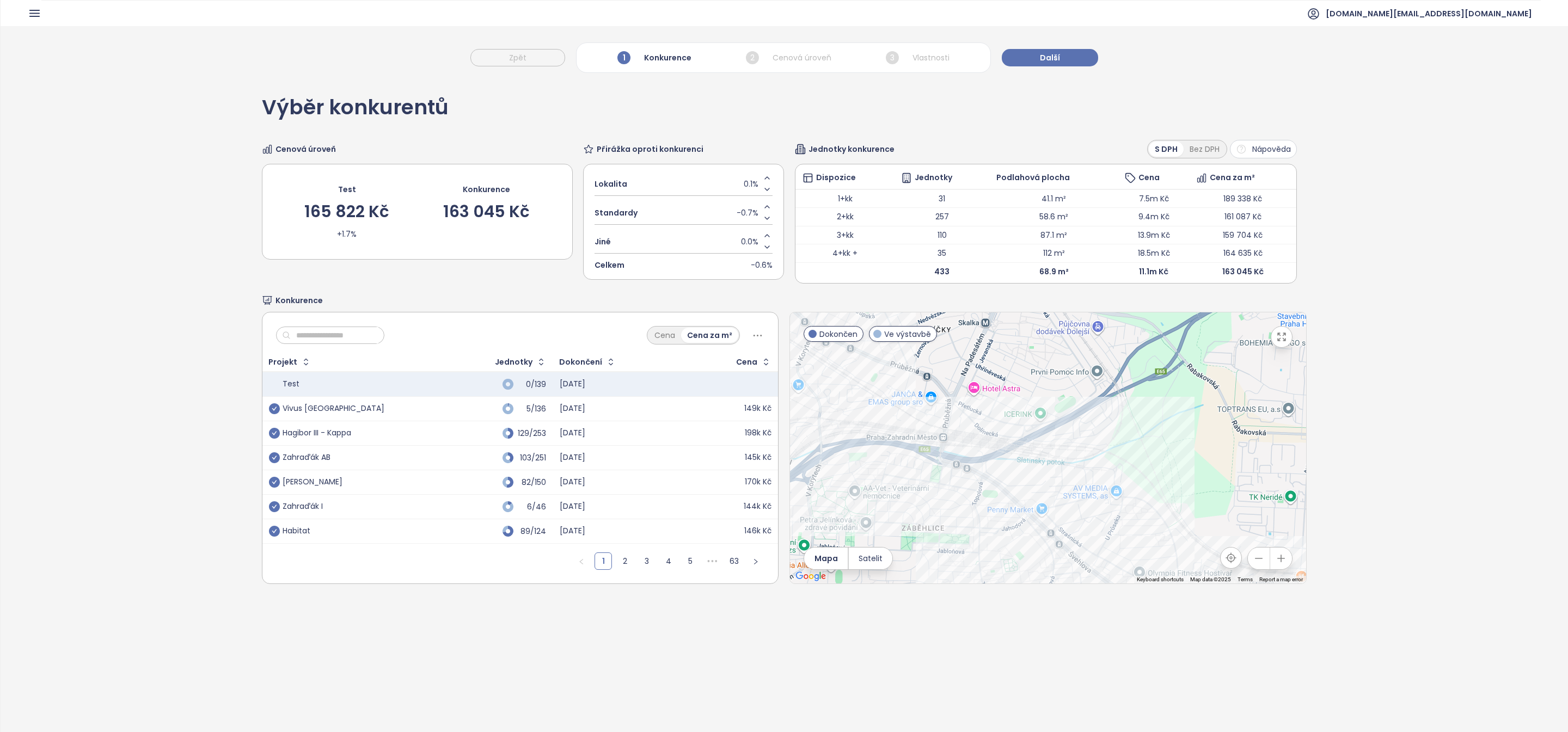
drag, startPoint x: 1027, startPoint y: 516, endPoint x: 606, endPoint y: 428, distance: 430.1
click at [612, 428] on div "Cena Cena za m² Projekt Jednotky Dokončení Cena Test 0/139 2027-11-30 Vivus Zah…" at bounding box center [784, 448] width 1045 height 272
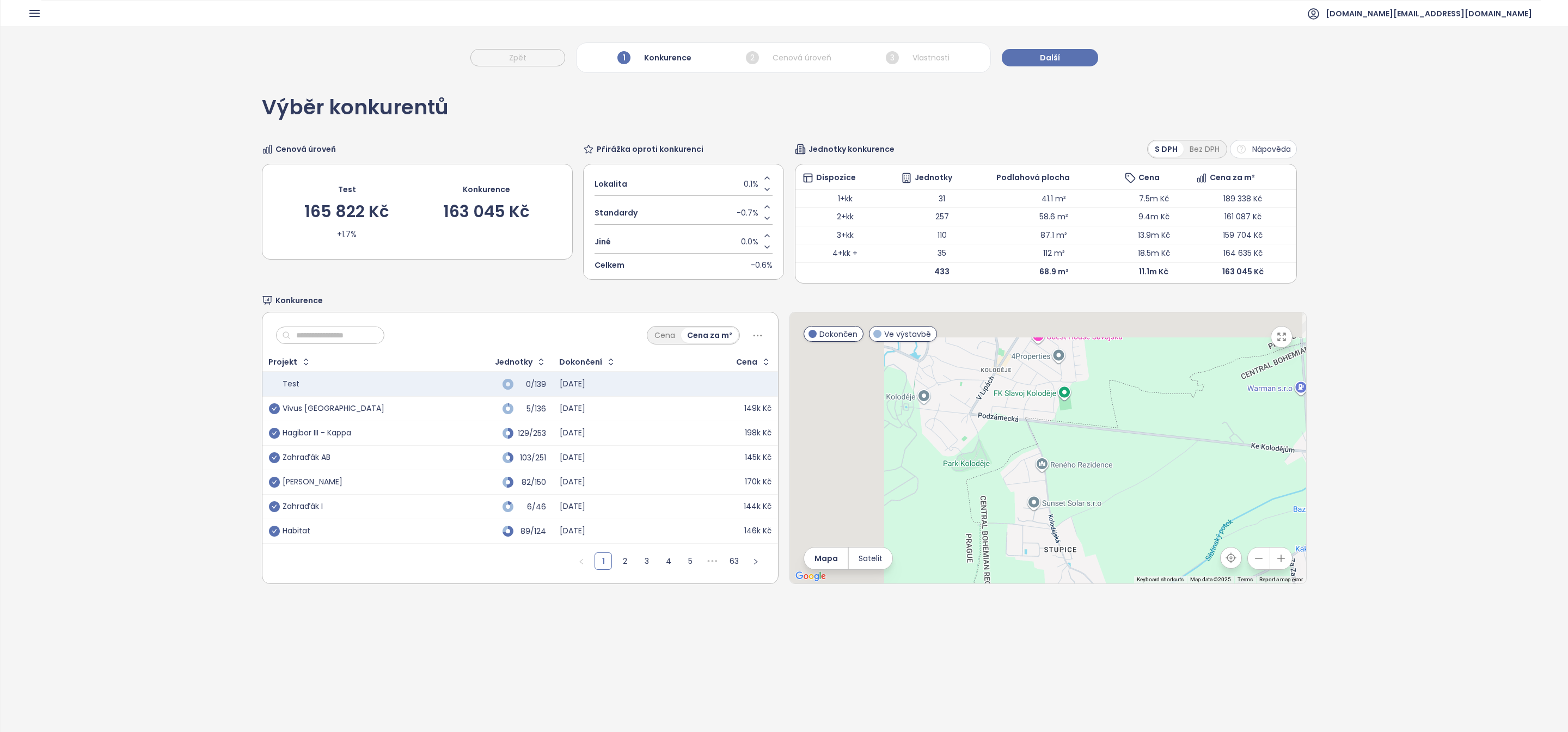
drag, startPoint x: 914, startPoint y: 422, endPoint x: 1120, endPoint y: 584, distance: 262.1
click at [1120, 584] on div "Výběr konkurentů Cenová úroveň Test 165 822 Kč +1.7% Konkurence 163 045 Kč Přir…" at bounding box center [784, 340] width 1045 height 525
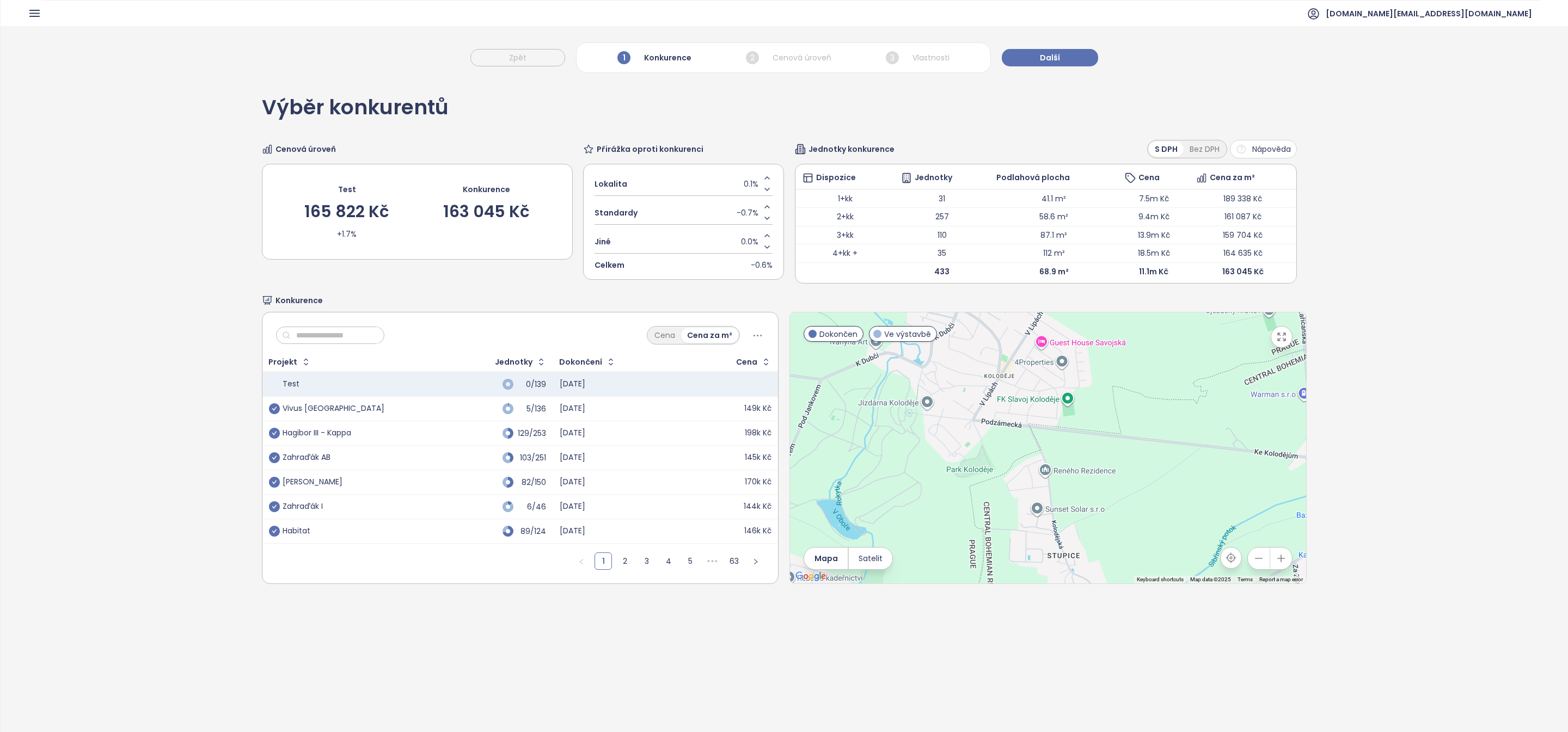
click at [1266, 564] on button "button" at bounding box center [1258, 558] width 21 height 21
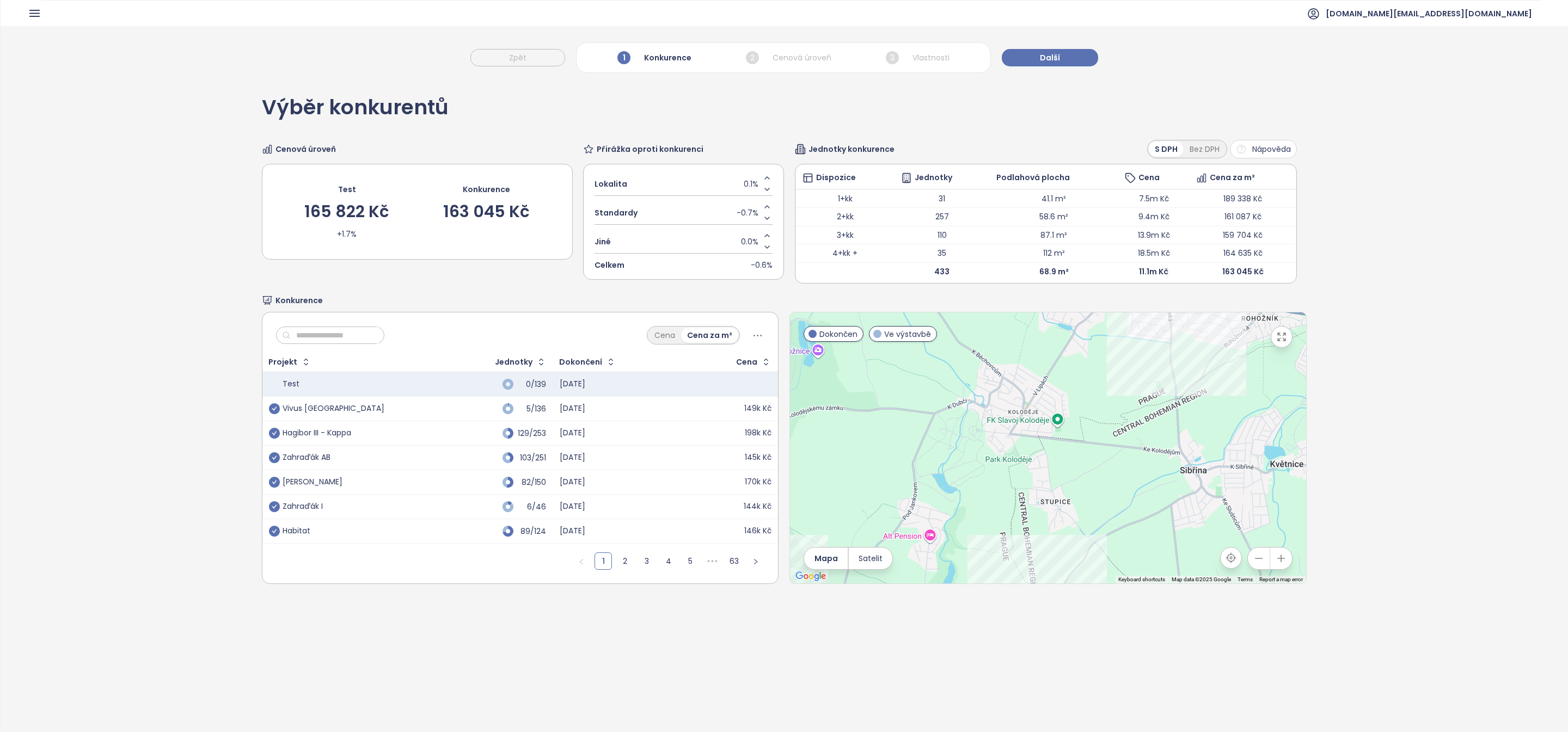
click at [1237, 564] on button "button" at bounding box center [1231, 558] width 21 height 21
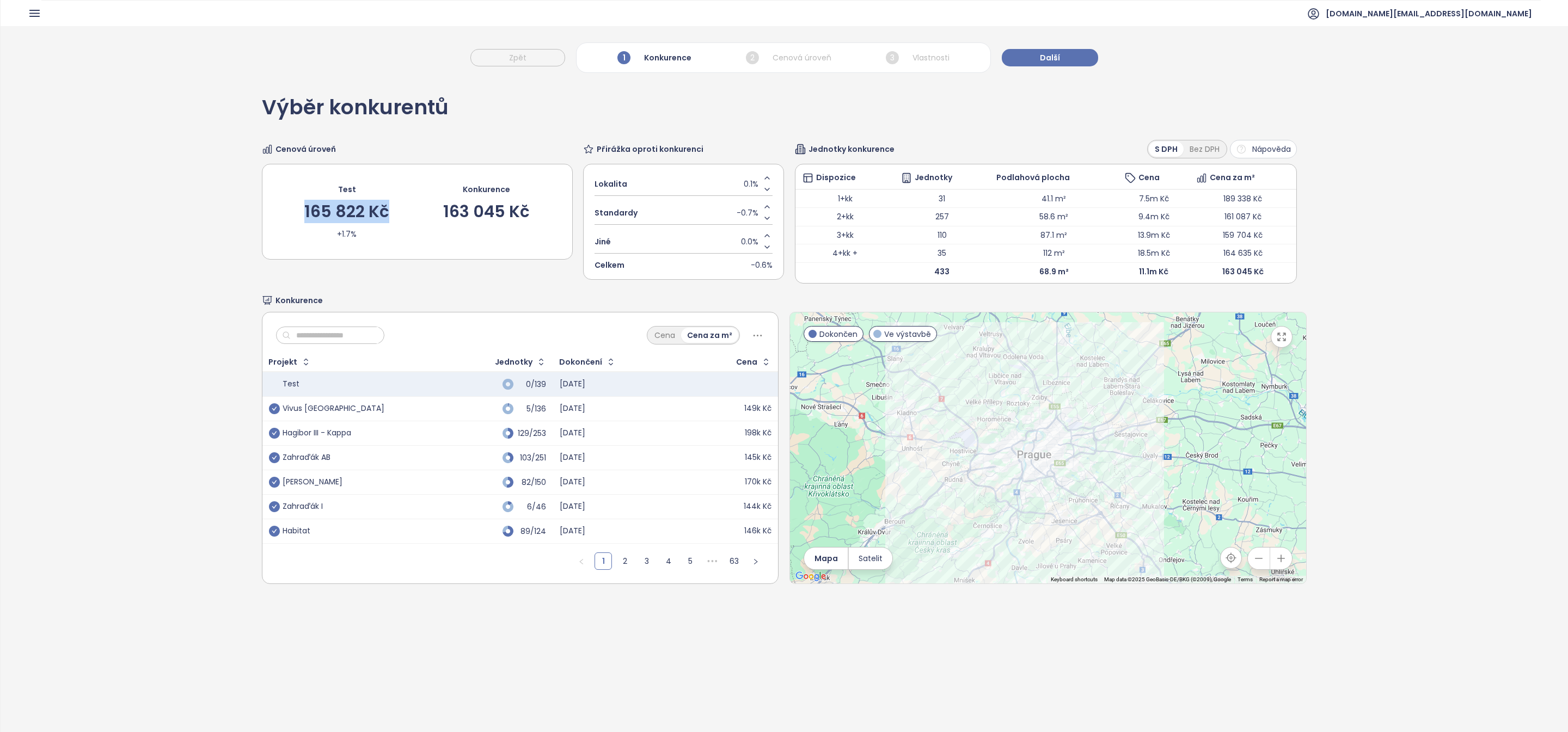
drag, startPoint x: 411, startPoint y: 215, endPoint x: 295, endPoint y: 209, distance: 116.2
click at [295, 208] on div "Test 165 822 Kč +1.7% Konkurence 163 045 Kč" at bounding box center [417, 211] width 266 height 62
click at [395, 209] on div "Test 165 822 Kč +1.7% Konkurence 163 045 Kč" at bounding box center [417, 211] width 266 height 62
drag, startPoint x: 933, startPoint y: 270, endPoint x: 971, endPoint y: 268, distance: 38.1
click at [972, 268] on td "433" at bounding box center [942, 271] width 95 height 18
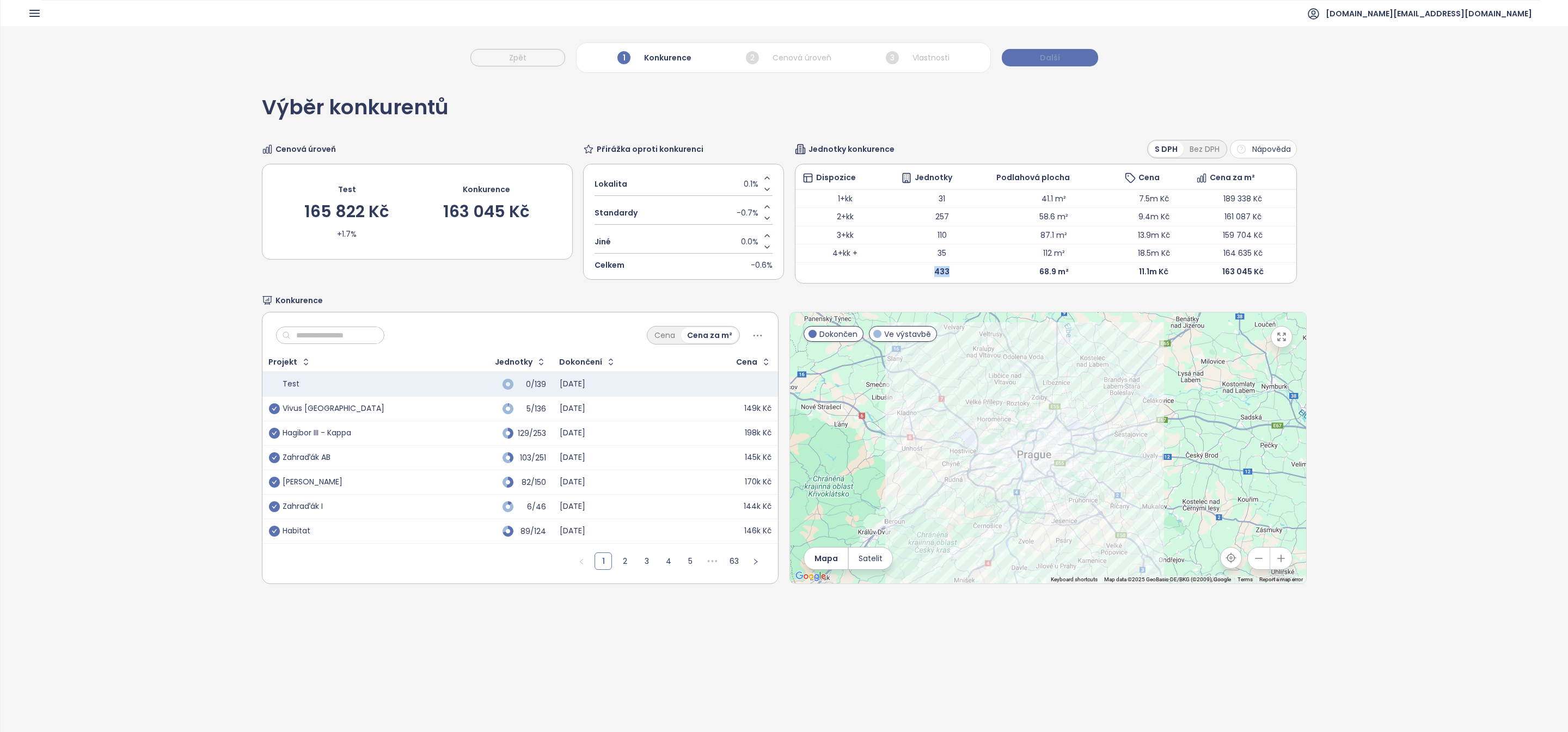
click at [1078, 60] on button "Další" at bounding box center [1050, 57] width 96 height 18
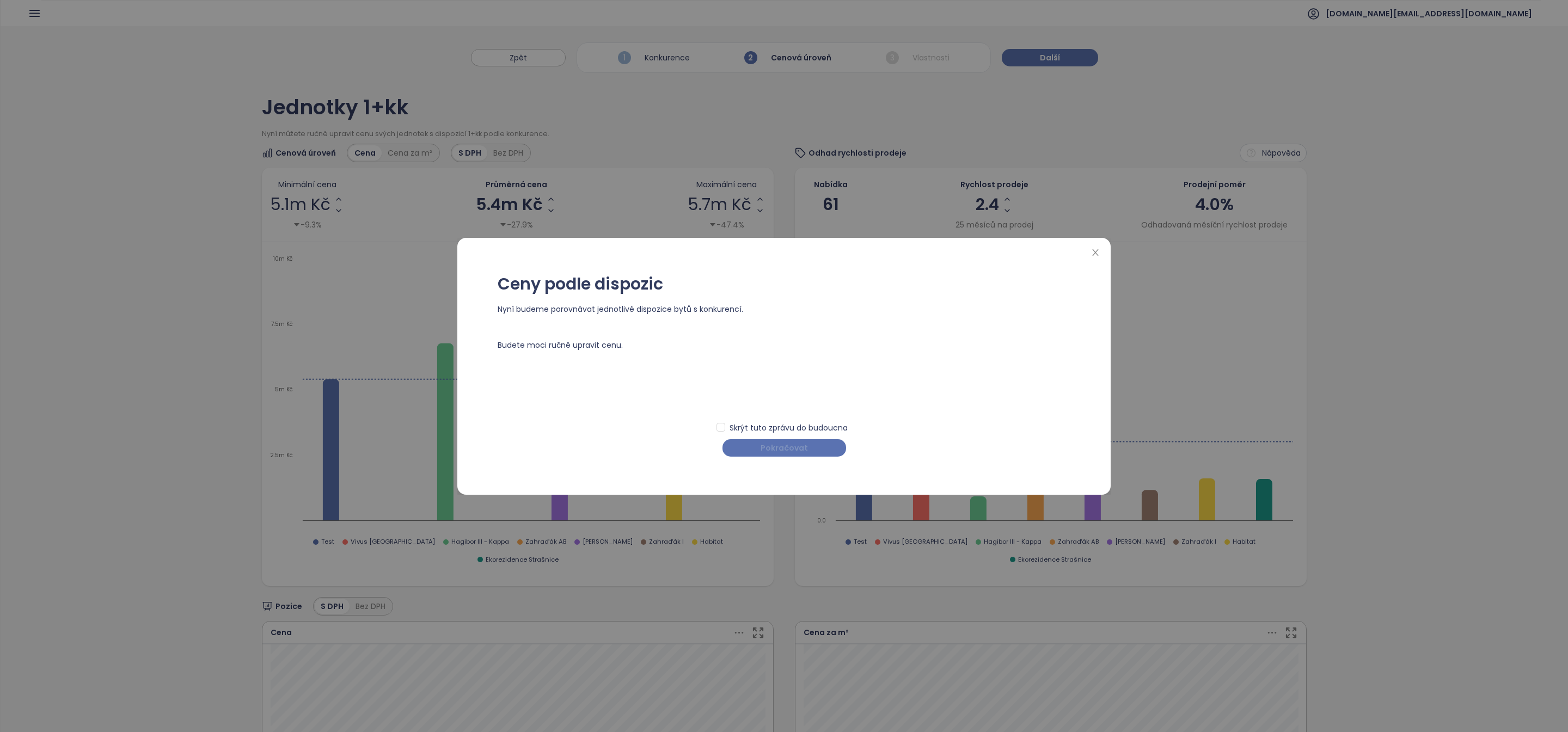
click at [819, 447] on button "Pokračovat" at bounding box center [784, 447] width 123 height 18
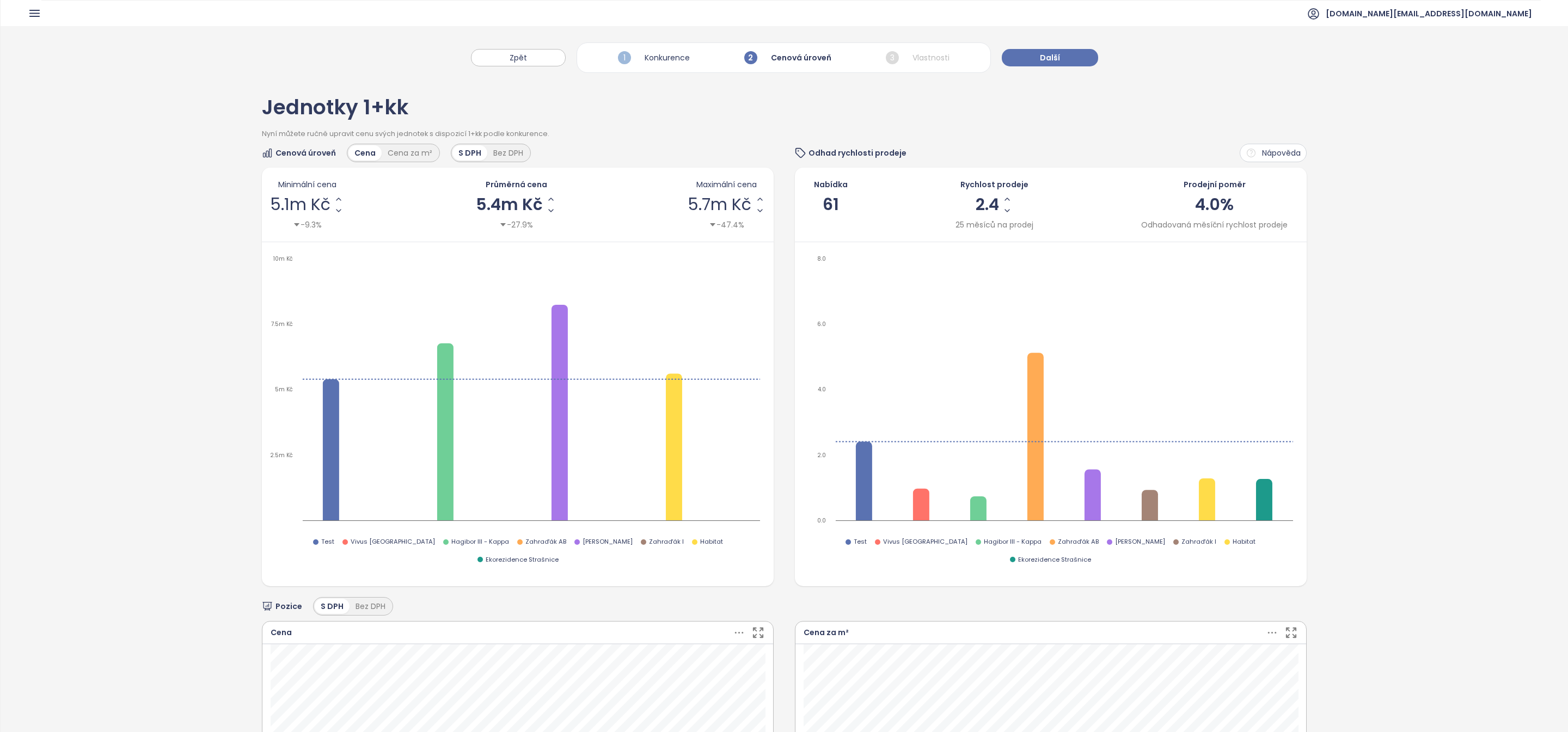
click at [839, 199] on div "Nabídka 61" at bounding box center [830, 204] width 34 height 52
click at [515, 204] on span "5.4m Kč" at bounding box center [509, 204] width 67 height 16
click at [434, 261] on icon "2.5m Kč 5m Kč 7.5m Kč 10m Kč" at bounding box center [517, 392] width 495 height 278
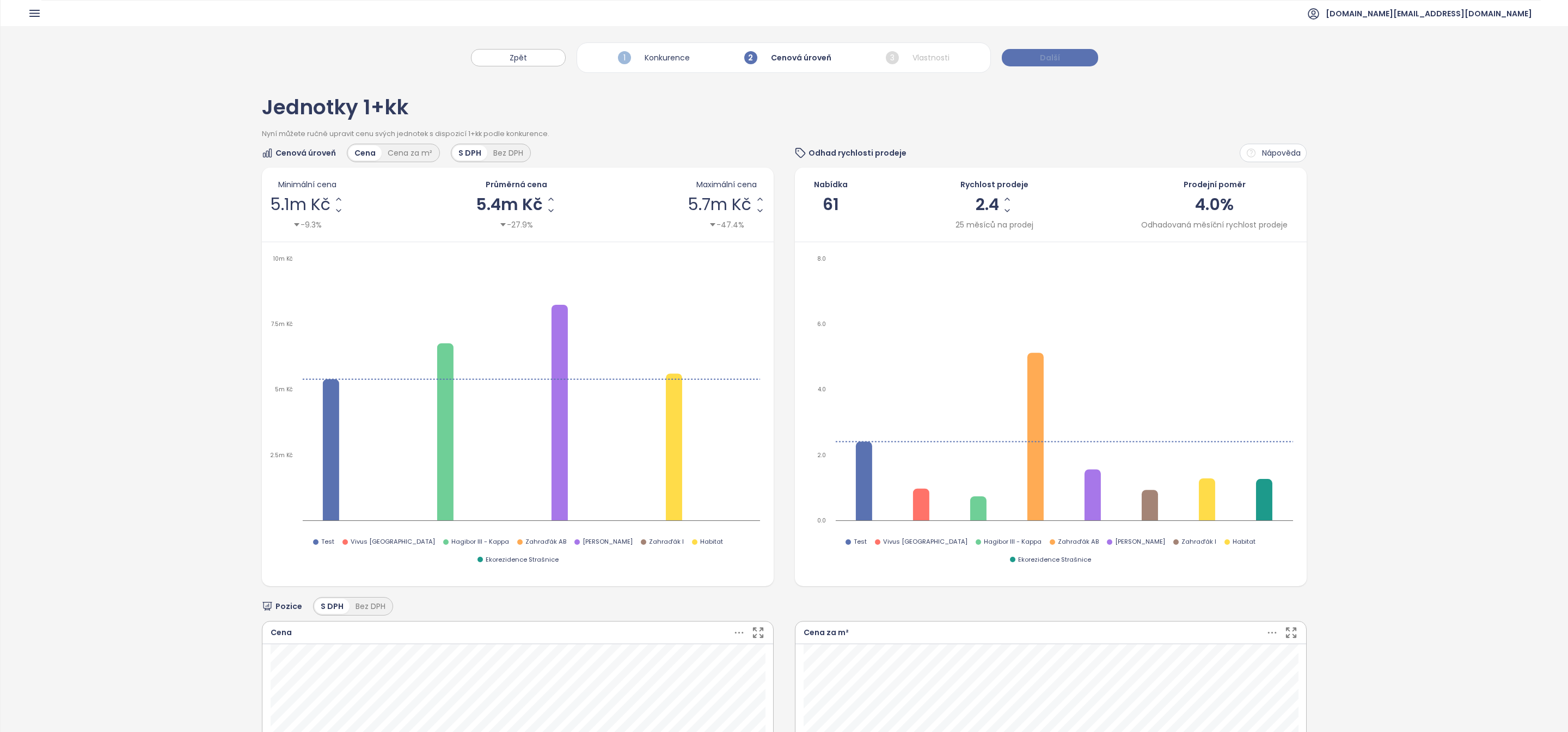
click at [1061, 60] on button "Další" at bounding box center [1050, 57] width 96 height 18
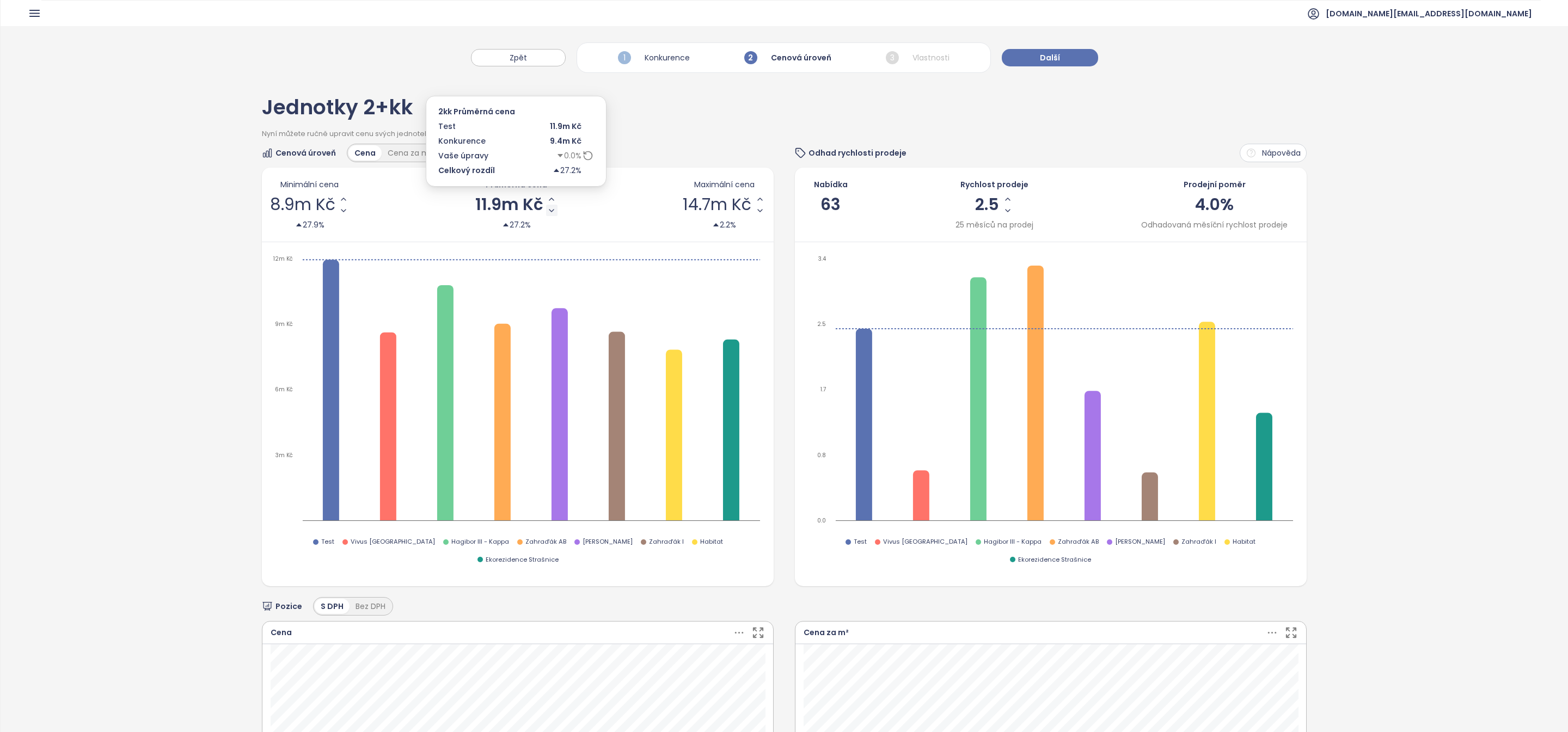
click at [548, 212] on icon "Decrease AVG Price" at bounding box center [551, 210] width 8 height 8
click at [1072, 56] on button "Další" at bounding box center [1050, 57] width 96 height 18
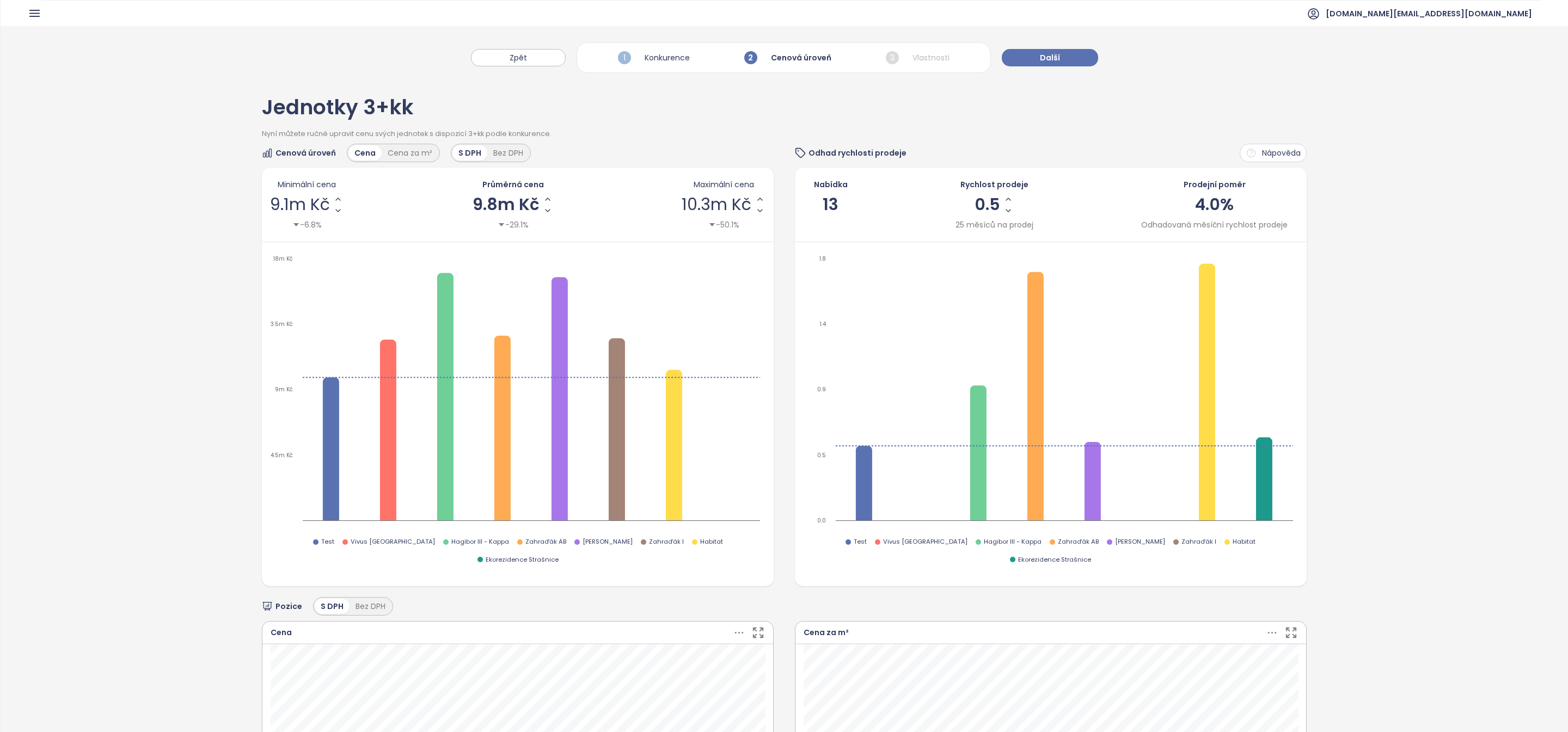
click at [1044, 74] on div "Zpět 1 Konkurence 2 Cenová úroveň 3 Vlastnosti Další" at bounding box center [784, 52] width 1567 height 52
click at [1047, 63] on button "Další" at bounding box center [1050, 57] width 96 height 18
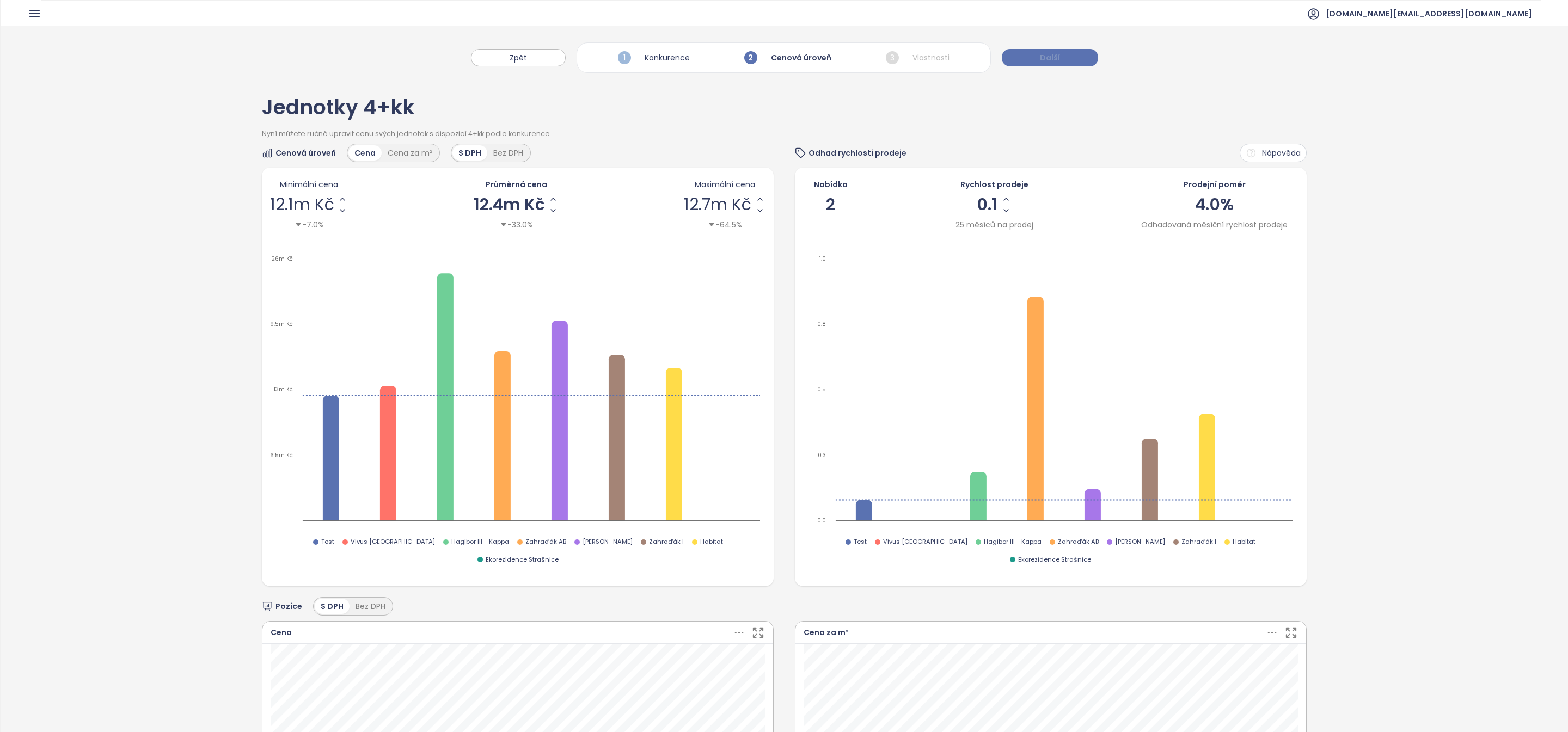
click at [1038, 56] on button "Další" at bounding box center [1050, 57] width 96 height 18
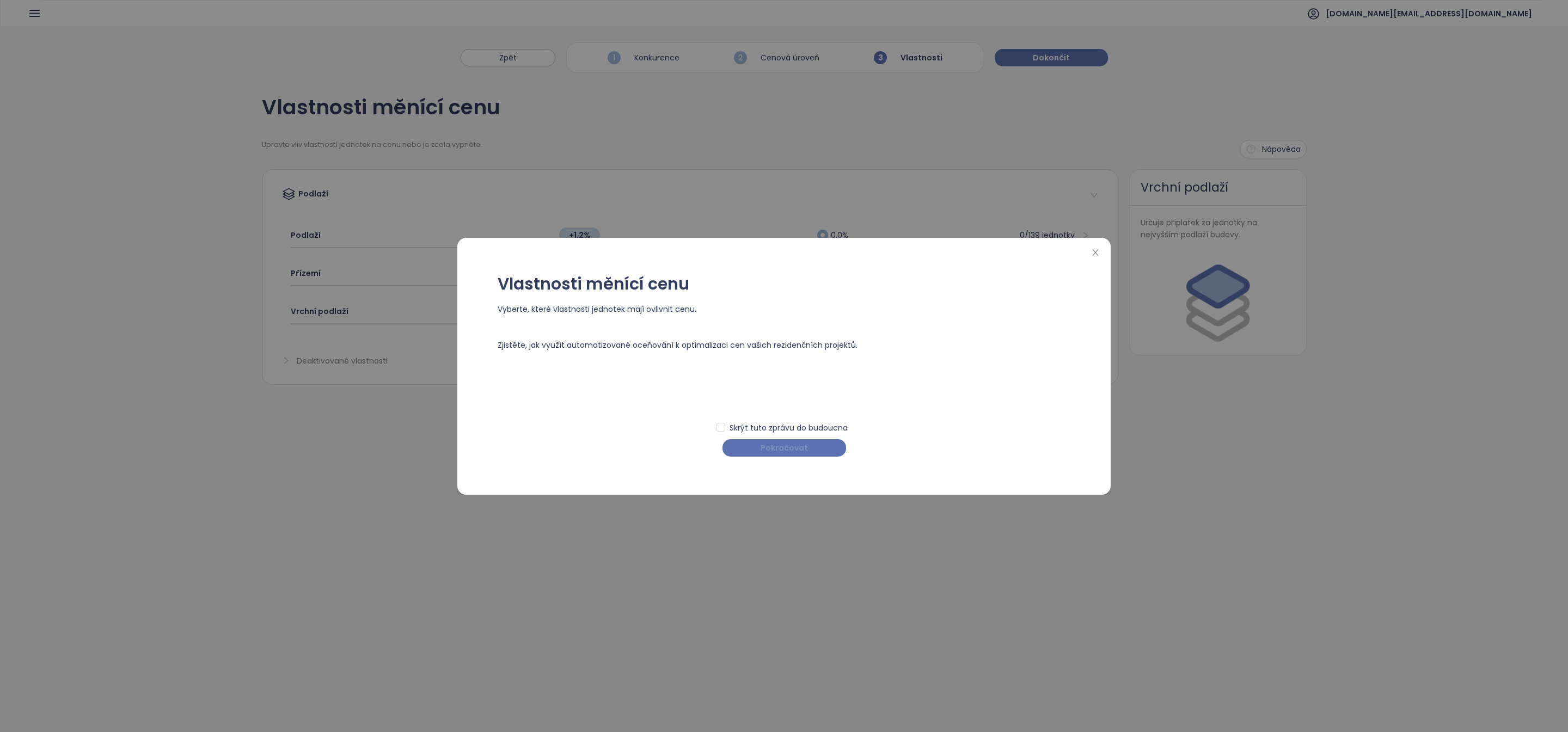
click at [782, 452] on span "Pokračovat" at bounding box center [784, 448] width 47 height 12
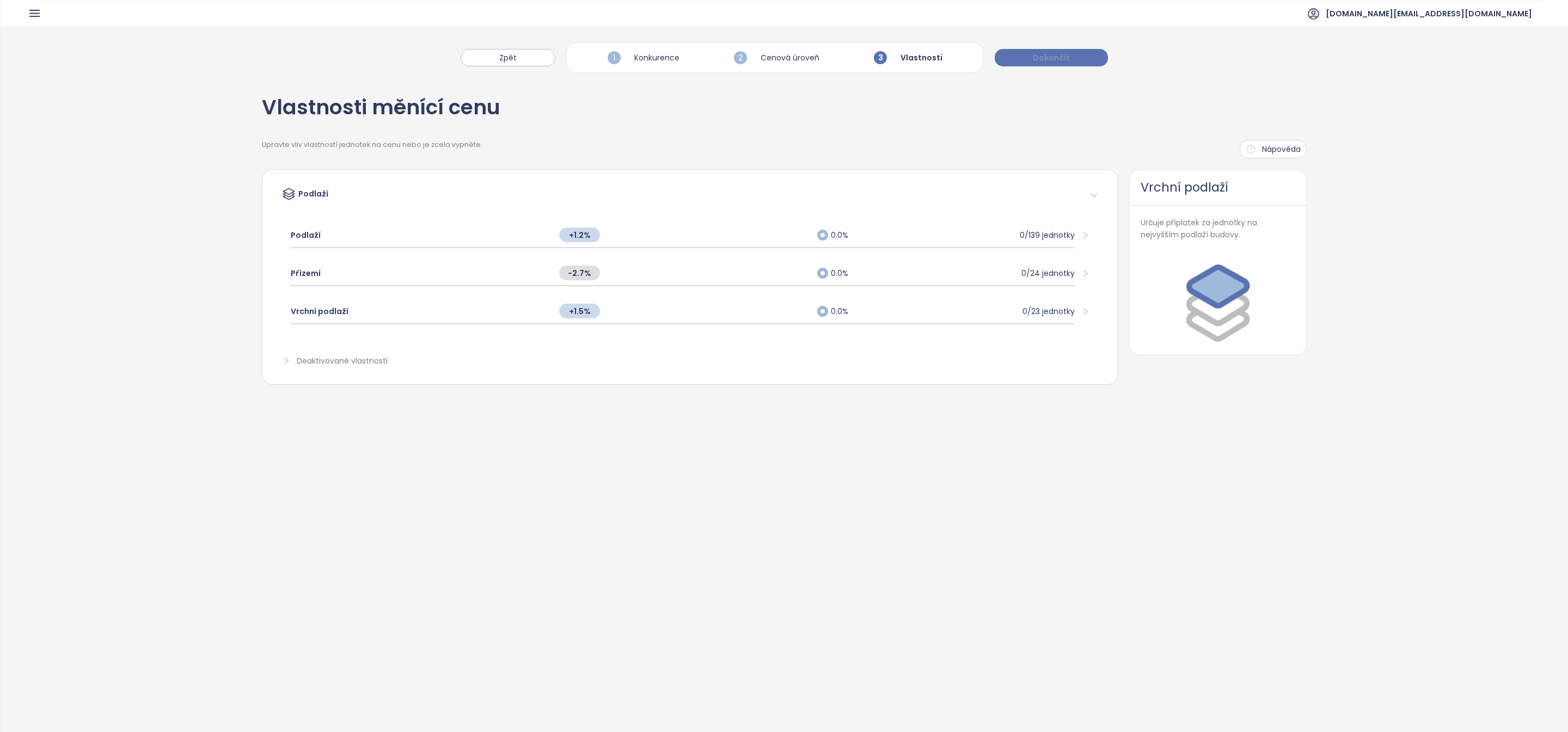
click at [1041, 64] on button "Dokončit" at bounding box center [1051, 57] width 113 height 18
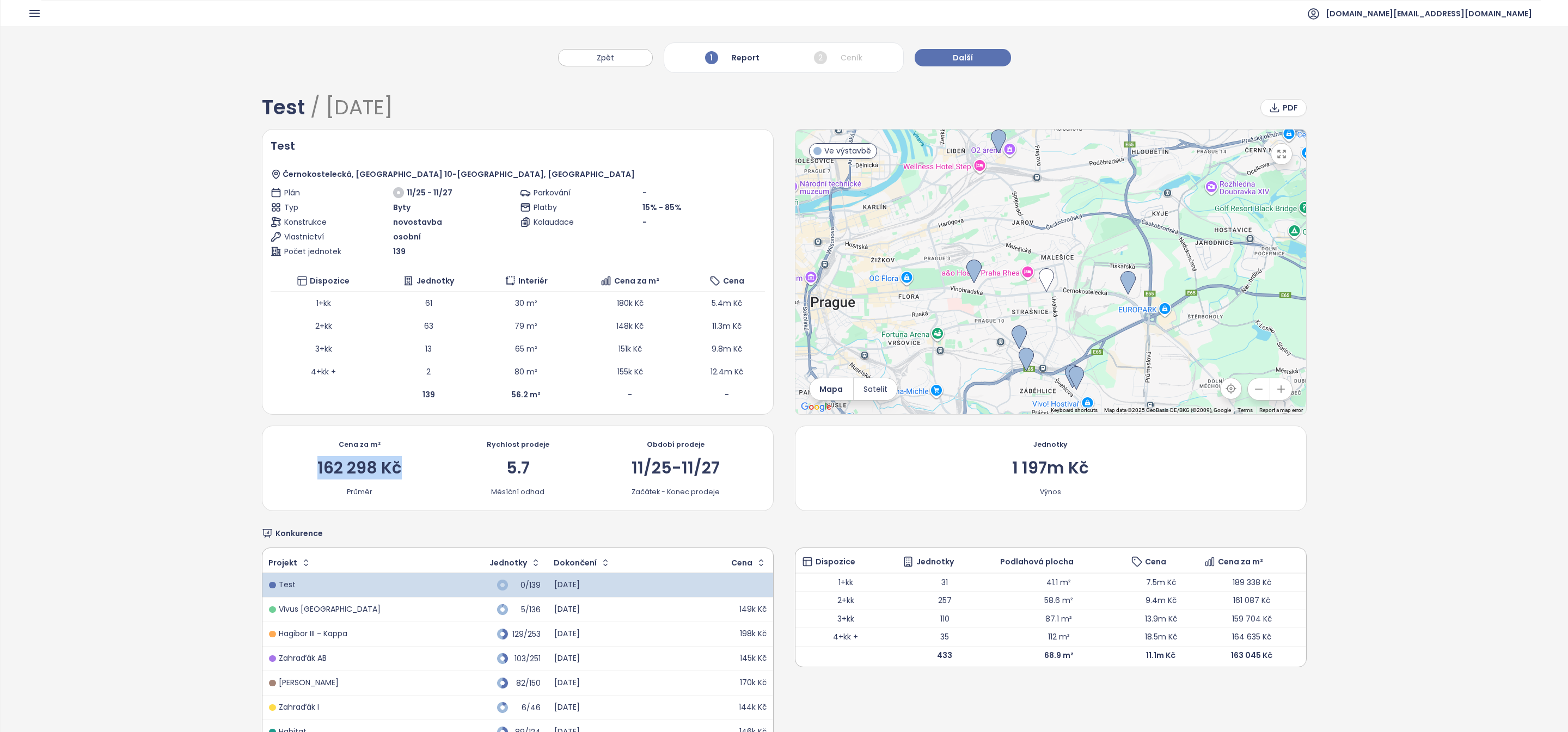
drag, startPoint x: 418, startPoint y: 470, endPoint x: 308, endPoint y: 469, distance: 110.0
click at [308, 468] on div "Cena za m² 162 298 Kč Průměr" at bounding box center [360, 468] width 152 height 57
click at [329, 470] on div "162 298 Kč" at bounding box center [360, 467] width 84 height 16
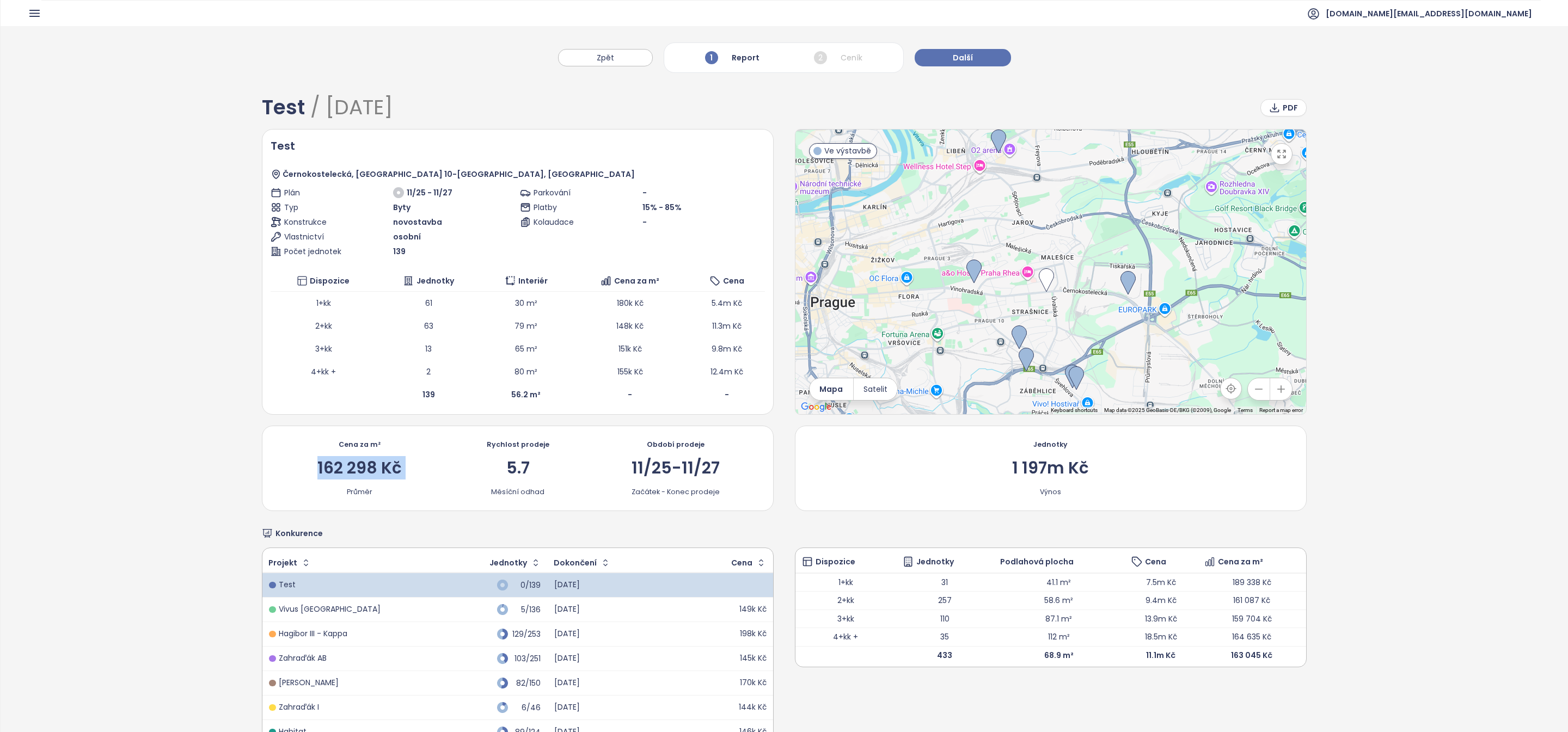
click at [342, 465] on div "162 298 Kč" at bounding box center [360, 467] width 84 height 16
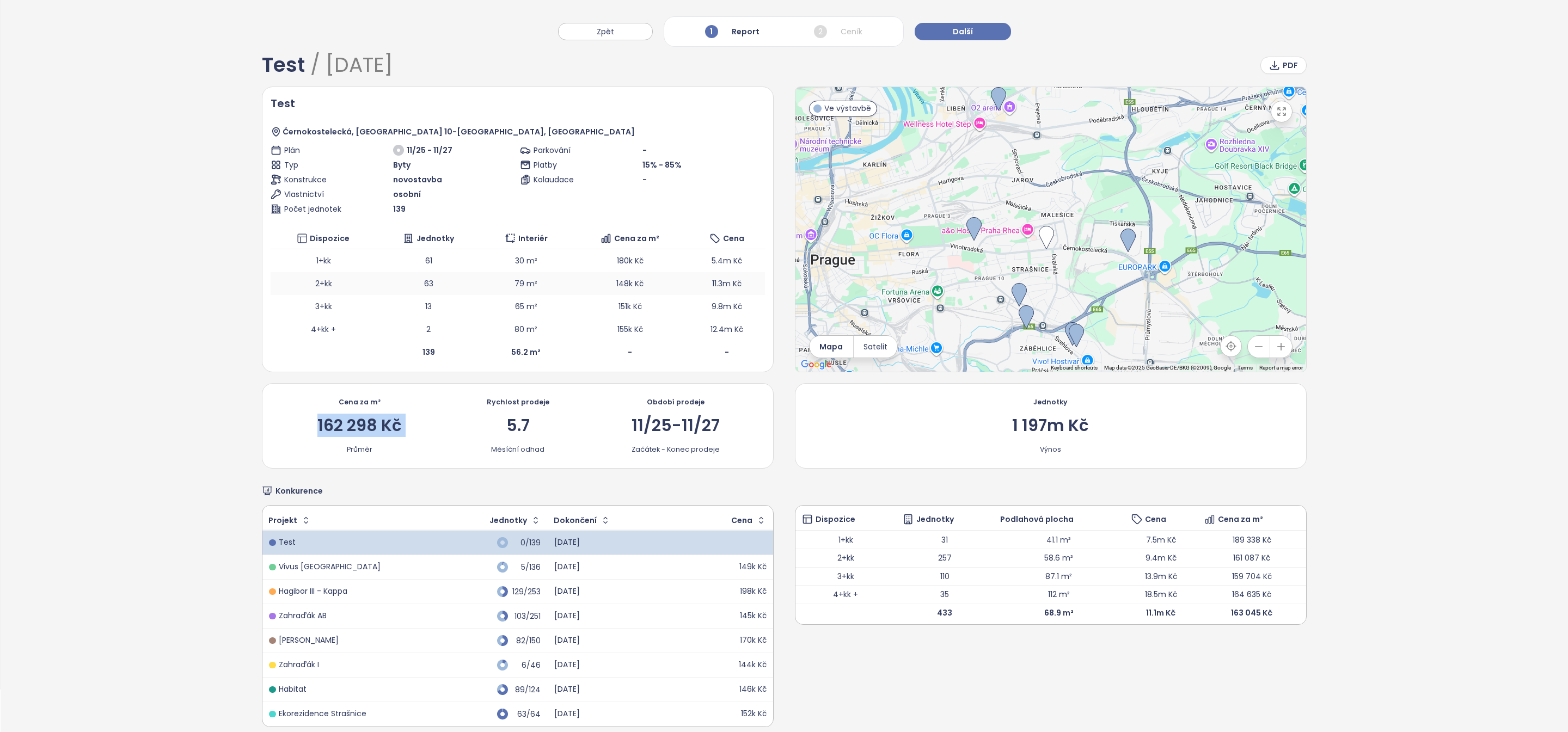
scroll to position [39, 0]
drag, startPoint x: 548, startPoint y: 282, endPoint x: 494, endPoint y: 285, distance: 54.1
click at [494, 285] on td "79 m²" at bounding box center [526, 287] width 90 height 23
click at [531, 288] on td "79 m²" at bounding box center [526, 287] width 90 height 23
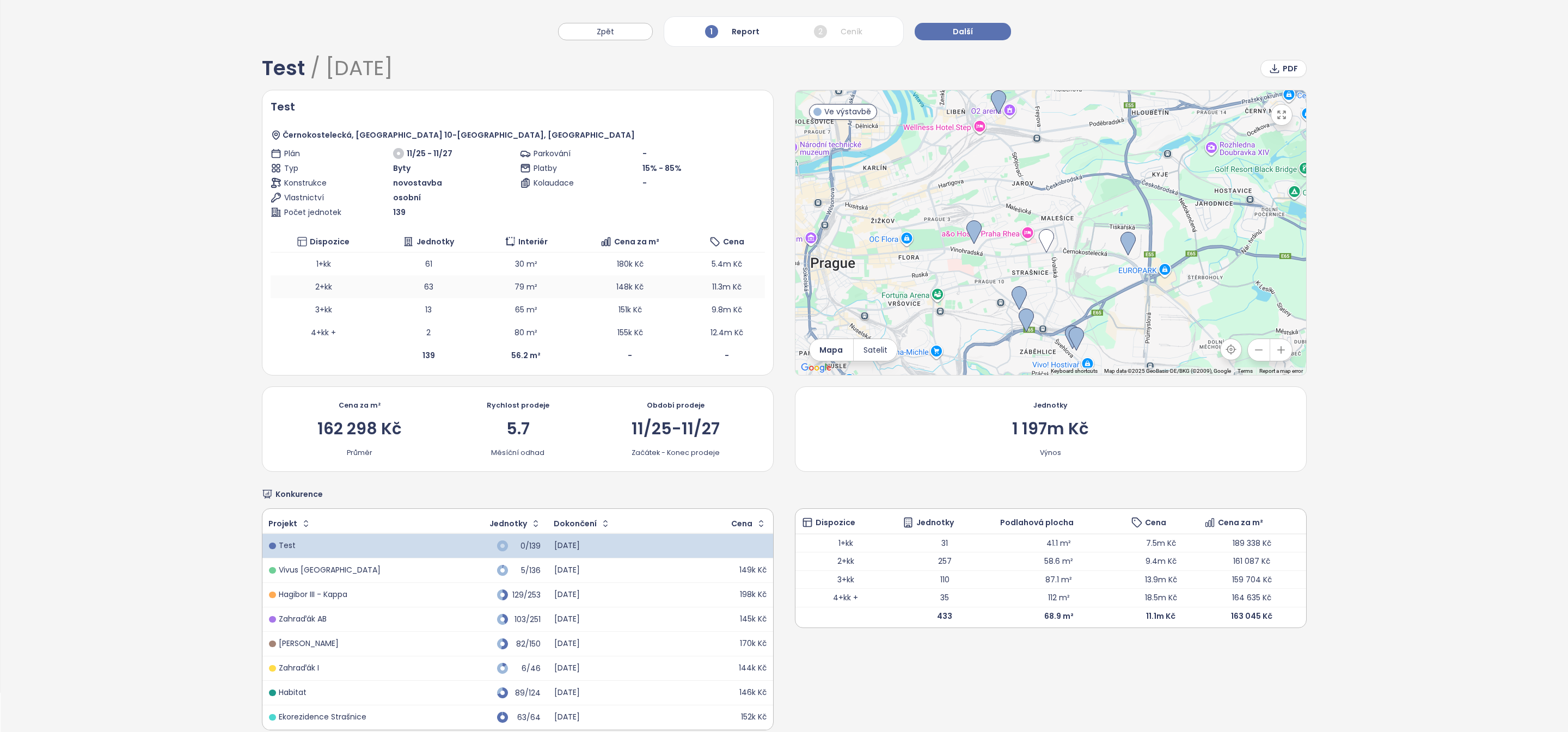
click at [523, 291] on td "79 m²" at bounding box center [526, 287] width 90 height 23
drag, startPoint x: 676, startPoint y: 272, endPoint x: 647, endPoint y: 283, distance: 31.0
click at [647, 283] on tbody "1+kk 61 30 m² 180k Kč 5.4m Kč 2+kk 63 79 m² 148k Kč 11.3m Kč 3+kk 13 65 m² 151k…" at bounding box center [518, 298] width 494 height 92
click at [647, 283] on td "148k Kč" at bounding box center [630, 287] width 118 height 23
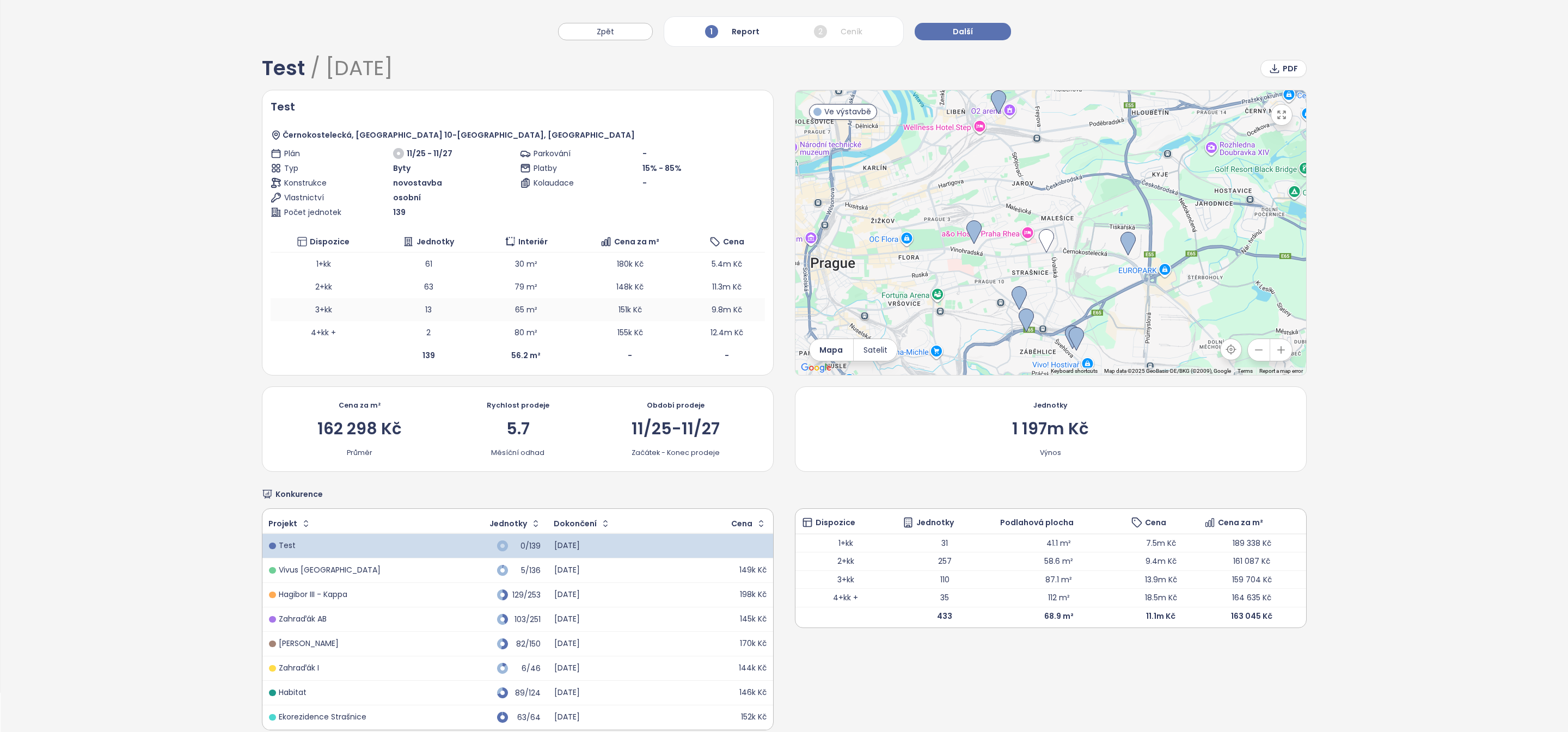
drag, startPoint x: 508, startPoint y: 316, endPoint x: 535, endPoint y: 311, distance: 27.5
click at [536, 311] on td "65 m²" at bounding box center [526, 310] width 90 height 23
drag, startPoint x: 561, startPoint y: 310, endPoint x: 555, endPoint y: 313, distance: 6.7
click at [553, 311] on td "65 m²" at bounding box center [526, 310] width 90 height 23
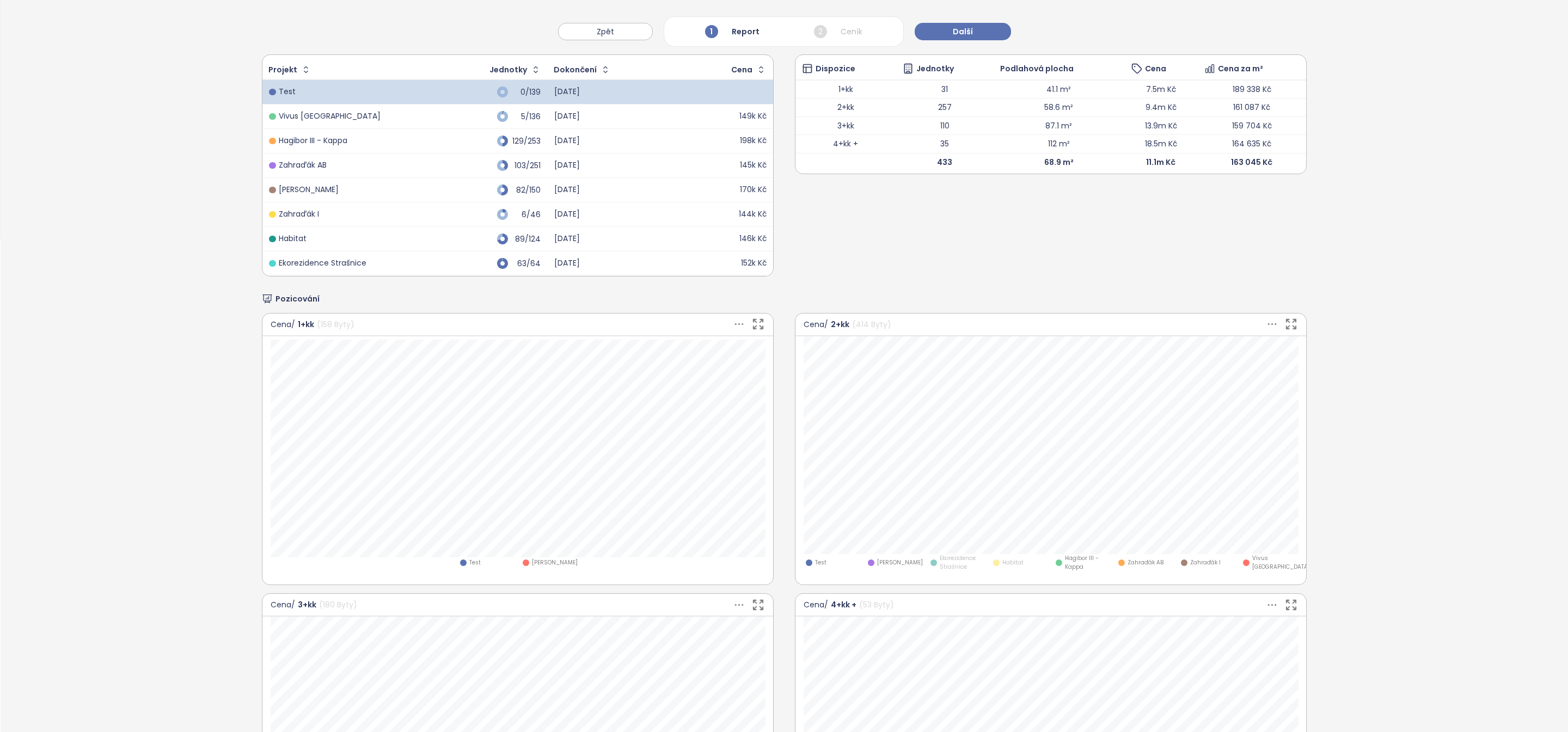
scroll to position [0, 0]
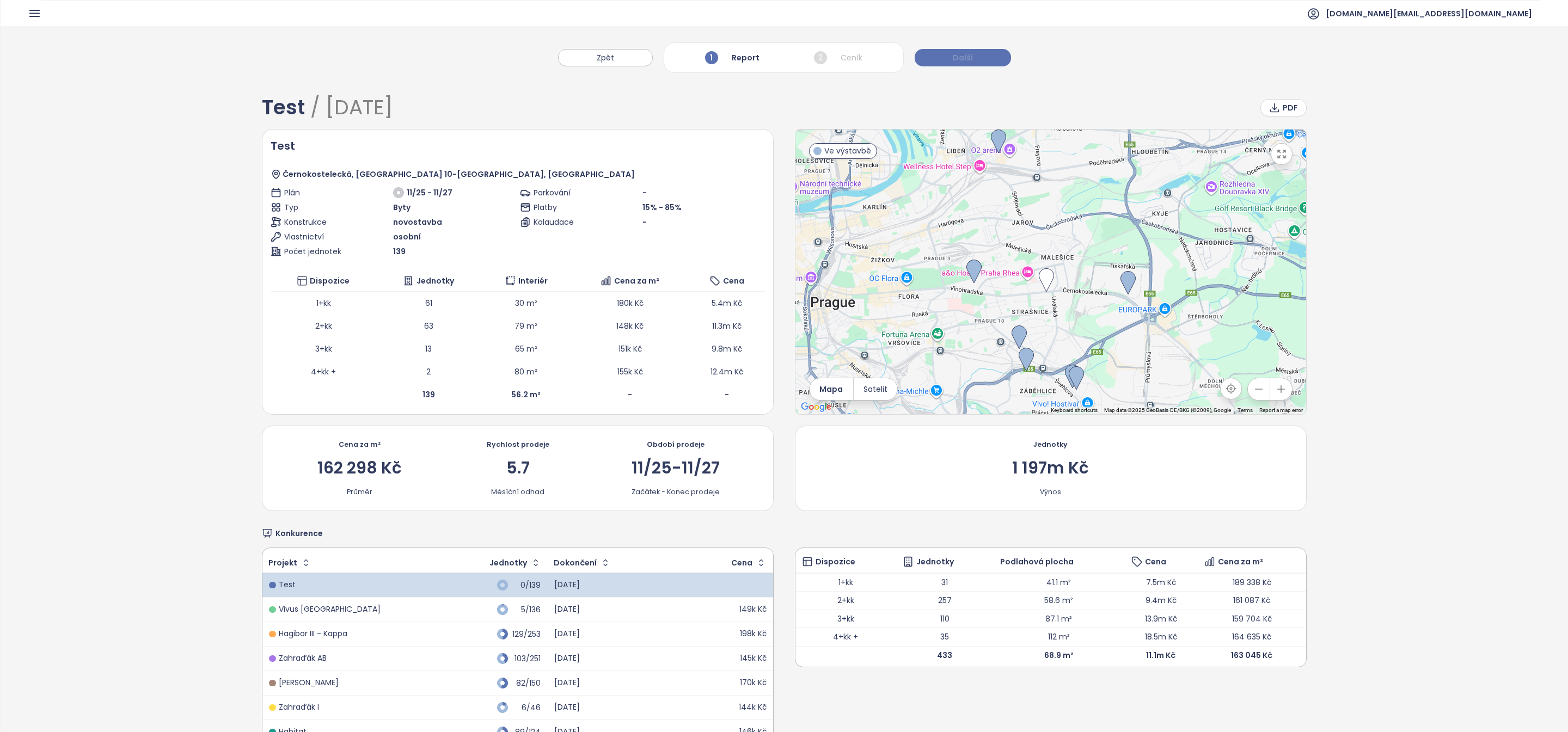
click at [984, 55] on button "Další" at bounding box center [963, 57] width 96 height 18
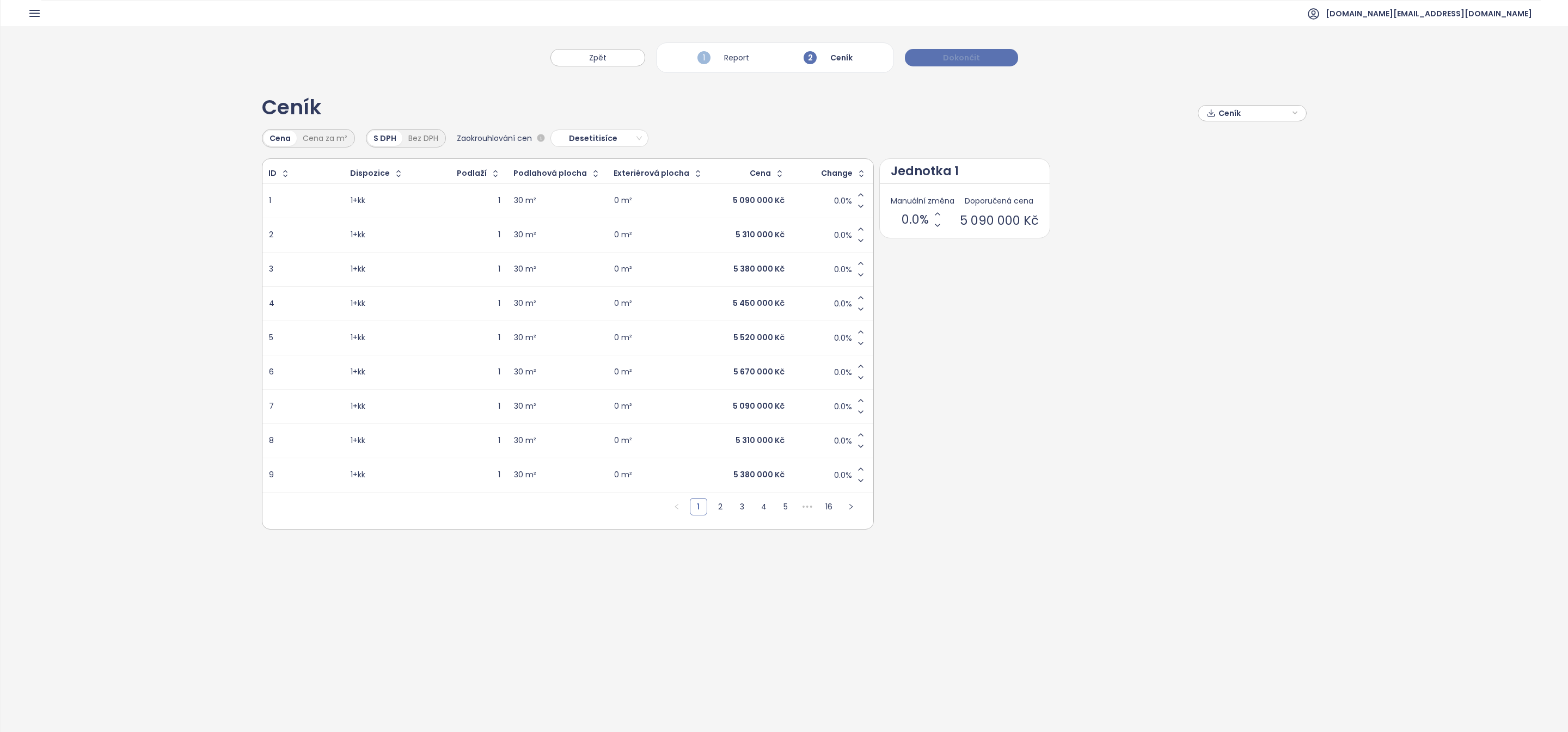
click at [970, 63] on span "Dokončit" at bounding box center [961, 58] width 37 height 12
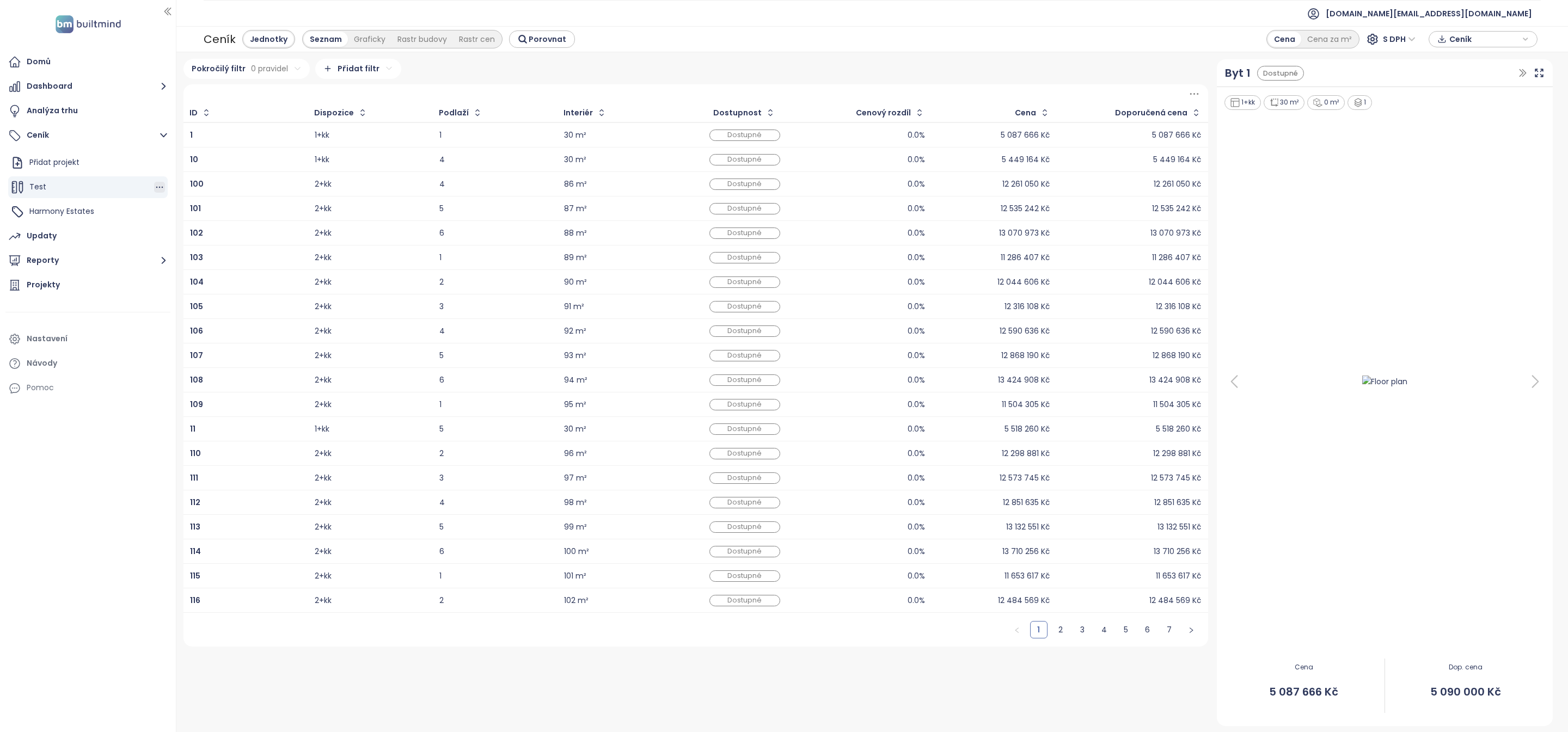
click at [155, 186] on icon "button" at bounding box center [159, 187] width 11 height 11
click at [213, 153] on button "Upravit" at bounding box center [205, 151] width 65 height 14
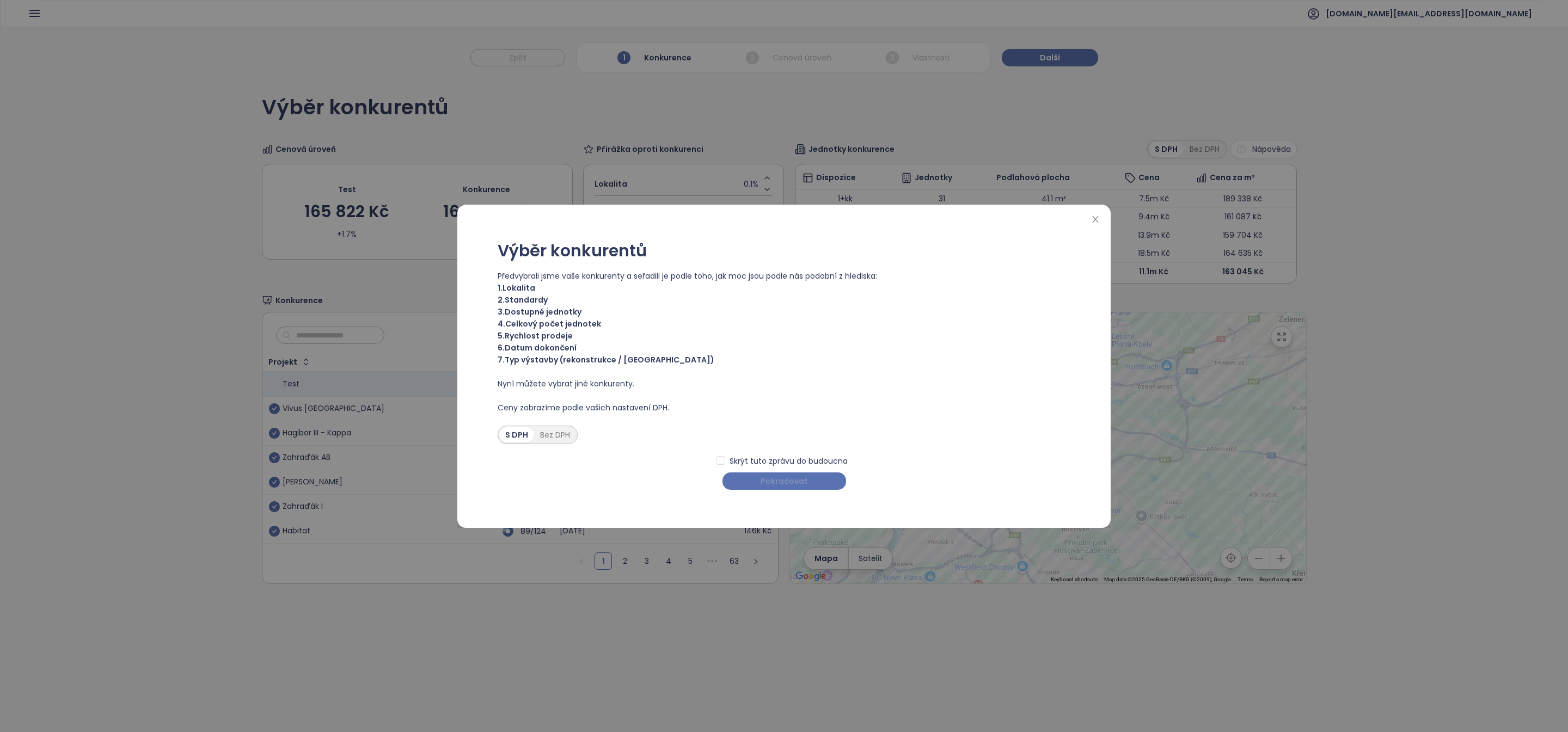
click at [763, 474] on button "Pokračovat" at bounding box center [784, 480] width 123 height 18
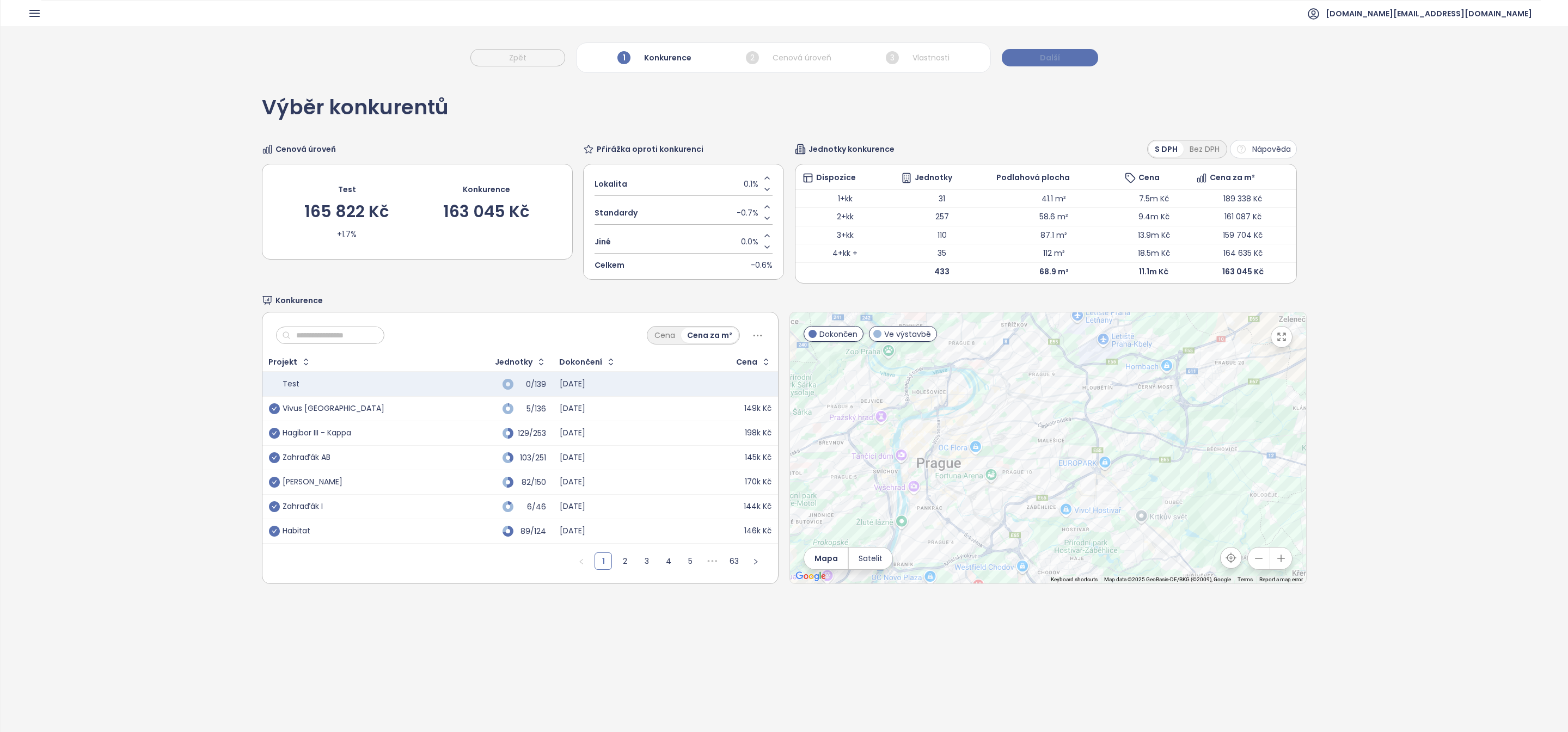
click at [1058, 54] on button "Další" at bounding box center [1050, 57] width 96 height 18
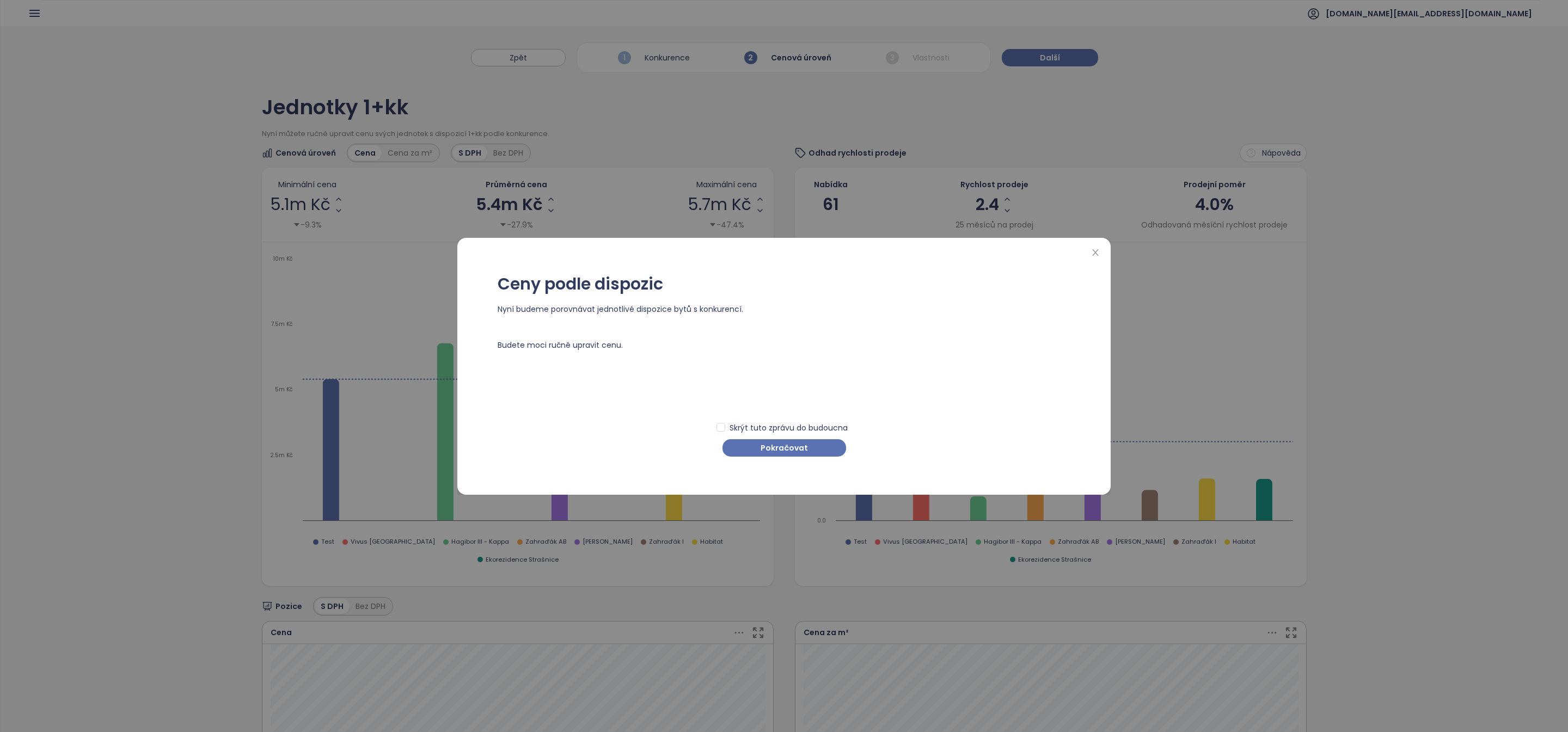
click at [1055, 64] on div "Ceny podle dispozic Nyní budeme porovnávat jednotlivé dispozice bytů s konkuren…" at bounding box center [784, 366] width 1568 height 732
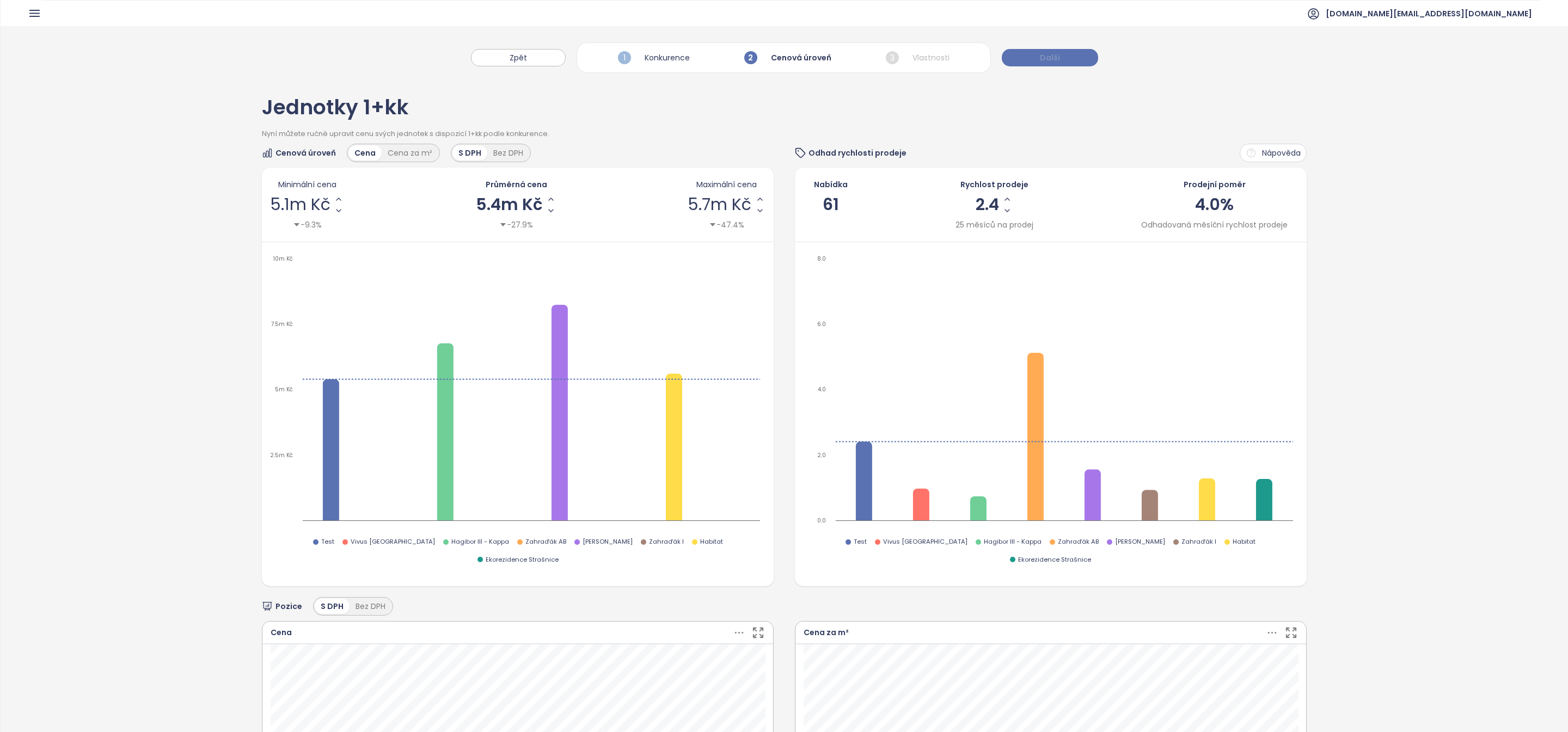
click at [1044, 64] on button "Další" at bounding box center [1050, 57] width 96 height 18
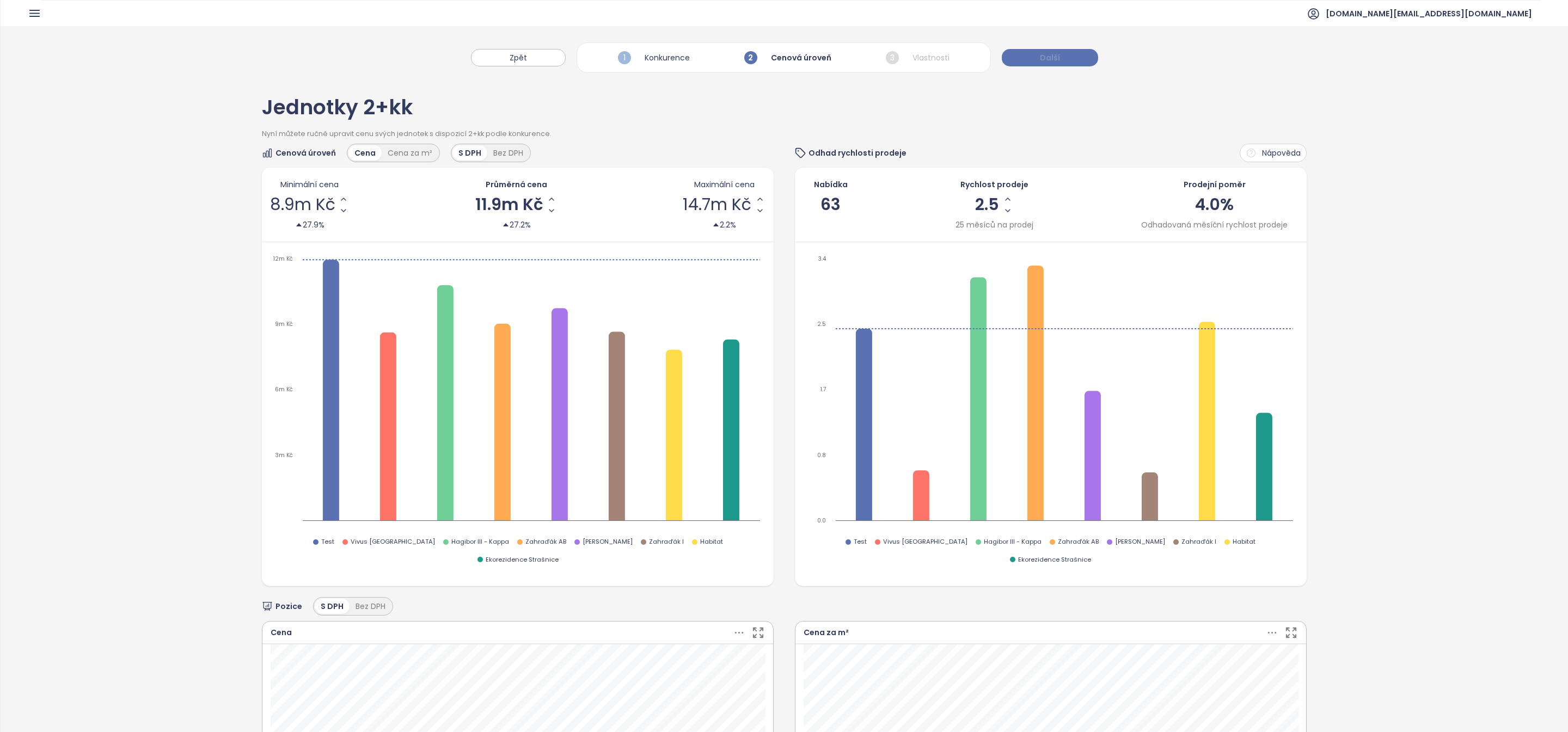
click at [1044, 64] on button "Další" at bounding box center [1050, 57] width 96 height 18
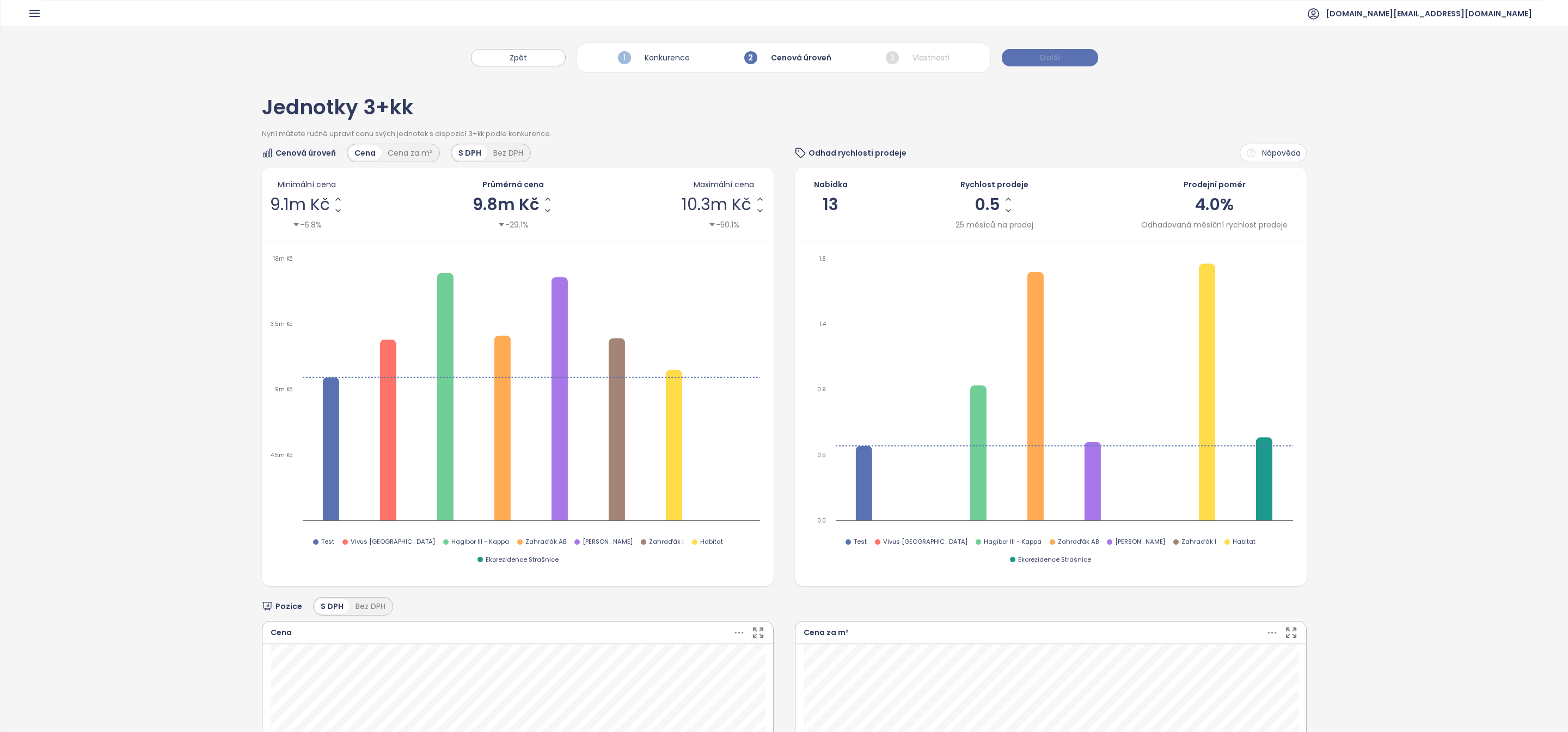
click at [1044, 64] on button "Další" at bounding box center [1050, 57] width 96 height 18
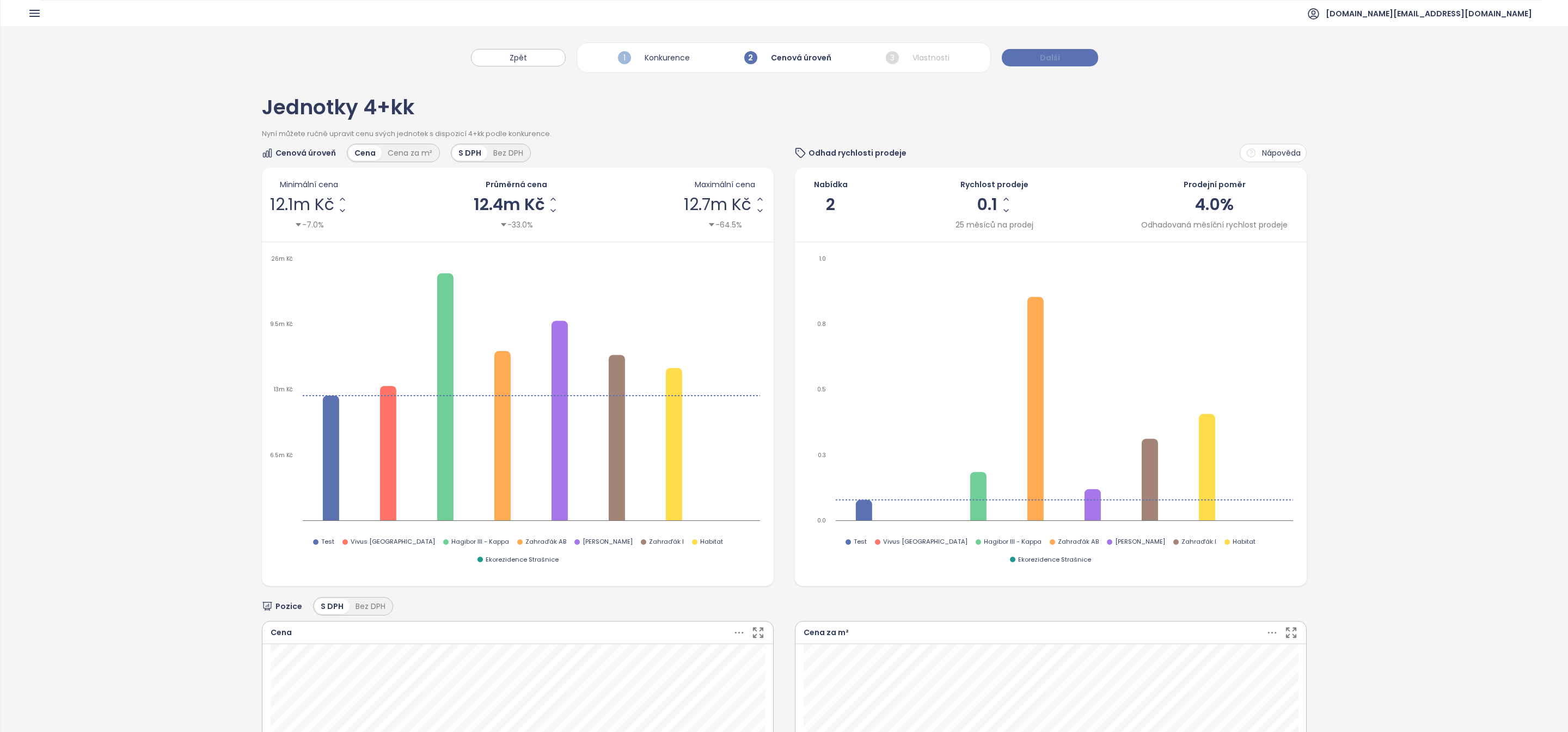
click at [1044, 64] on button "Další" at bounding box center [1050, 57] width 96 height 18
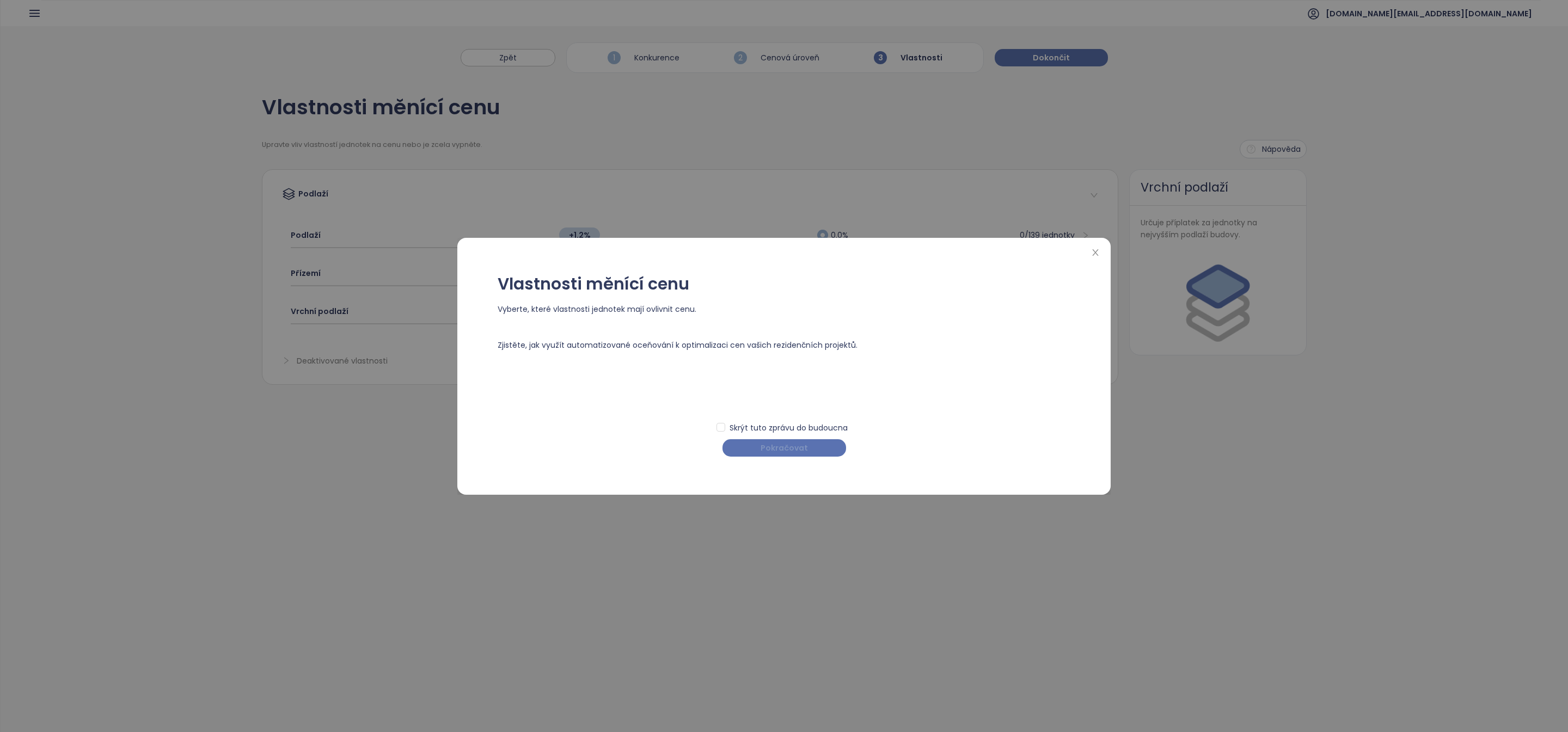
click at [785, 447] on span "Pokračovat" at bounding box center [784, 448] width 47 height 12
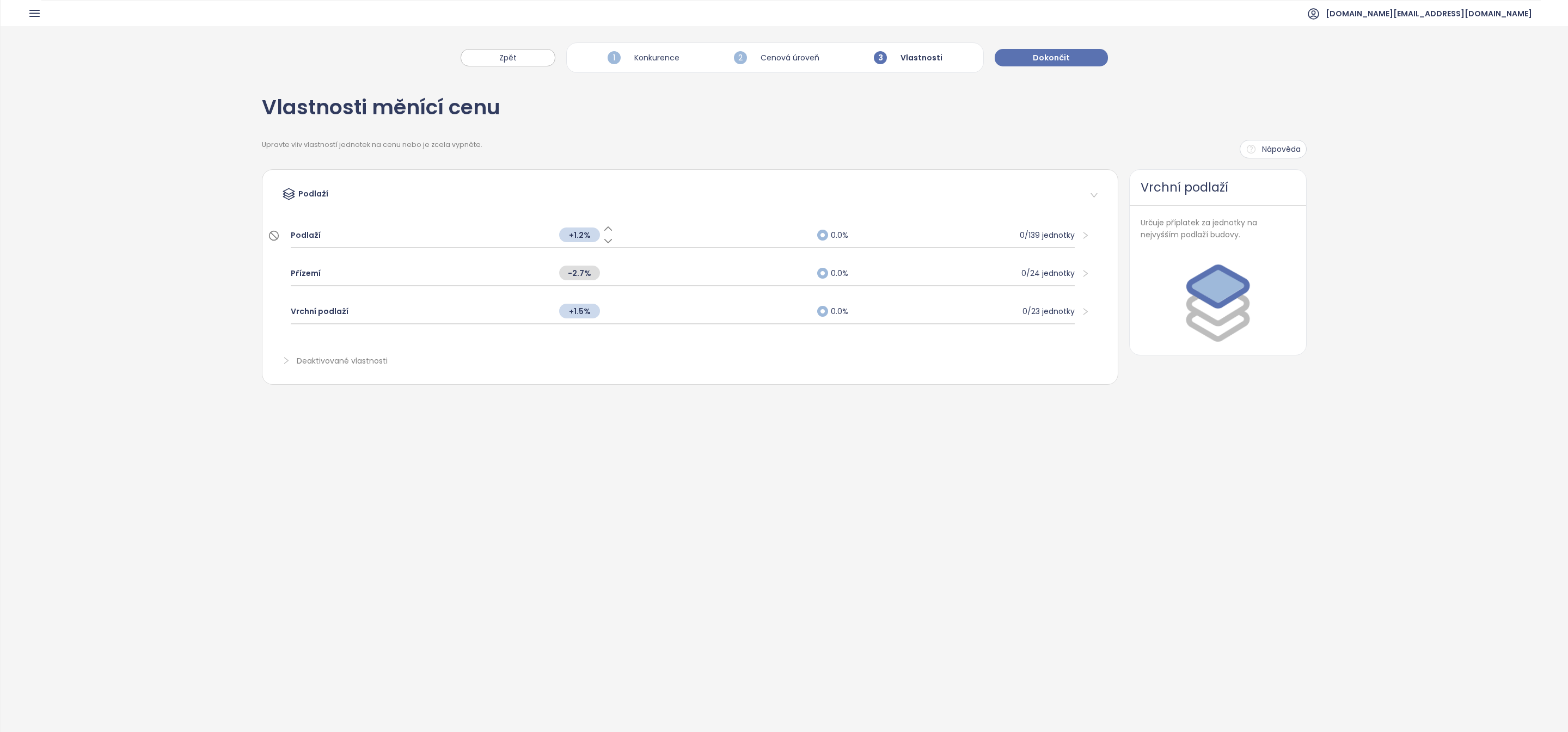
click at [691, 223] on div "+1.2%" at bounding box center [682, 235] width 257 height 24
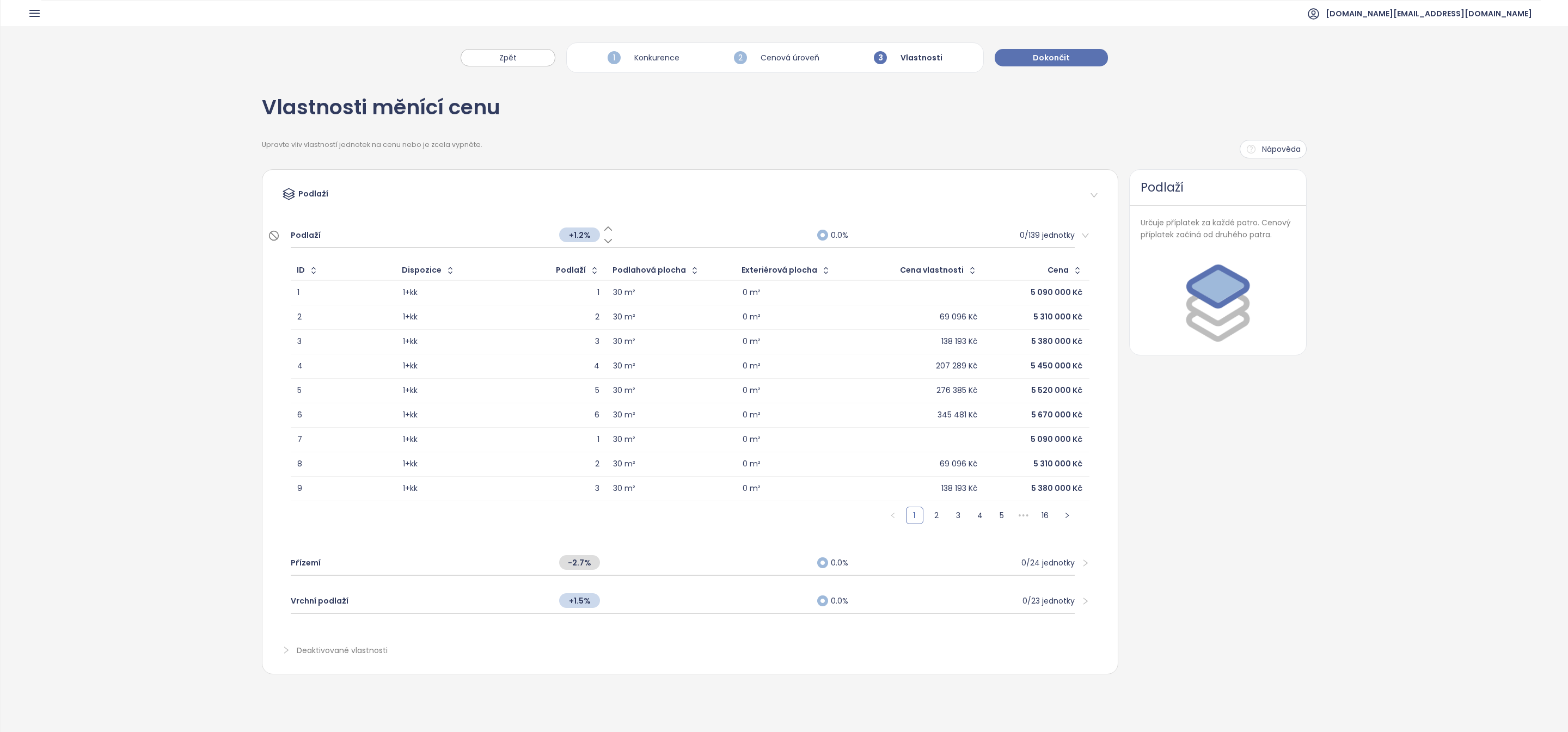
click at [701, 239] on div "+1.2%" at bounding box center [682, 235] width 257 height 24
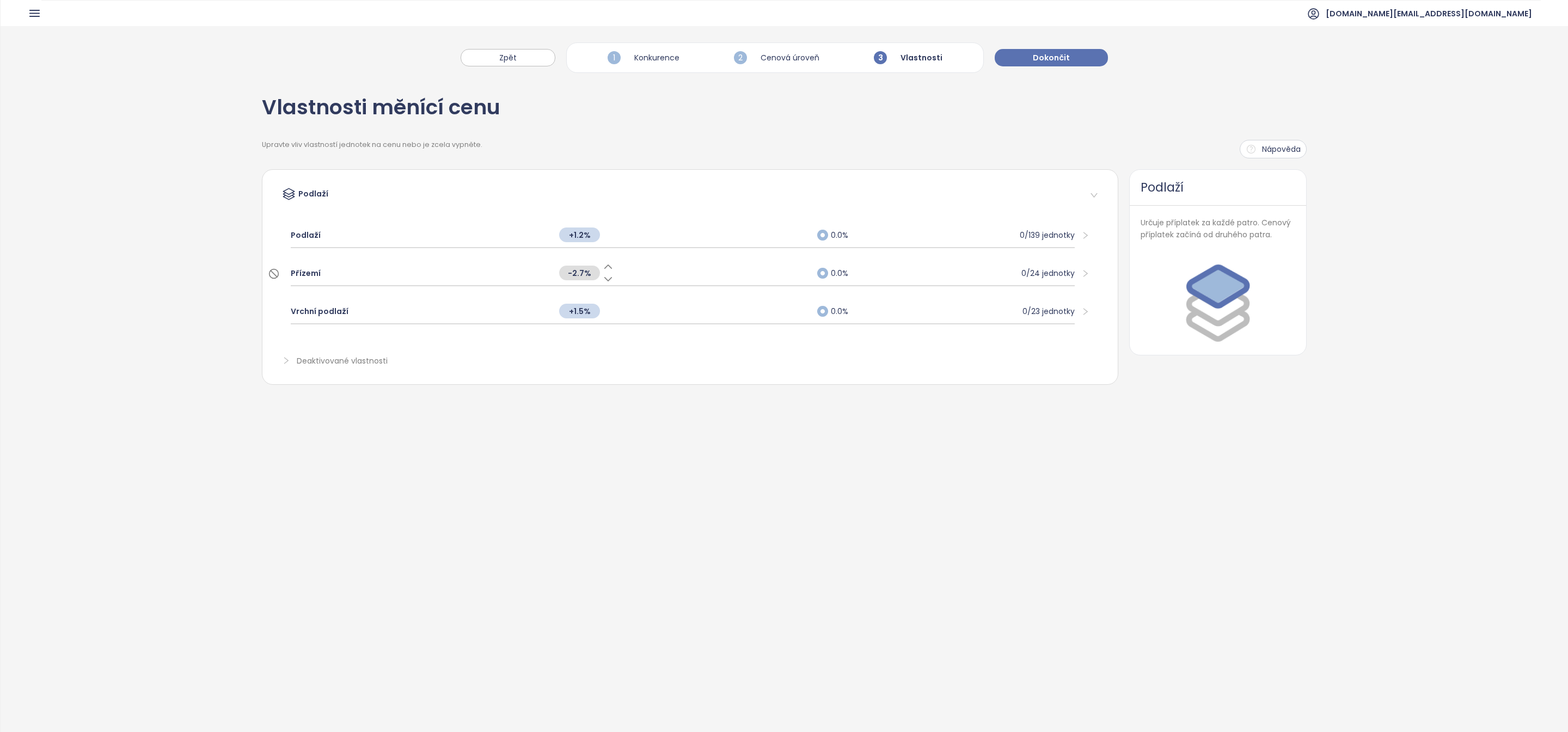
click at [663, 271] on div "-2.7%" at bounding box center [682, 272] width 257 height 24
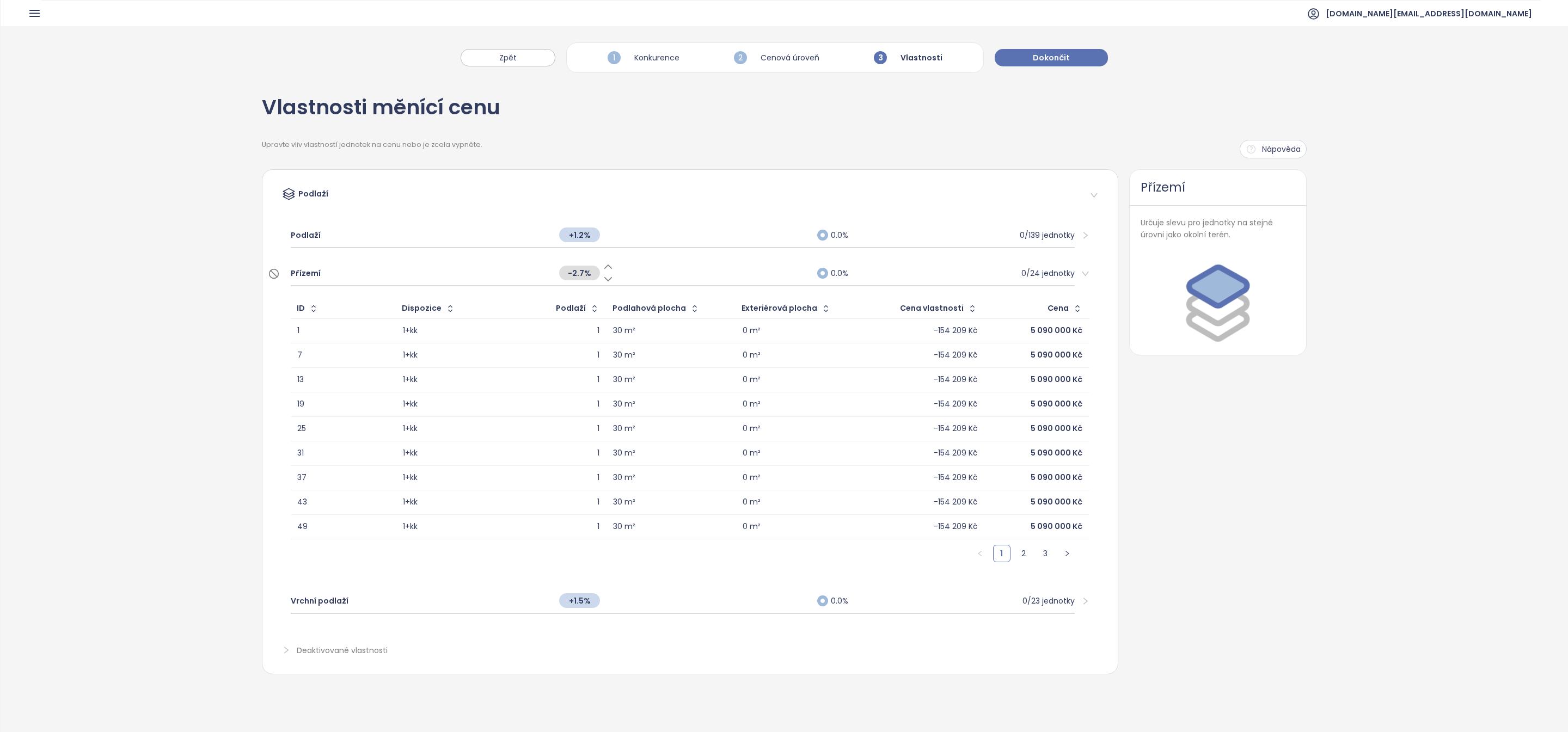
click at [607, 278] on icon at bounding box center [608, 279] width 7 height 3
click at [757, 263] on div "-3.2%" at bounding box center [682, 272] width 257 height 24
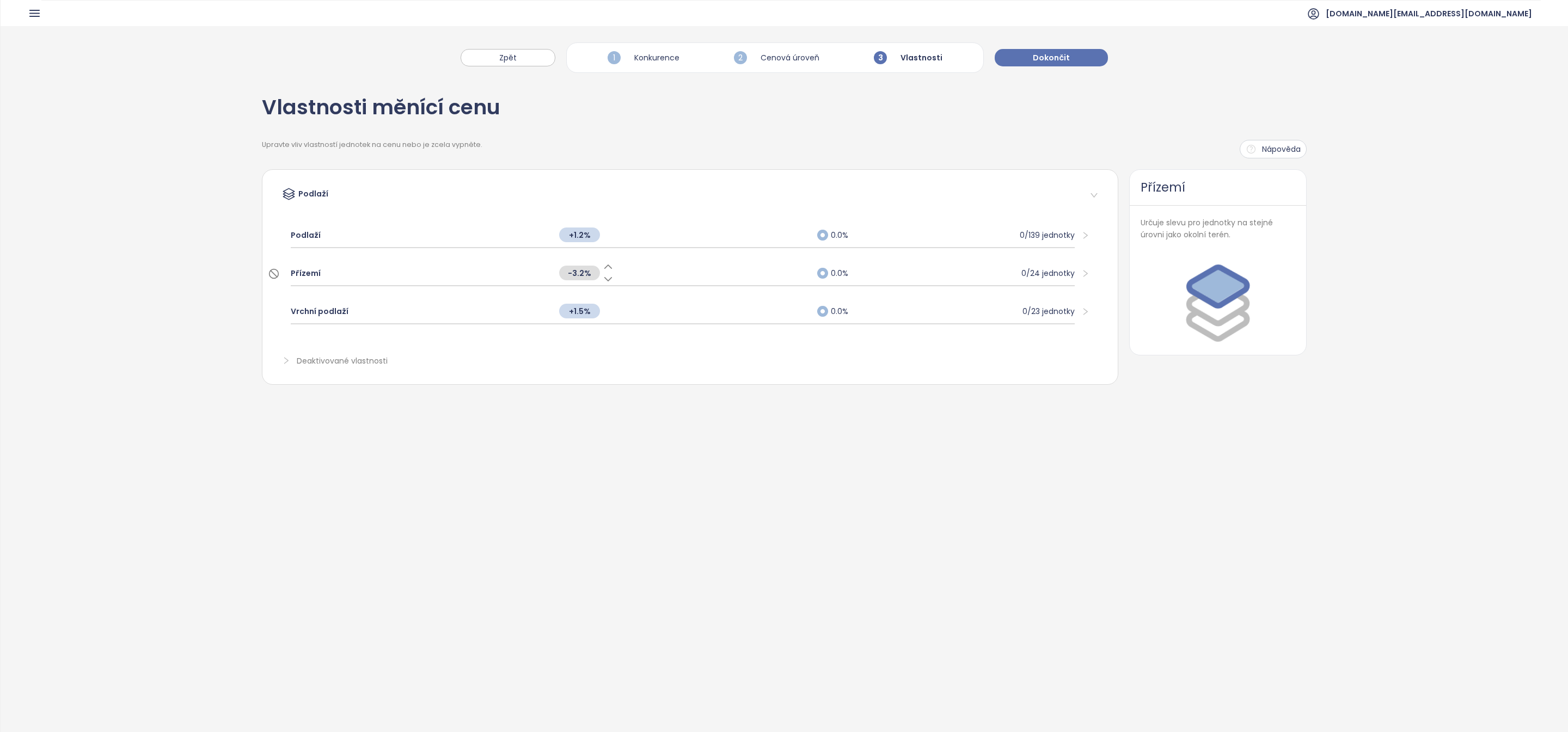
click at [757, 263] on div "-3.2%" at bounding box center [682, 272] width 257 height 24
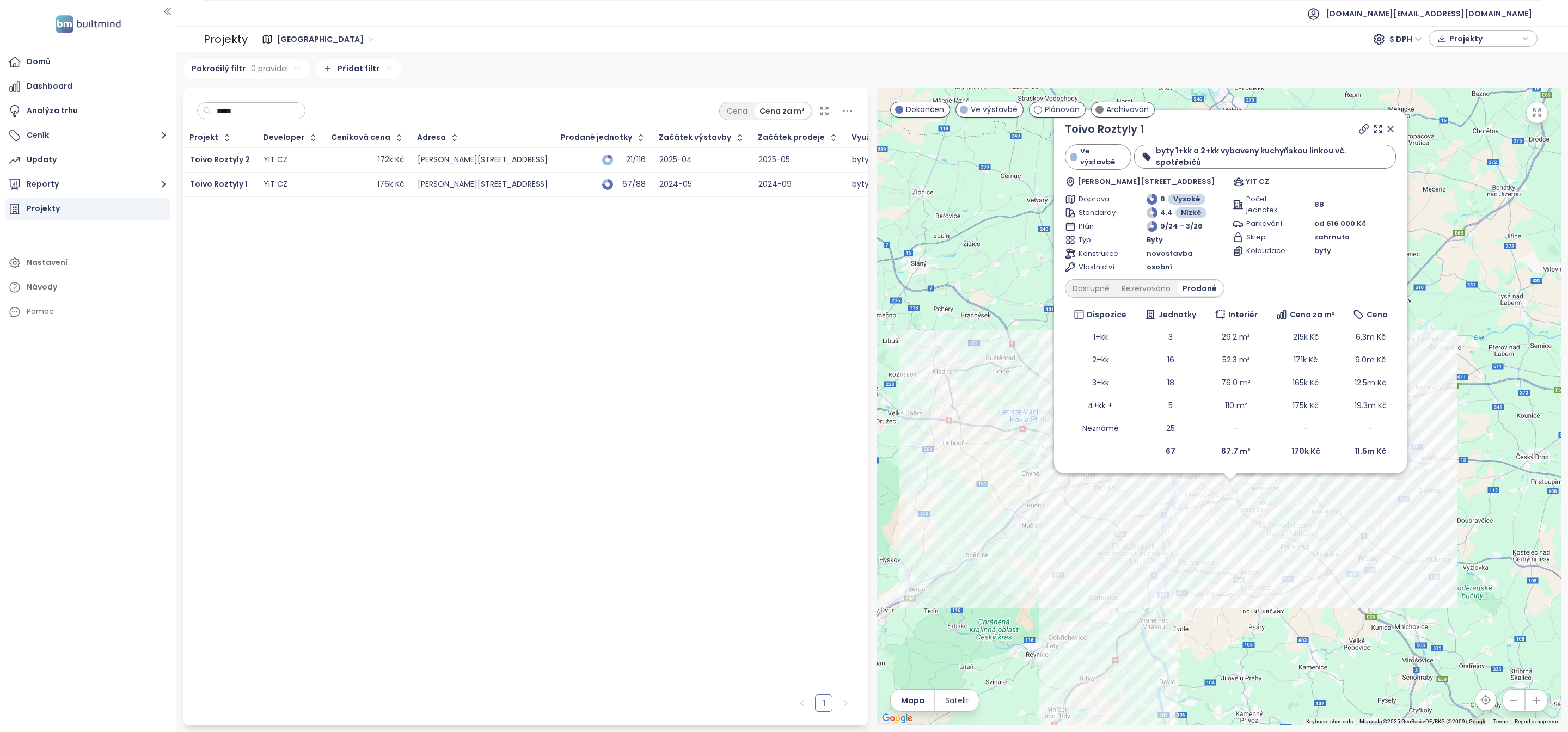
click at [250, 105] on input "*****" at bounding box center [255, 110] width 88 height 16
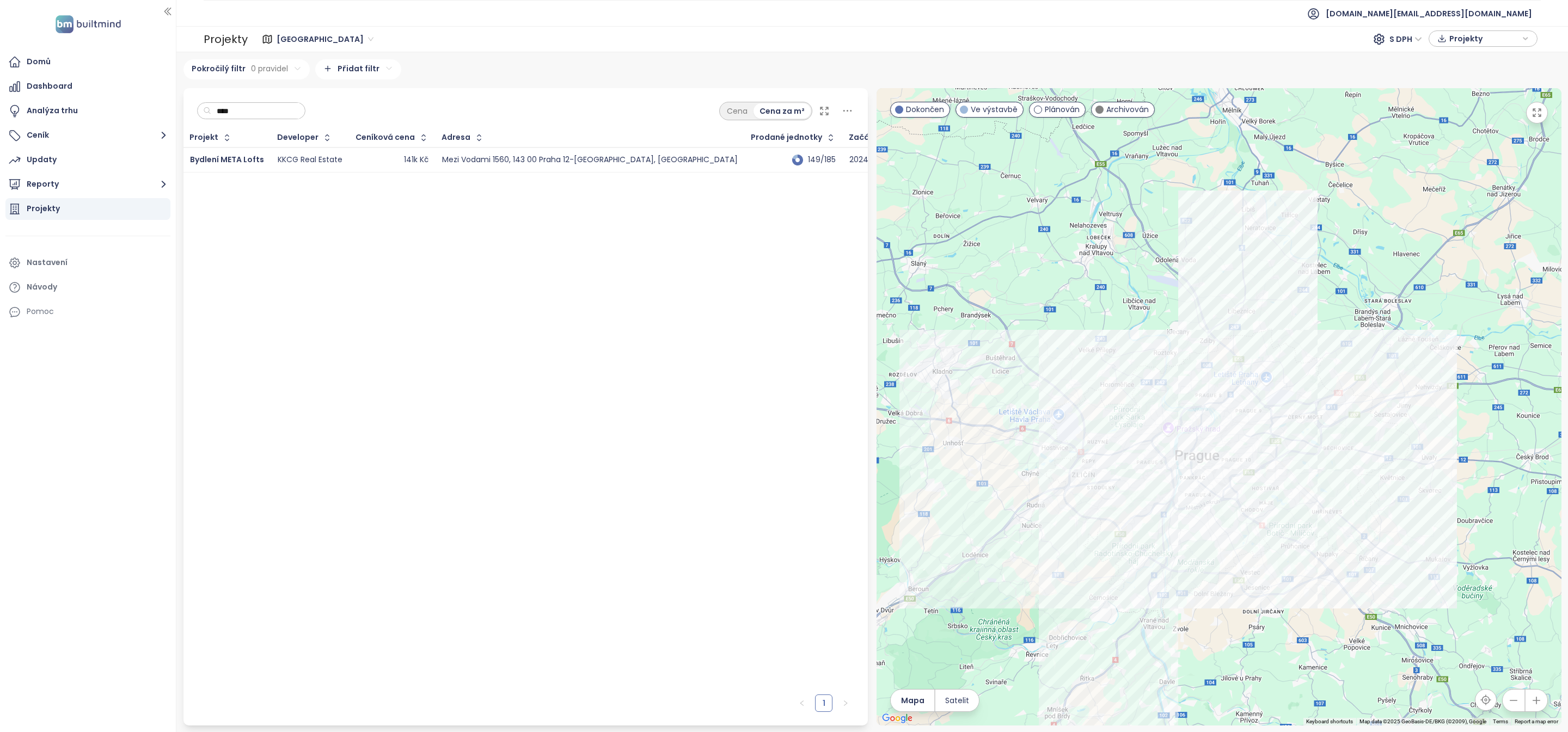
type input "****"
click at [368, 161] on div "141k Kč" at bounding box center [392, 160] width 73 height 13
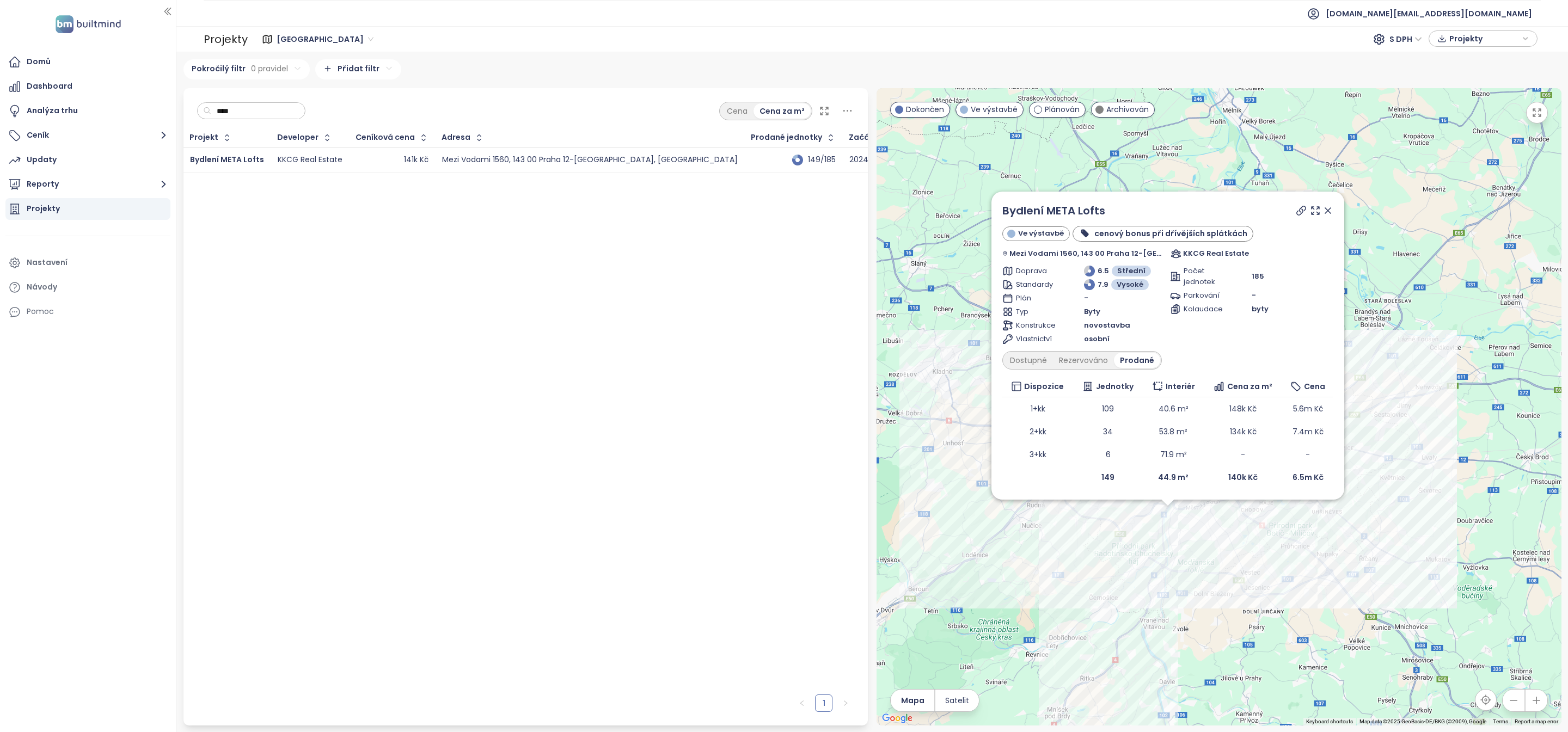
click at [1032, 369] on div "Dostupné Rezervováno Prodané" at bounding box center [1082, 360] width 159 height 18
click at [1032, 363] on div "Dostupné" at bounding box center [1028, 360] width 49 height 15
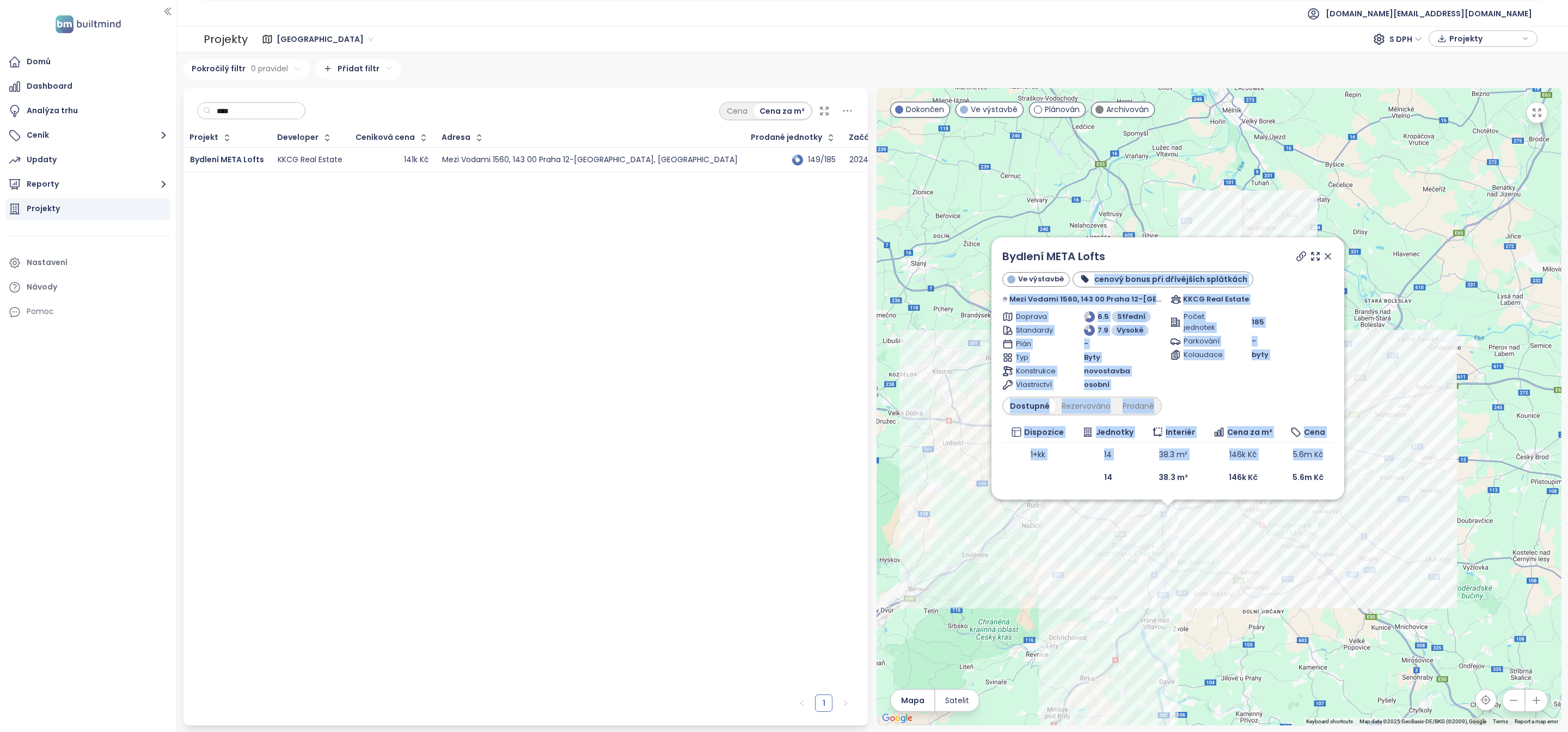
drag, startPoint x: 1100, startPoint y: 479, endPoint x: 1157, endPoint y: 255, distance: 231.1
click at [1156, 255] on div "Bydlení META Lofts Ve výstavbě cenový bonus při dřívějších splátkách Mezi Vodam…" at bounding box center [1168, 368] width 331 height 240
click at [1157, 255] on div "Bydlení META Lofts" at bounding box center [1168, 255] width 331 height 16
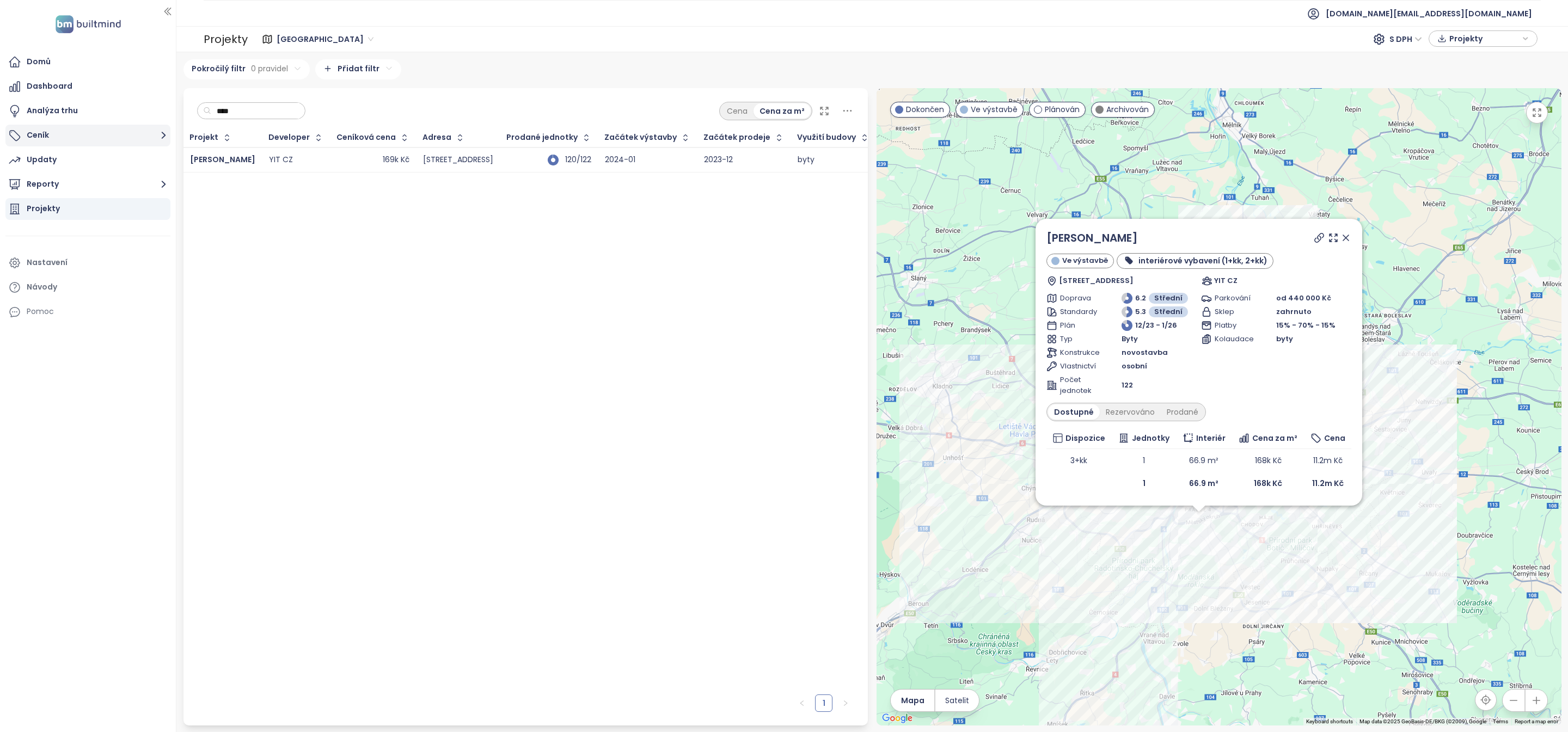
click at [117, 141] on button "Ceník" at bounding box center [88, 135] width 165 height 21
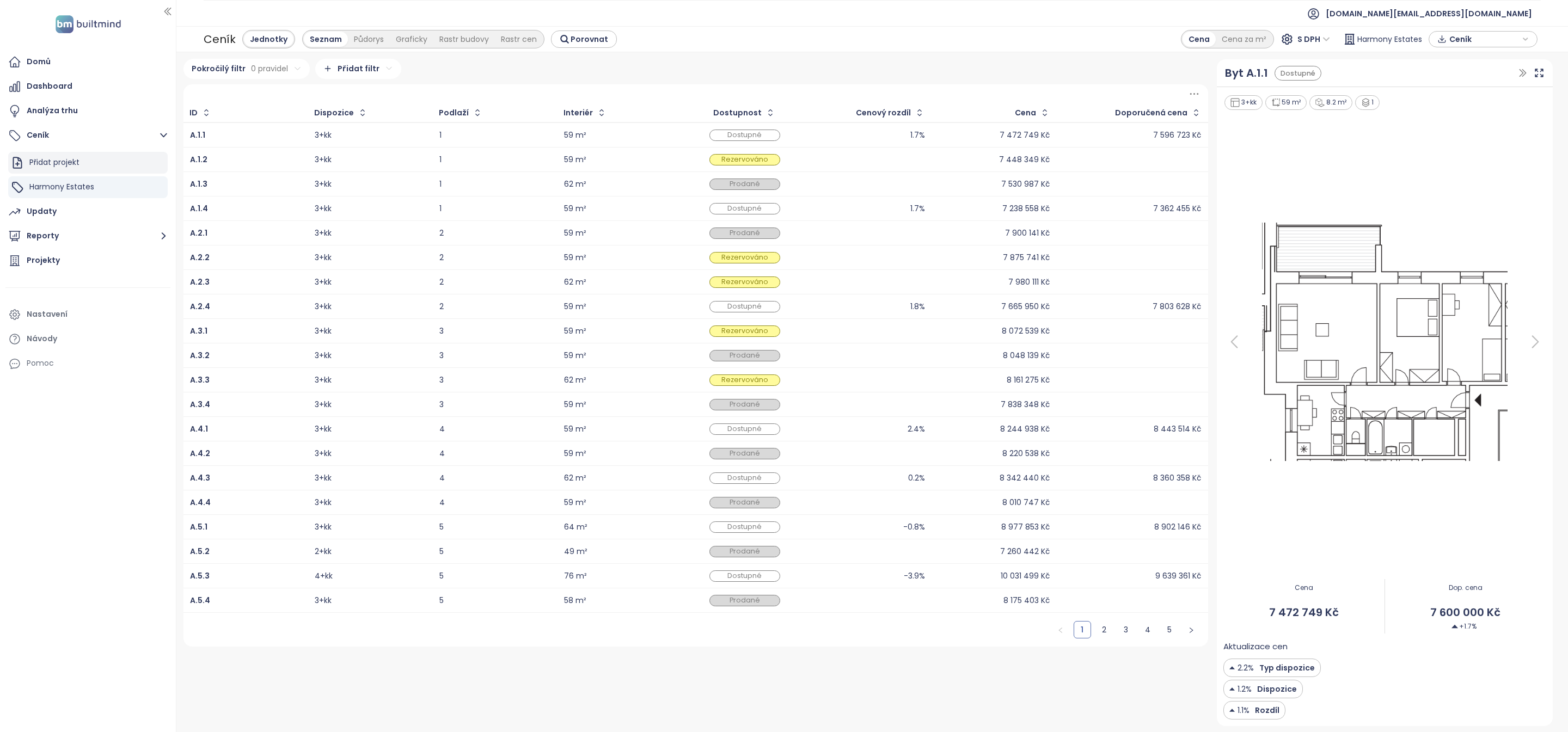
click at [99, 169] on div "Přidat projekt" at bounding box center [88, 162] width 159 height 21
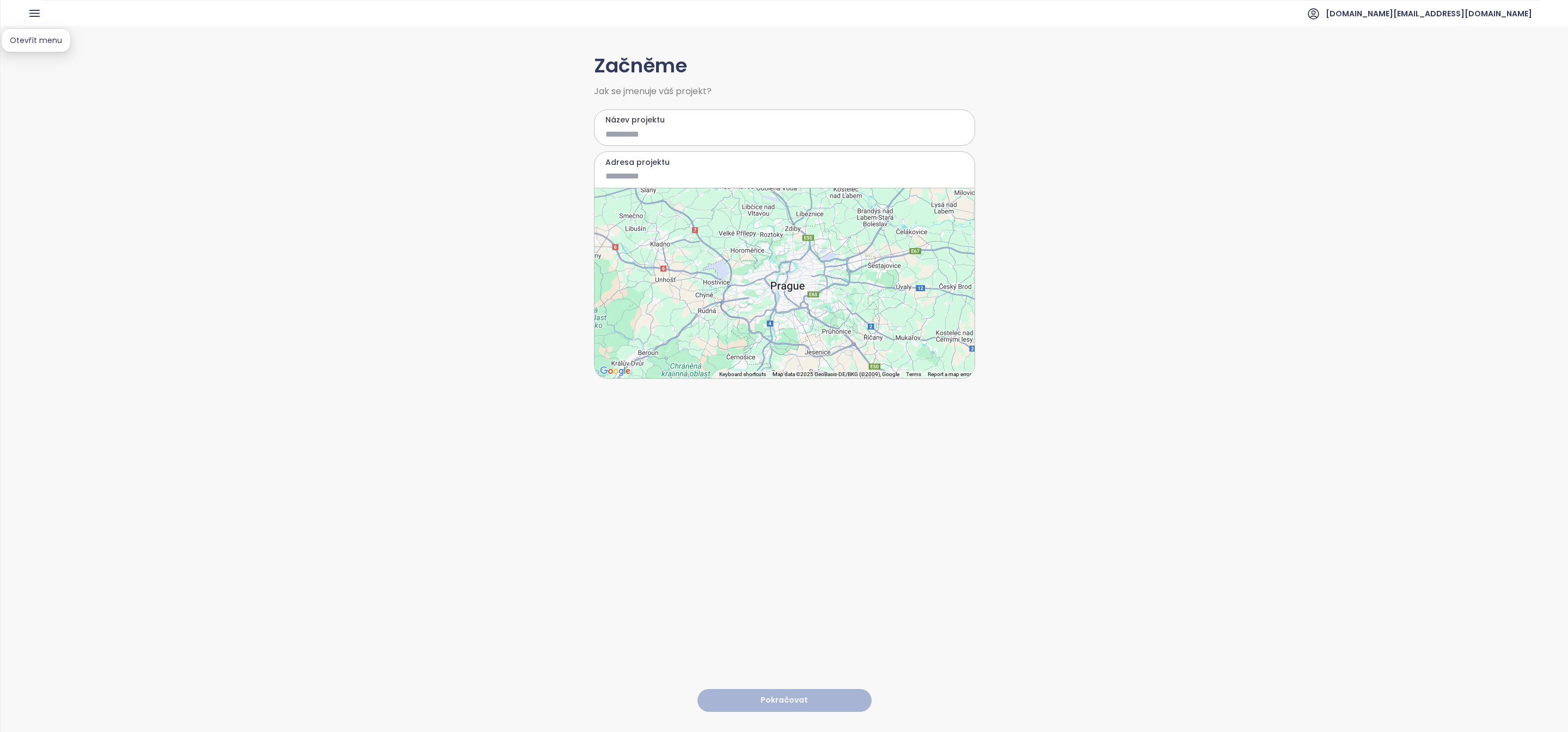
click at [41, 18] on icon "button" at bounding box center [34, 14] width 14 height 14
